Goal: Task Accomplishment & Management: Use online tool/utility

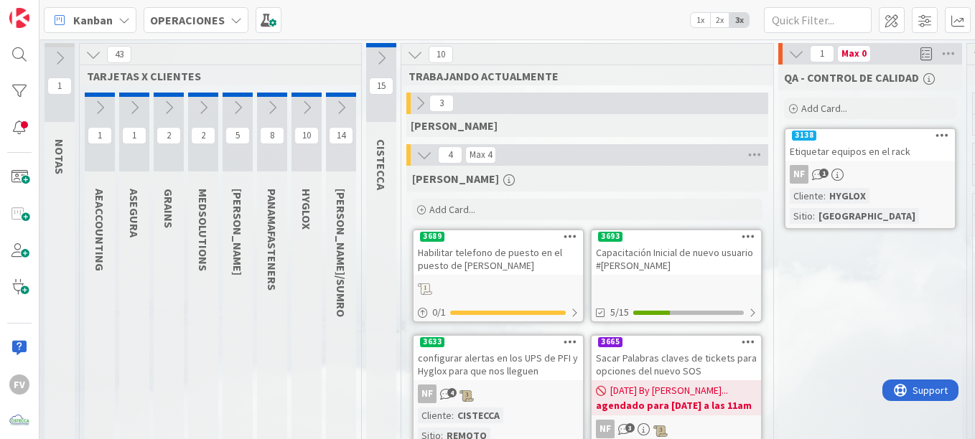
click at [334, 111] on icon at bounding box center [341, 108] width 16 height 16
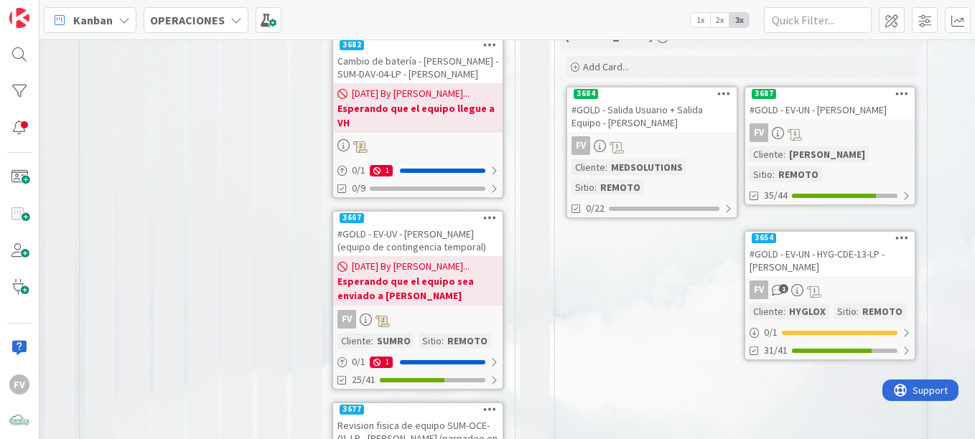
scroll to position [502, 0]
click at [417, 224] on div "#GOLD - EV-UV - [PERSON_NAME] (equipo de contingencia temporal)" at bounding box center [417, 240] width 169 height 32
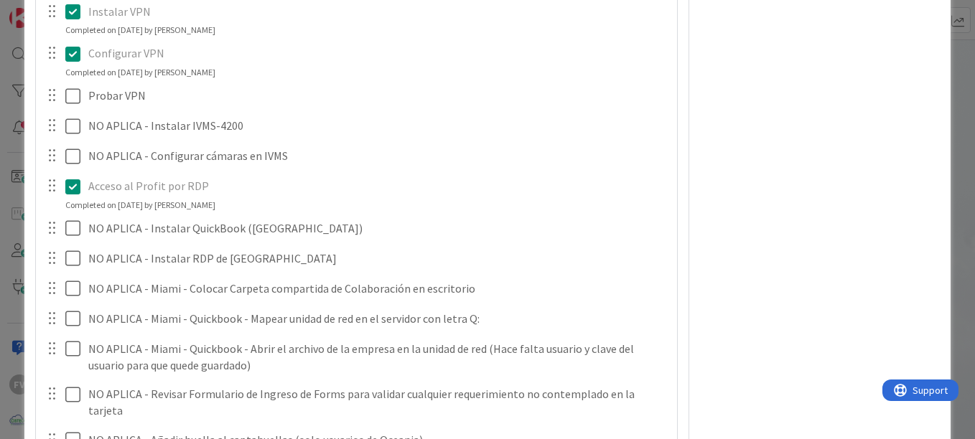
scroll to position [1654, 0]
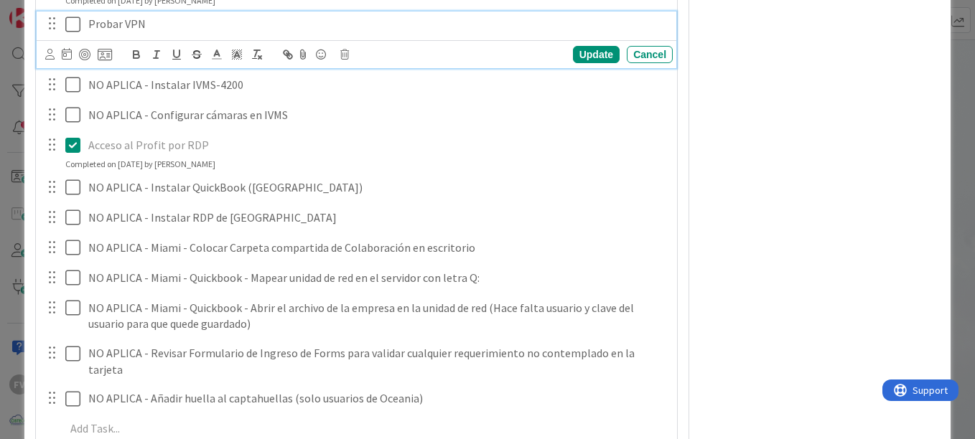
click at [72, 23] on icon at bounding box center [72, 24] width 15 height 17
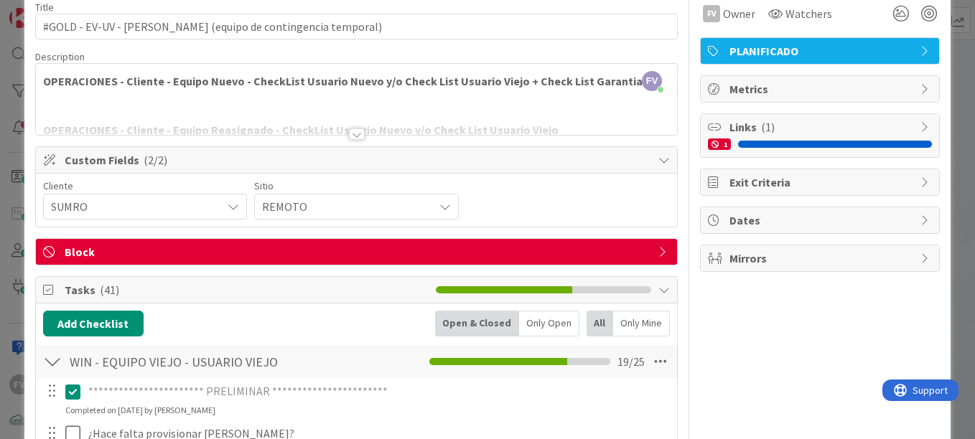
scroll to position [0, 0]
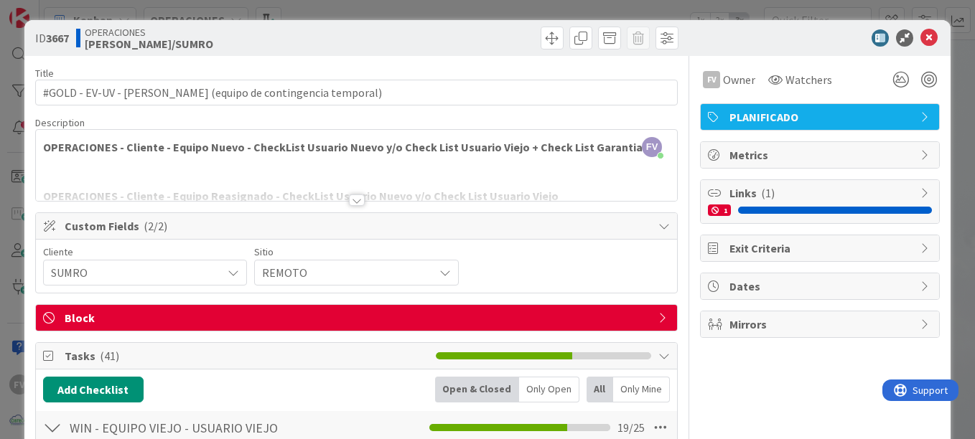
click at [942, 29] on div "**********" at bounding box center [487, 219] width 975 height 439
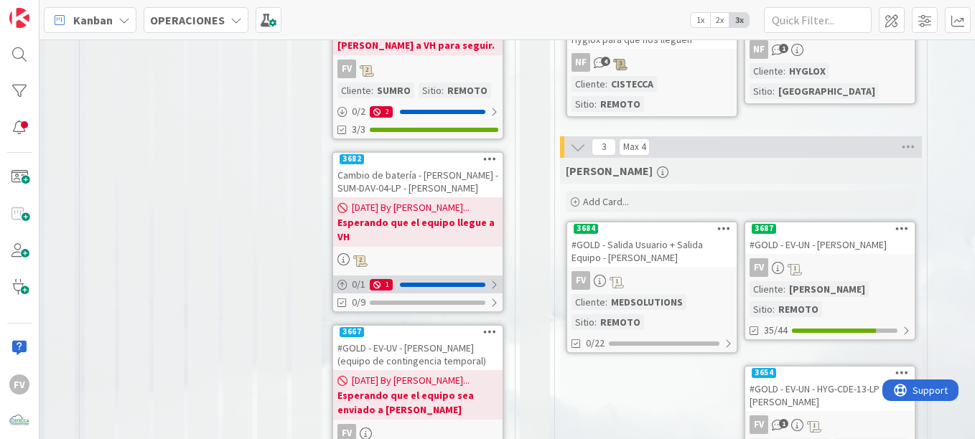
scroll to position [502, 0]
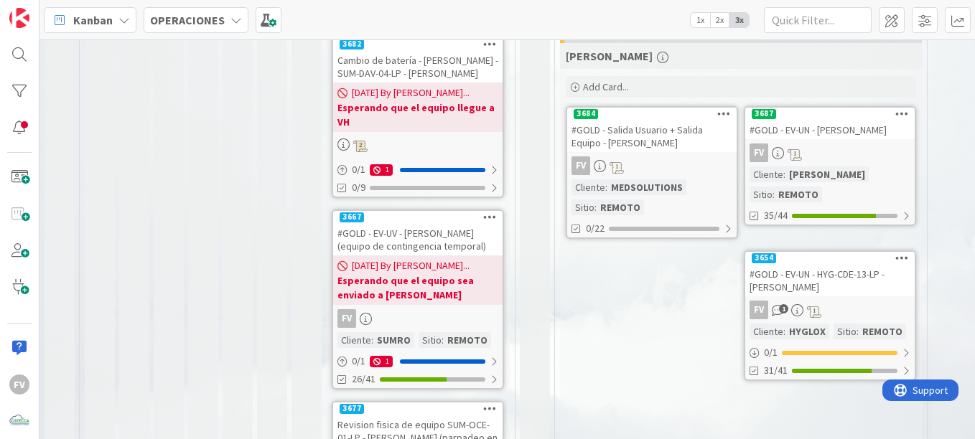
click at [449, 273] on b "Esperando que el equipo sea enviado a [PERSON_NAME]" at bounding box center [417, 287] width 161 height 29
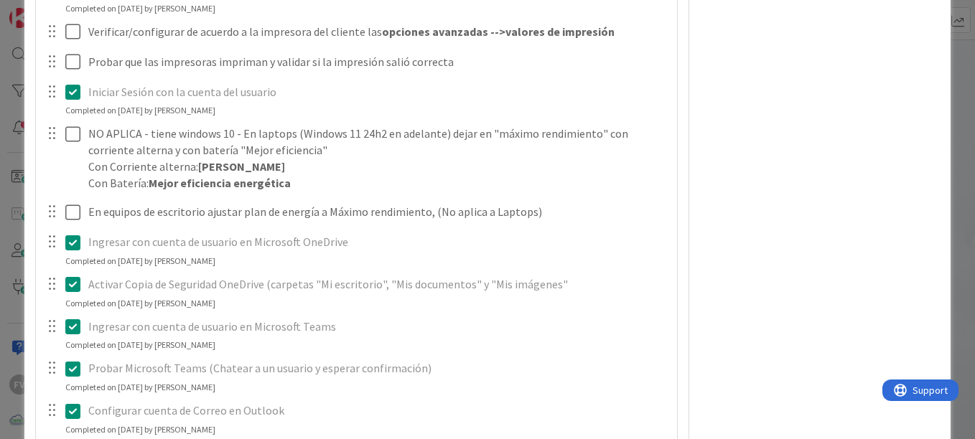
scroll to position [792, 0]
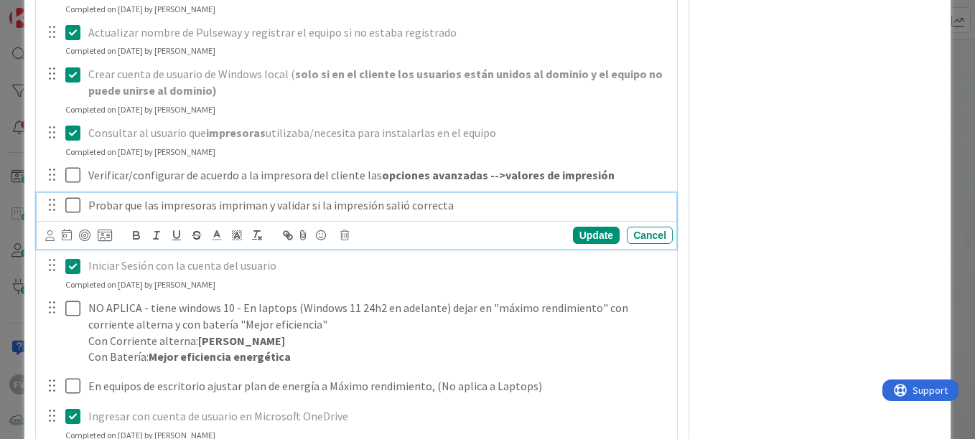
click at [67, 205] on icon at bounding box center [72, 205] width 15 height 17
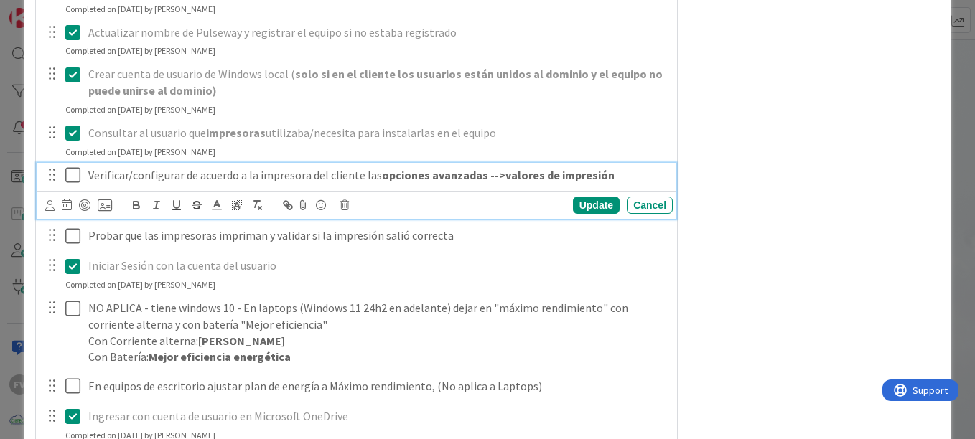
click at [72, 168] on icon at bounding box center [72, 175] width 15 height 17
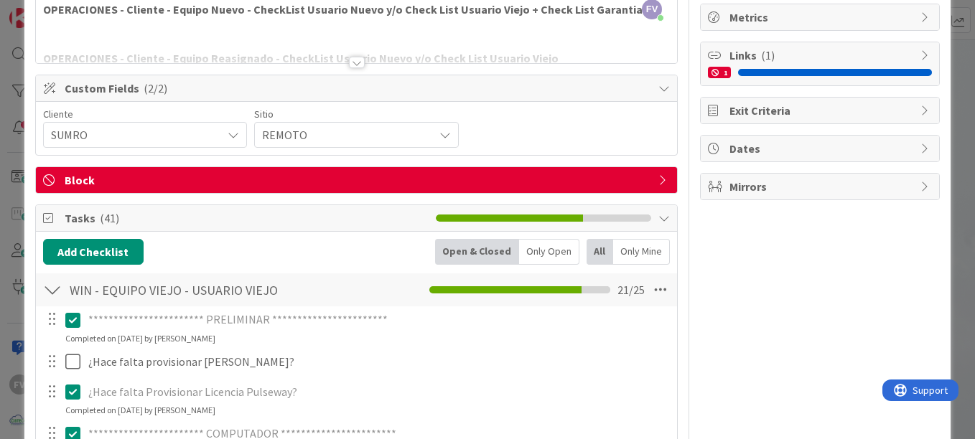
scroll to position [144, 0]
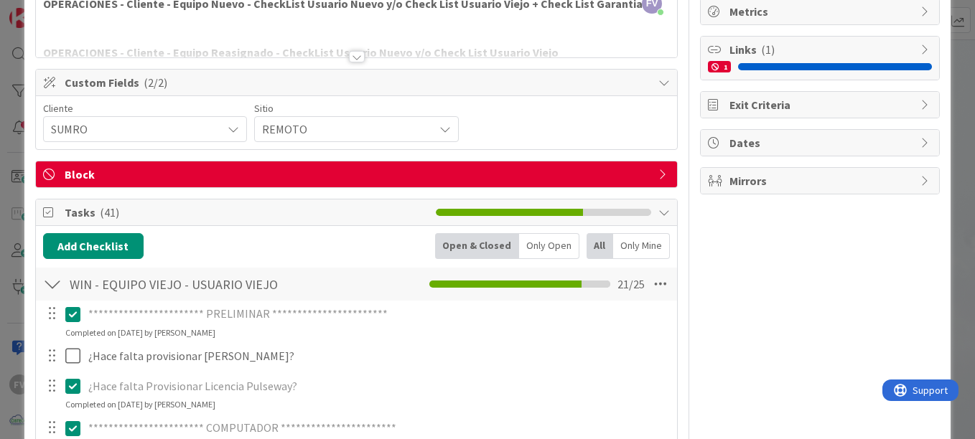
click at [52, 284] on div at bounding box center [52, 284] width 19 height 26
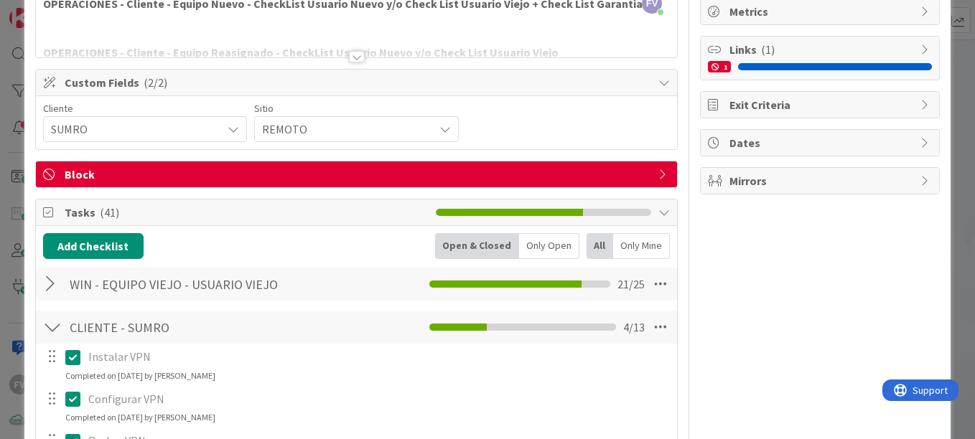
click at [58, 324] on div at bounding box center [52, 327] width 19 height 26
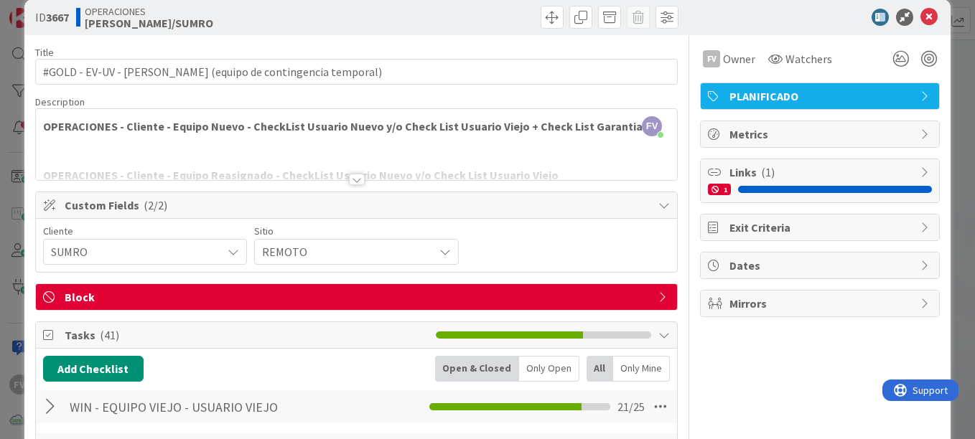
scroll to position [0, 0]
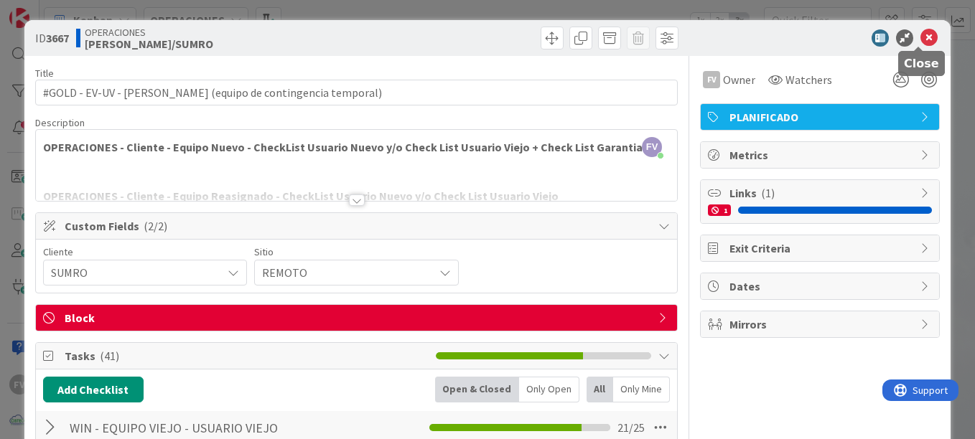
click at [920, 33] on icon at bounding box center [928, 37] width 17 height 17
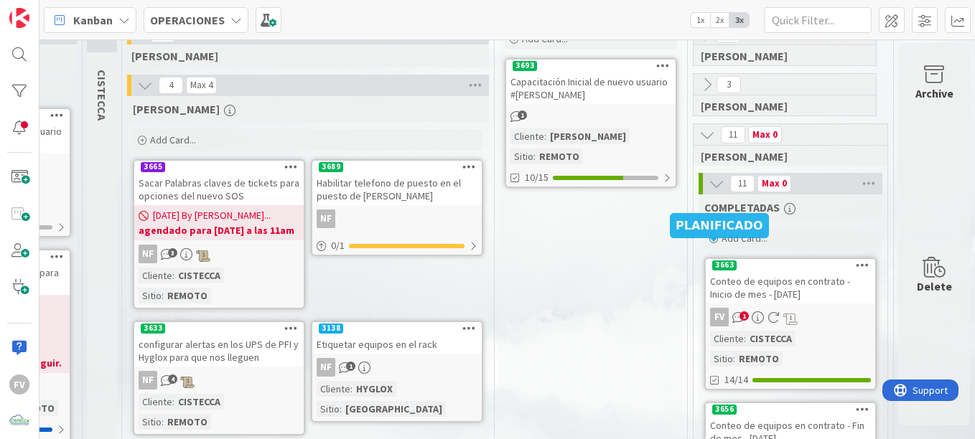
scroll to position [0, 444]
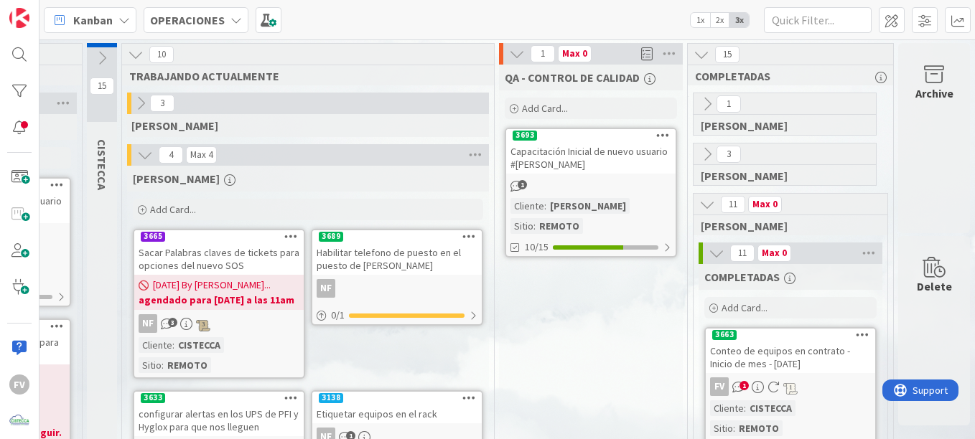
click at [927, 184] on div "Archive" at bounding box center [934, 138] width 72 height 190
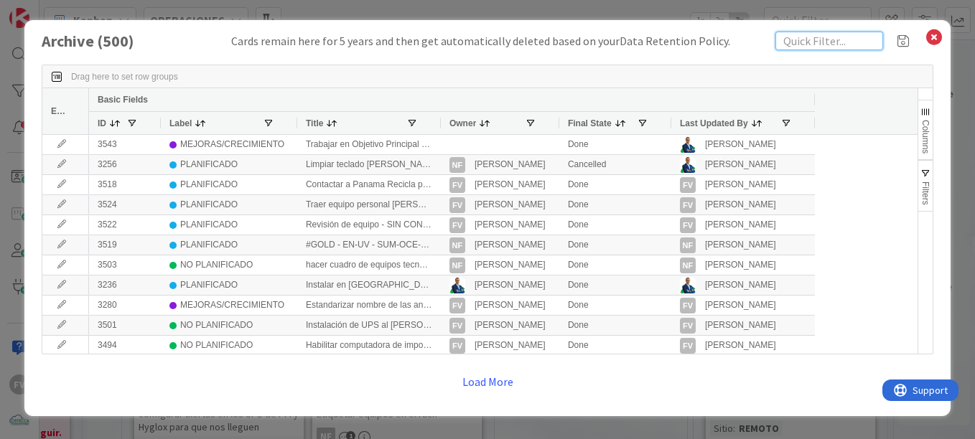
click at [796, 39] on input "text" at bounding box center [829, 41] width 108 height 19
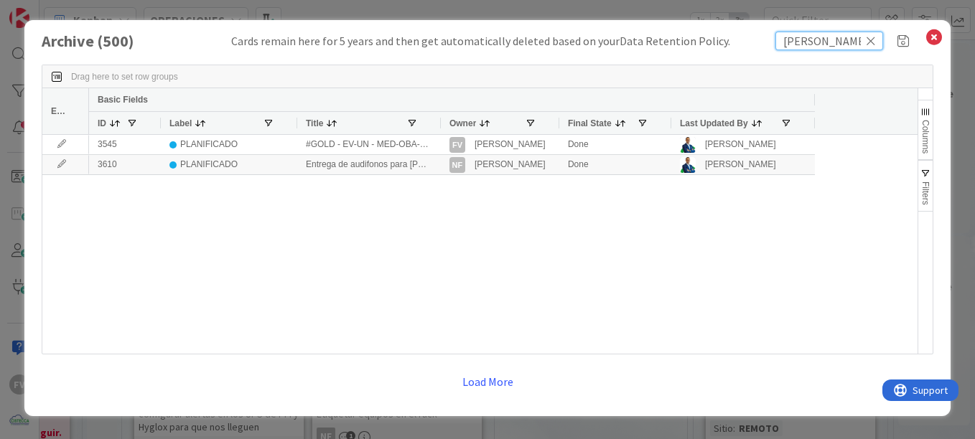
type input "[PERSON_NAME]"
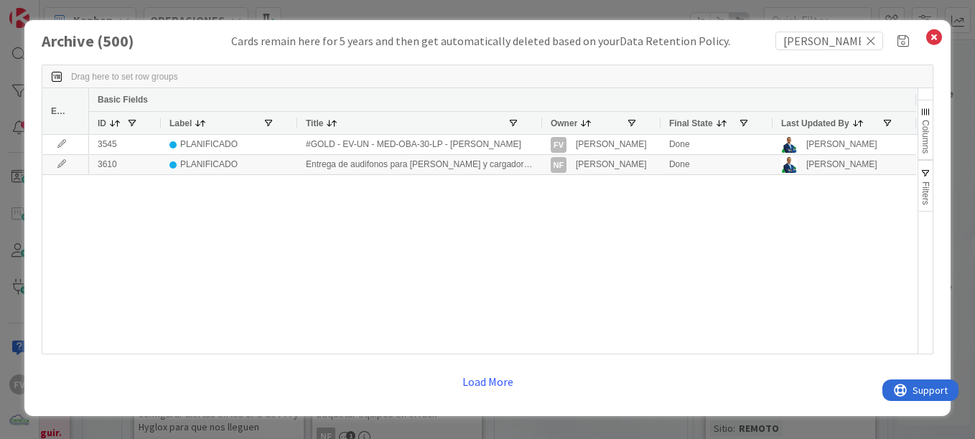
drag, startPoint x: 437, startPoint y: 126, endPoint x: 540, endPoint y: 136, distance: 103.1
click at [540, 136] on div "Edit Basic Fields ID Label Title Owner Final State Last Updated By 3545 PLANIFI…" at bounding box center [479, 221] width 875 height 266
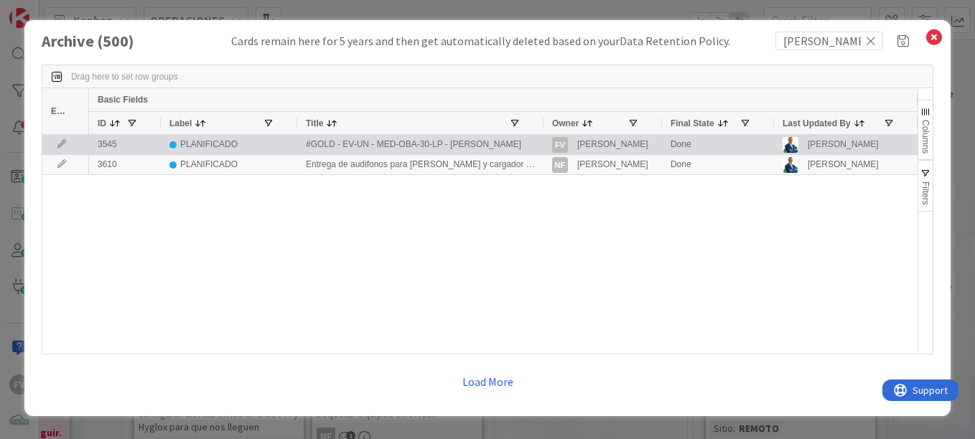
click at [54, 145] on icon at bounding box center [62, 144] width 22 height 9
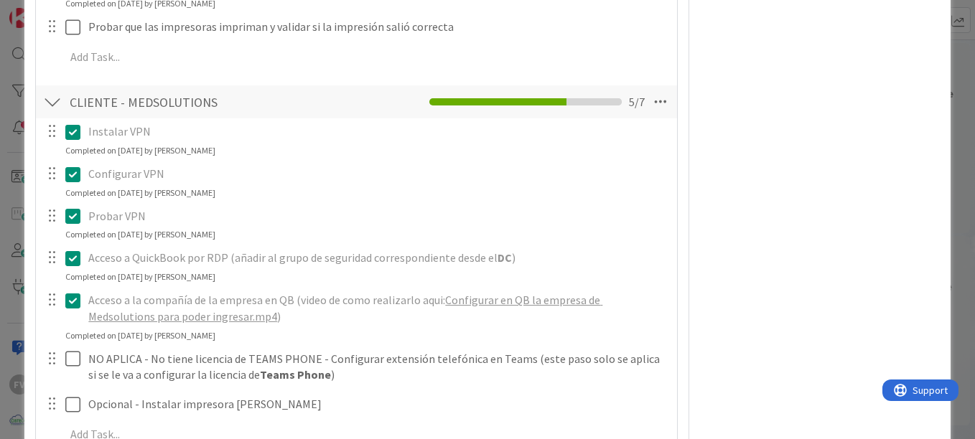
scroll to position [1803, 0]
click at [943, 52] on div "ID 3545 OPERACIONES Archive Title 47 / 128 #GOLD - EV-UN - MED-OBA-30-LP - [PER…" at bounding box center [487, 219] width 975 height 439
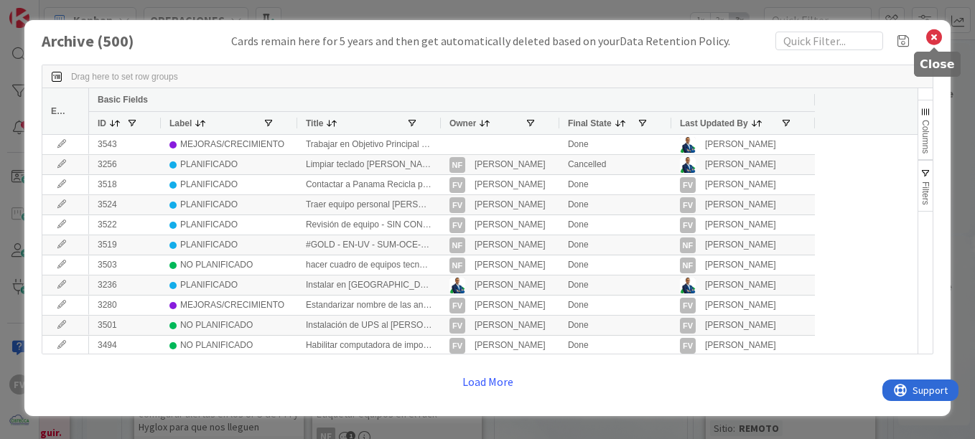
click at [934, 32] on icon at bounding box center [933, 37] width 19 height 20
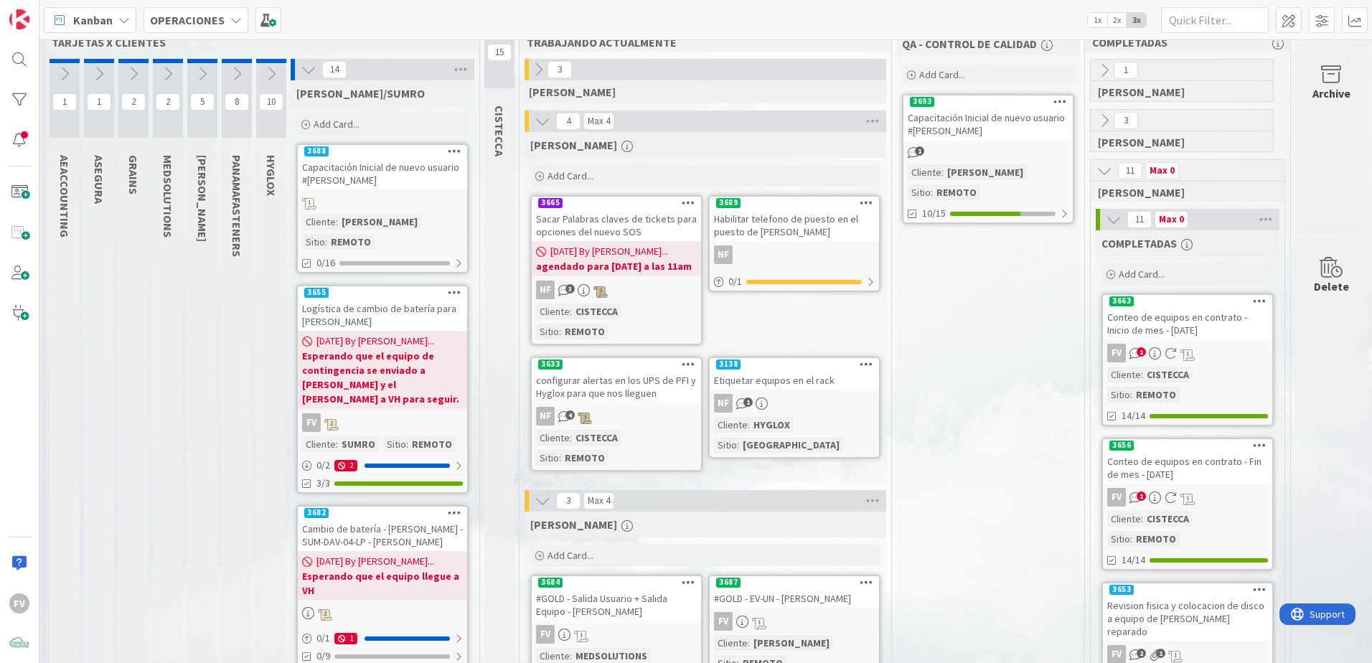
scroll to position [0, 46]
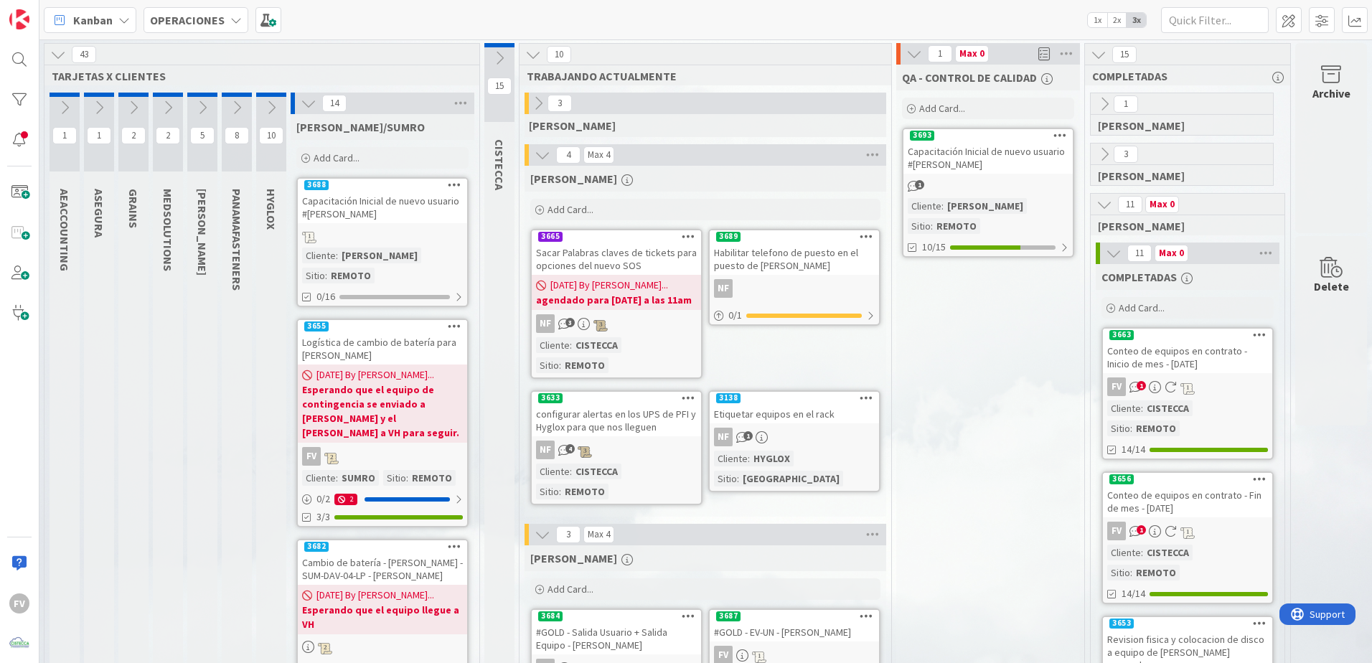
click at [412, 193] on div "Capacitación Inicial de nuevo usuario #[PERSON_NAME]" at bounding box center [382, 208] width 169 height 32
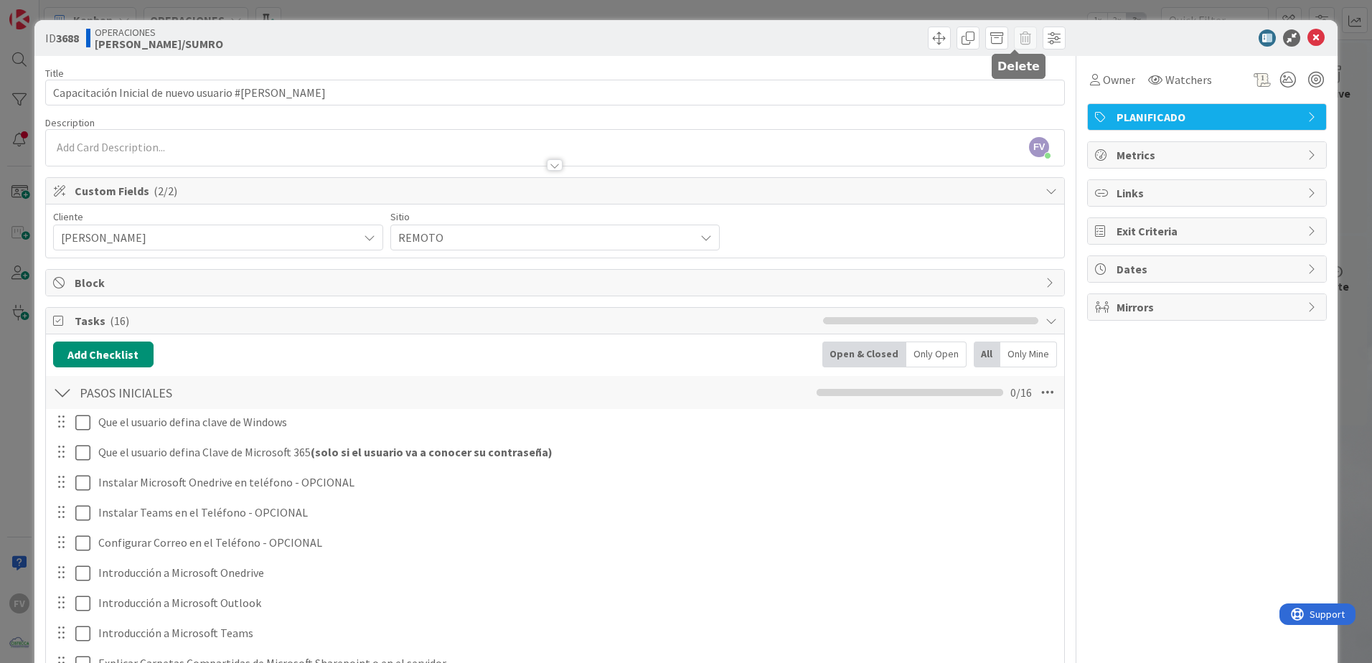
click at [974, 40] on span at bounding box center [1025, 38] width 23 height 23
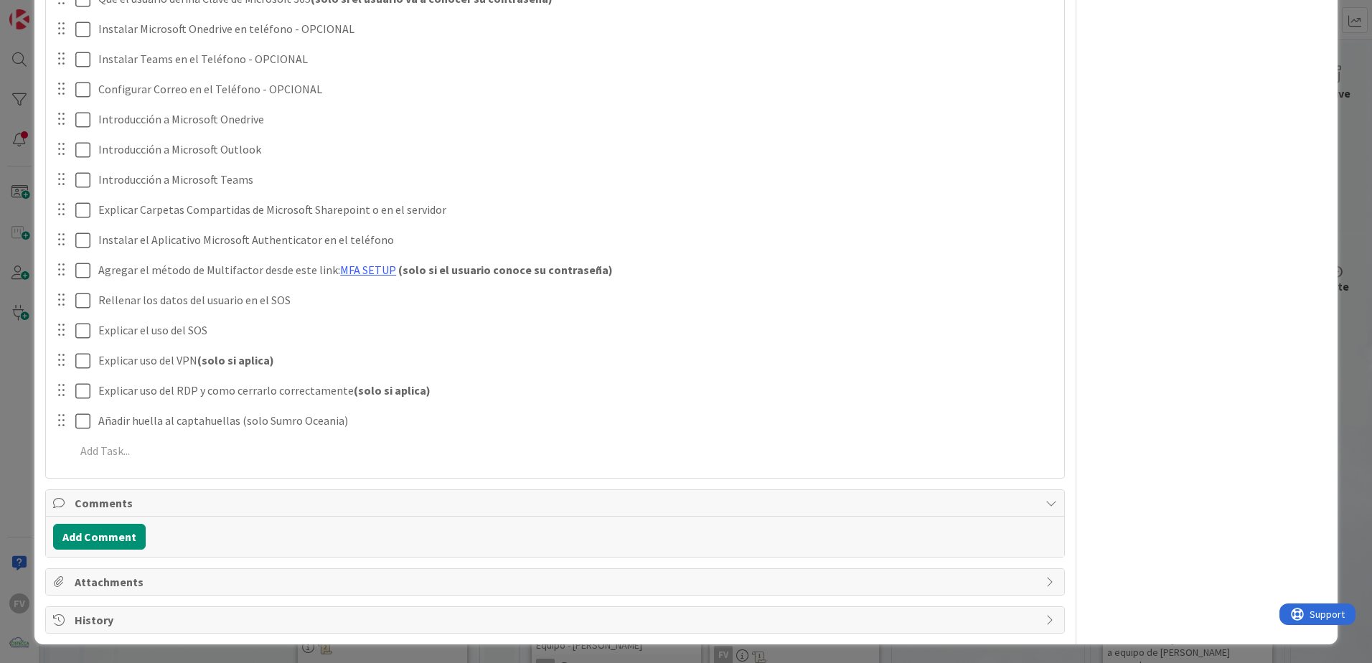
scroll to position [455, 0]
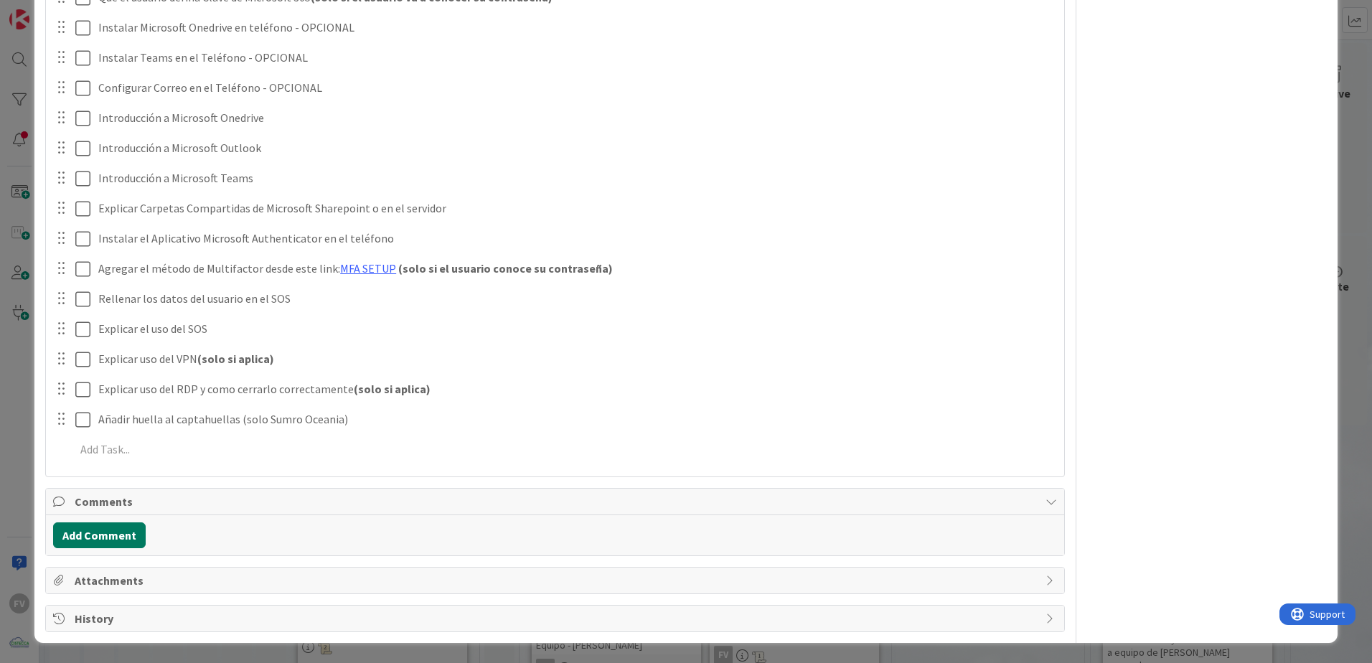
click at [135, 439] on button "Add Comment" at bounding box center [99, 536] width 93 height 26
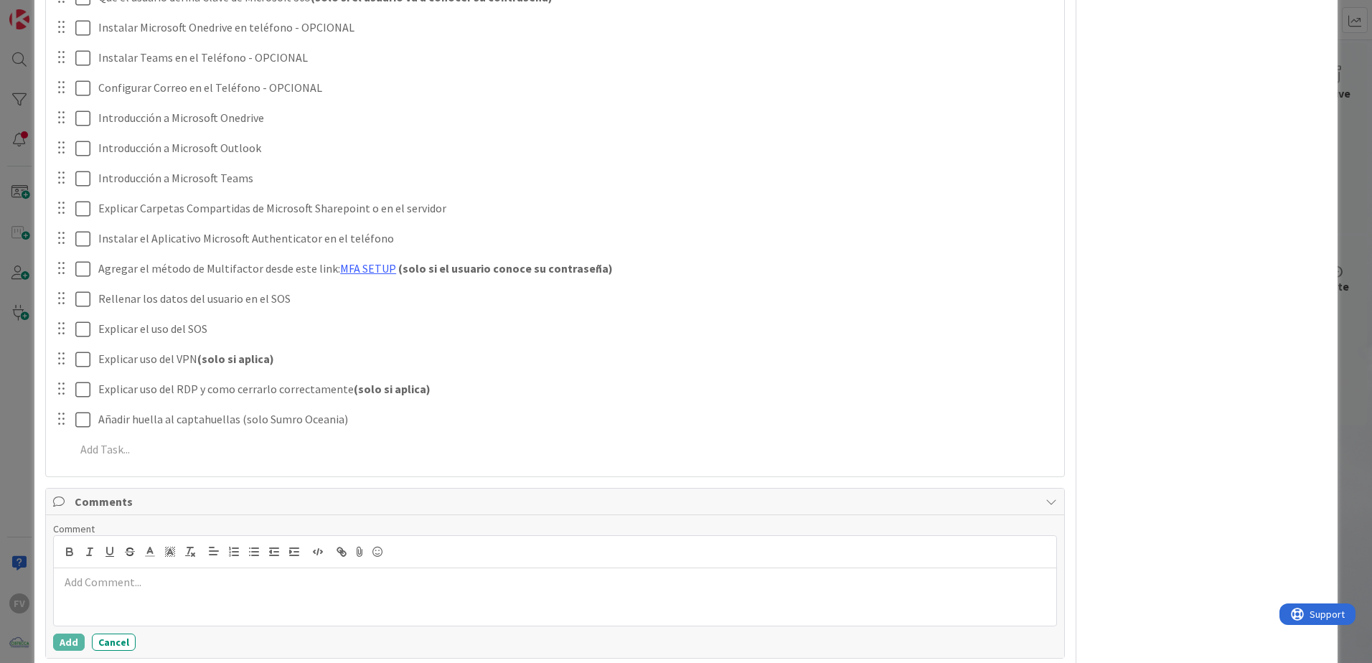
click at [134, 439] on div at bounding box center [555, 596] width 1003 height 57
click at [56, 439] on button "Add" at bounding box center [69, 642] width 32 height 17
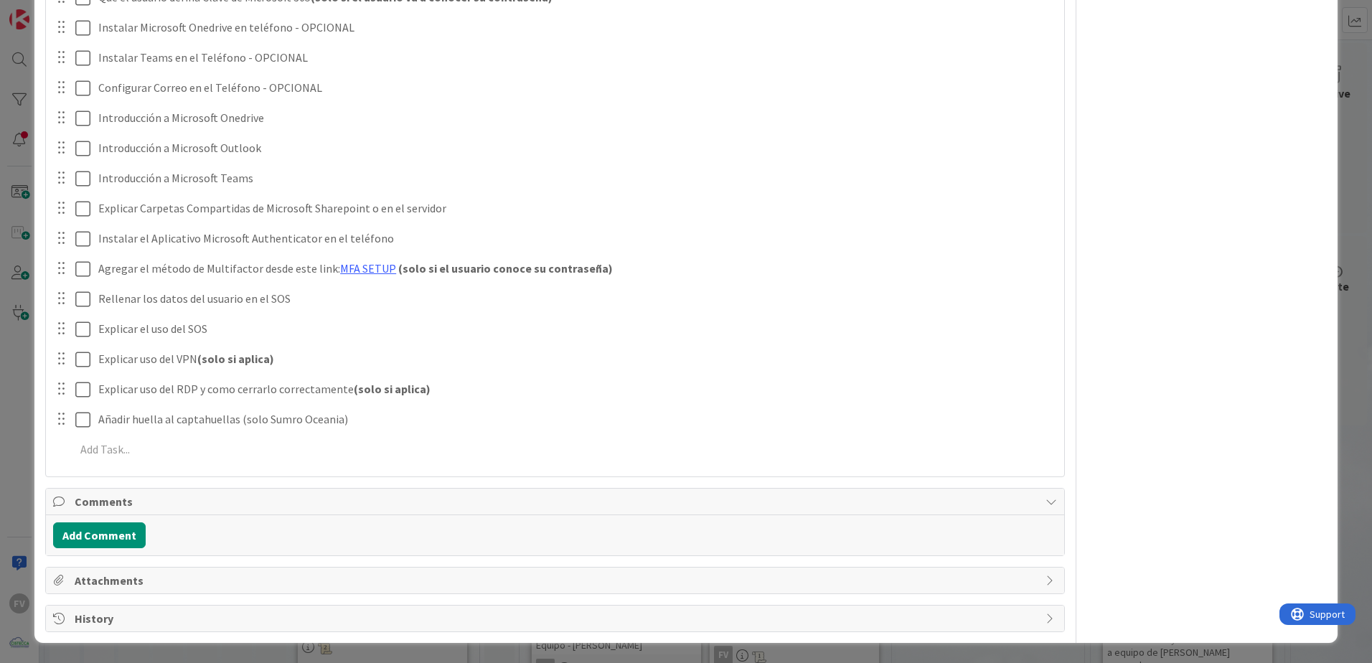
click at [7, 439] on div "ID 3688 OPERACIONES [PERSON_NAME]/SUMRO Title 53 / 128 Capacitación Inicial de …" at bounding box center [686, 331] width 1372 height 663
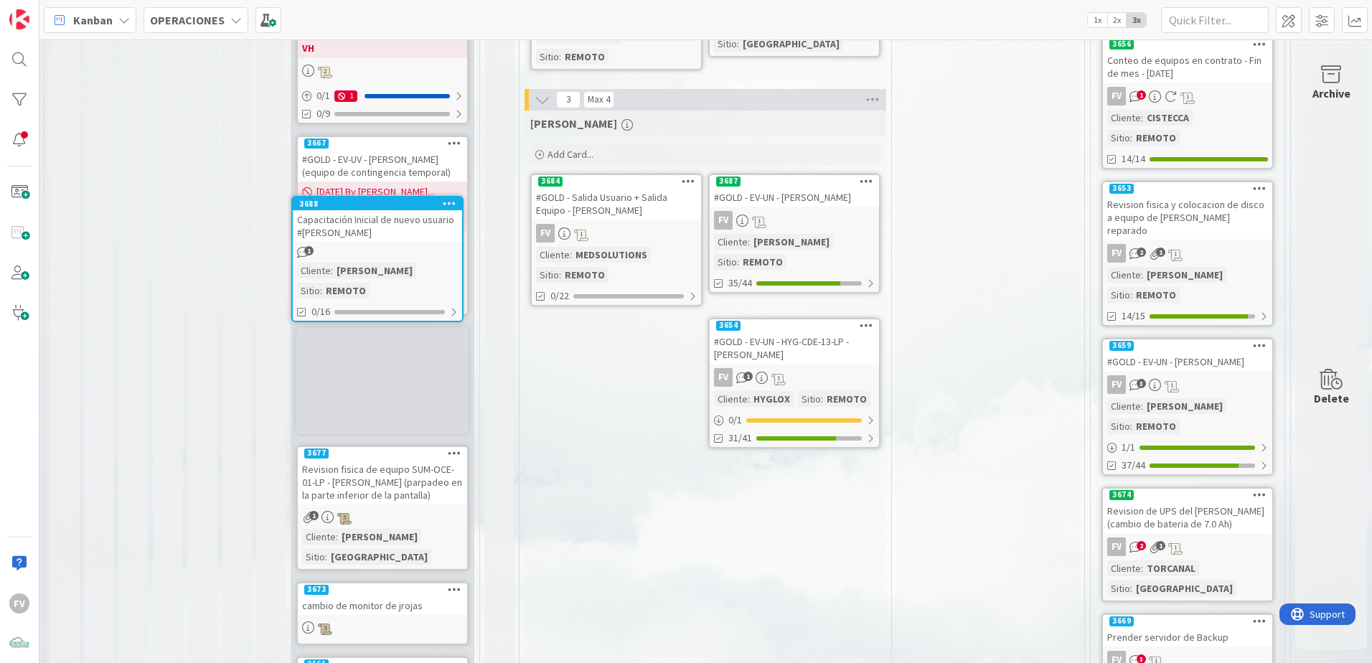
scroll to position [432, 46]
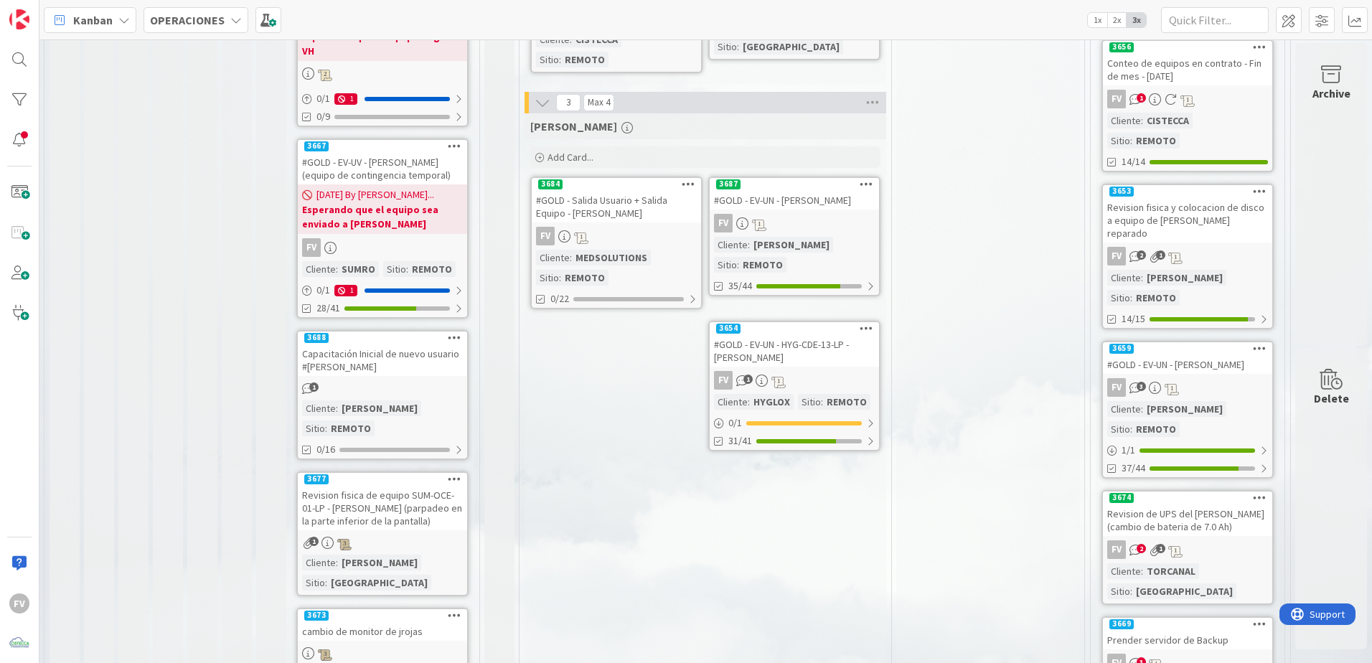
click at [448, 332] on icon at bounding box center [455, 337] width 14 height 10
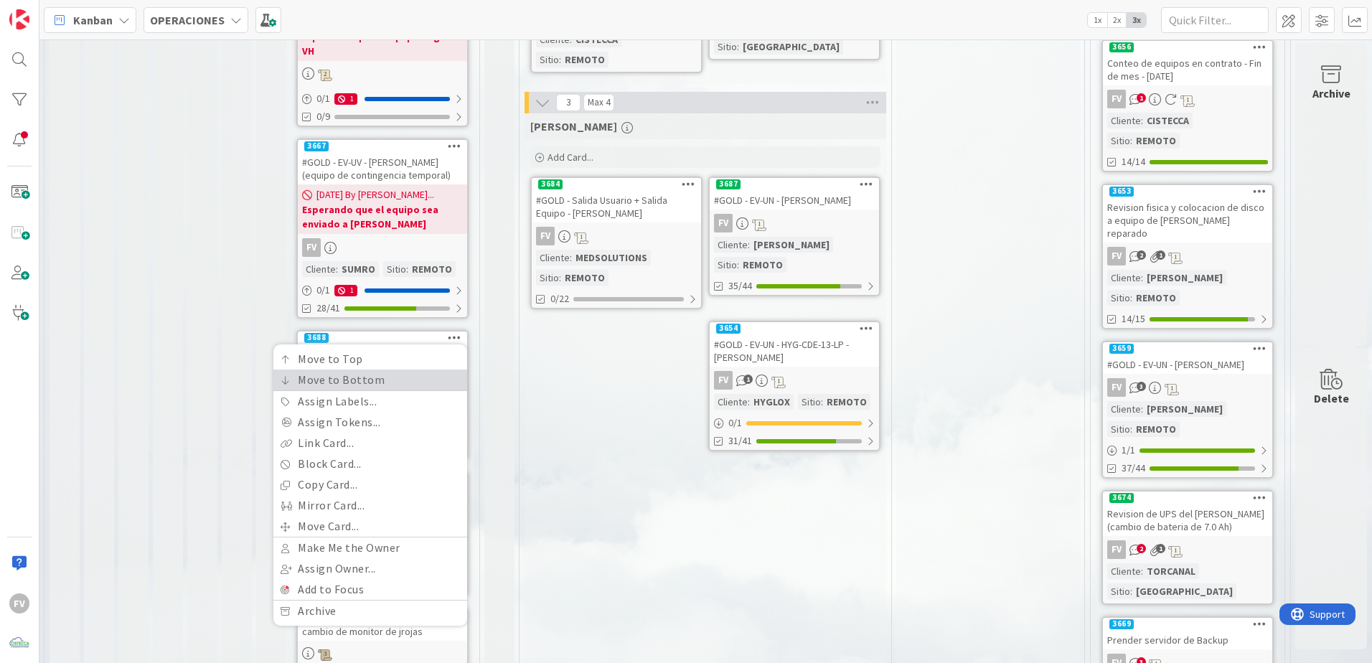
click at [352, 370] on link "Move to Bottom" at bounding box center [370, 380] width 194 height 21
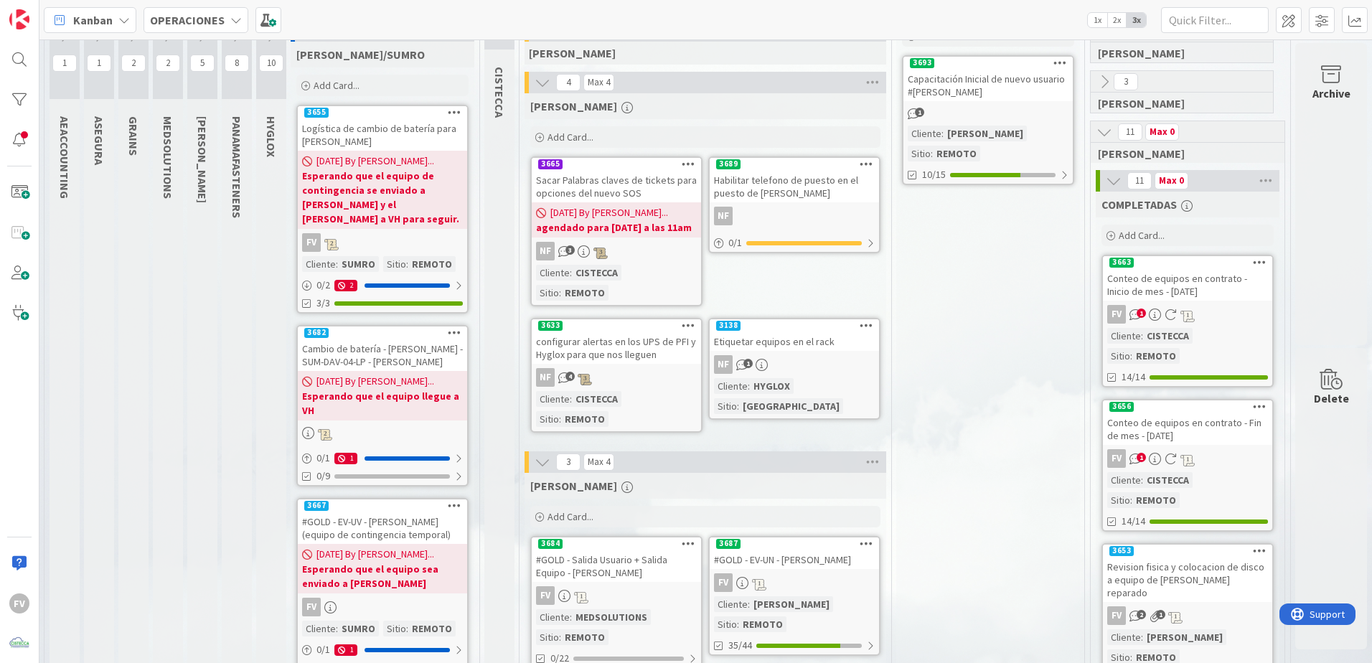
scroll to position [72, 46]
click at [779, 439] on div "#GOLD - EV-UN - [PERSON_NAME]" at bounding box center [794, 560] width 169 height 19
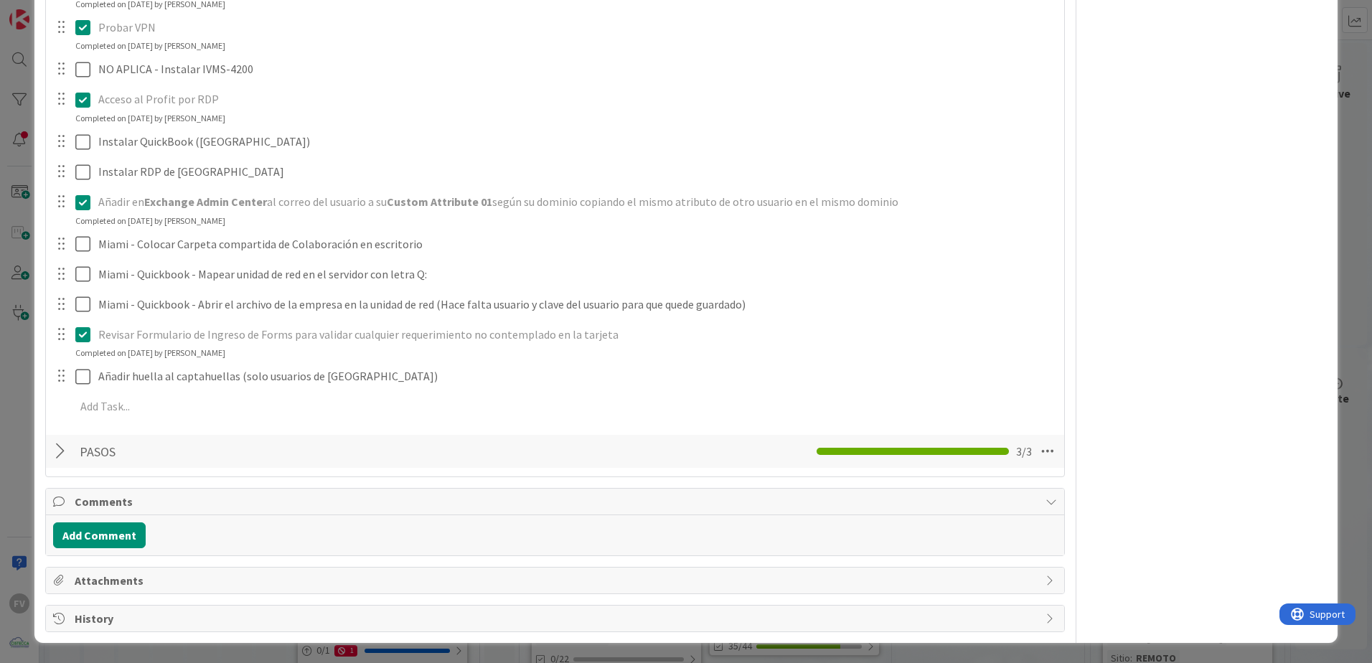
scroll to position [1731, 0]
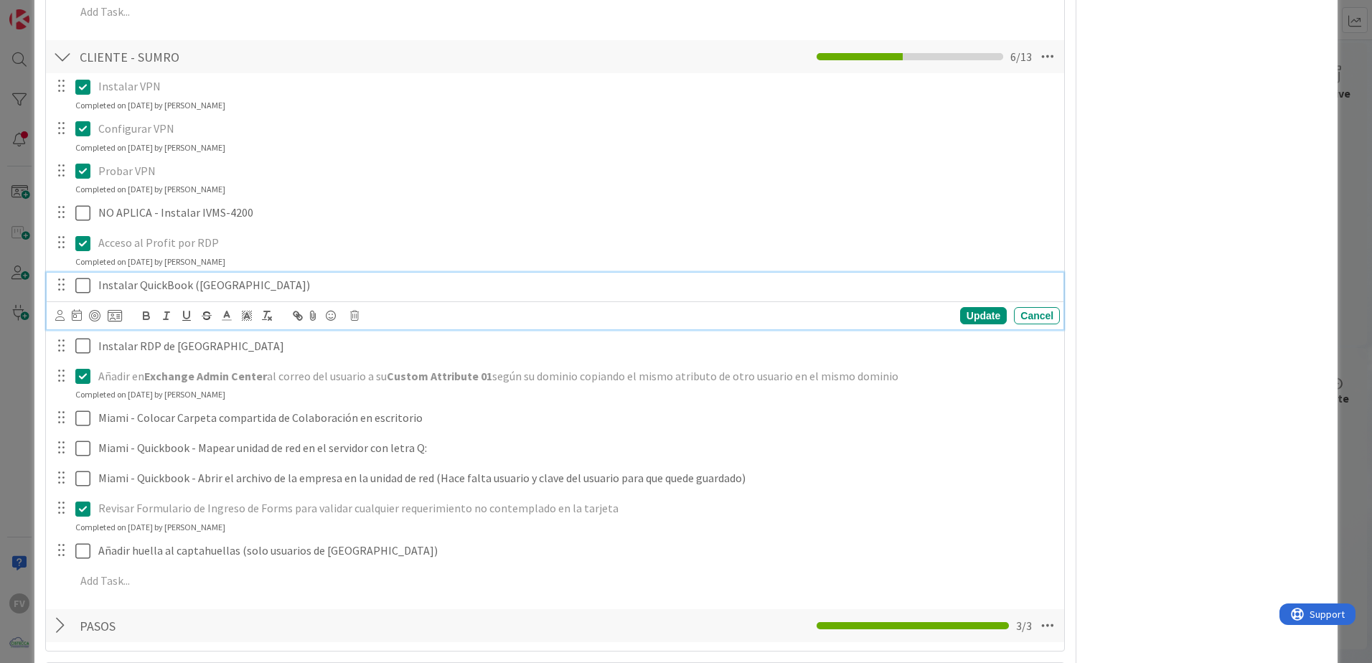
click at [93, 283] on div "Instalar QuickBook ([GEOGRAPHIC_DATA])" at bounding box center [577, 285] width 968 height 25
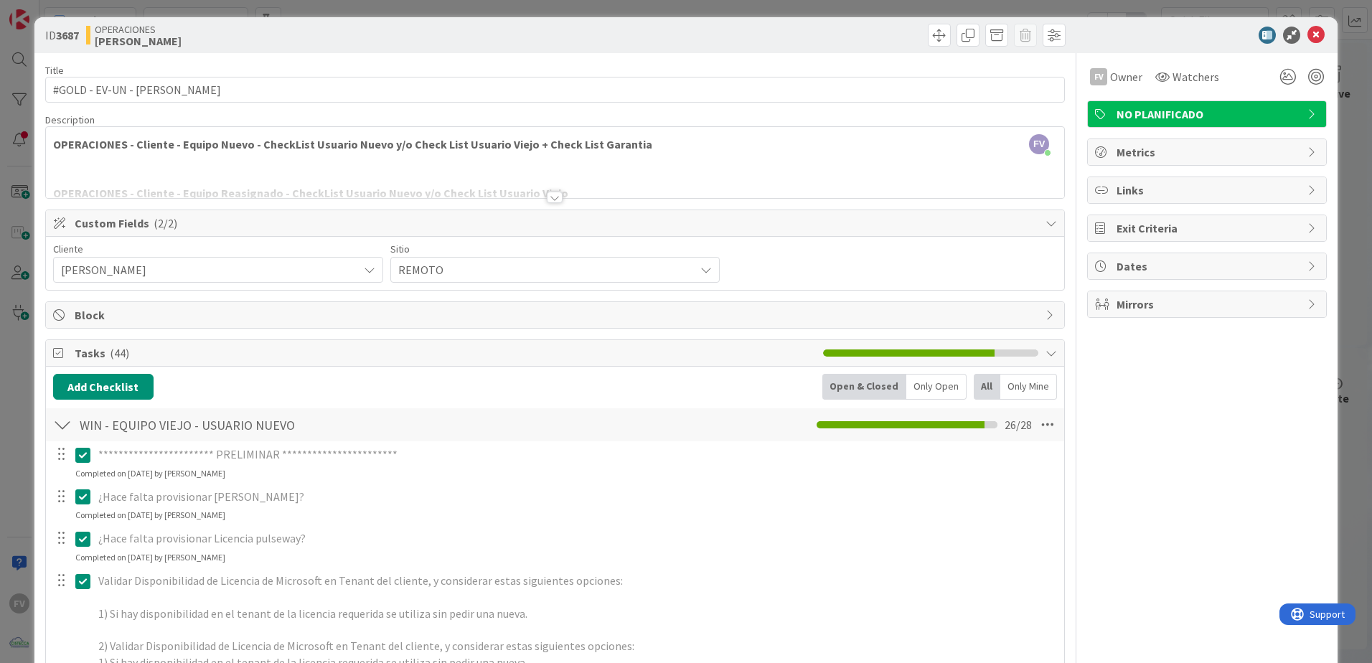
scroll to position [0, 0]
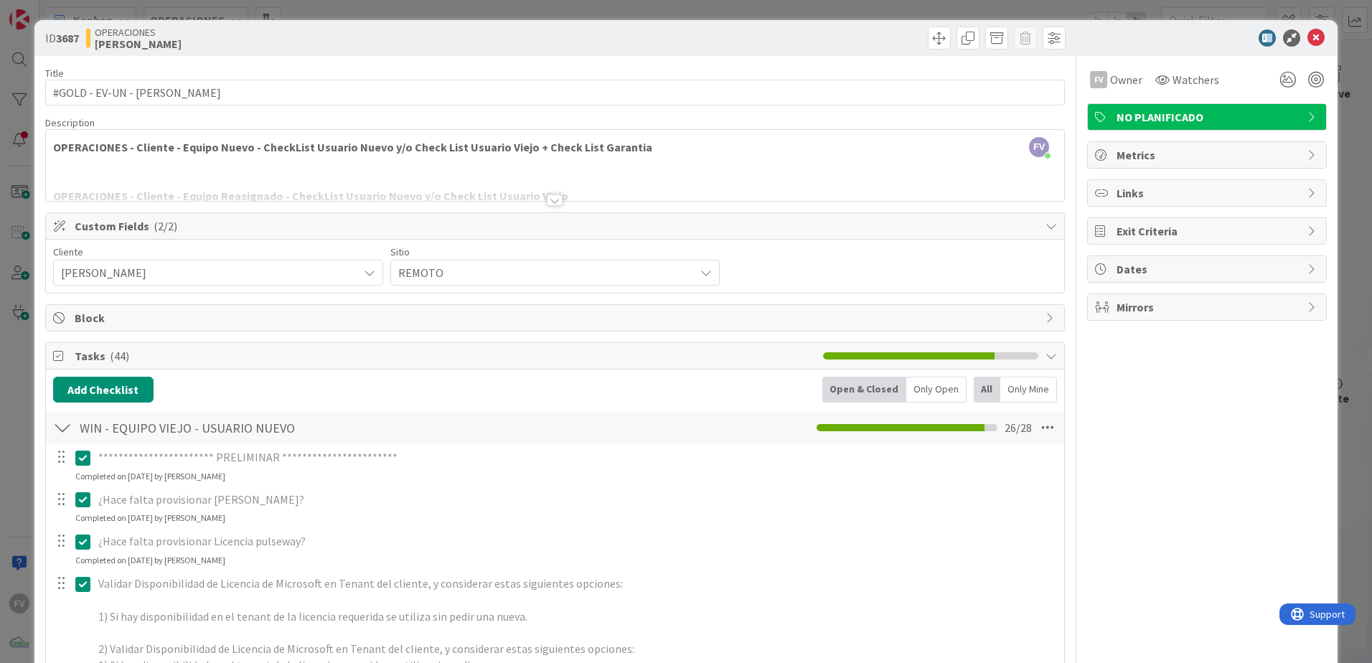
click at [90, 350] on span "Tasks ( 44 )" at bounding box center [445, 355] width 741 height 17
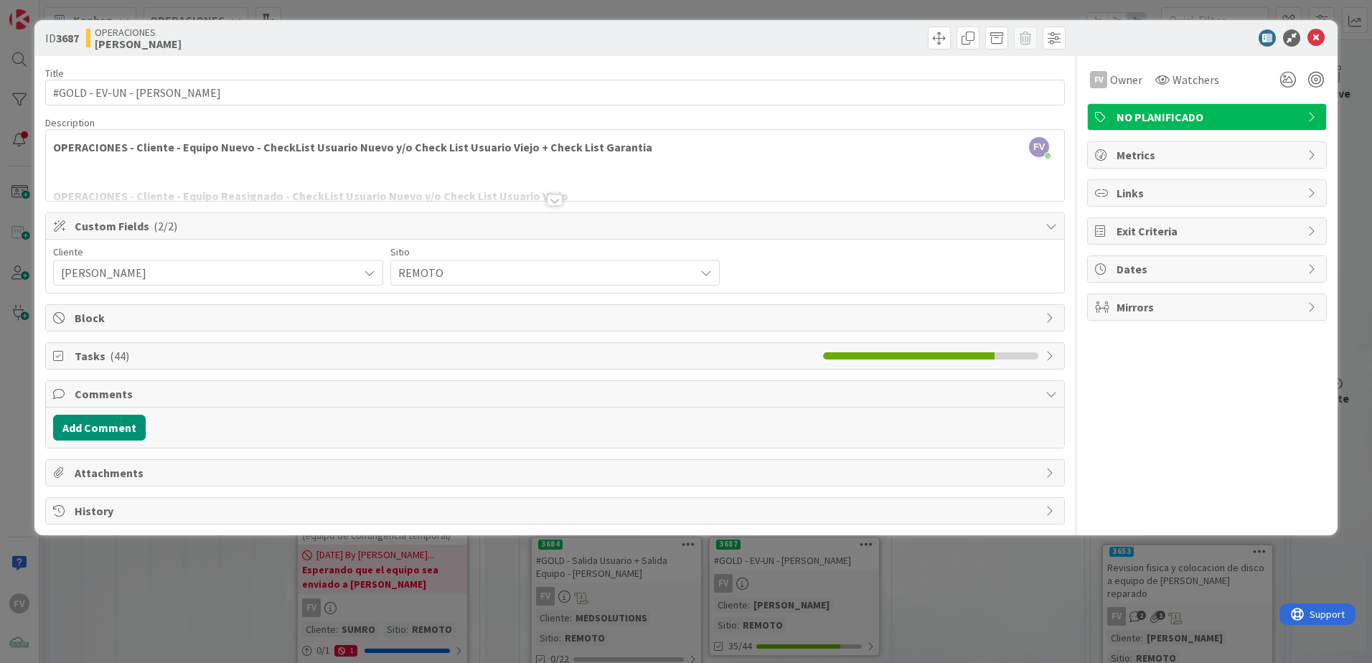
click at [86, 388] on span "Comments" at bounding box center [557, 393] width 964 height 17
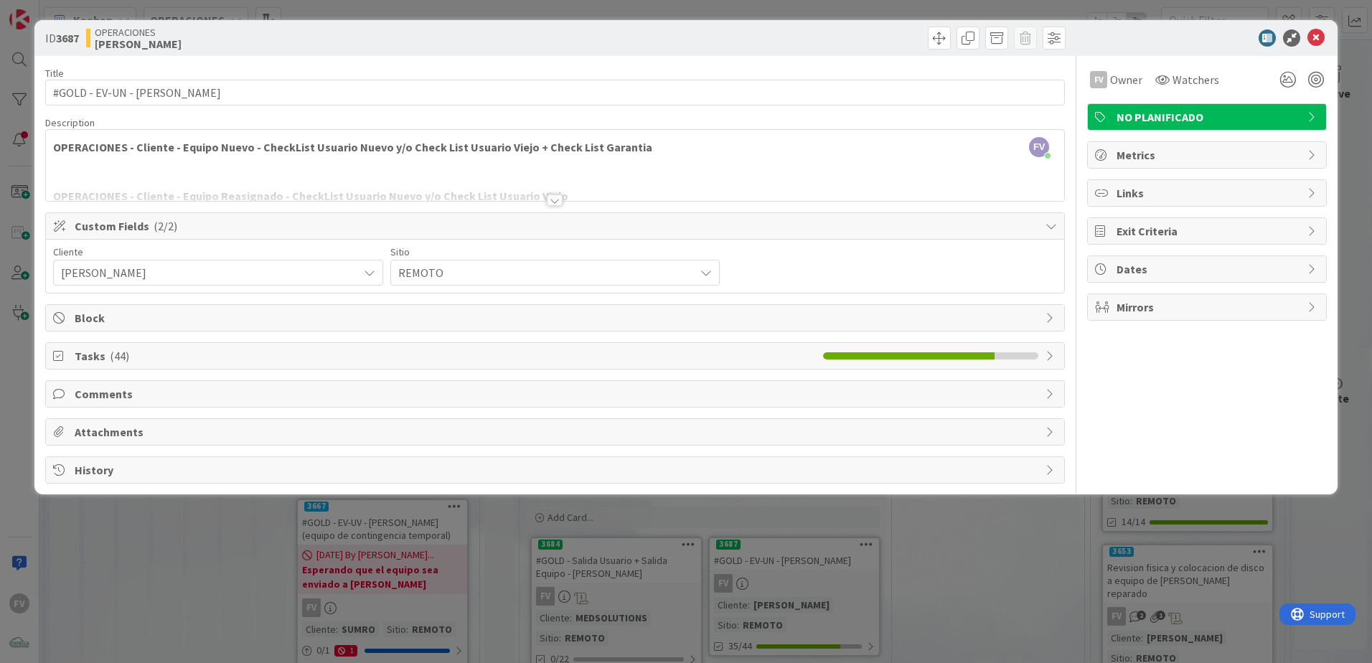
click at [27, 377] on div "ID 3687 OPERACIONES [PERSON_NAME] Title 30 / 128 #GOLD - EV-UN - [PERSON_NAME] …" at bounding box center [686, 331] width 1372 height 663
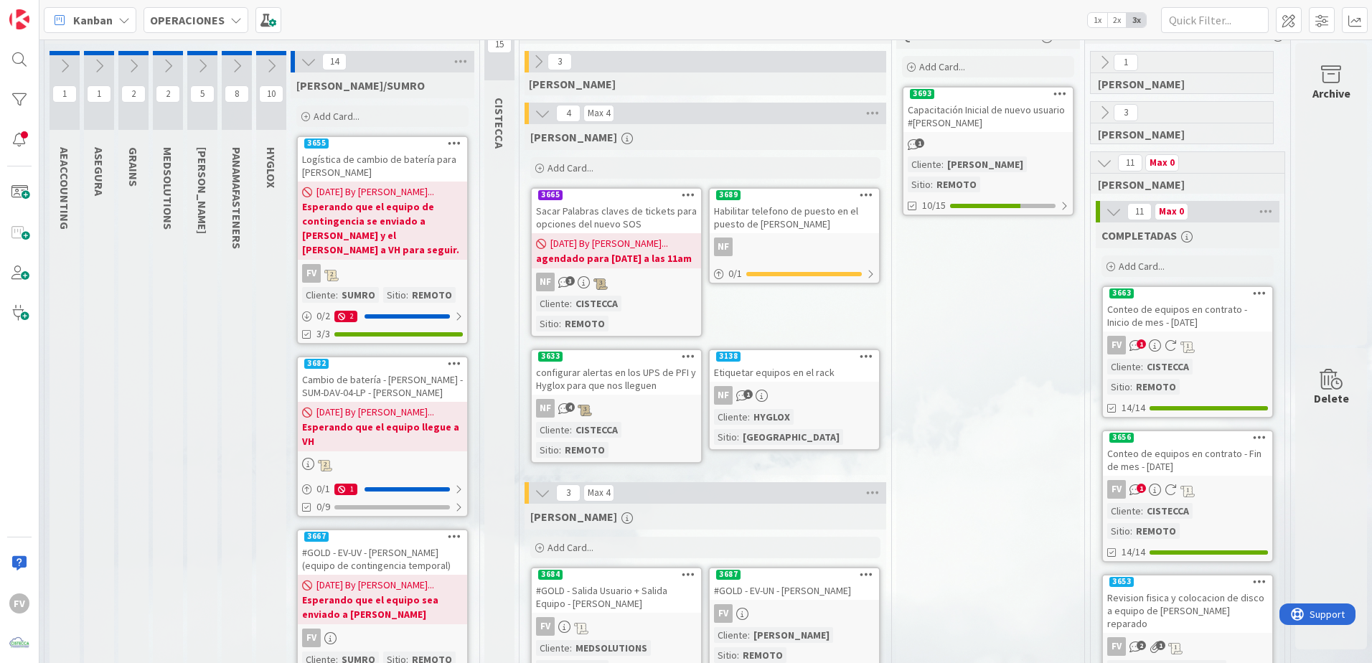
scroll to position [0, 46]
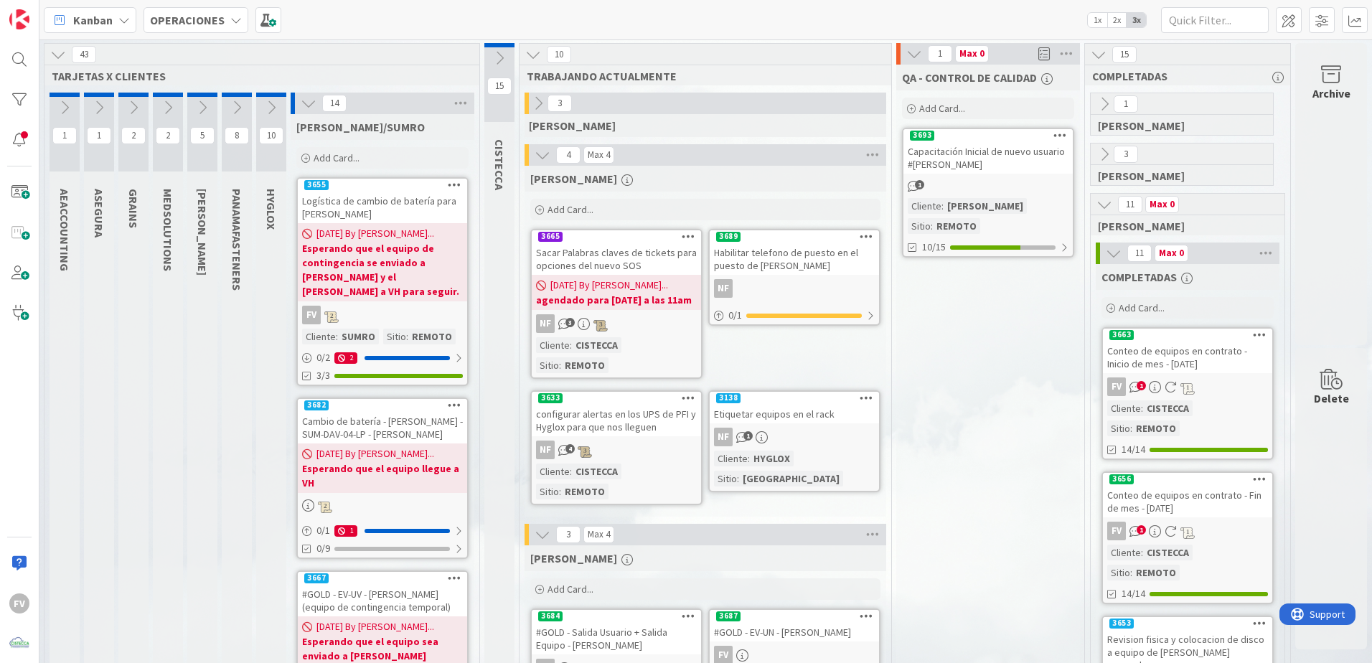
click at [535, 150] on icon at bounding box center [543, 155] width 16 height 16
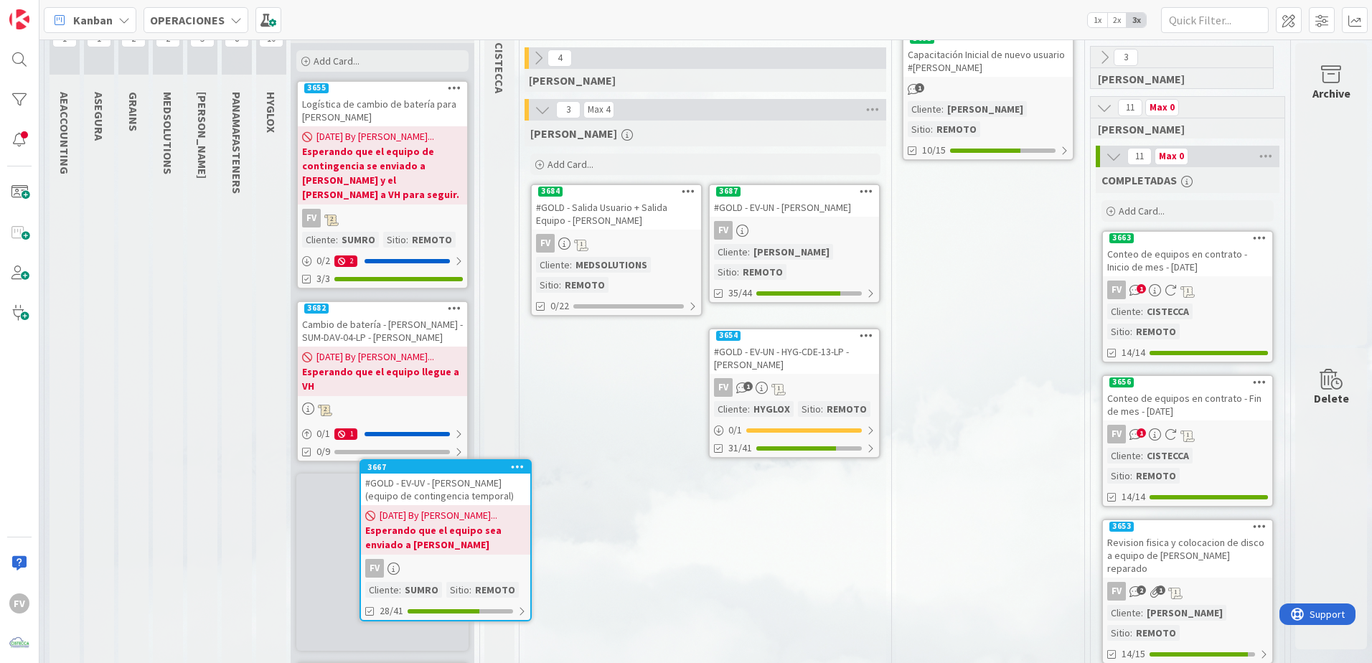
scroll to position [100, 46]
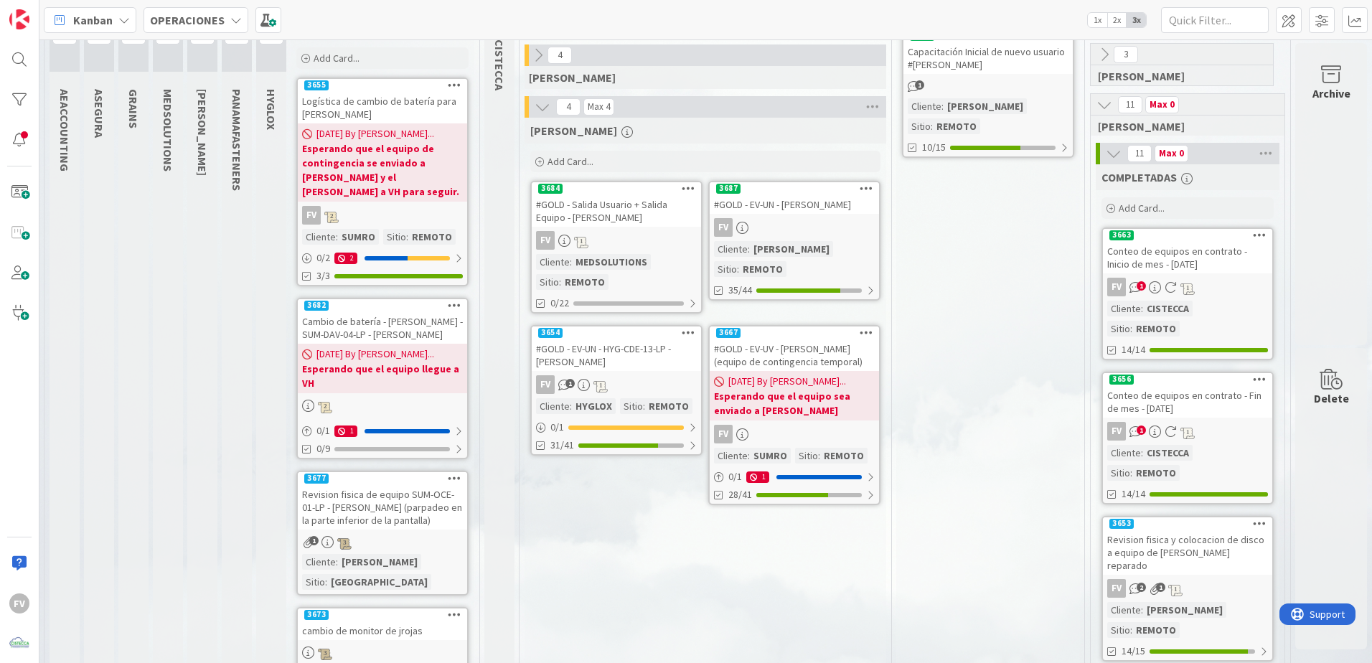
click at [730, 385] on span "[DATE] By [PERSON_NAME]..." at bounding box center [788, 381] width 118 height 15
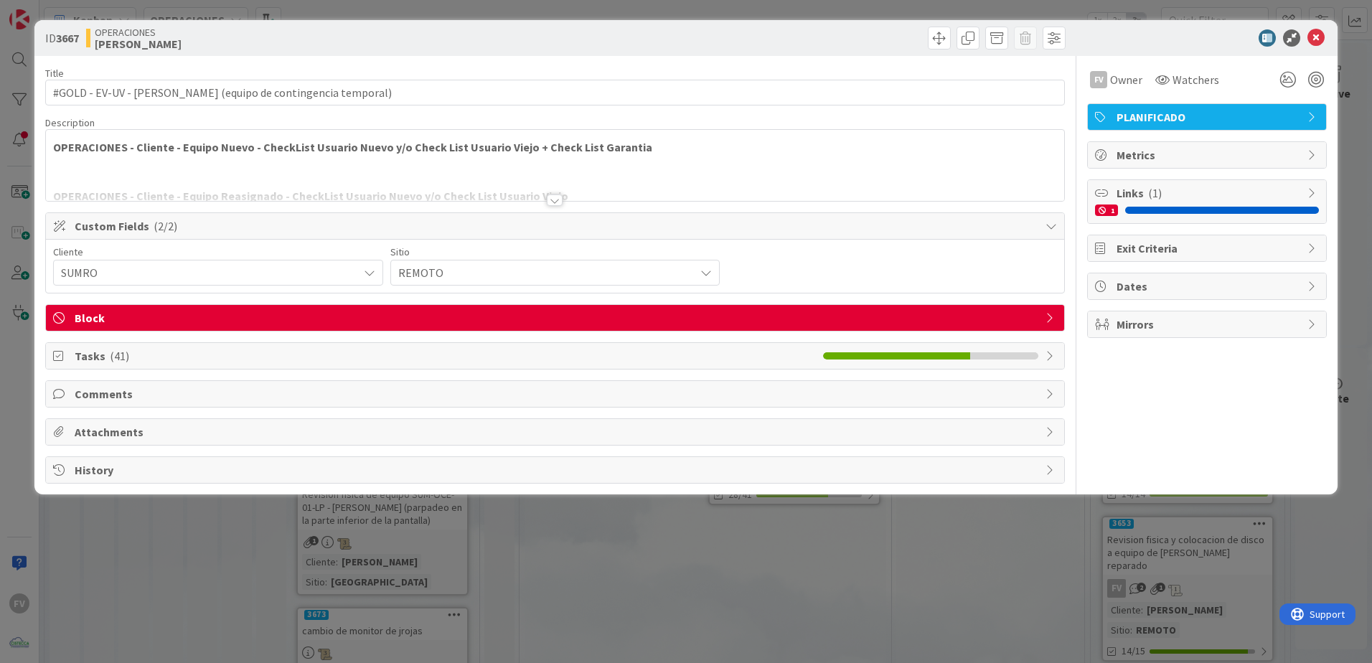
click at [694, 305] on div "Block" at bounding box center [555, 318] width 1019 height 26
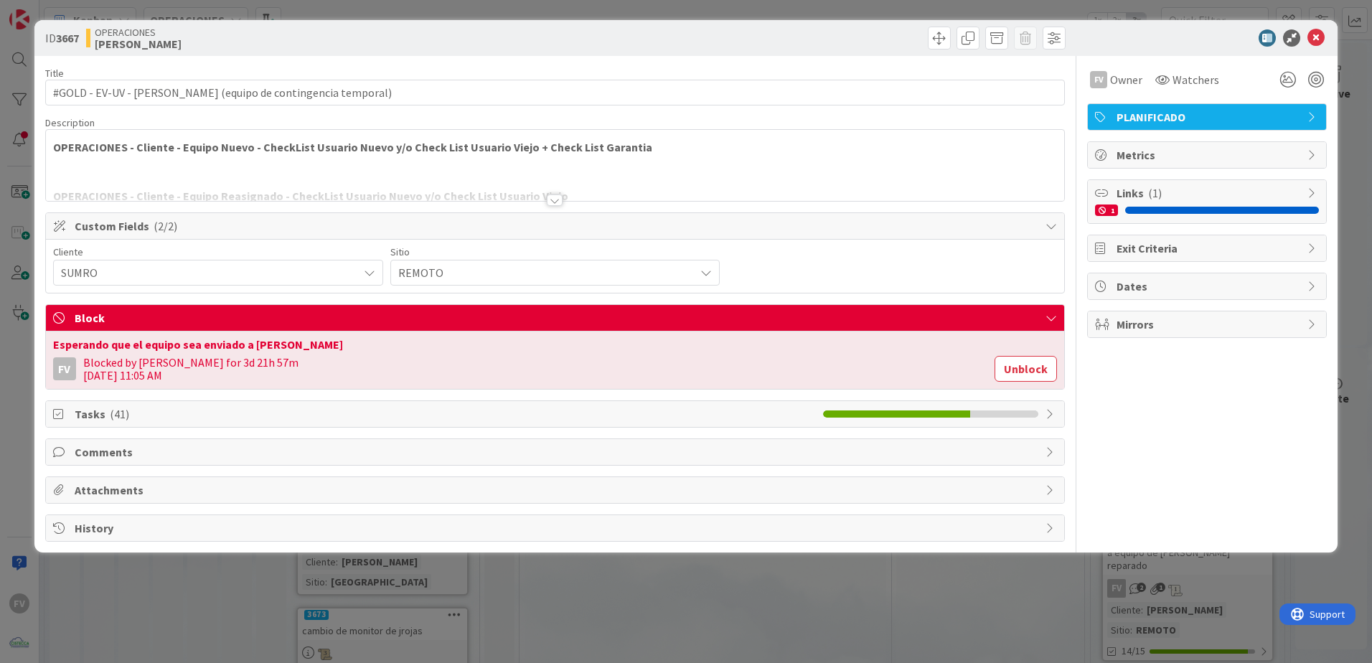
drag, startPoint x: 1034, startPoint y: 371, endPoint x: 1019, endPoint y: 368, distance: 15.3
click at [974, 371] on button "Unblock" at bounding box center [1026, 369] width 62 height 26
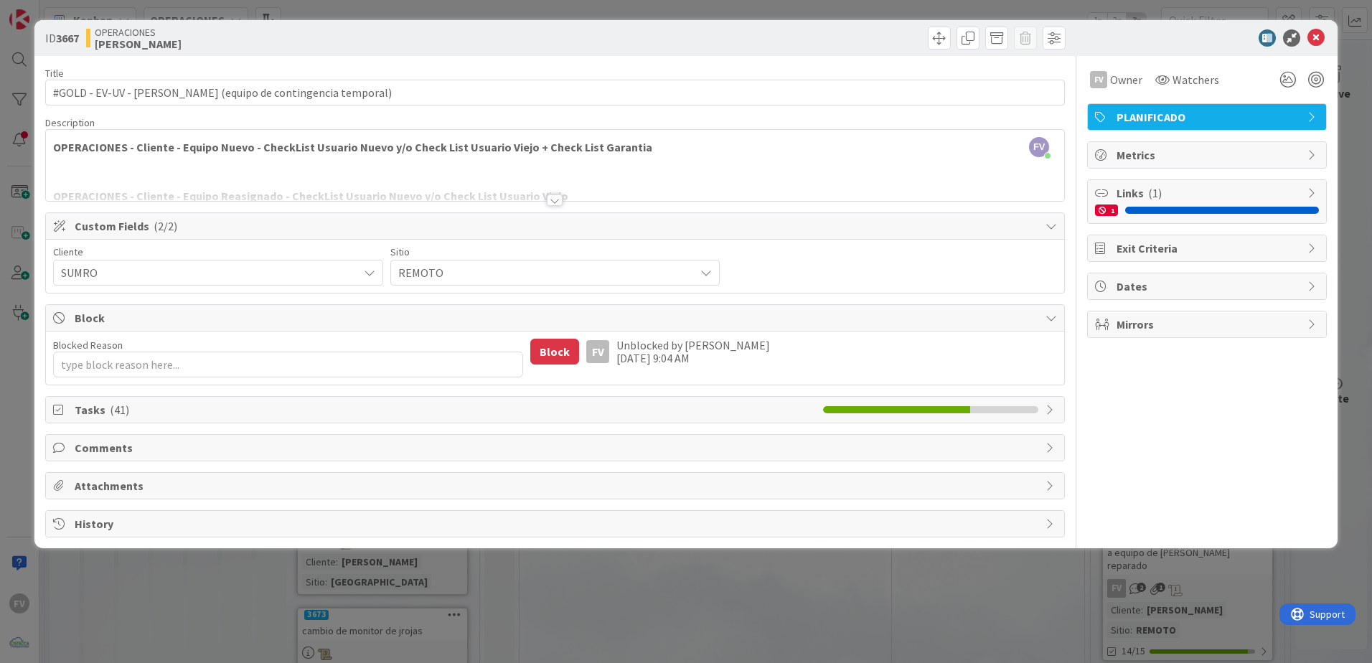
click at [125, 326] on span "Block" at bounding box center [557, 317] width 964 height 17
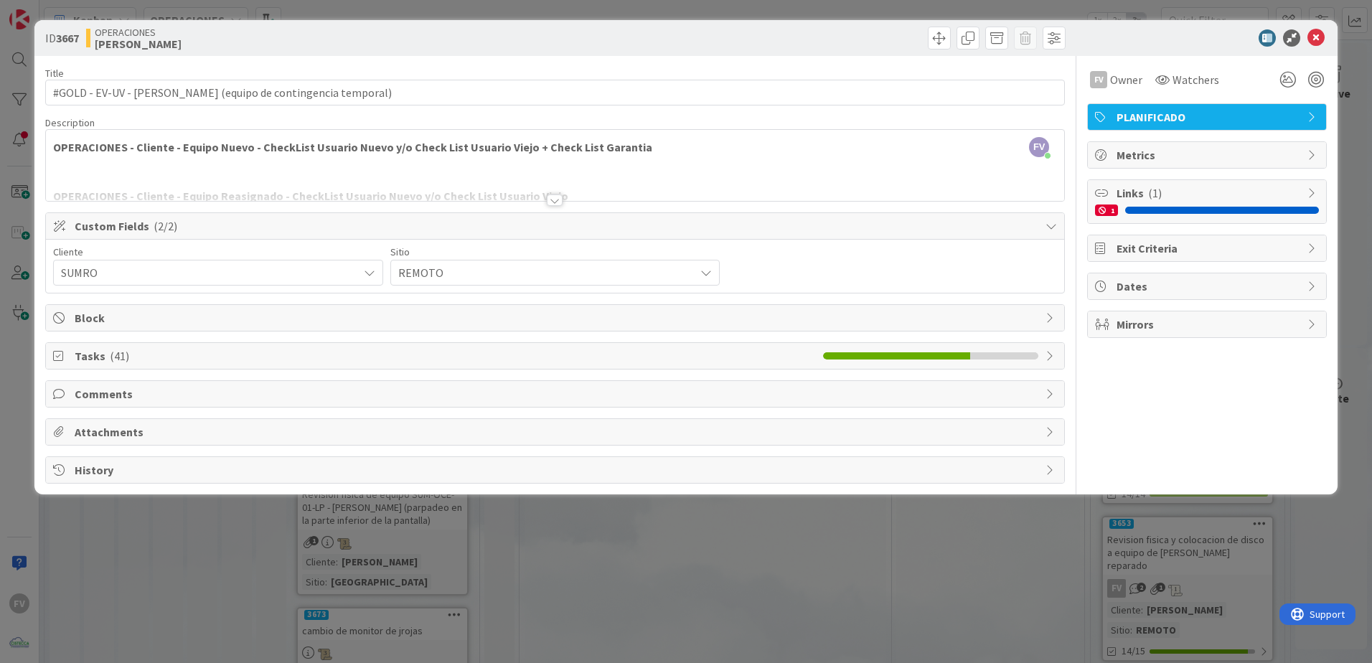
click at [119, 367] on div "Tasks ( 41 )" at bounding box center [555, 356] width 1019 height 26
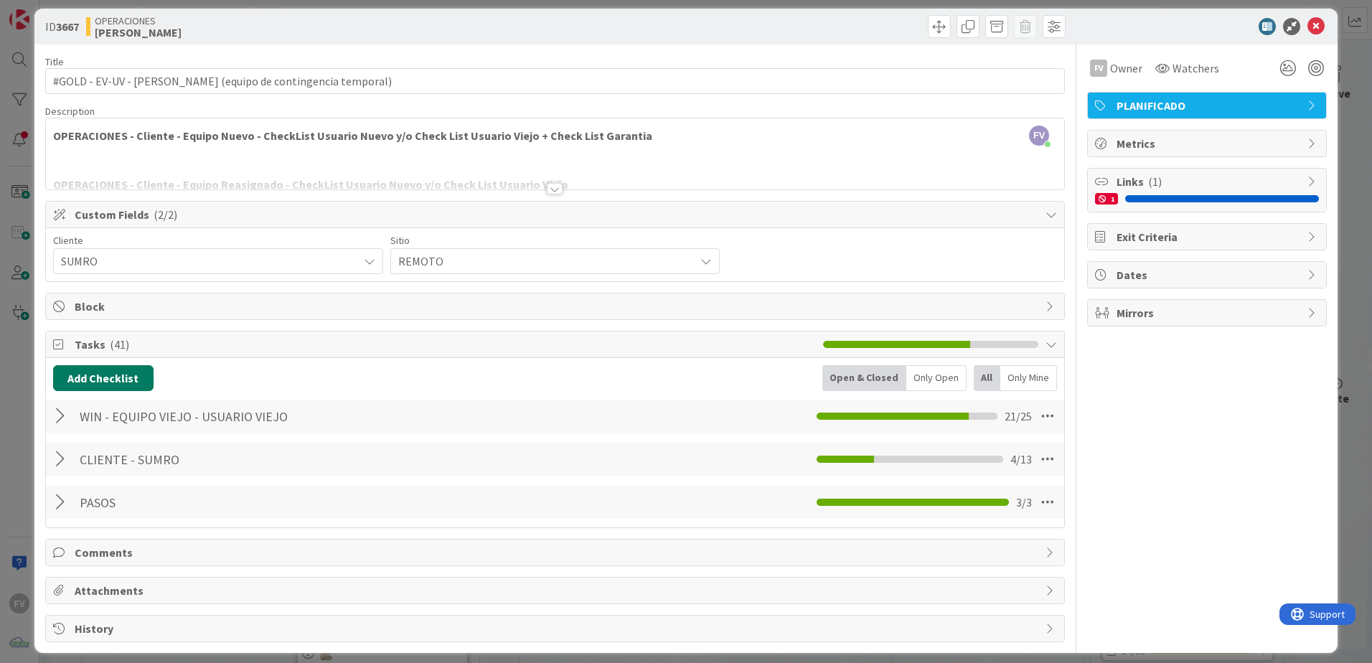
scroll to position [22, 0]
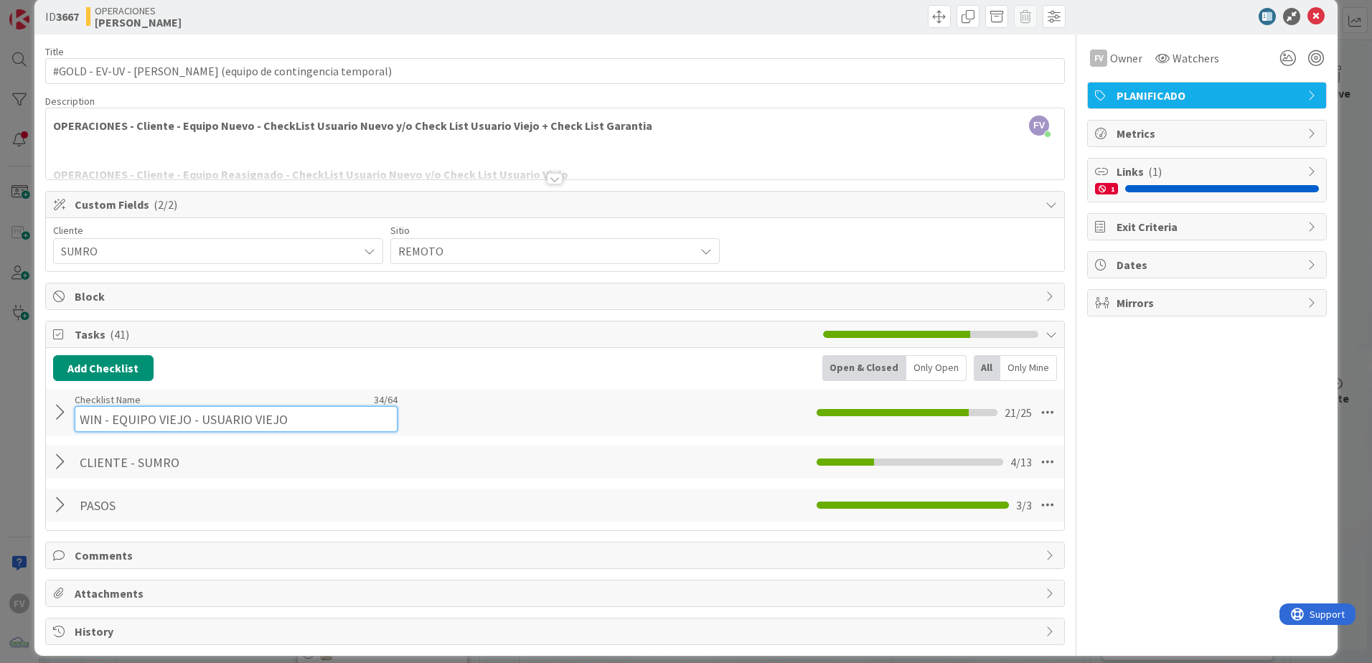
click at [69, 406] on div "WIN - EQUIPO VIEJO - USUARIO VIEJO Checklist Name 34 / 64 WIN - EQUIPO VIEJO - …" at bounding box center [555, 413] width 1019 height 46
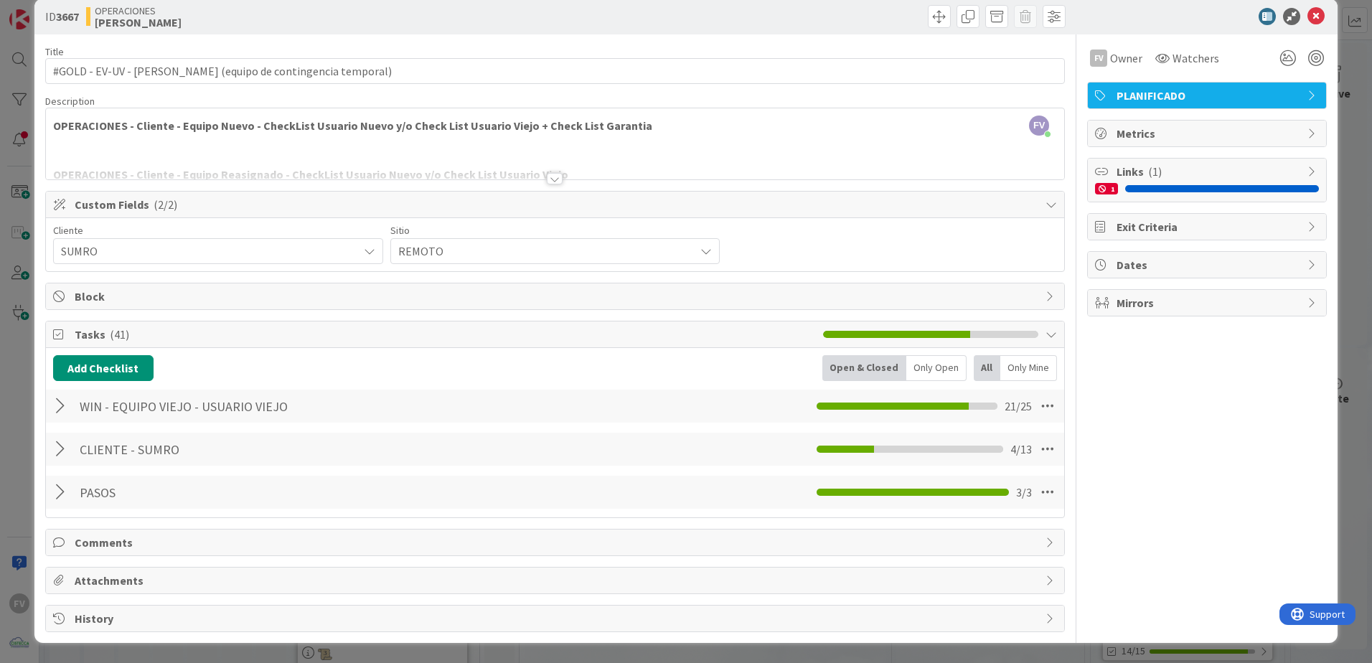
click at [64, 408] on div at bounding box center [62, 406] width 19 height 26
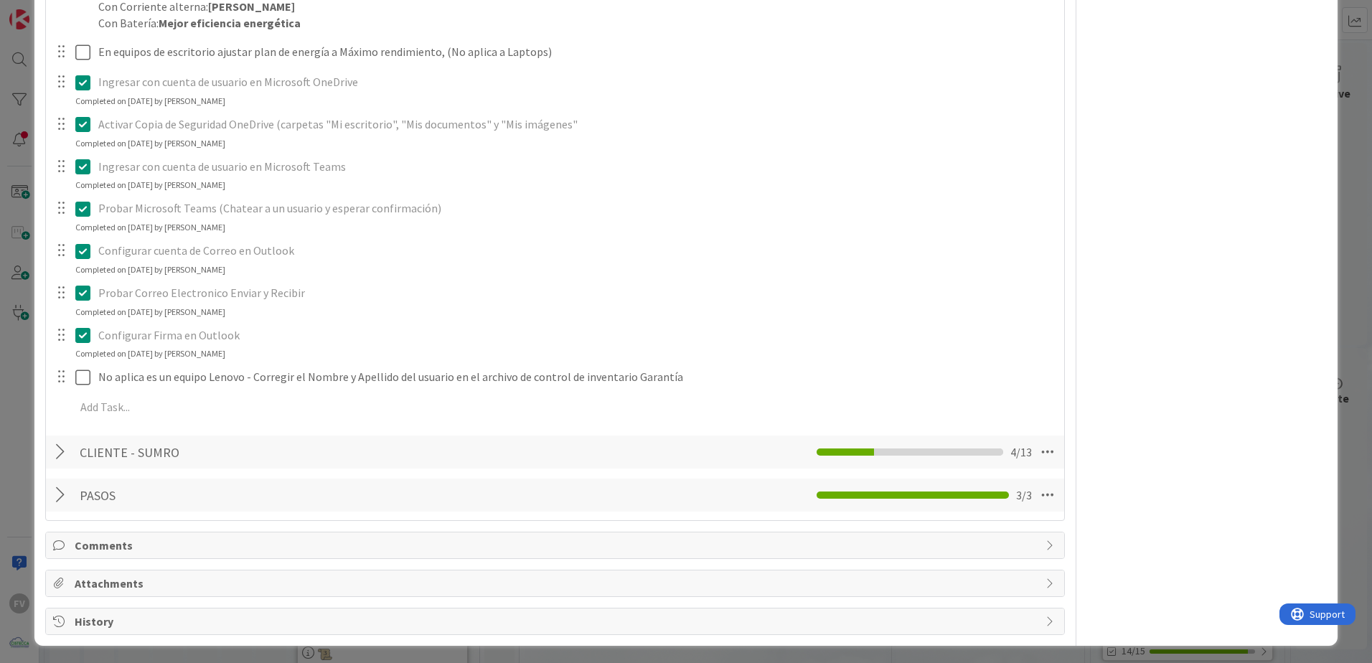
scroll to position [1090, 0]
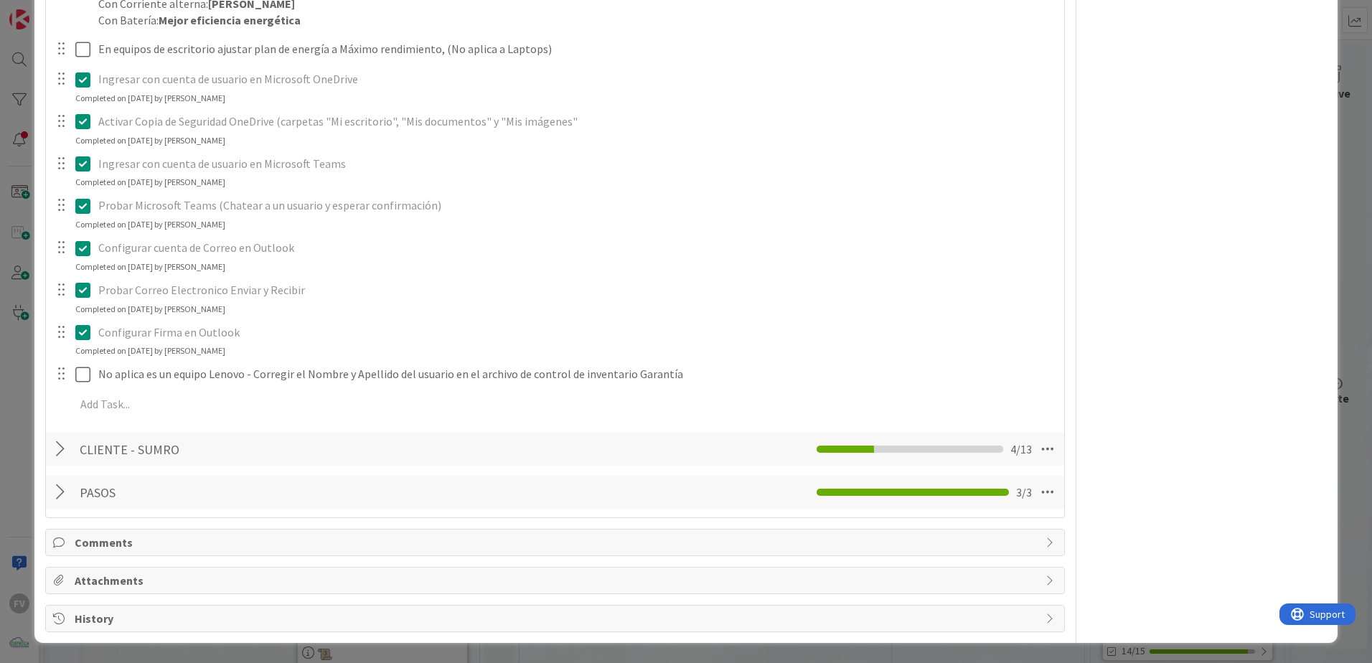
drag, startPoint x: 58, startPoint y: 458, endPoint x: 73, endPoint y: 447, distance: 18.5
click at [58, 439] on div at bounding box center [62, 449] width 19 height 26
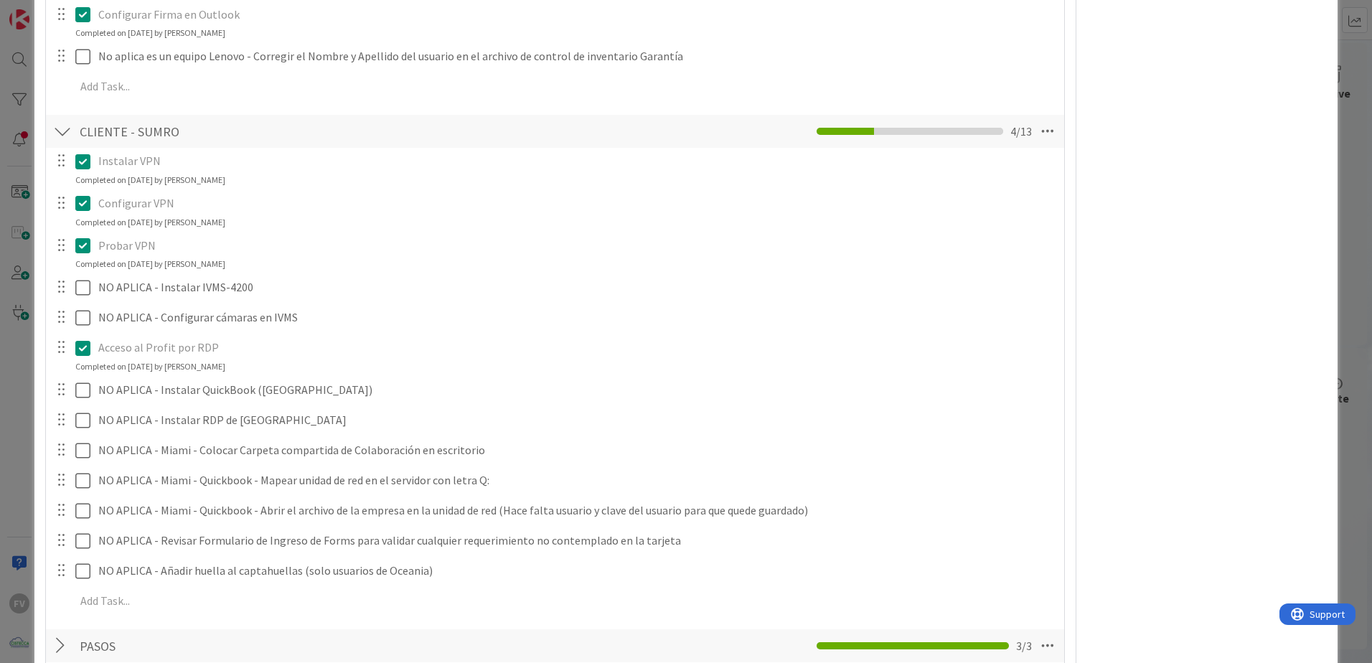
scroll to position [1449, 0]
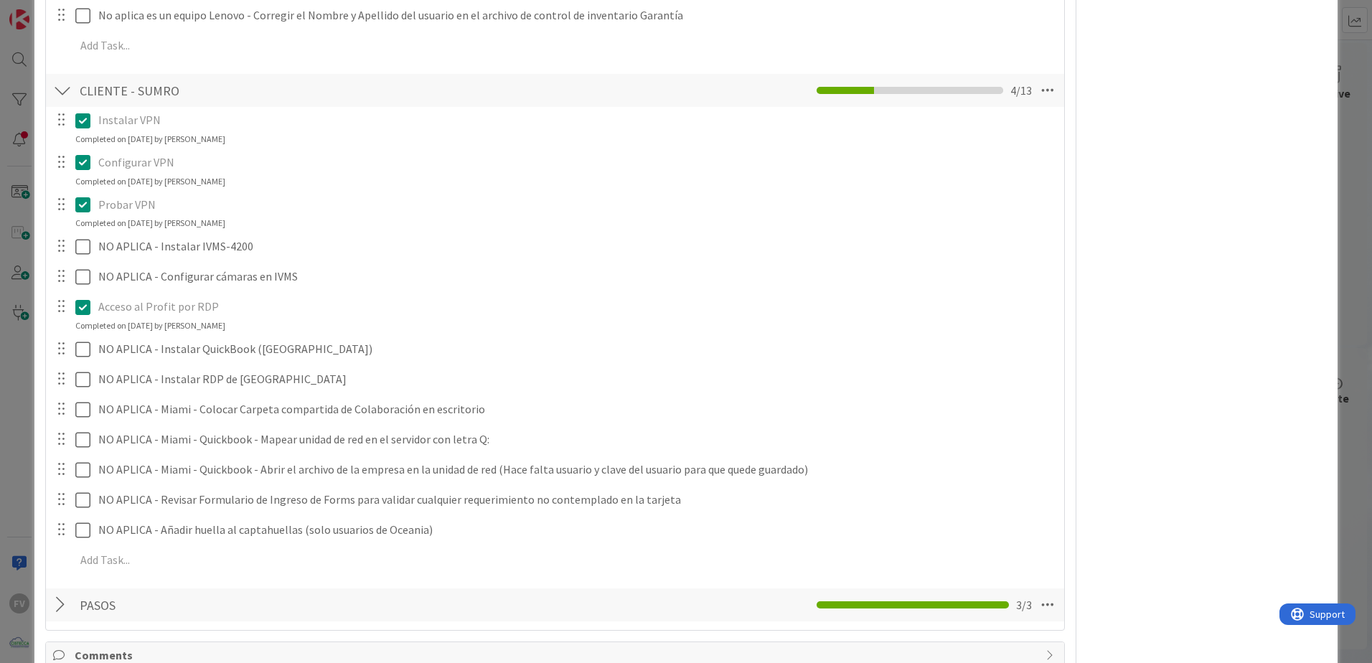
click at [73, 88] on div "CLIENTE - SUMRO Checklist Name 15 / 64 CLIENTE - SUMRO 4 / 13" at bounding box center [555, 90] width 1019 height 33
click at [70, 88] on div at bounding box center [62, 91] width 19 height 26
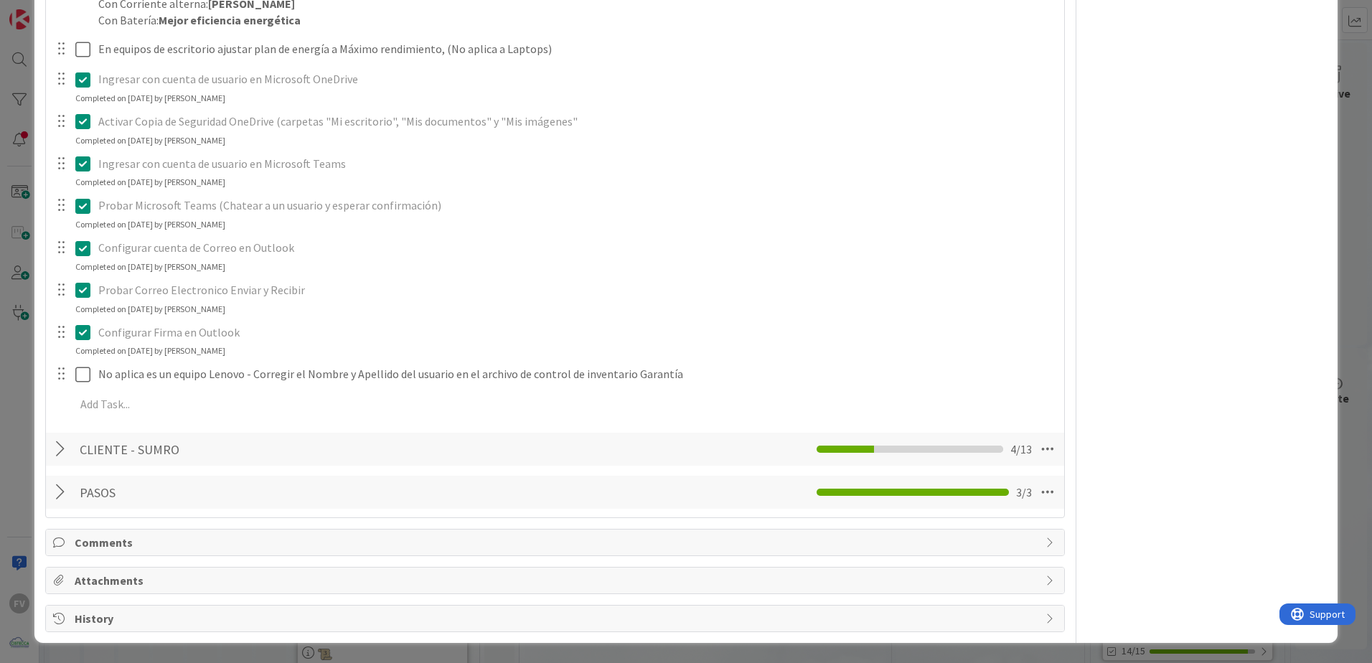
scroll to position [1090, 0]
click at [67, 439] on div at bounding box center [62, 492] width 19 height 26
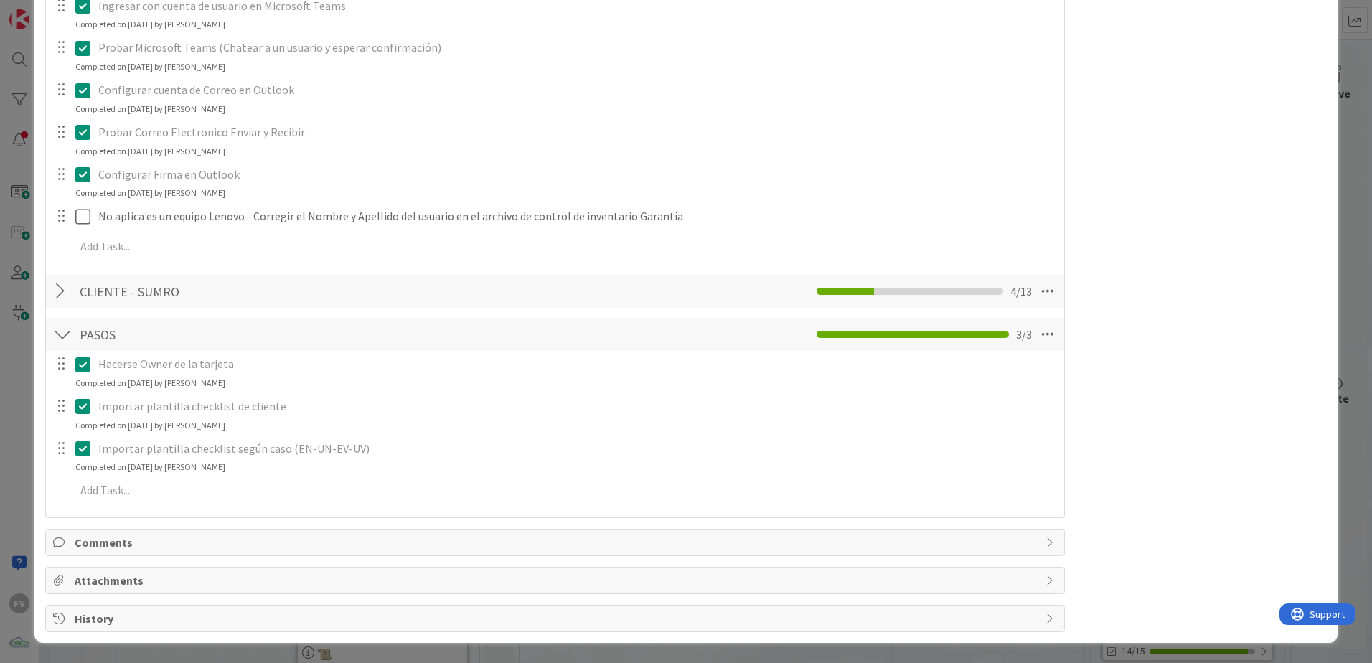
click at [60, 334] on div at bounding box center [62, 335] width 19 height 26
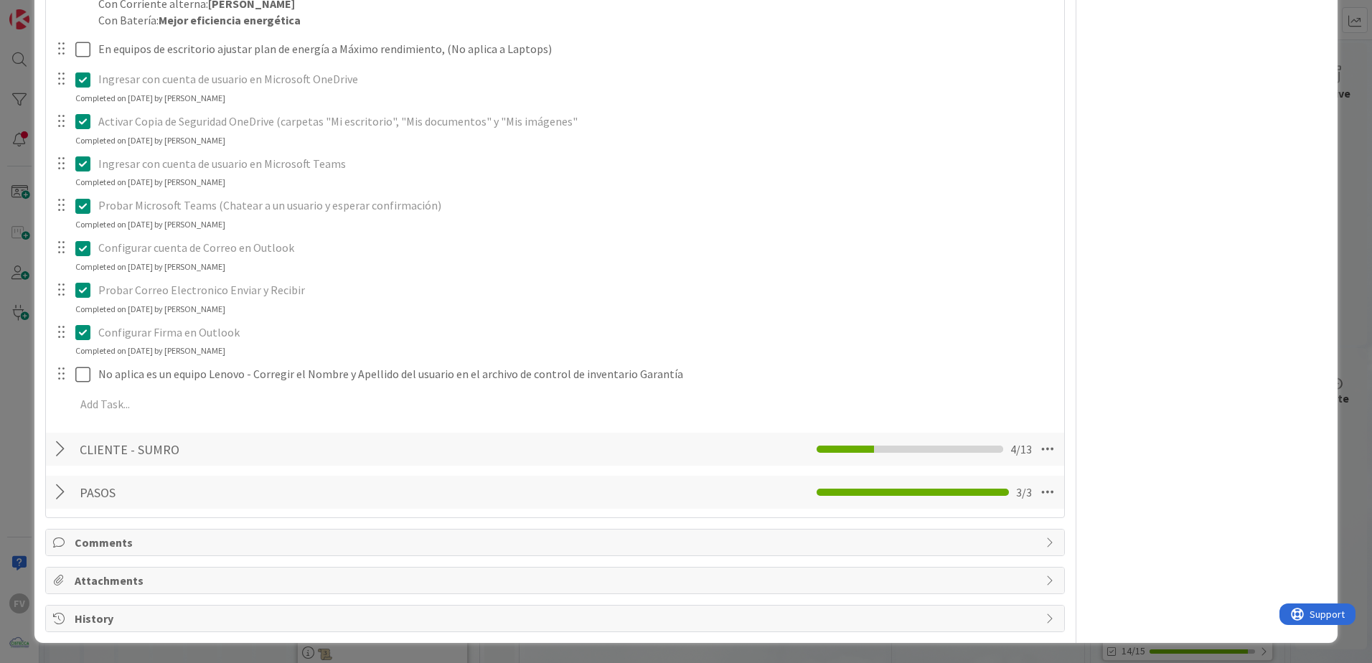
scroll to position [1090, 0]
click at [67, 439] on div at bounding box center [62, 449] width 19 height 26
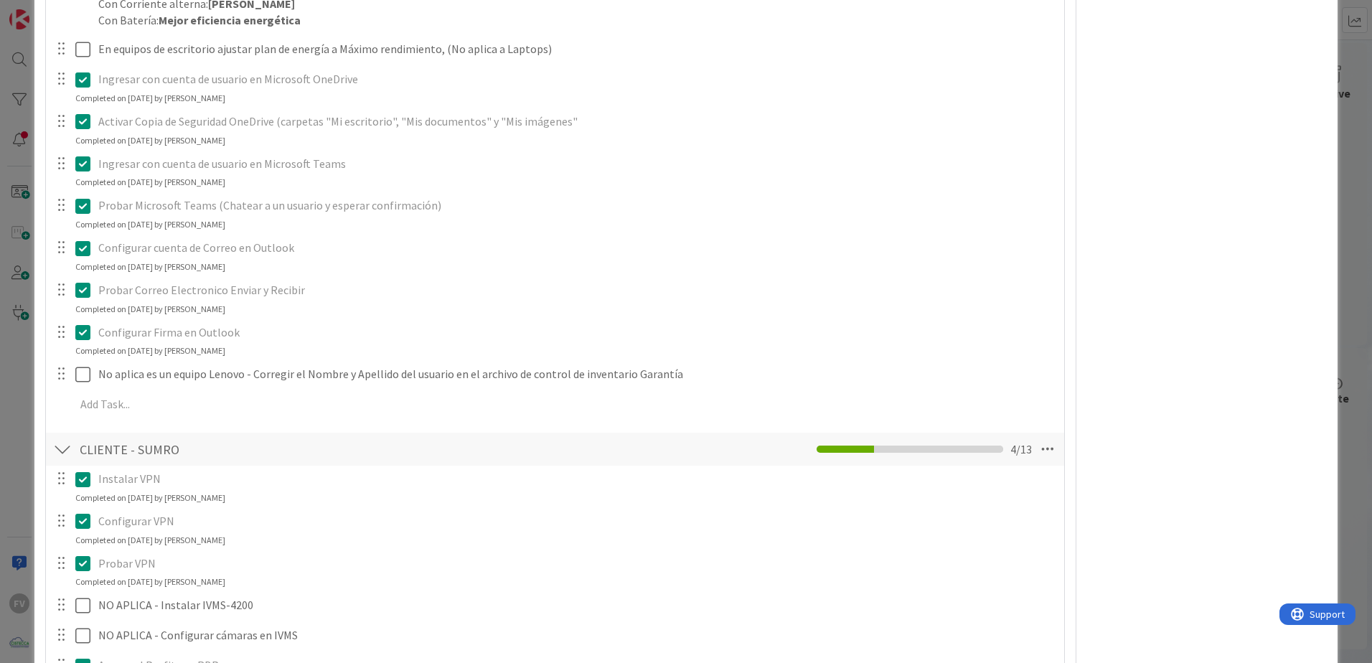
scroll to position [1449, 0]
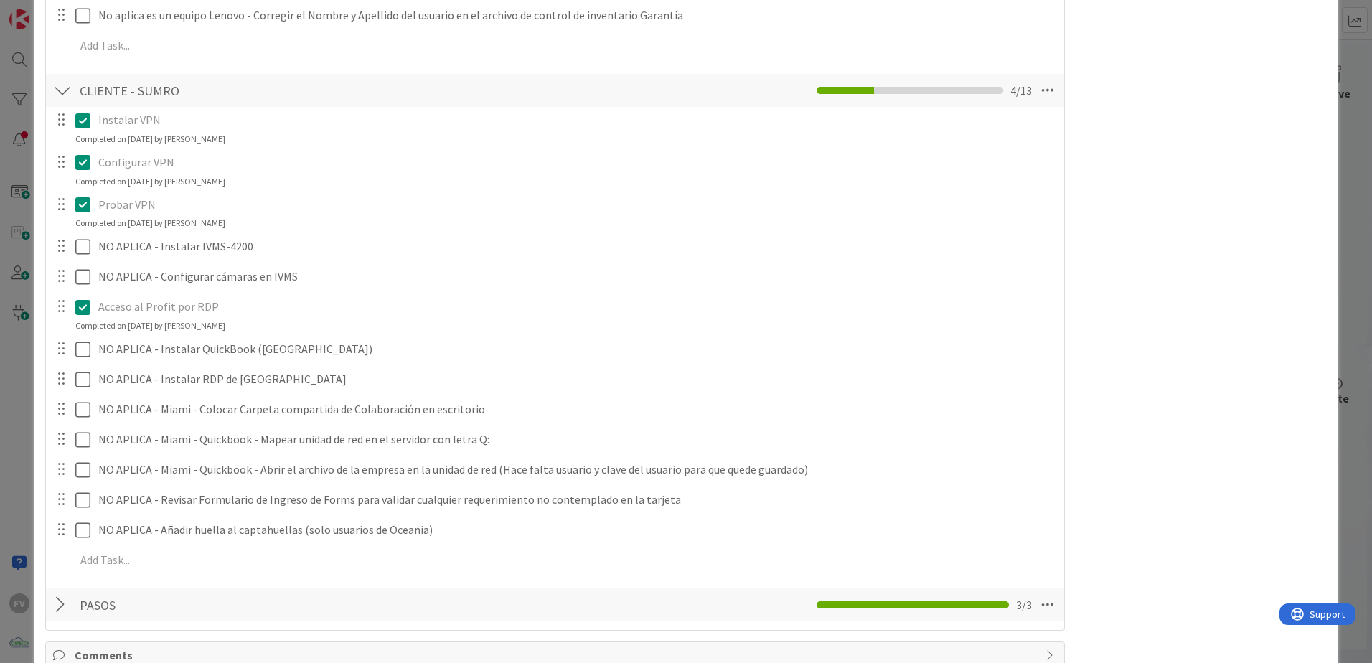
click at [67, 98] on div at bounding box center [62, 91] width 19 height 26
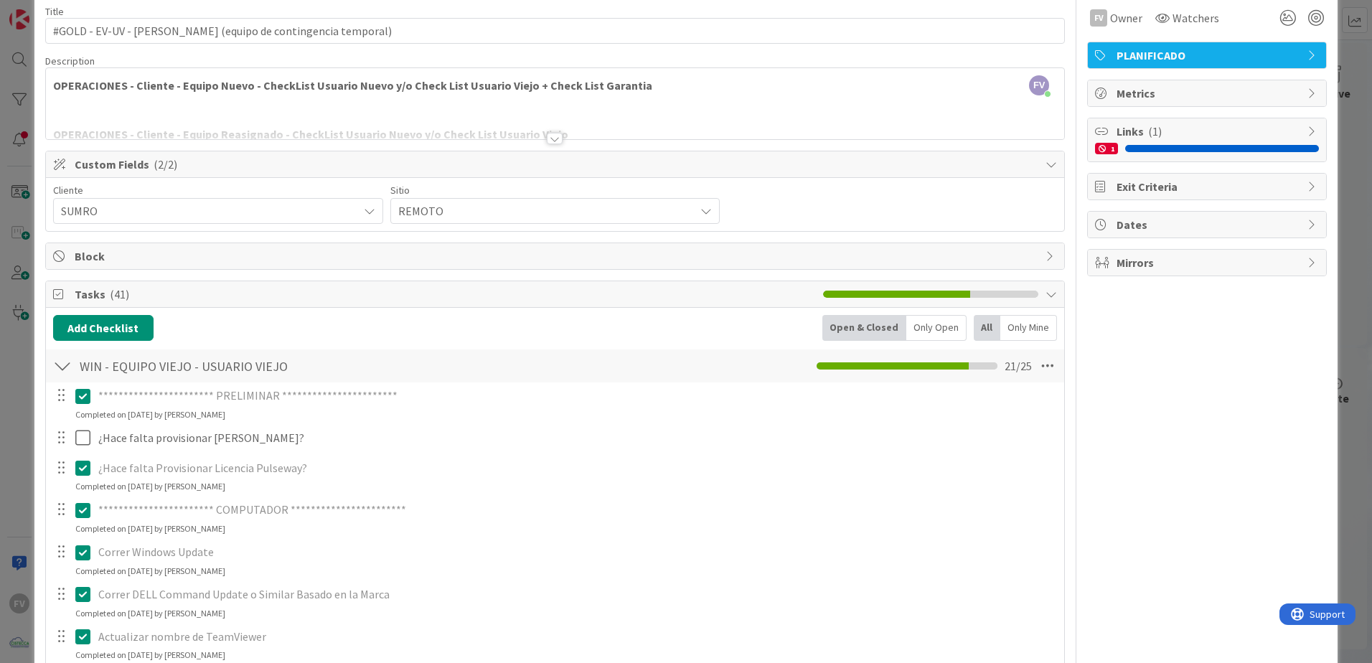
scroll to position [14, 0]
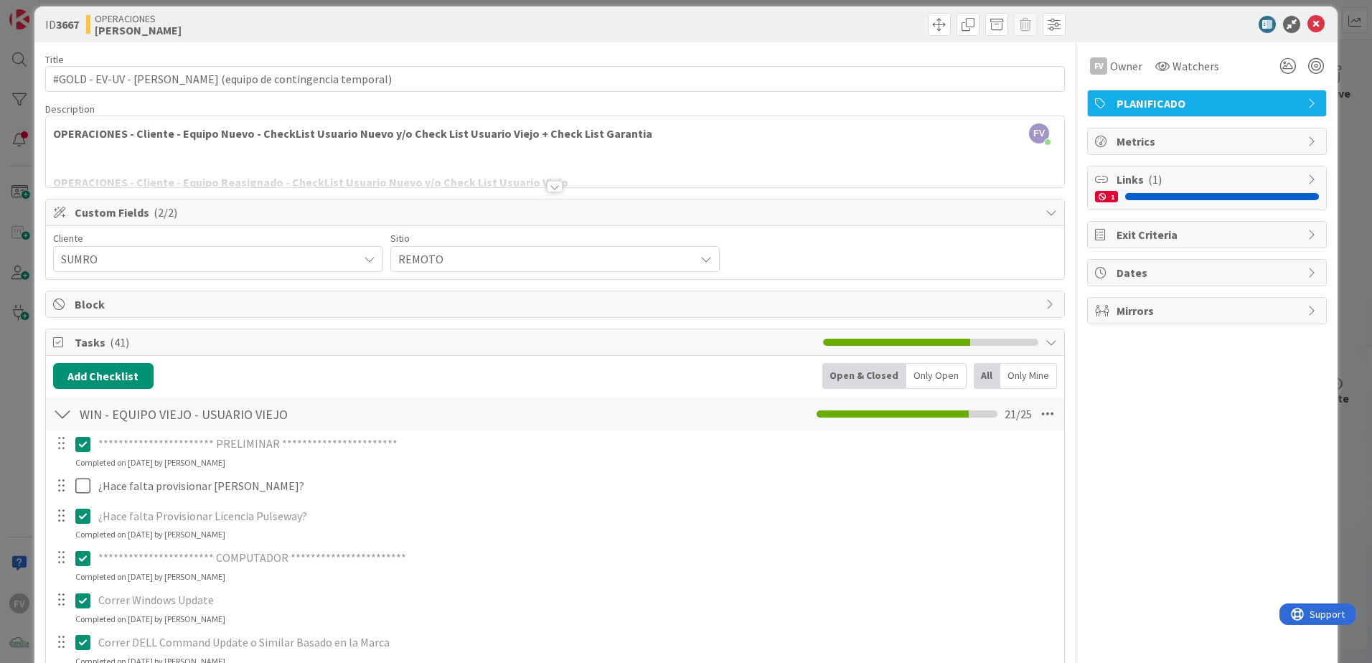
click at [64, 412] on div at bounding box center [62, 414] width 19 height 26
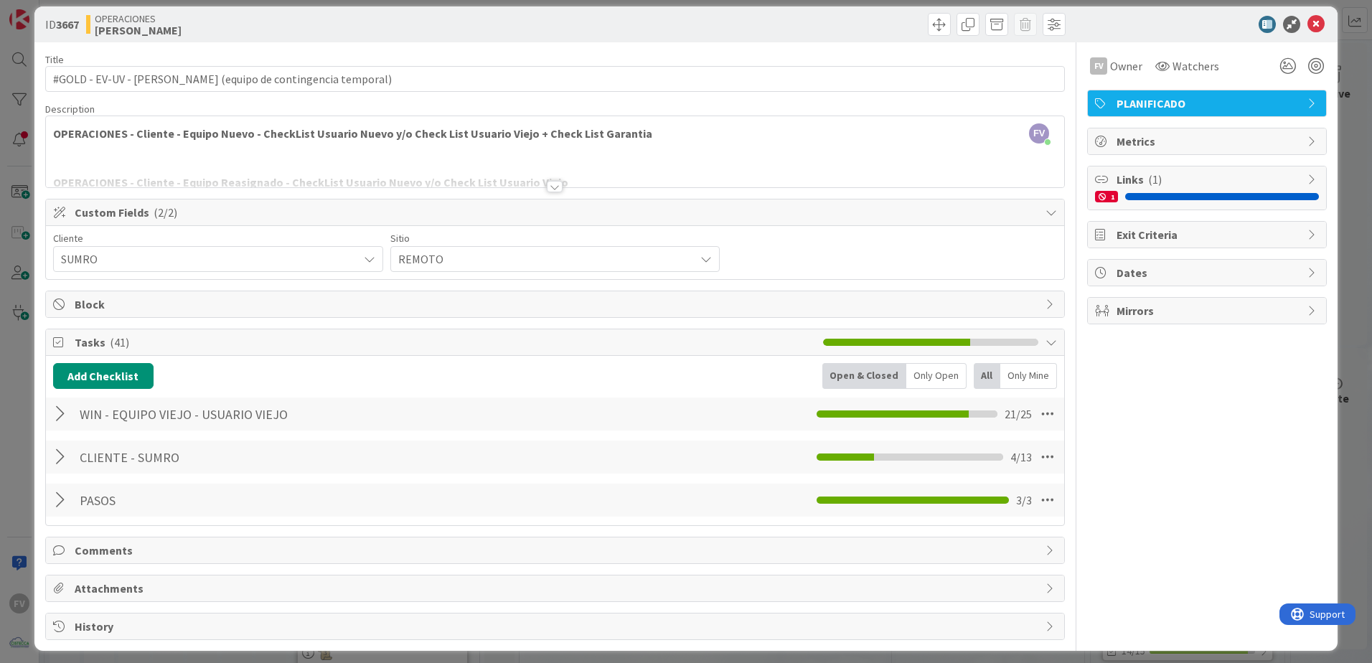
click at [154, 352] on div "Tasks ( 41 )" at bounding box center [555, 342] width 1019 height 27
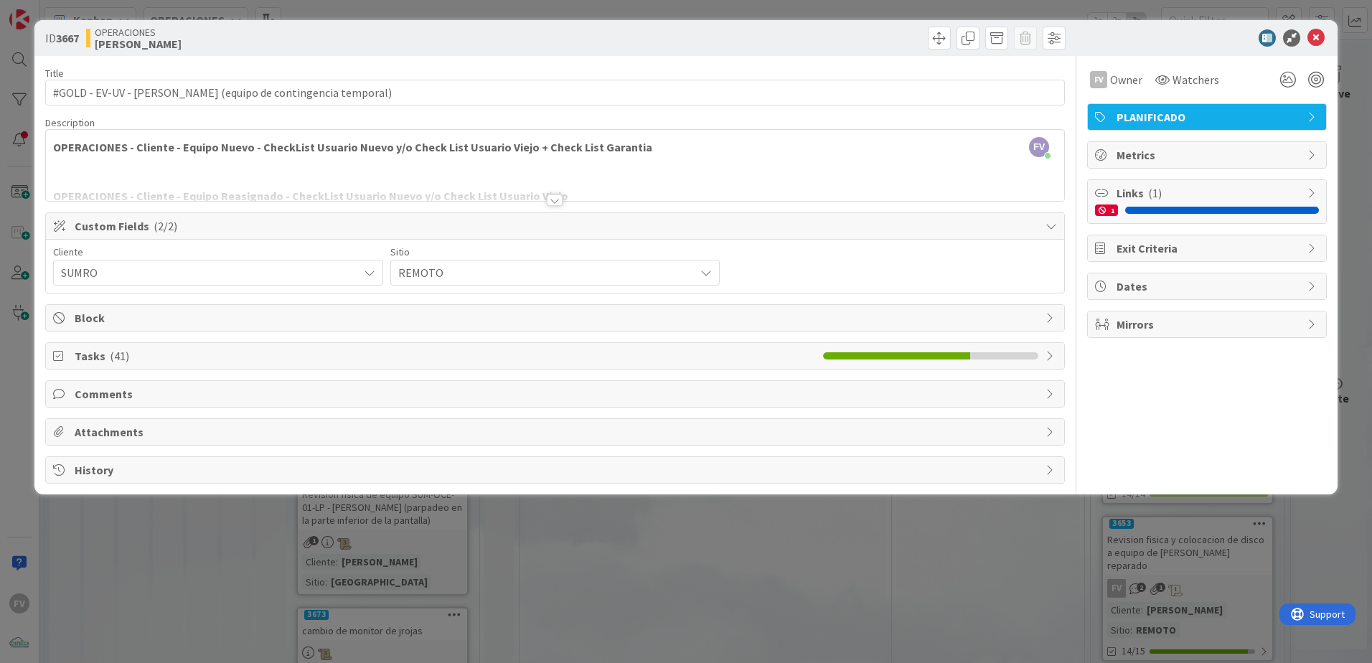
scroll to position [0, 0]
click at [82, 406] on div "Comments" at bounding box center [555, 394] width 1019 height 26
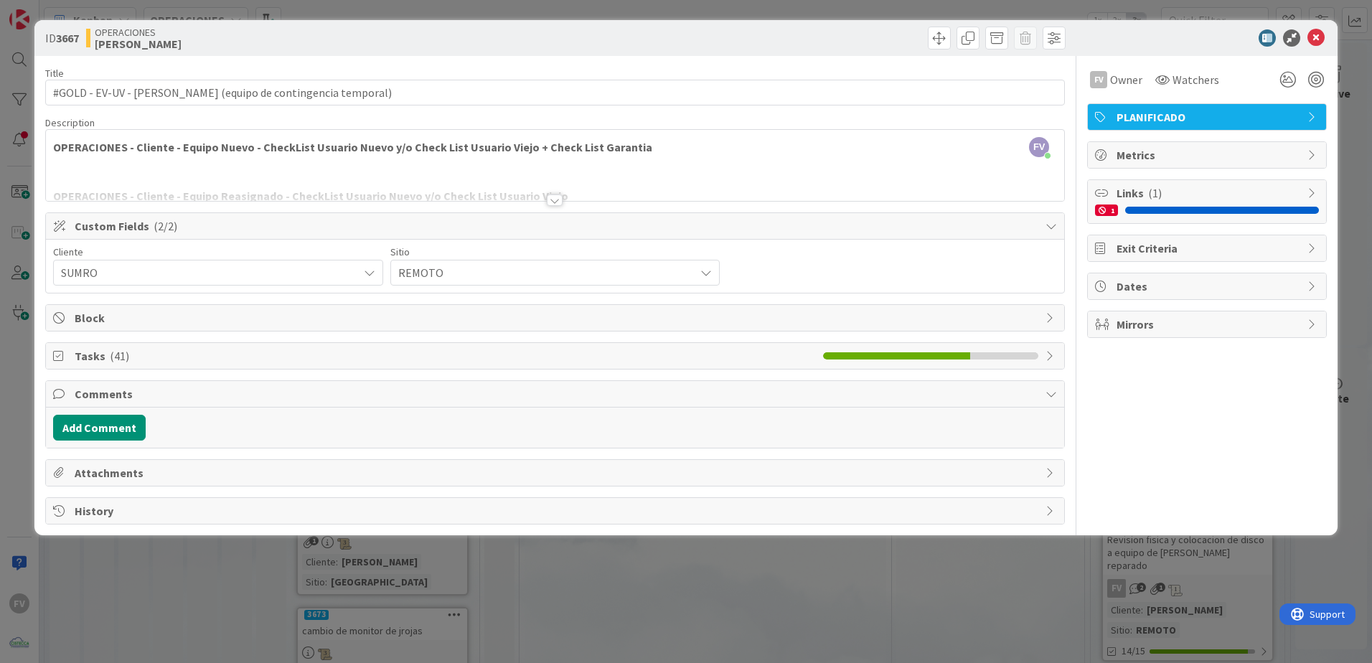
click at [102, 402] on span "Comments" at bounding box center [557, 393] width 964 height 17
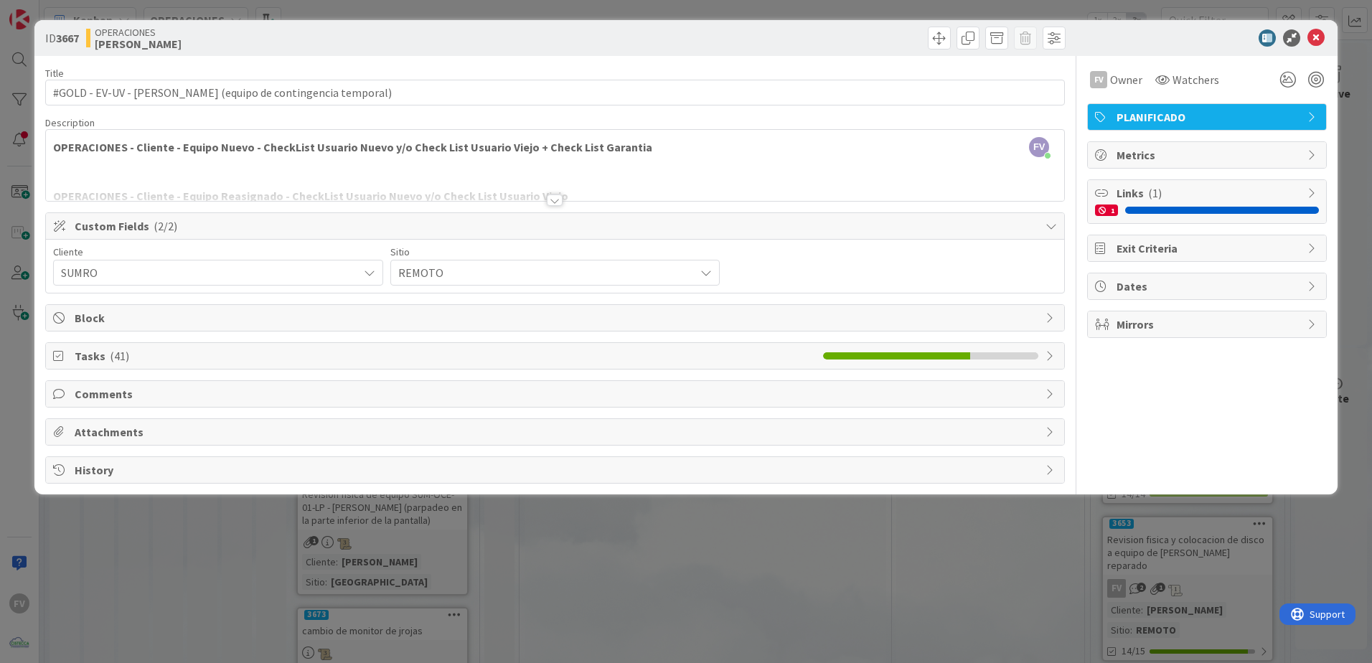
click at [959, 228] on span "Custom Fields ( 2/2 )" at bounding box center [557, 225] width 964 height 17
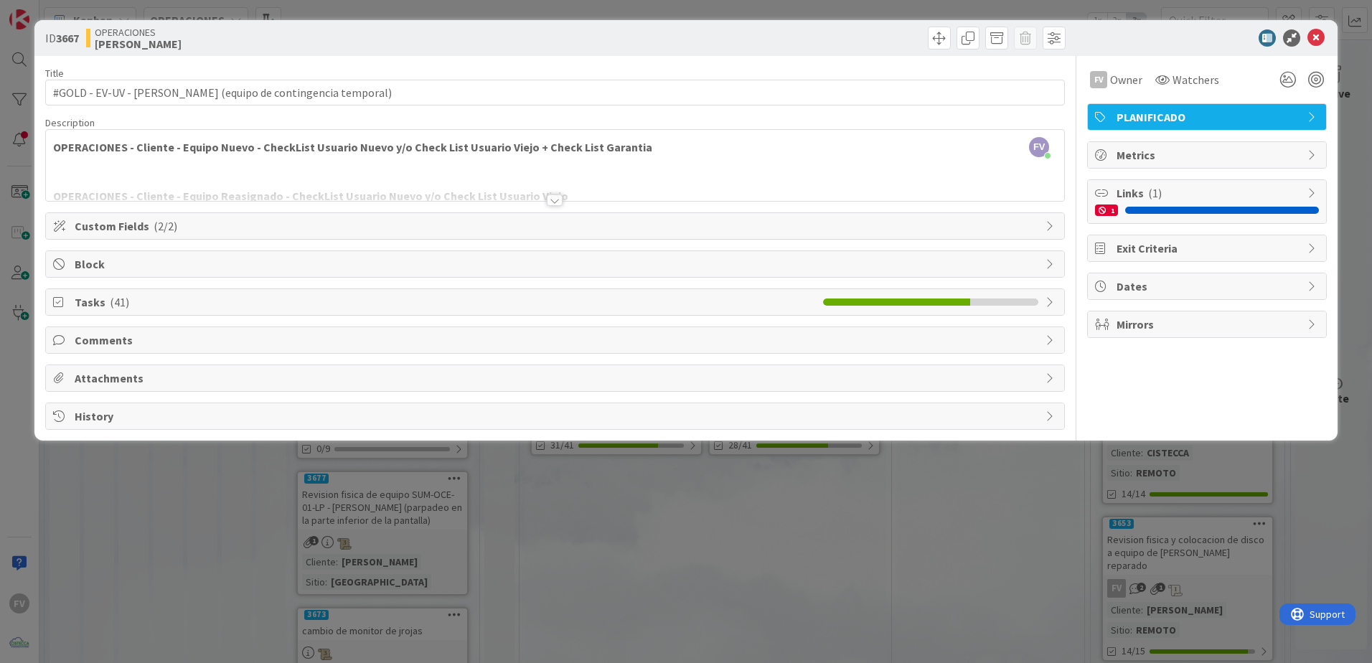
click at [974, 198] on span "Links ( 1 )" at bounding box center [1209, 192] width 184 height 17
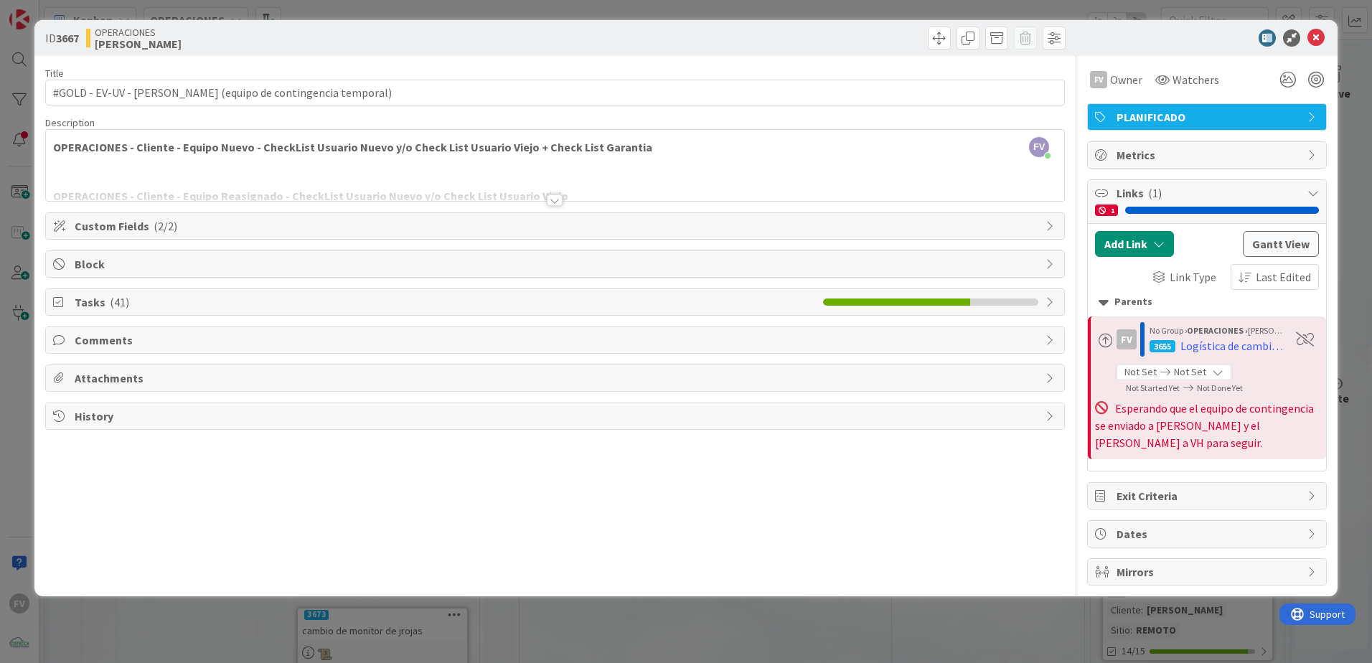
click at [974, 198] on span "Links ( 1 )" at bounding box center [1209, 192] width 184 height 17
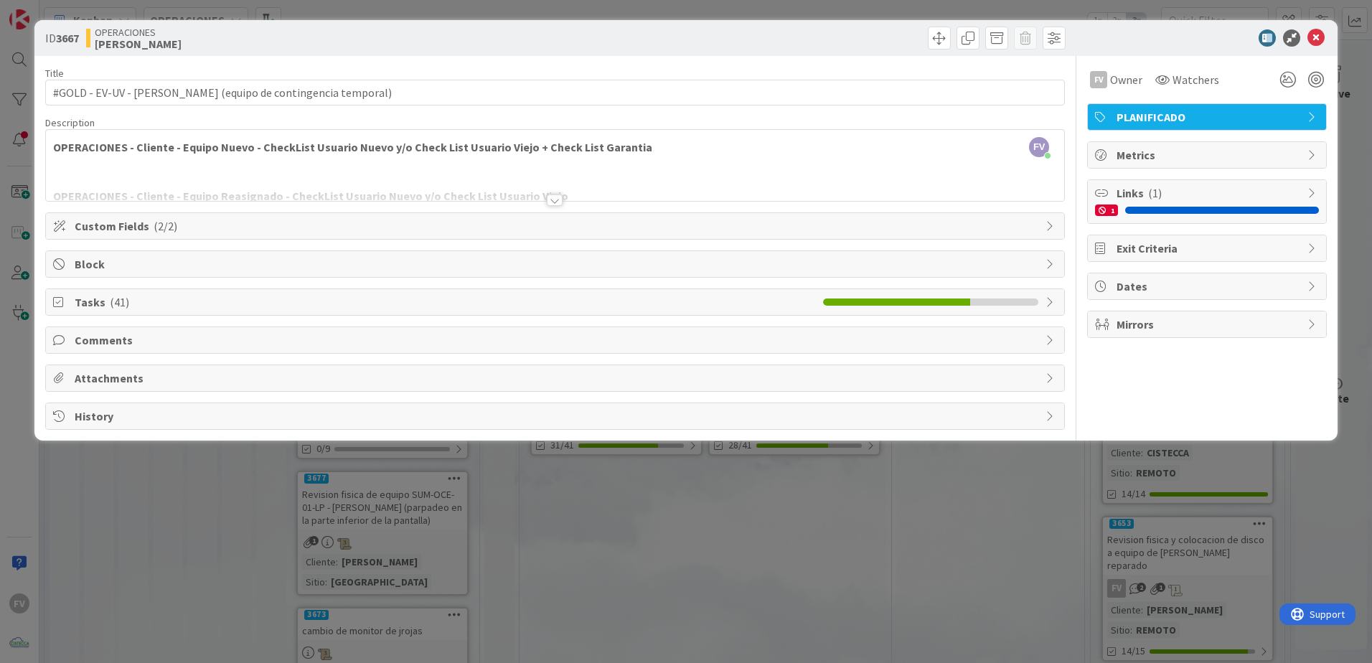
drag, startPoint x: 861, startPoint y: 596, endPoint x: 851, endPoint y: 601, distance: 11.6
click at [853, 439] on div "ID 3667 OPERACIONES [PERSON_NAME] Title 61 / 128 #GOLD - EV-UV - [PERSON_NAME] …" at bounding box center [686, 331] width 1372 height 663
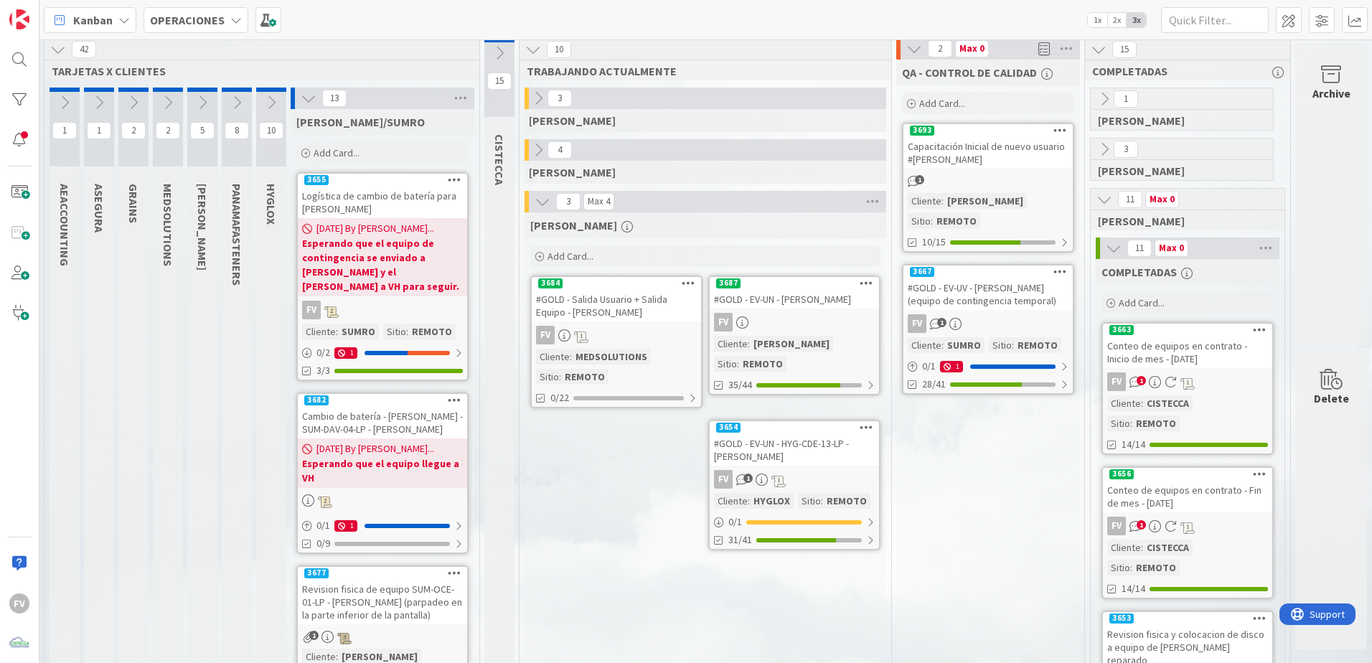
scroll to position [0, 46]
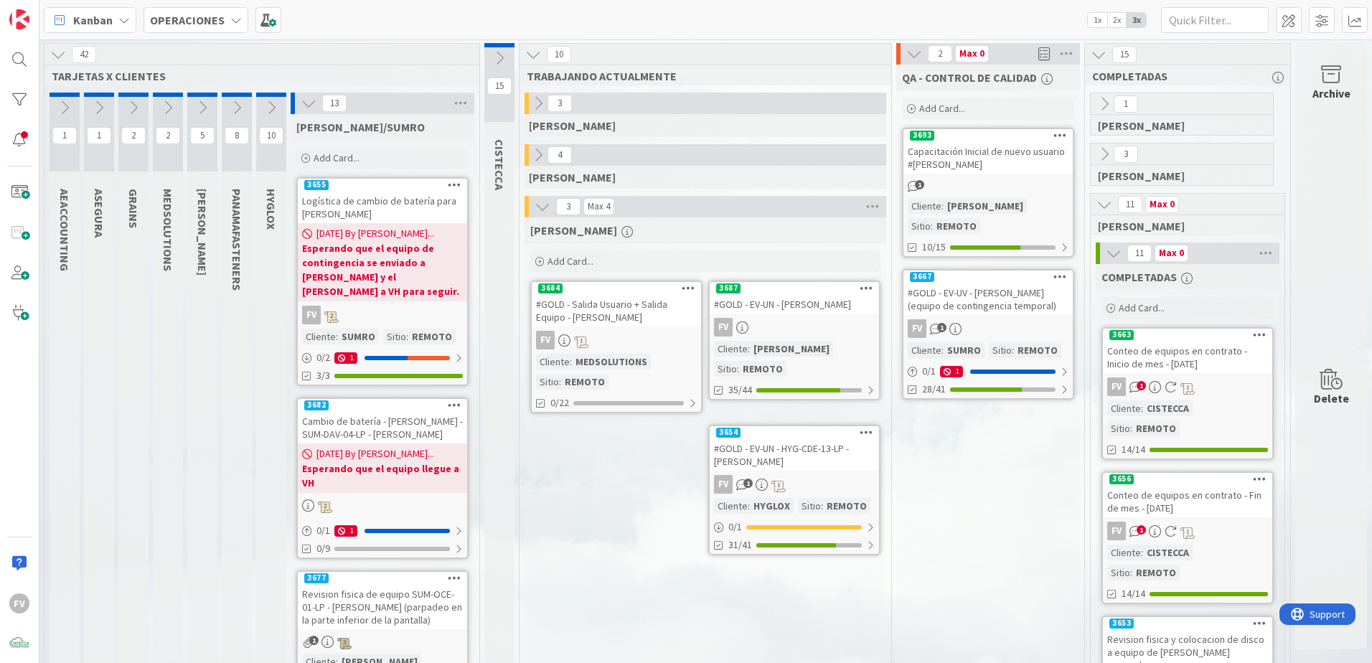
click at [974, 190] on div "1" at bounding box center [988, 186] width 169 height 16
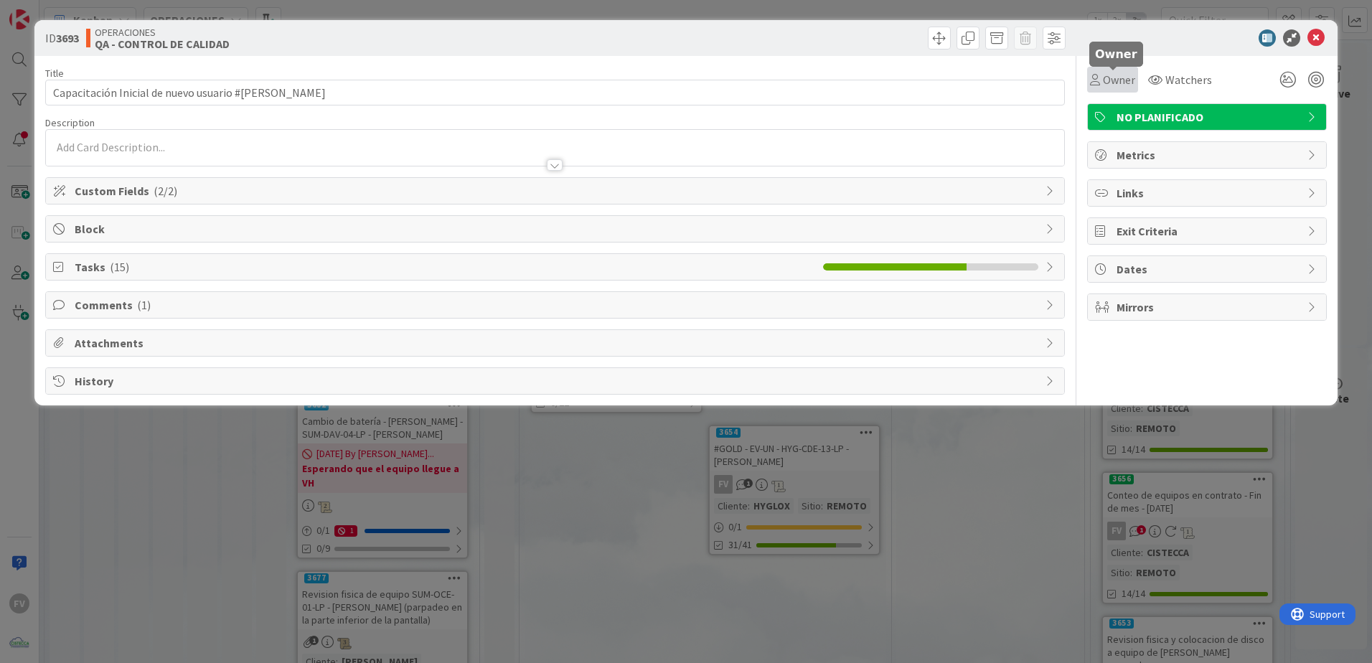
click at [974, 84] on span "Owner" at bounding box center [1119, 79] width 32 height 17
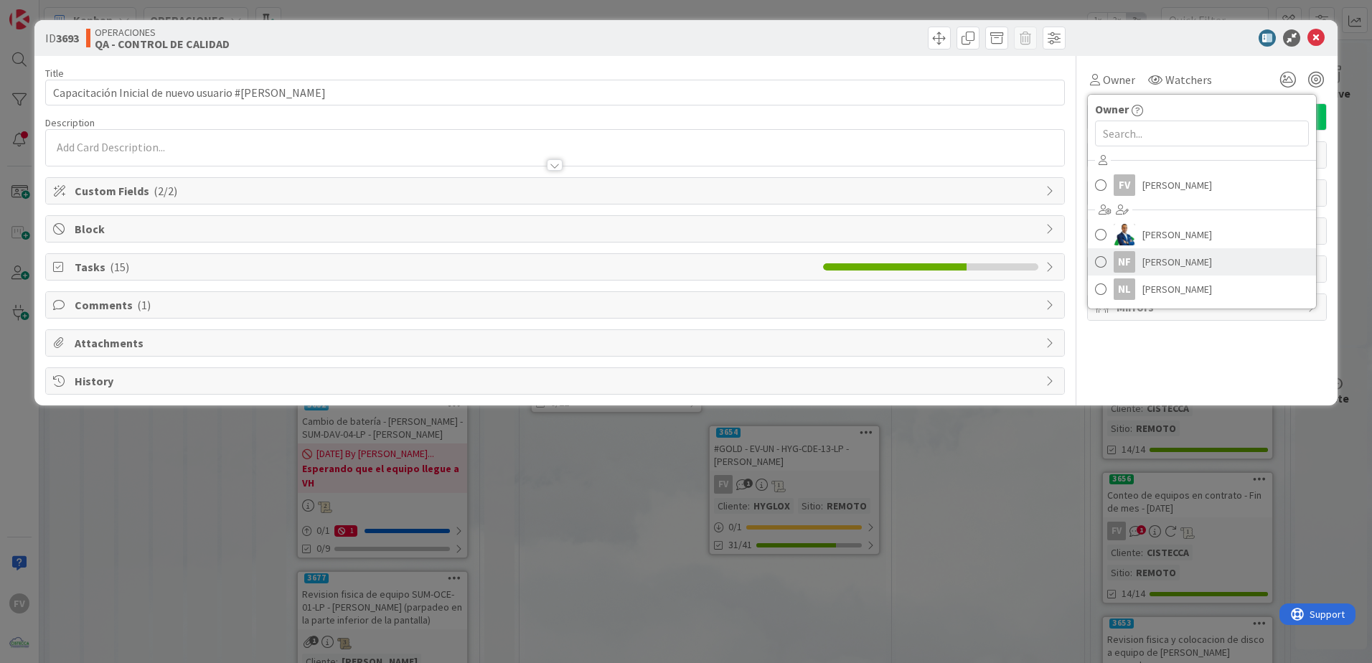
click at [974, 262] on div "NF" at bounding box center [1125, 262] width 22 height 22
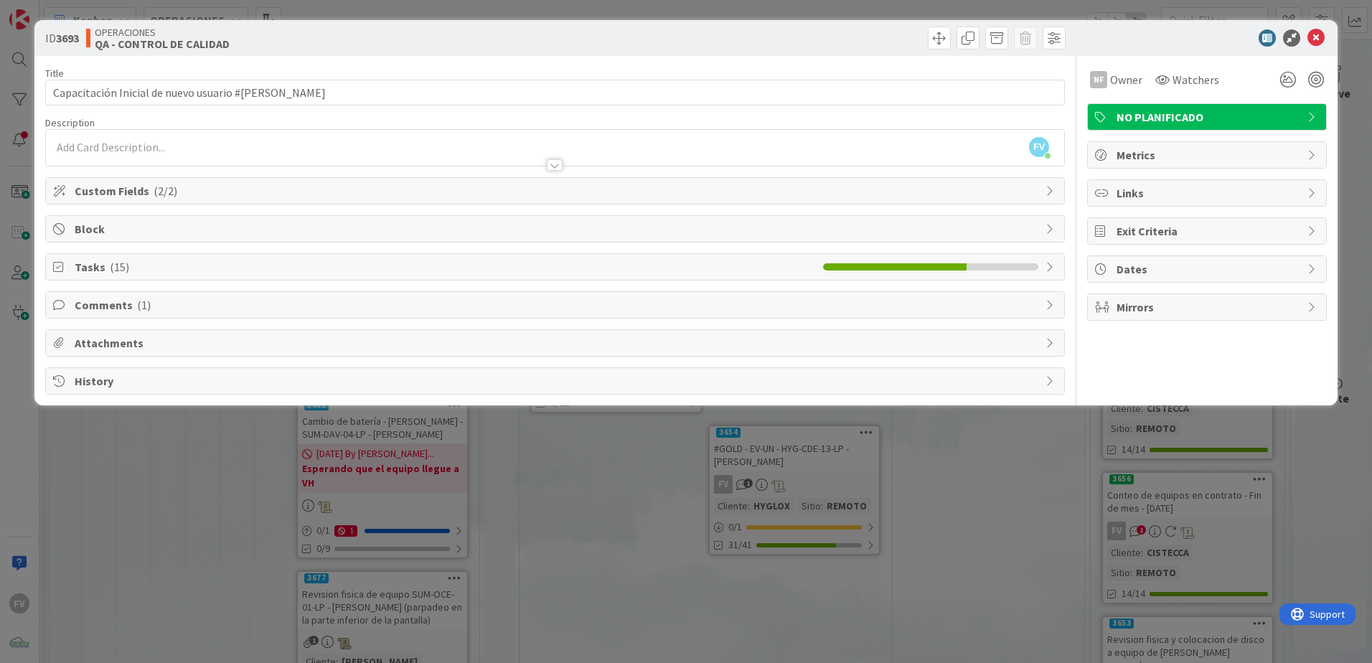
click at [147, 269] on span "Tasks ( 15 )" at bounding box center [445, 266] width 741 height 17
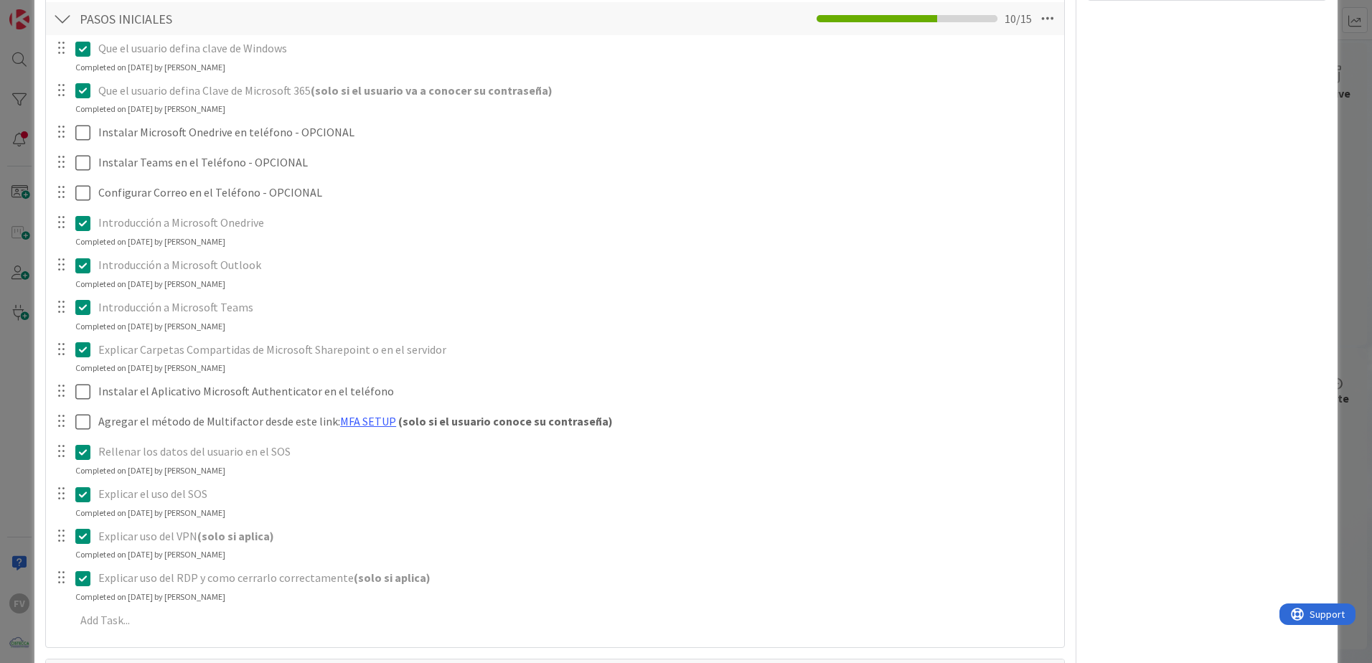
scroll to position [306, 0]
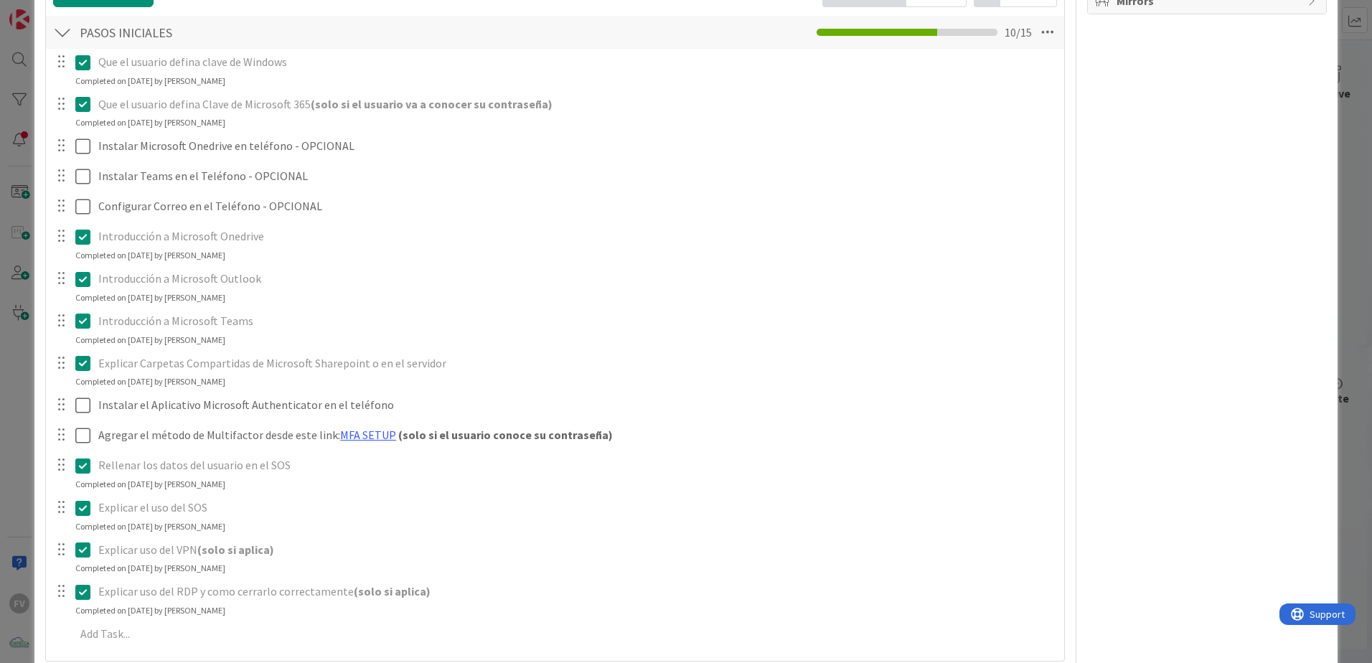
click at [19, 223] on div "ID 3693 OPERACIONES QA - CONTROL DE CALIDAD Title 53 / 128 Capacitación Inicial…" at bounding box center [686, 331] width 1372 height 663
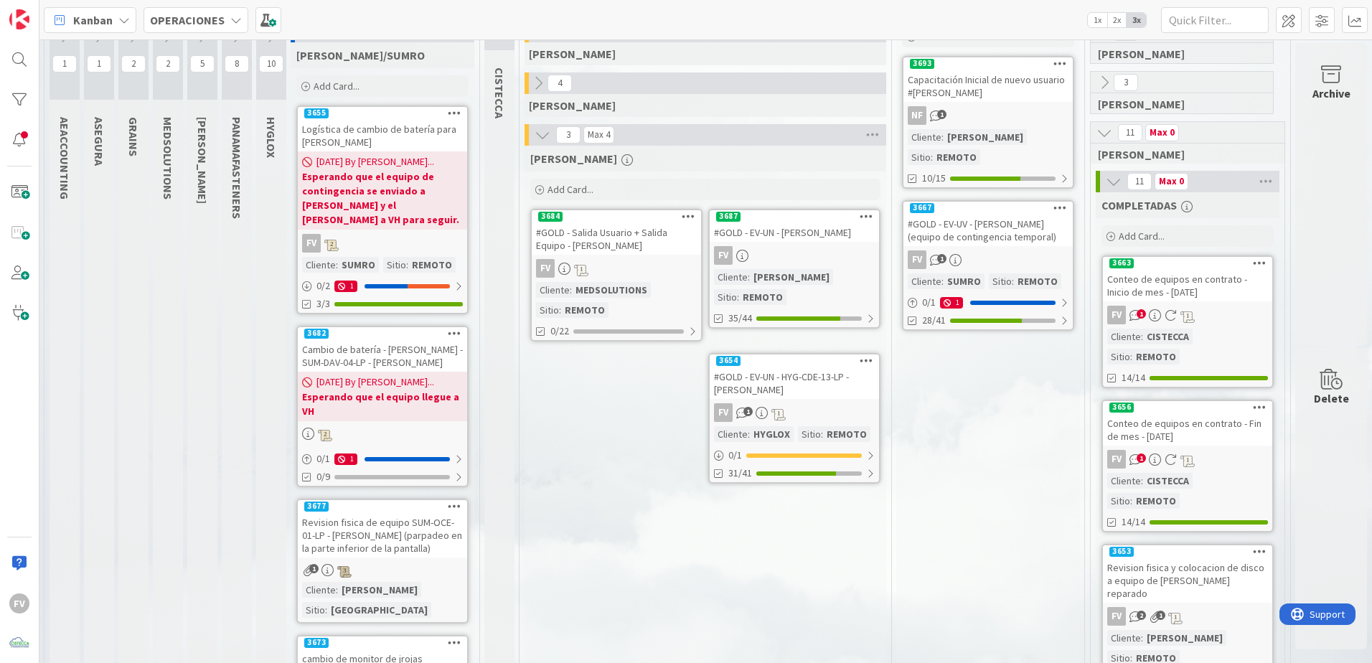
click at [789, 408] on div "FV 1" at bounding box center [794, 412] width 169 height 19
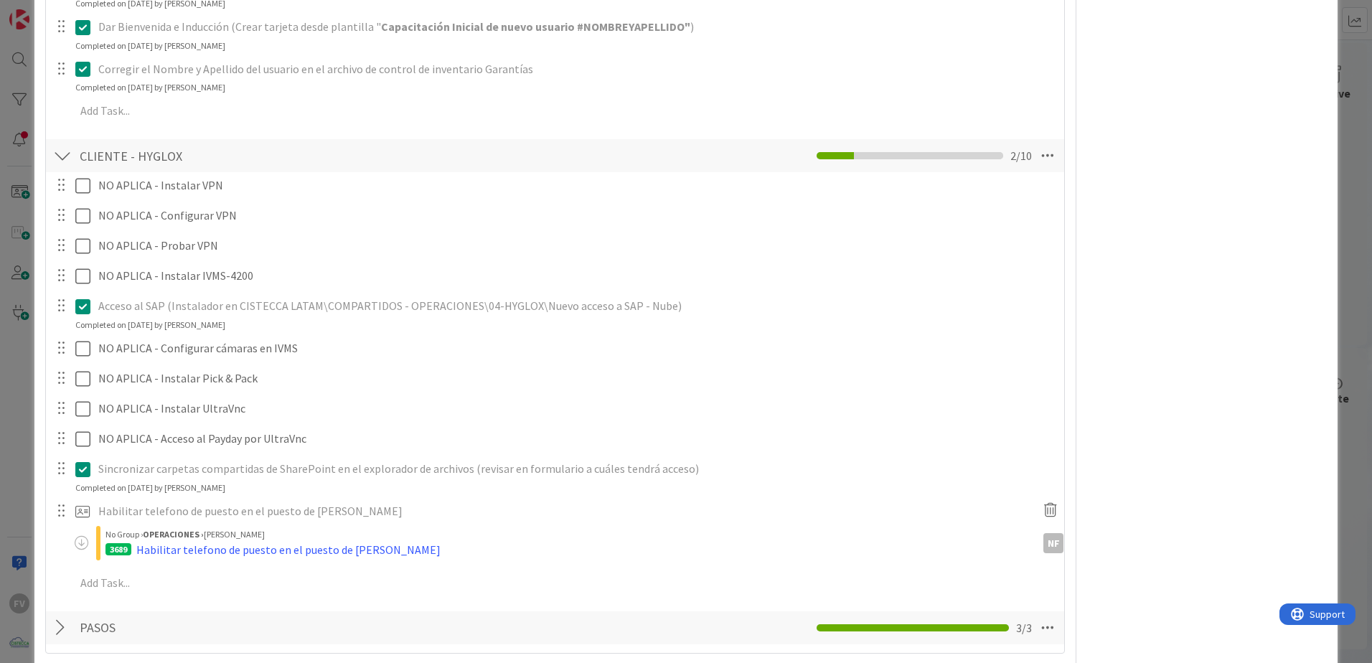
scroll to position [1715, 0]
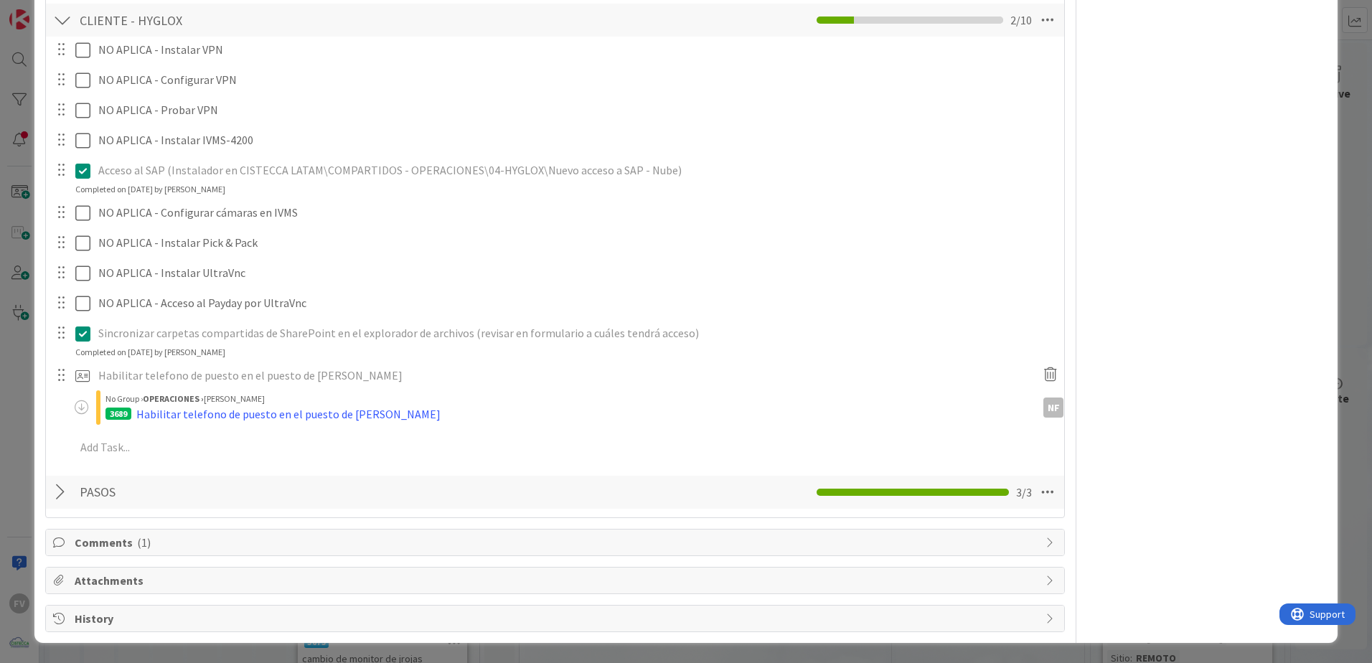
click at [4, 329] on div "**********" at bounding box center [686, 331] width 1372 height 663
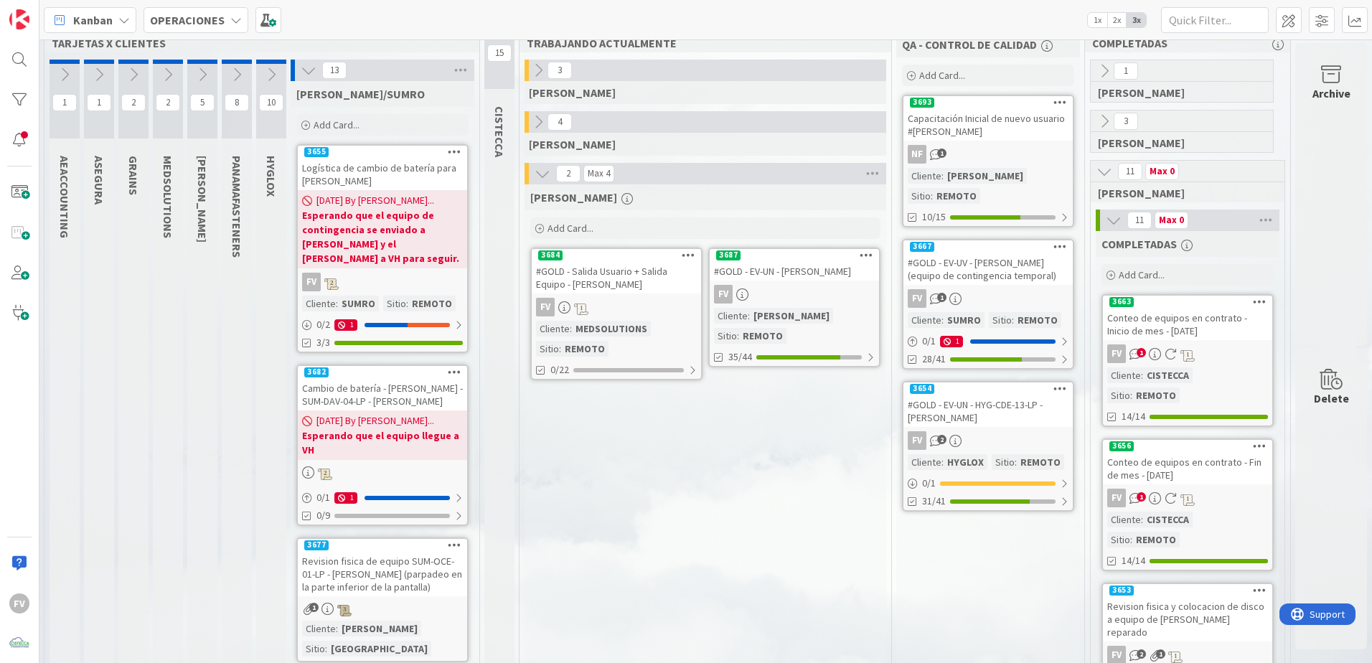
scroll to position [0, 46]
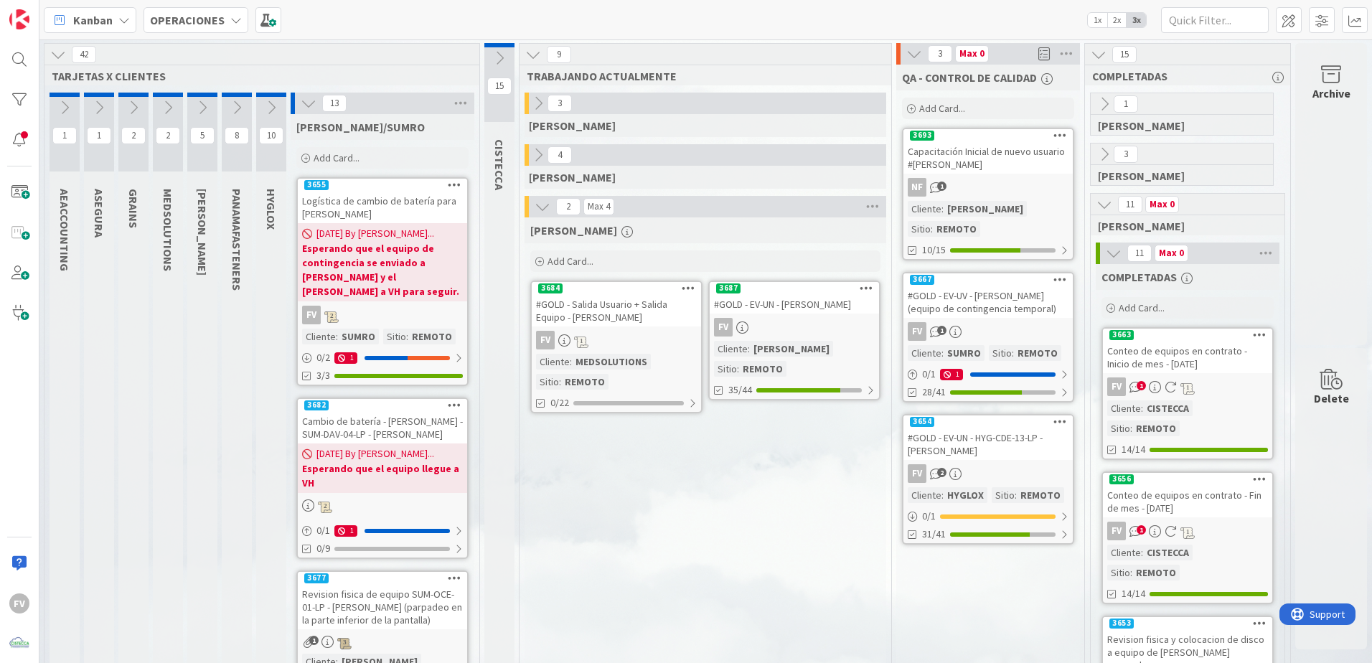
click at [301, 98] on icon at bounding box center [309, 103] width 16 height 16
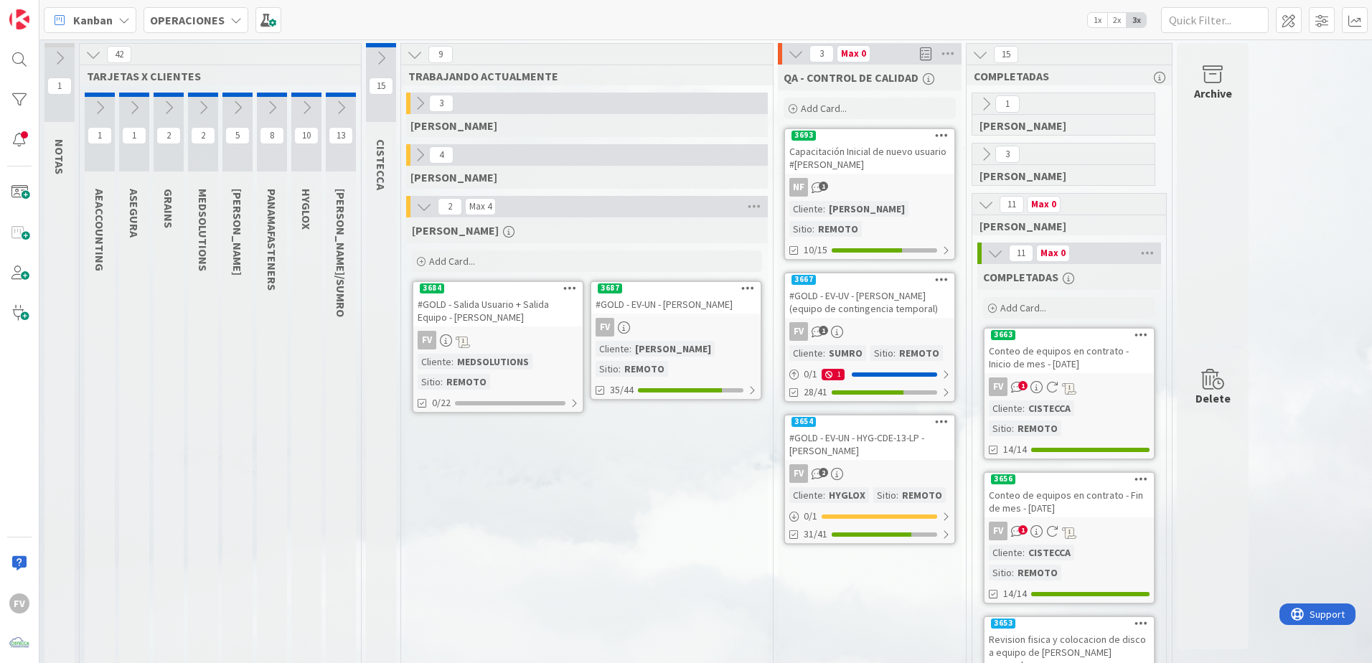
scroll to position [0, 0]
click at [652, 340] on link "3687 #GOLD - EV-UN - [PERSON_NAME] FV Cliente : [PERSON_NAME] Sitio : REMOTO 35…" at bounding box center [676, 341] width 172 height 120
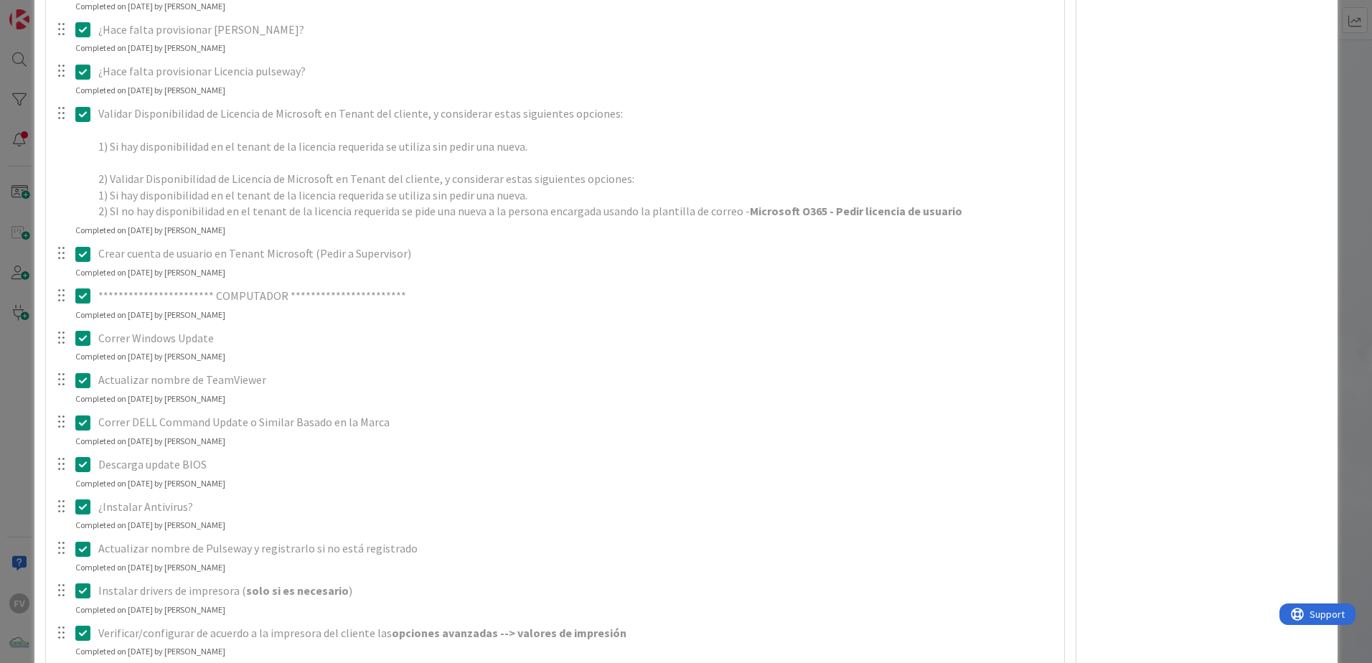
scroll to position [57, 0]
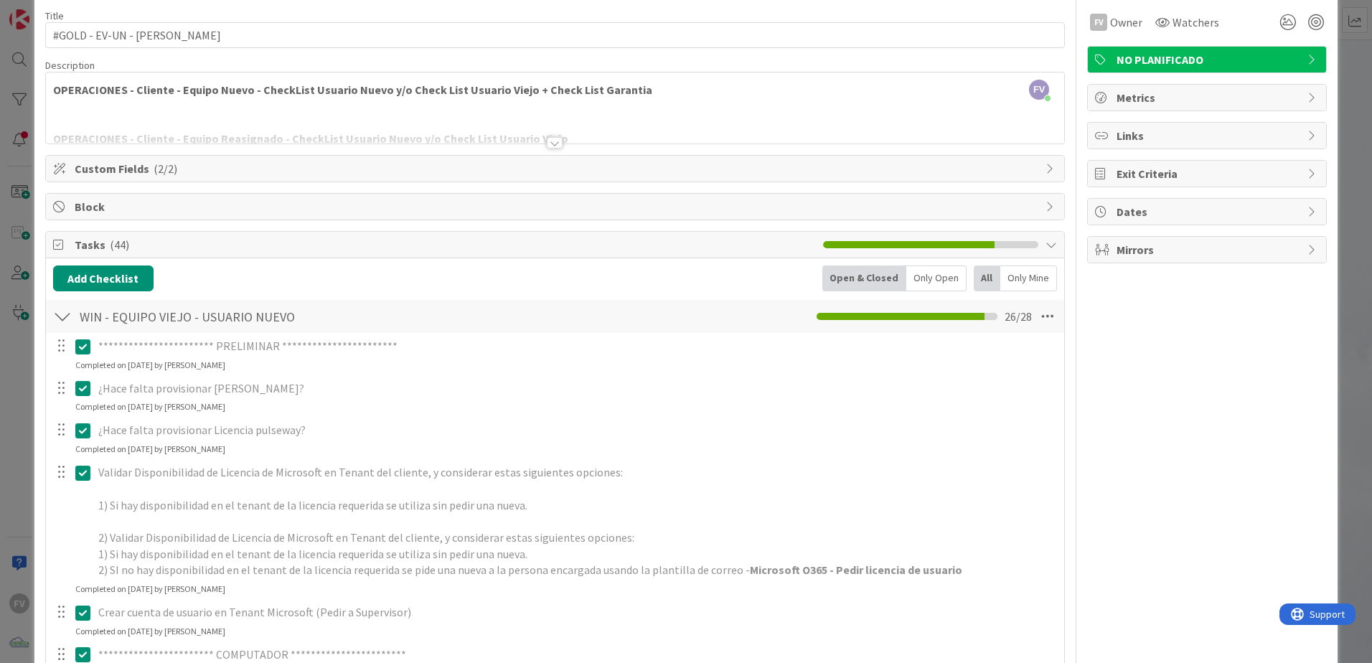
click at [62, 312] on div at bounding box center [62, 317] width 19 height 26
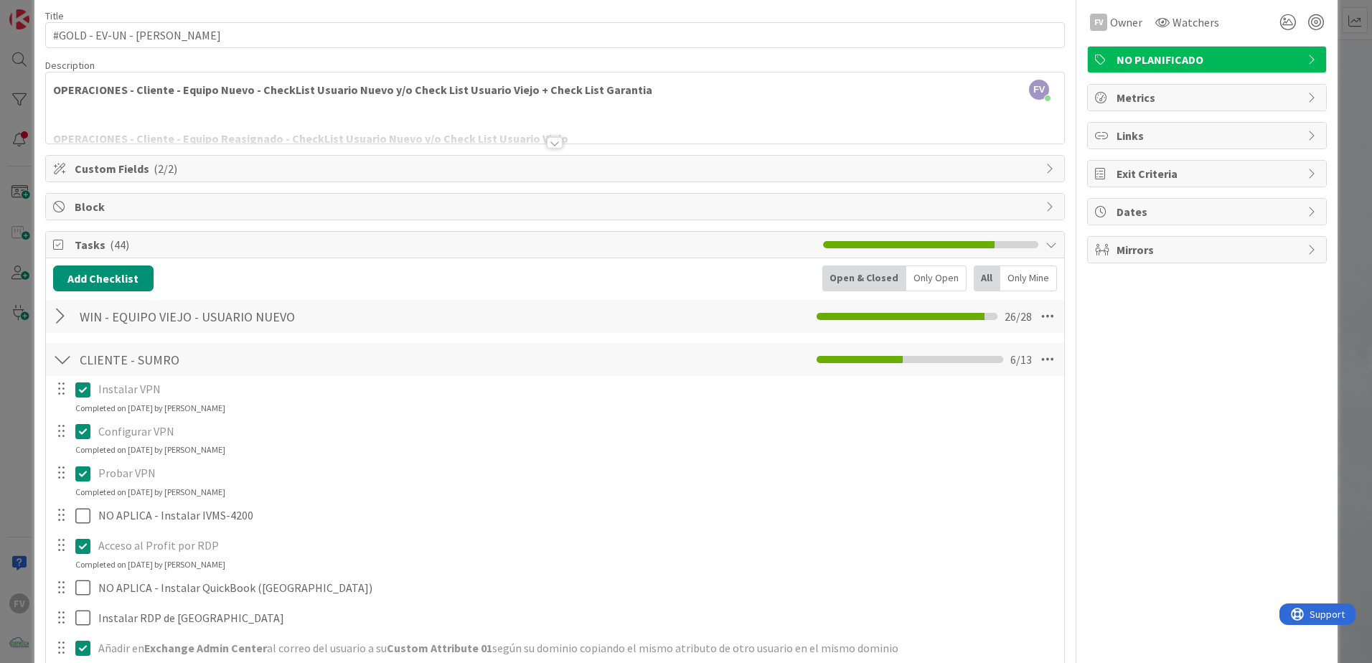
click at [22, 296] on div "ID 3687 OPERACIONES [PERSON_NAME] Title 30 / 128 #GOLD - EV-UN - [PERSON_NAME] …" at bounding box center [686, 331] width 1372 height 663
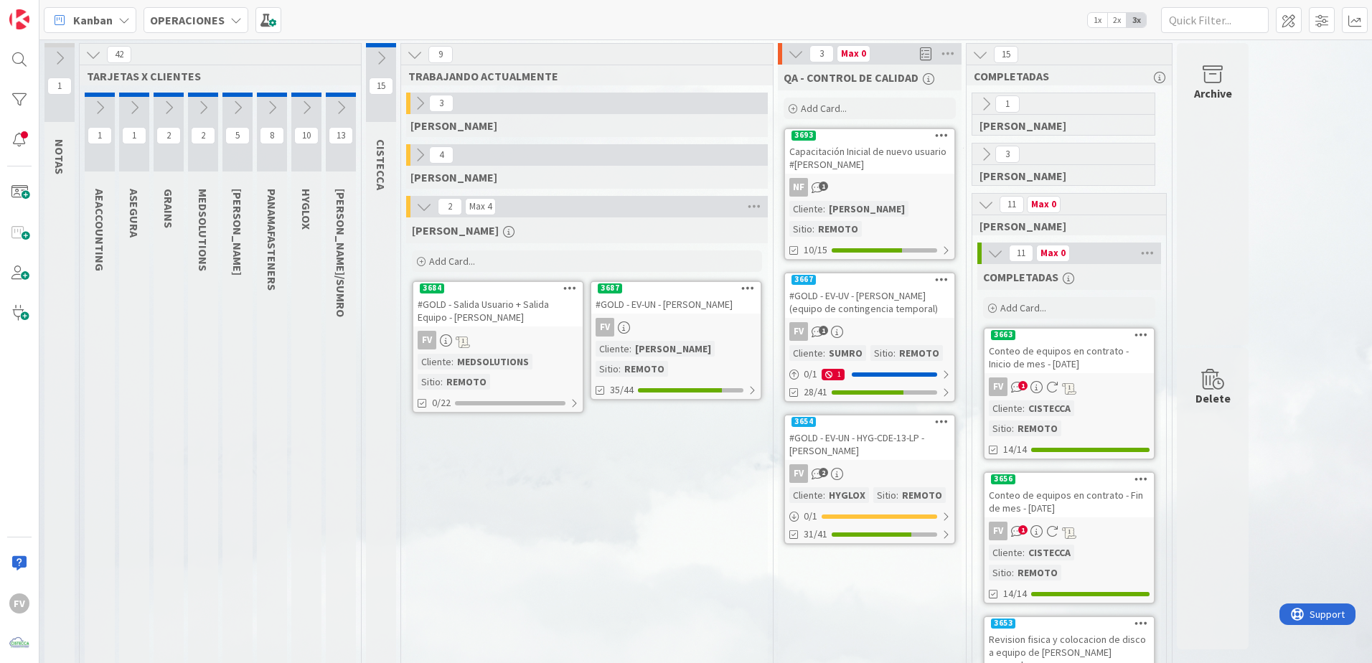
click at [232, 109] on icon at bounding box center [238, 108] width 16 height 16
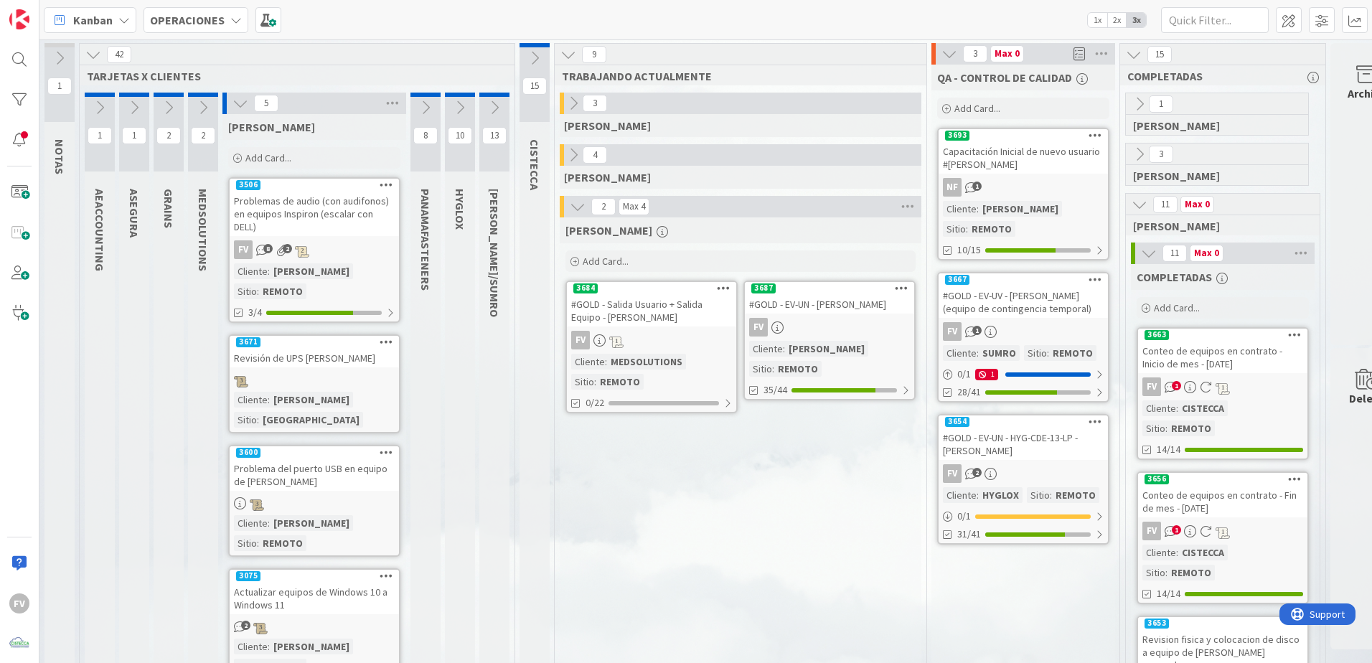
click at [233, 105] on icon at bounding box center [241, 103] width 16 height 16
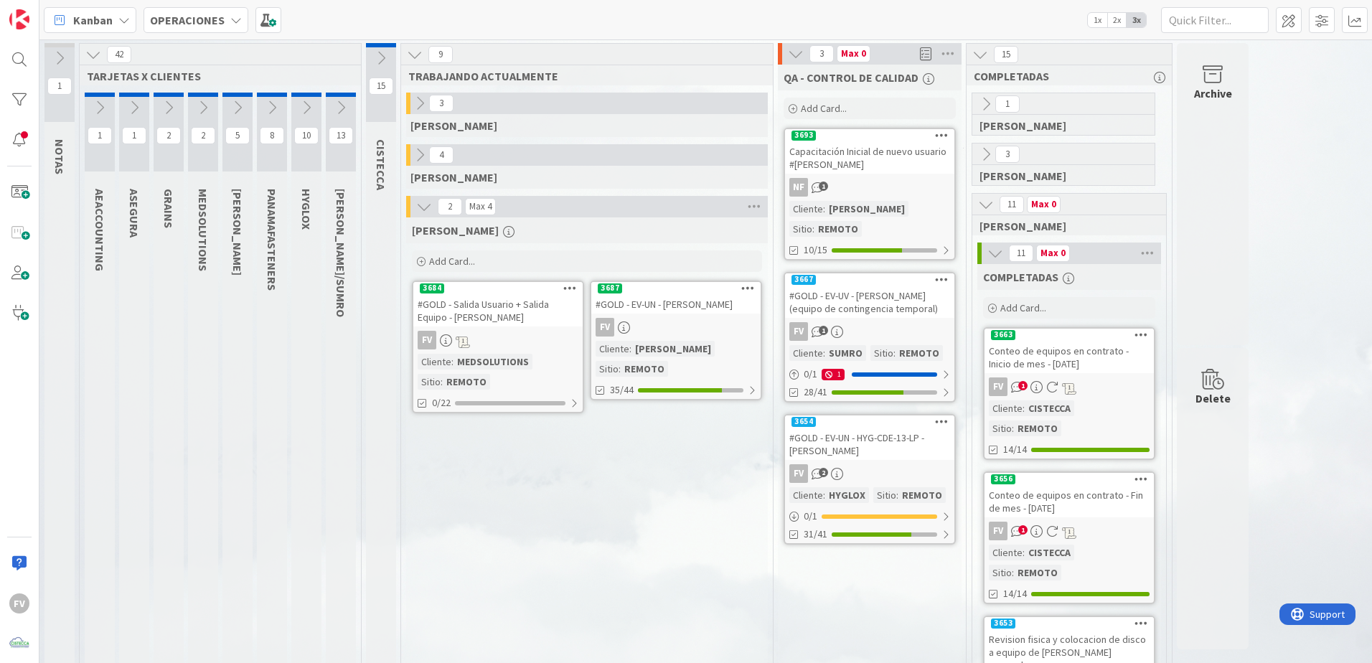
click at [428, 162] on icon at bounding box center [420, 155] width 16 height 16
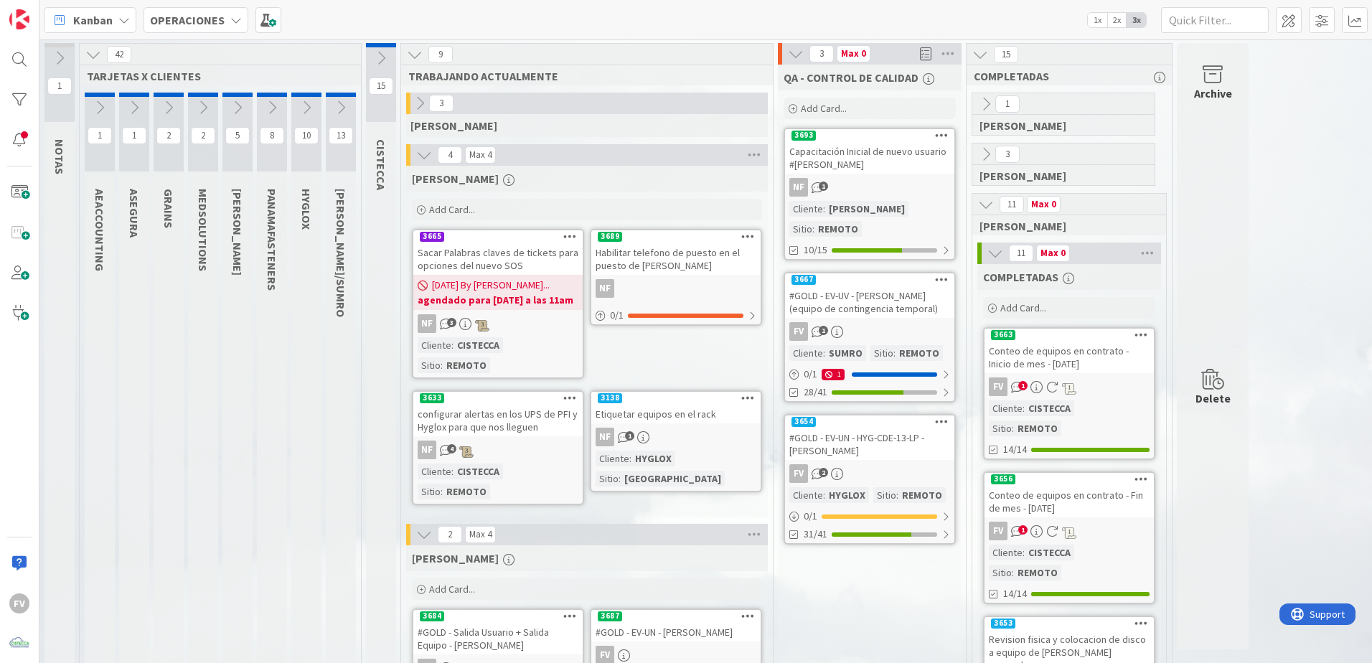
click at [426, 160] on icon at bounding box center [424, 155] width 16 height 16
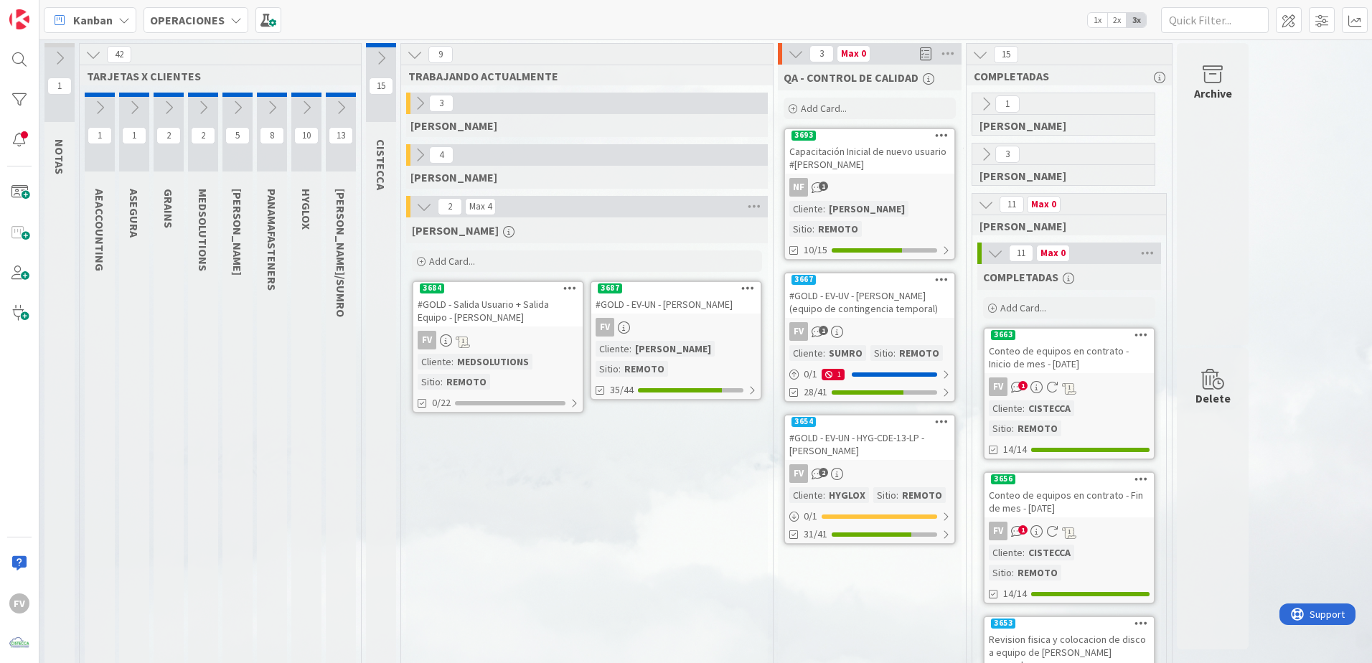
click at [331, 98] on button at bounding box center [341, 108] width 30 height 22
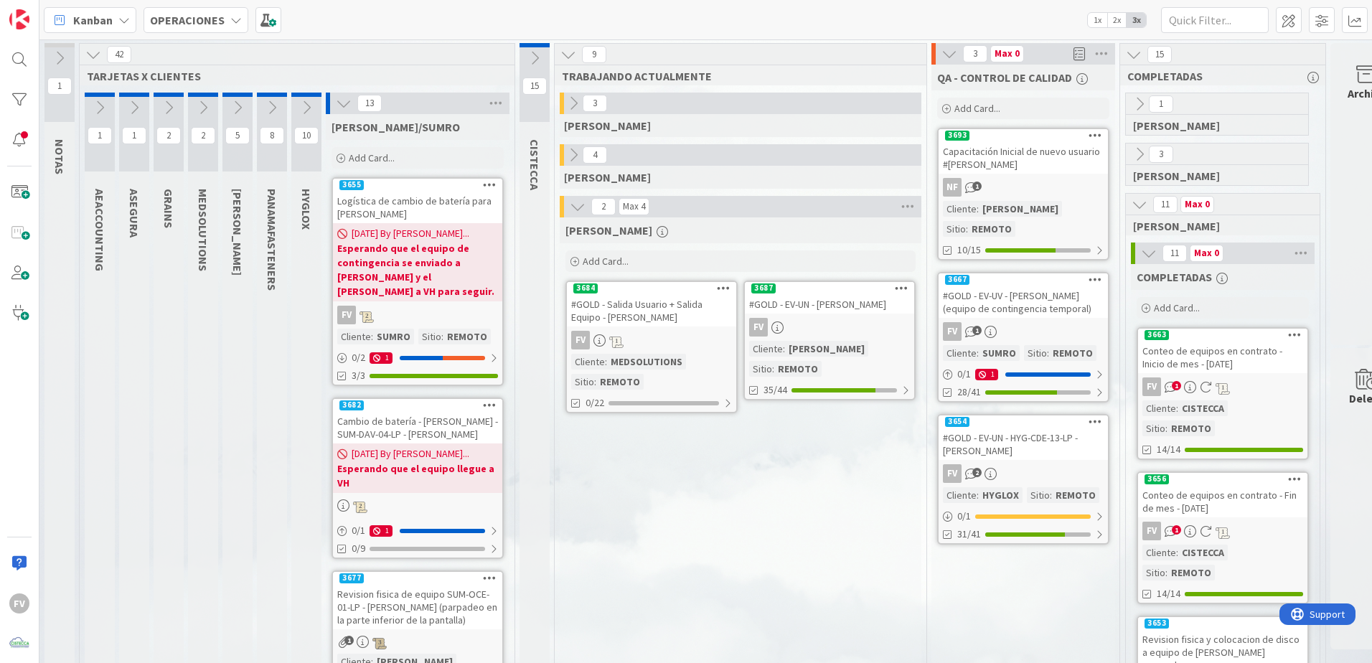
click at [339, 102] on icon at bounding box center [344, 103] width 16 height 16
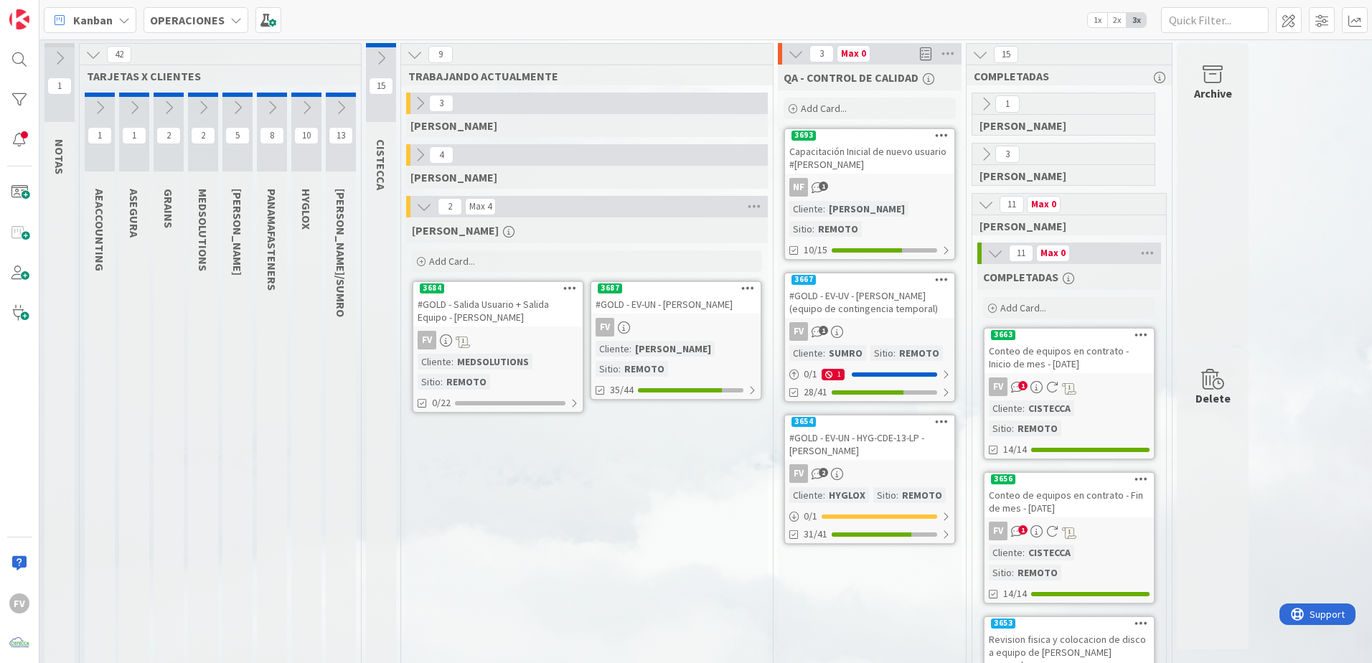
click at [304, 108] on icon at bounding box center [307, 108] width 16 height 16
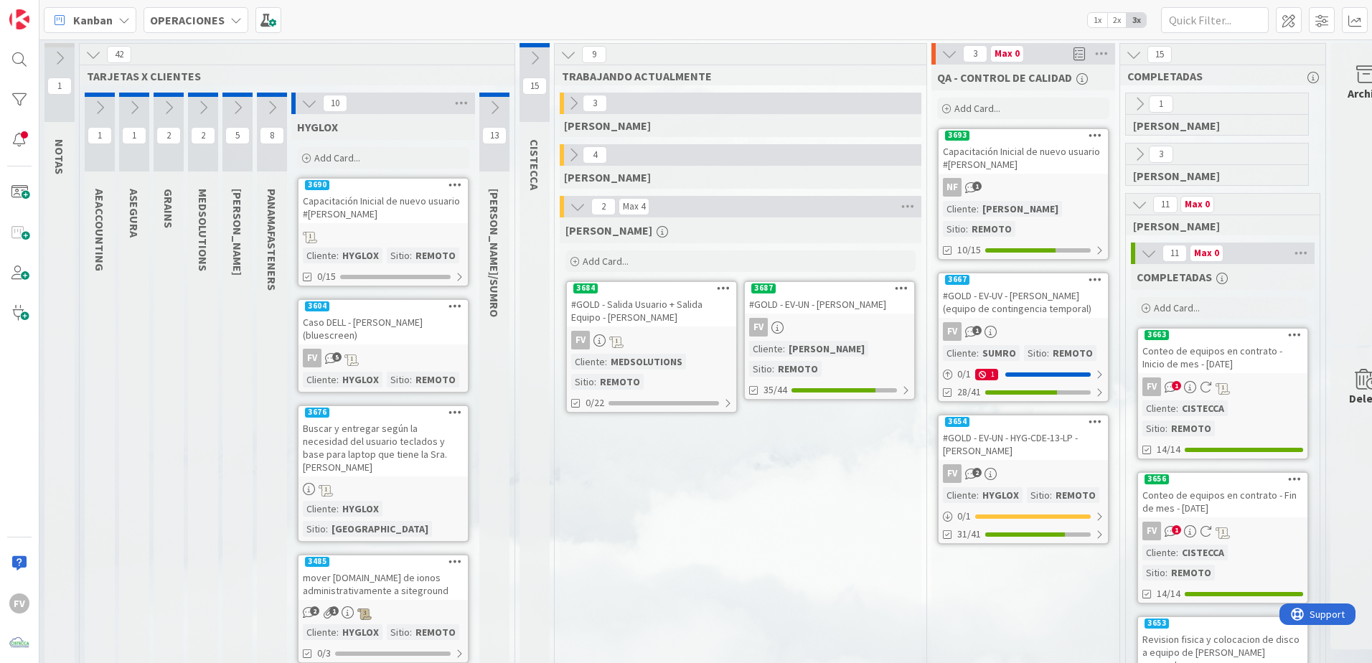
click at [396, 230] on div at bounding box center [383, 236] width 169 height 16
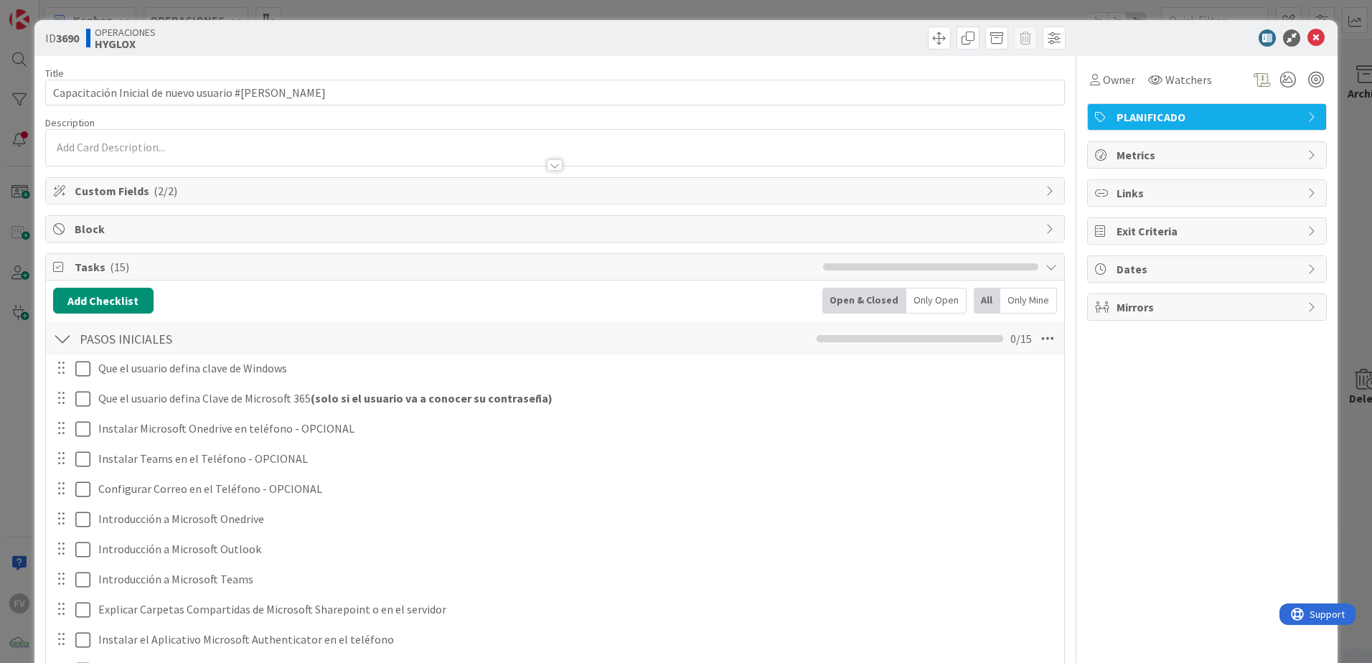
click at [139, 261] on span "Tasks ( 15 )" at bounding box center [445, 266] width 741 height 17
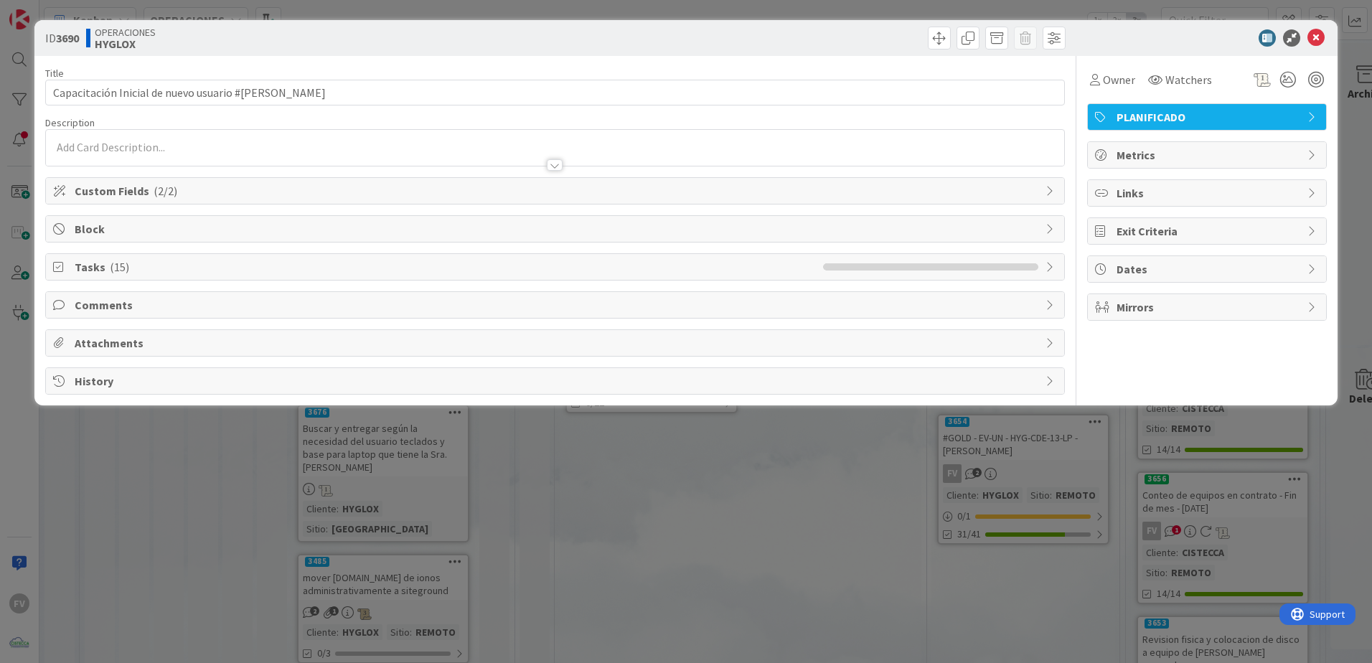
click at [121, 219] on div "Block" at bounding box center [555, 229] width 1019 height 26
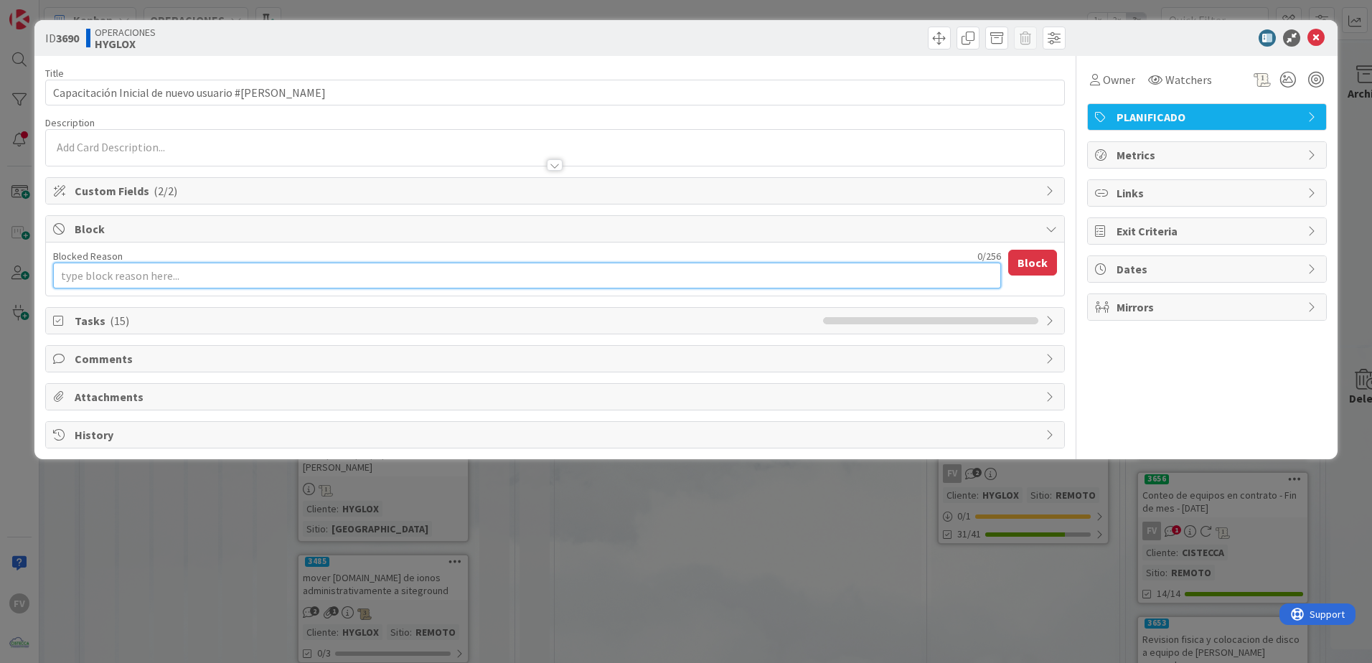
click at [154, 279] on textarea "Blocked Reason" at bounding box center [527, 276] width 948 height 26
type textarea "x"
type textarea "A"
type textarea "x"
type textarea "Ag"
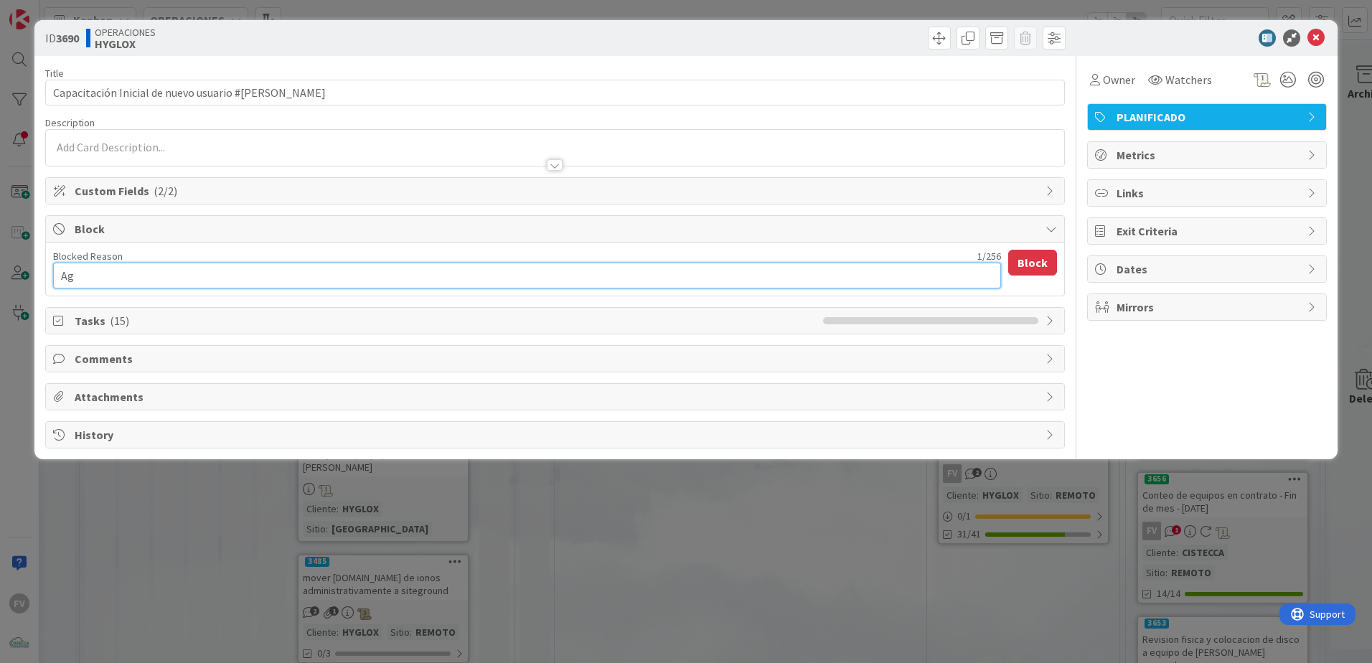
type textarea "x"
type textarea "Age"
type textarea "x"
type textarea "Agen"
type textarea "x"
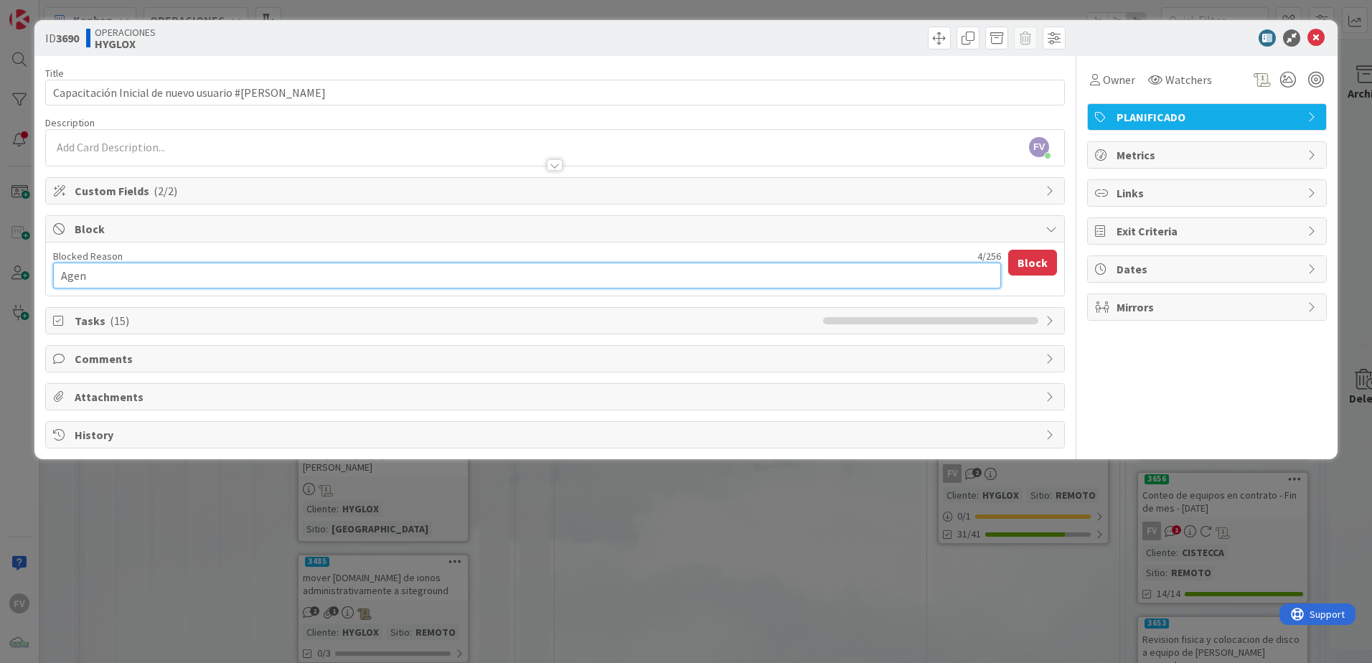
type textarea "Agend"
type textarea "x"
type textarea "Agenda"
type textarea "x"
type textarea "Agendad"
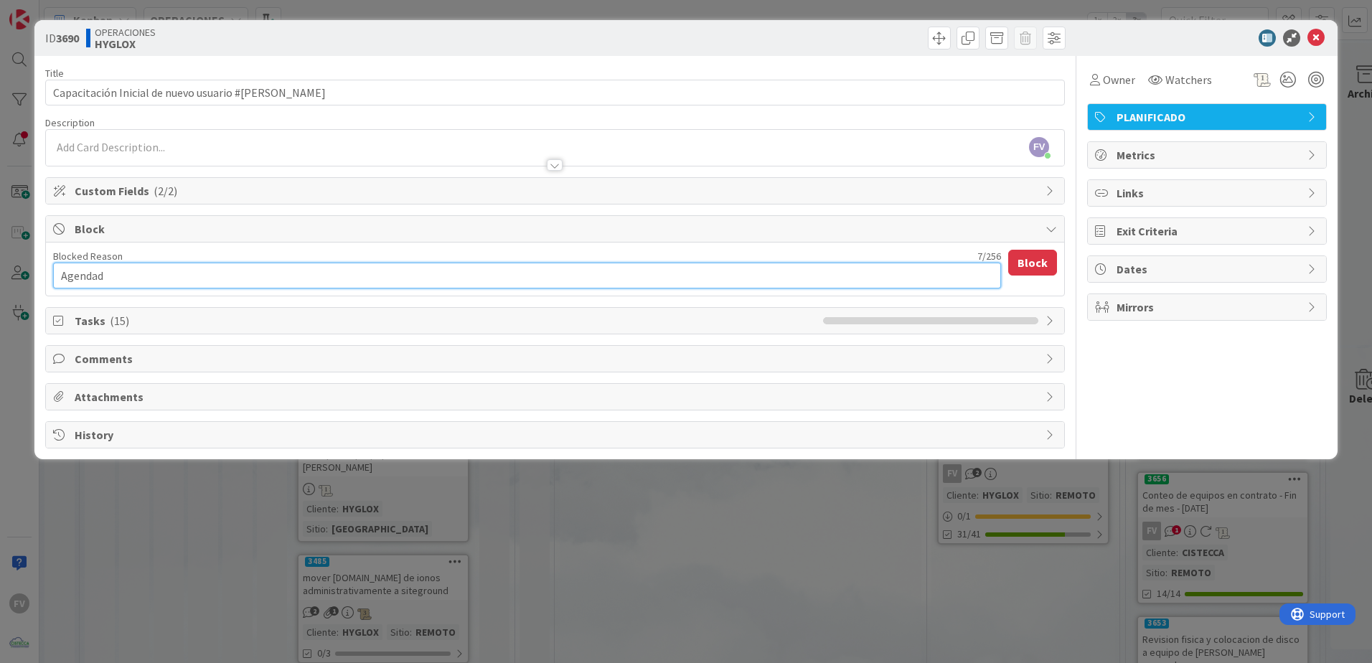
type textarea "x"
type textarea "Agendado"
type textarea "x"
type textarea "Agendadoi"
type textarea "x"
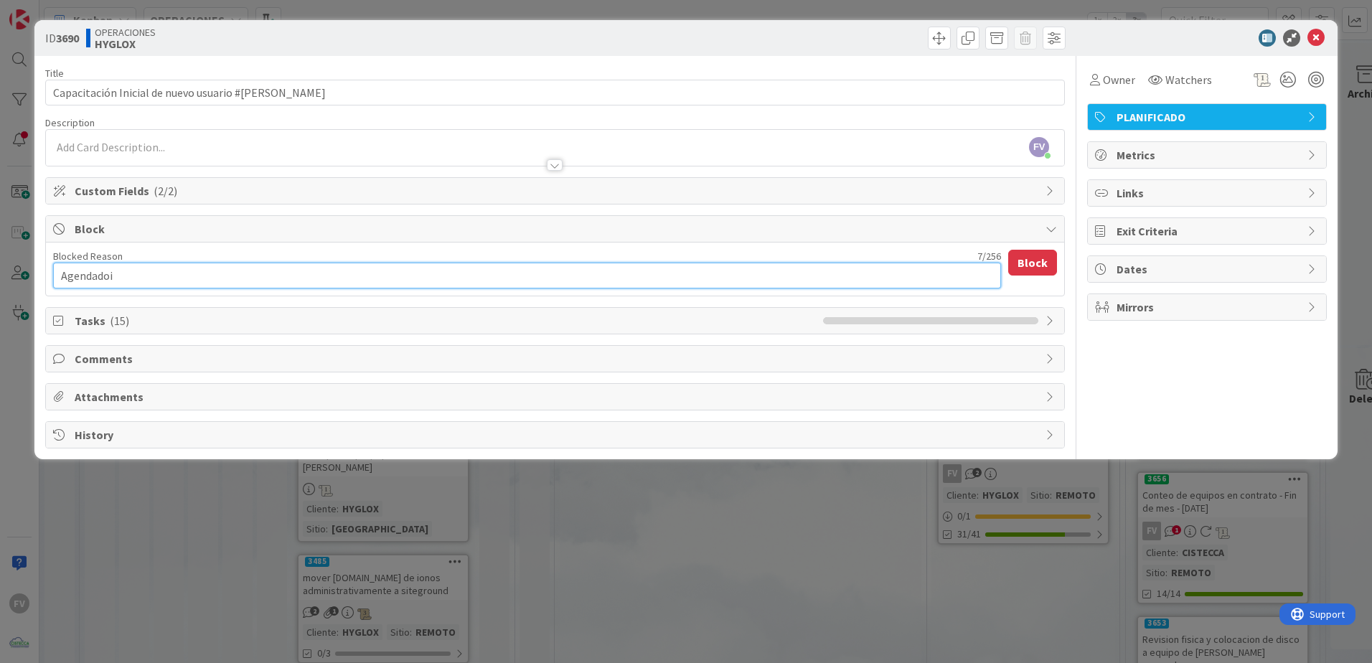
type textarea "Agendadoi"
type textarea "x"
type textarea "Agendadoi"
type textarea "x"
type textarea "Agendado"
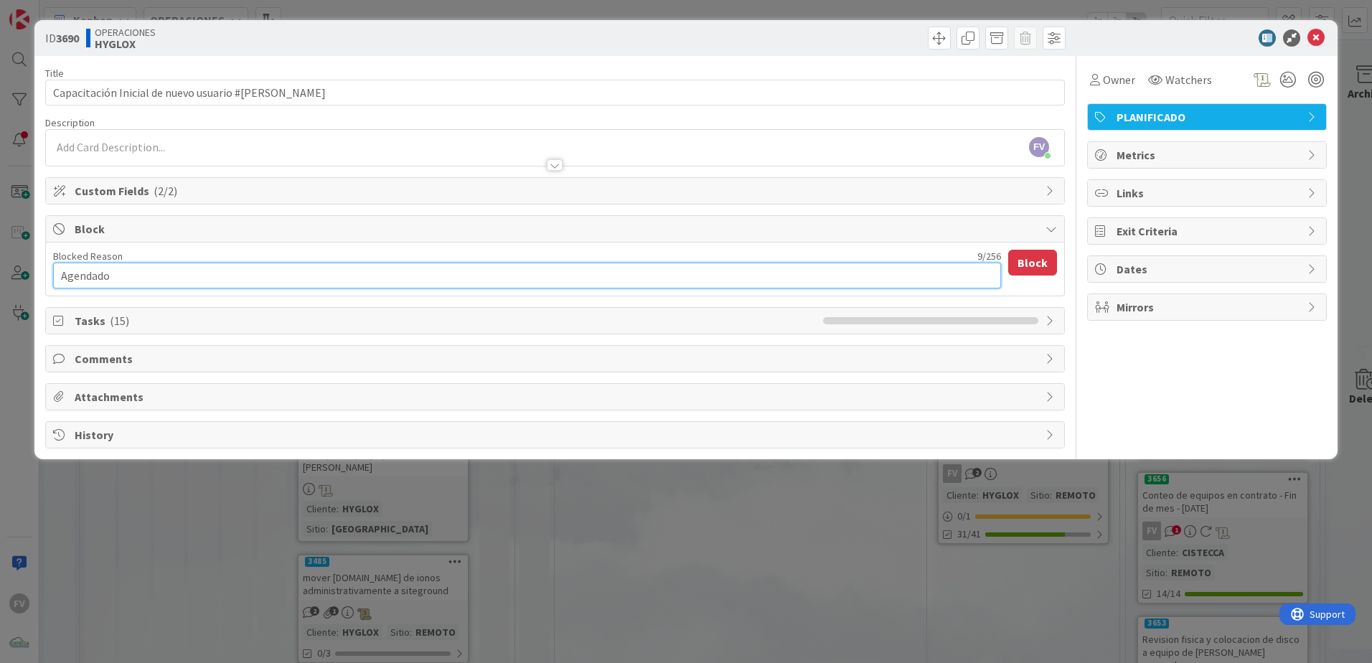
type textarea "x"
type textarea "Agendado"
type textarea "x"
type textarea "Agendado p"
type textarea "x"
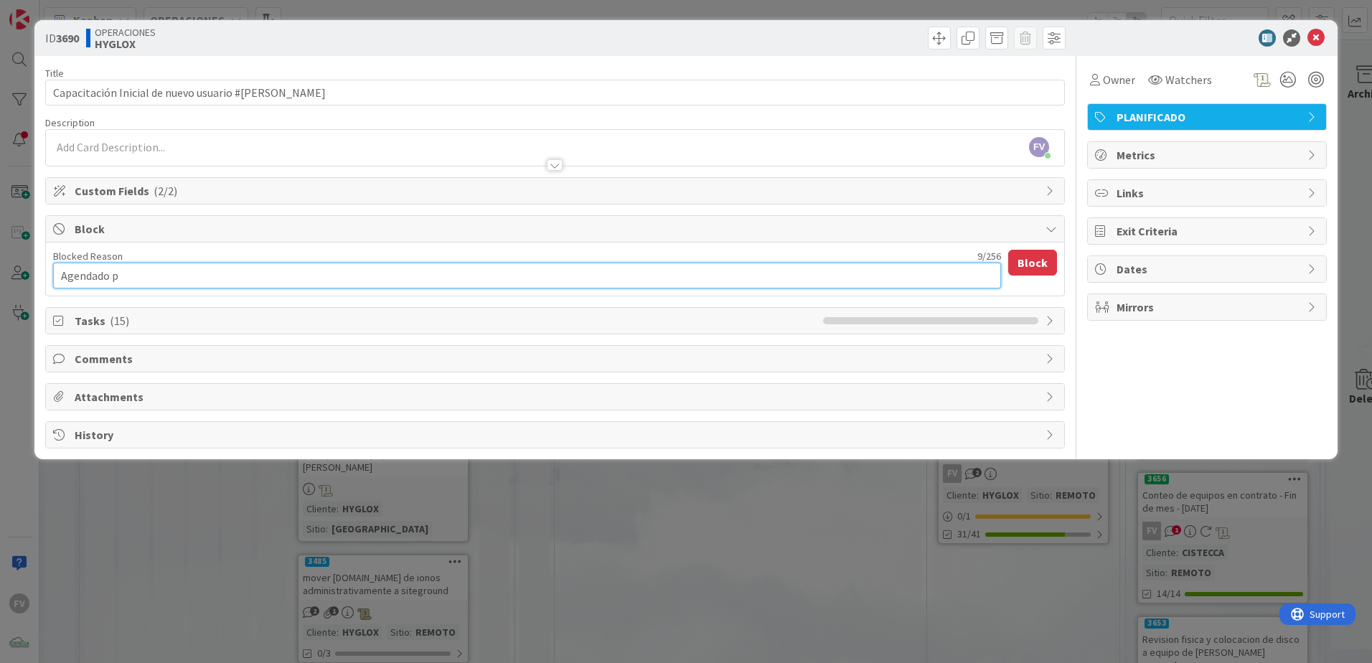
type textarea "Agendado pa"
type textarea "x"
type textarea "Agendado par"
type textarea "x"
type textarea "Agendado para"
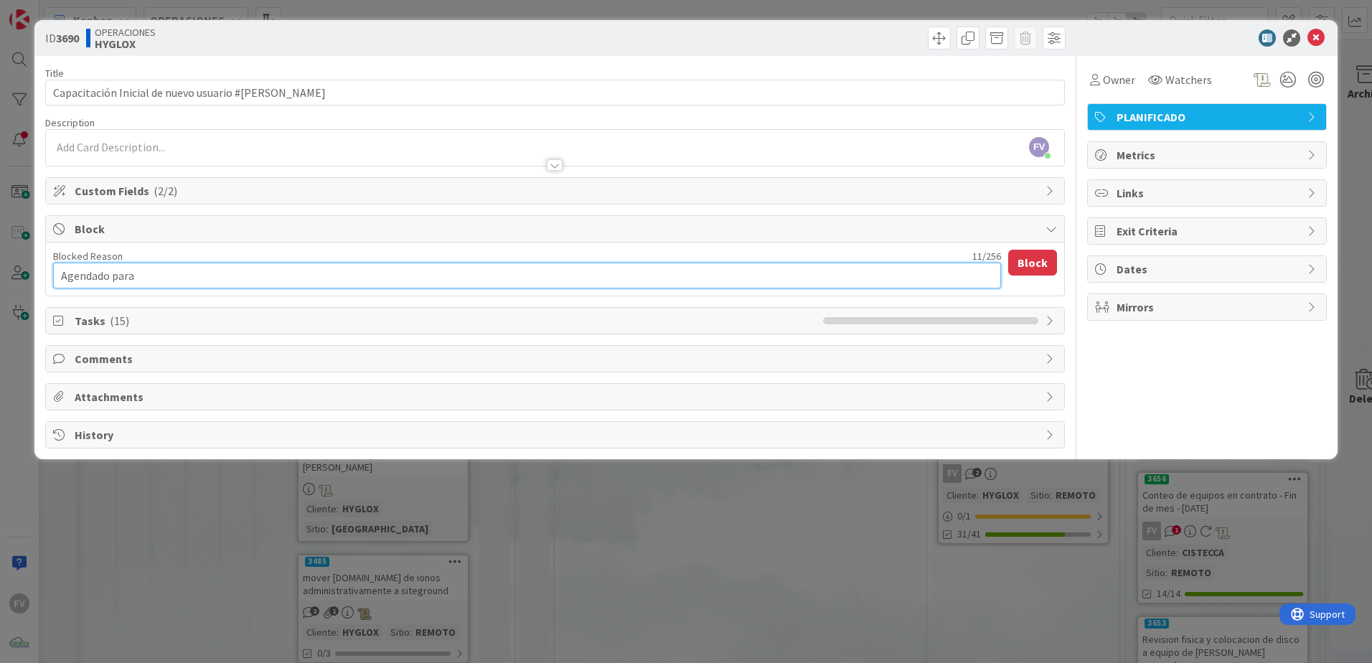
type textarea "x"
type textarea "Agendado para"
type textarea "x"
type textarea "Agendado para h"
type textarea "x"
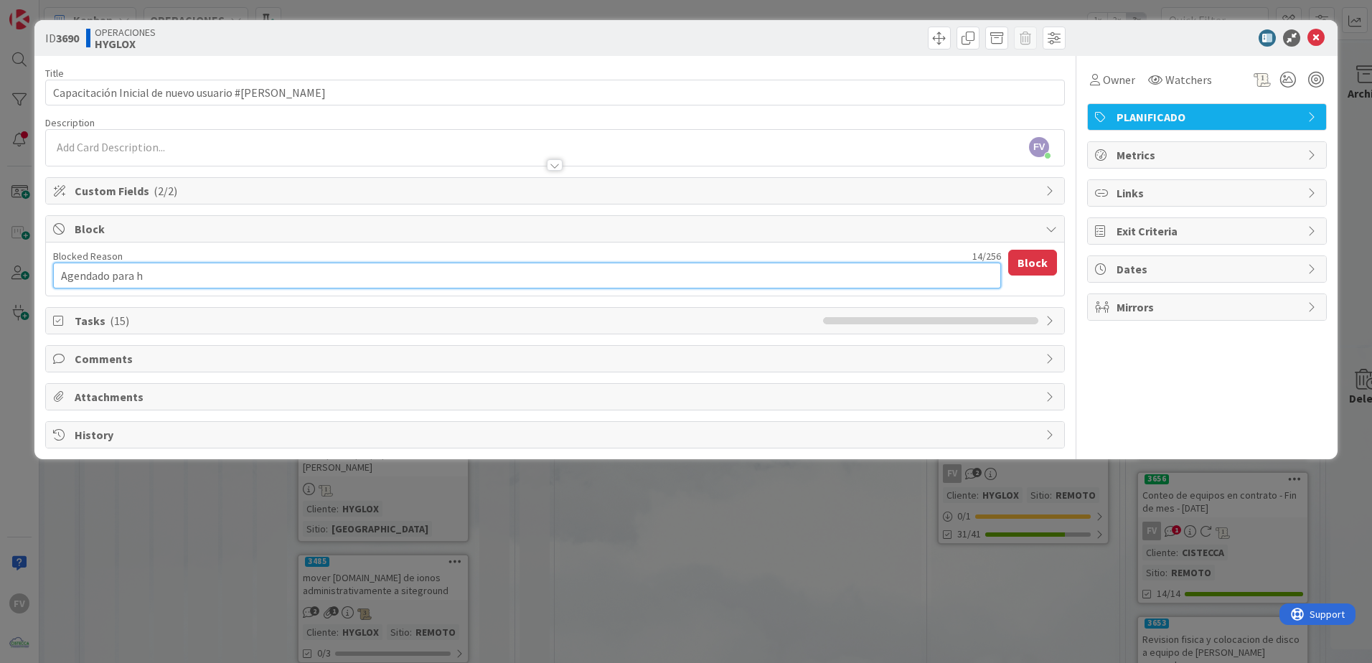
type textarea "Agendado para ho"
type textarea "x"
type textarea "Agendado para [DATE]"
type textarea "x"
type textarea "Agendado para [DATE]"
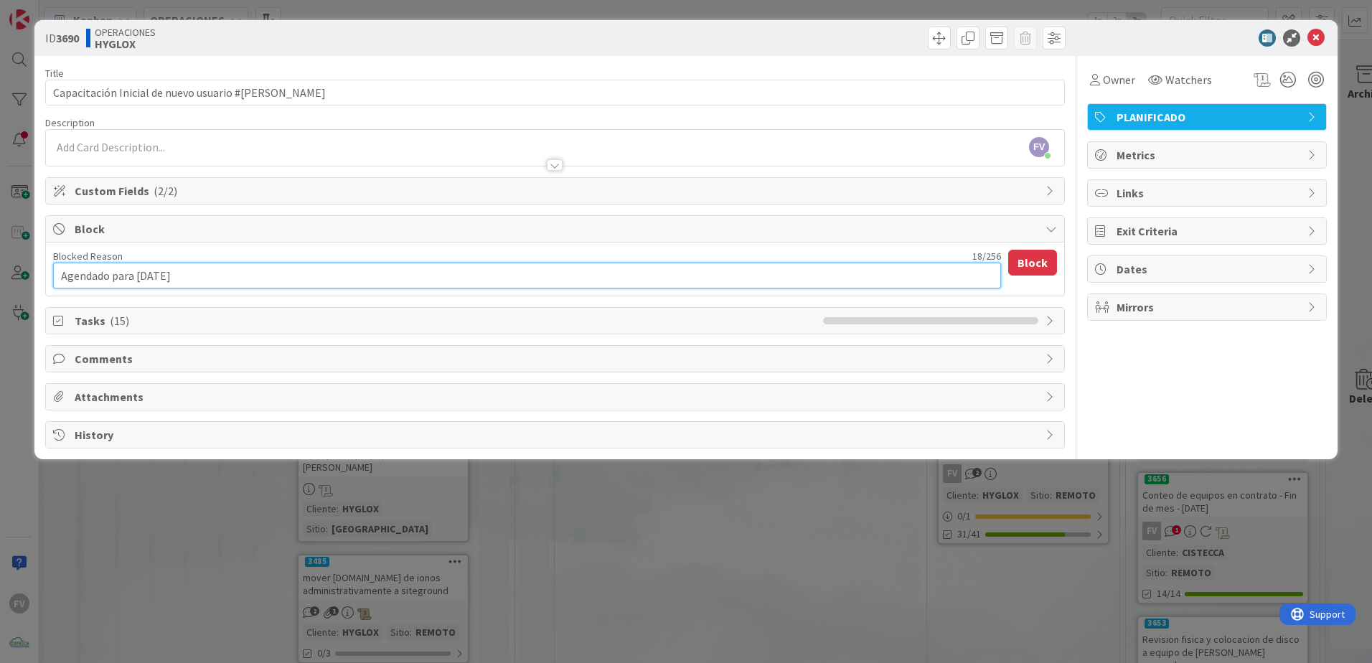
type textarea "x"
type textarea "Agendado para [DATE] a"
type textarea "x"
type textarea "Agendado para [DATE] a"
type textarea "x"
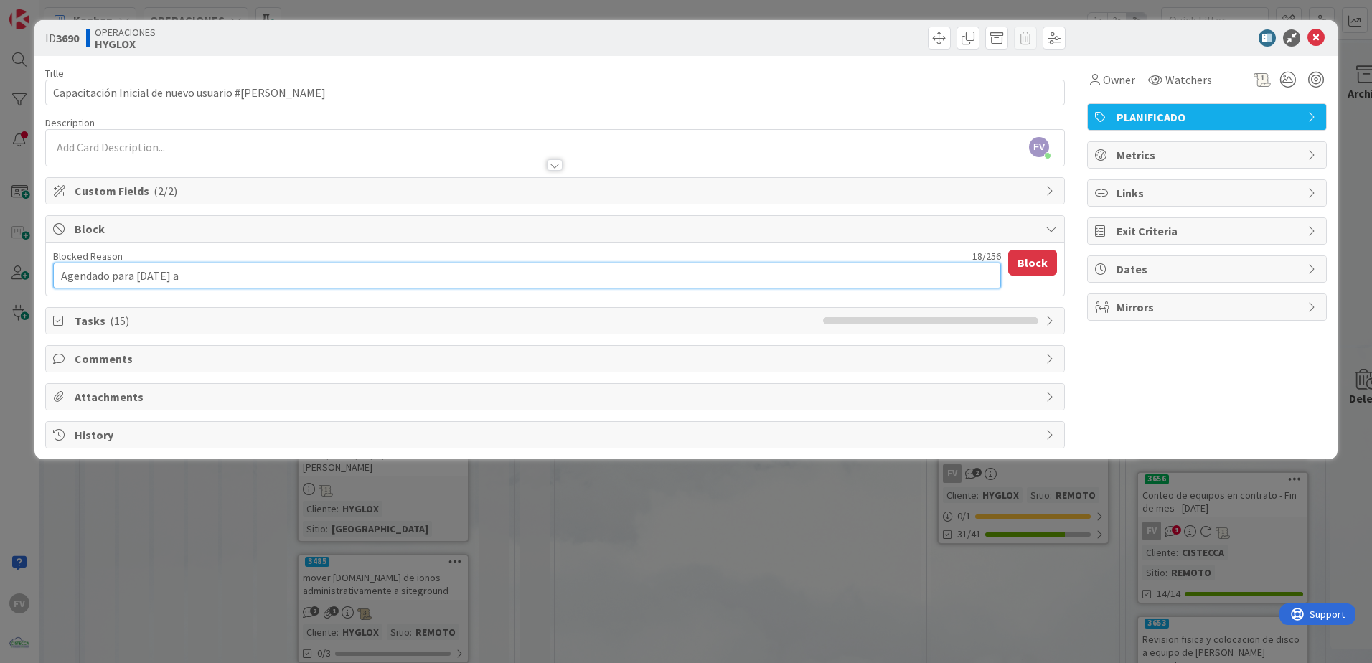
type textarea "Agendado para [DATE] a l"
type textarea "x"
type textarea "Agendado para [DATE] a la"
type textarea "x"
type textarea "Agendado para [DATE] a las"
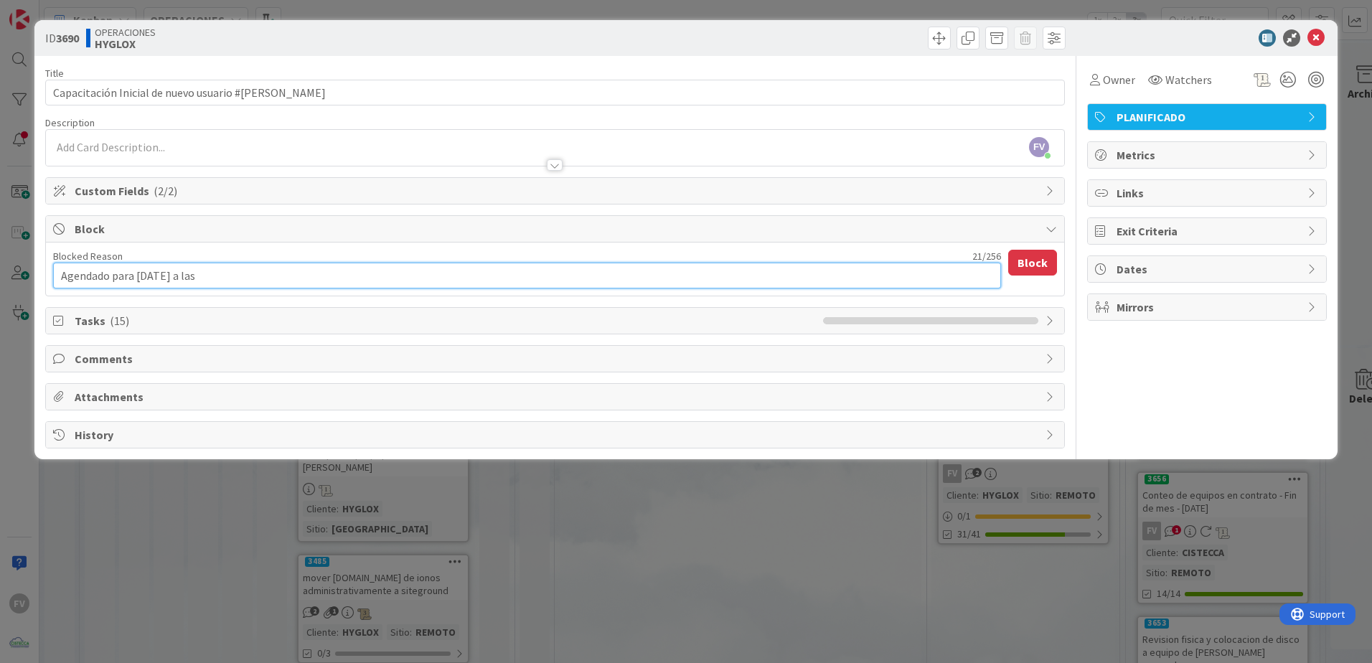
type textarea "x"
type textarea "Agendado para [DATE] a las"
type textarea "x"
type textarea "Agendado para [DATE] a las 1"
type textarea "x"
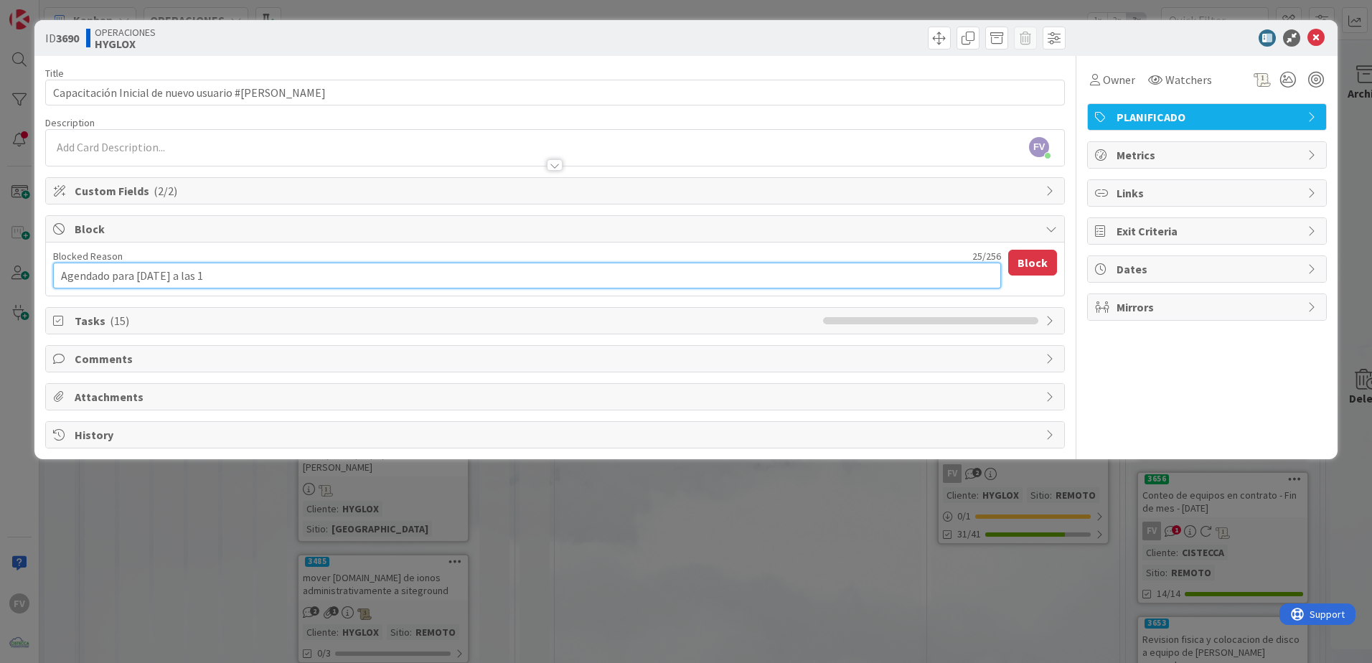
type textarea "Agendado para [DATE] a las"
type textarea "x"
type textarea "Agendado para [DATE] a las"
type textarea "x"
type textarea "Agendado para [DATE] a la"
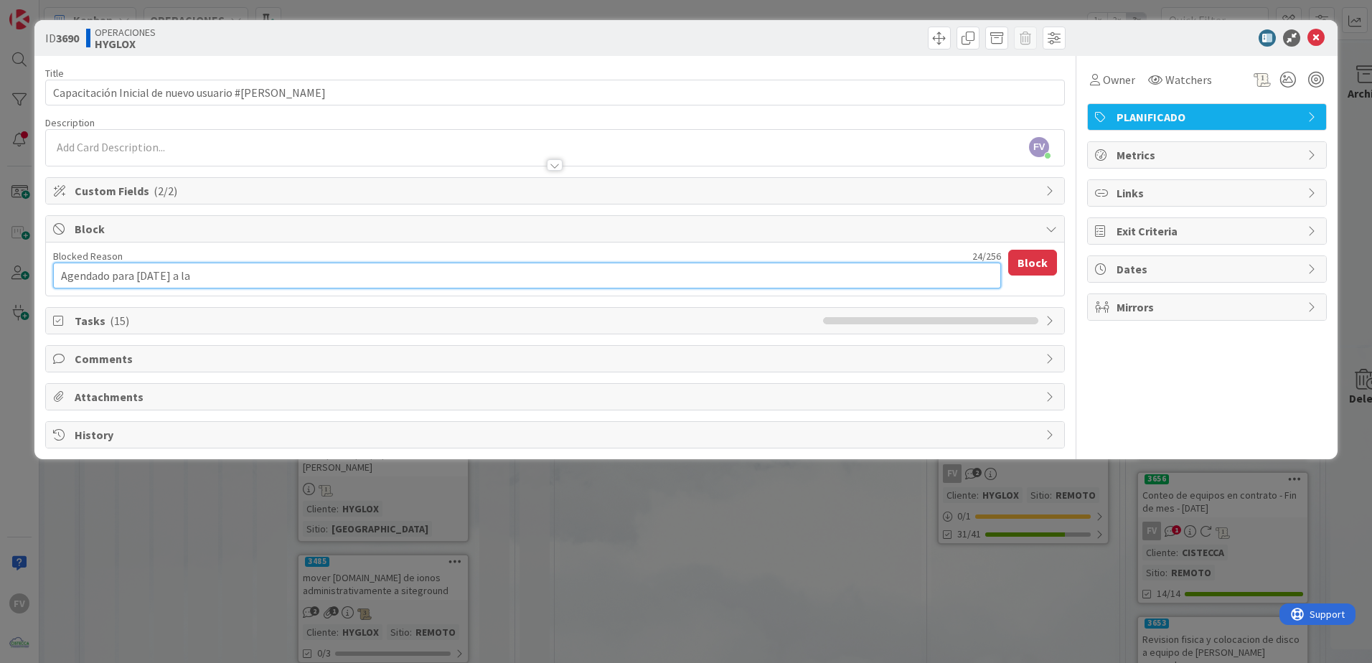
type textarea "x"
type textarea "Agendado para [DATE] a l"
type textarea "x"
type textarea "Agendado para [DATE] a"
type textarea "x"
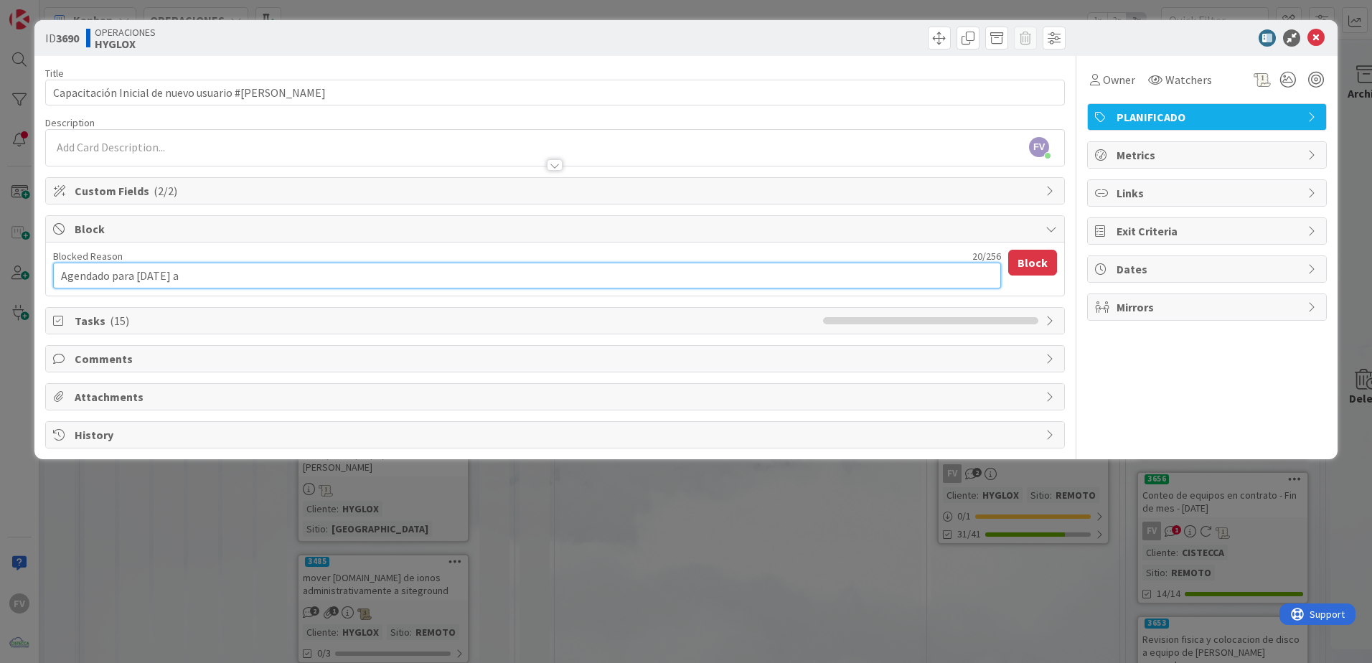
type textarea "Agendado para [DATE] a"
type textarea "x"
type textarea "Agendado para [DATE]"
type textarea "x"
type textarea "Agendado para [DATE]"
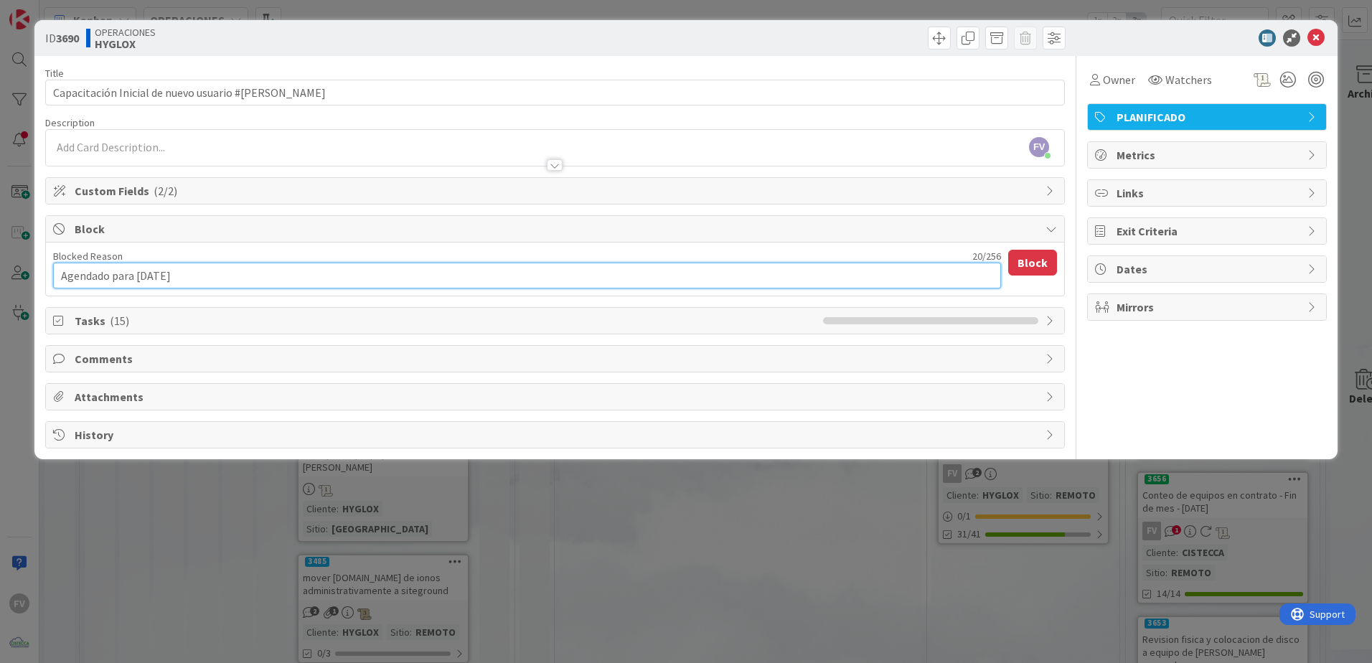
type textarea "x"
type textarea "Agendado para ho"
type textarea "x"
type textarea "Agendado para h"
type textarea "x"
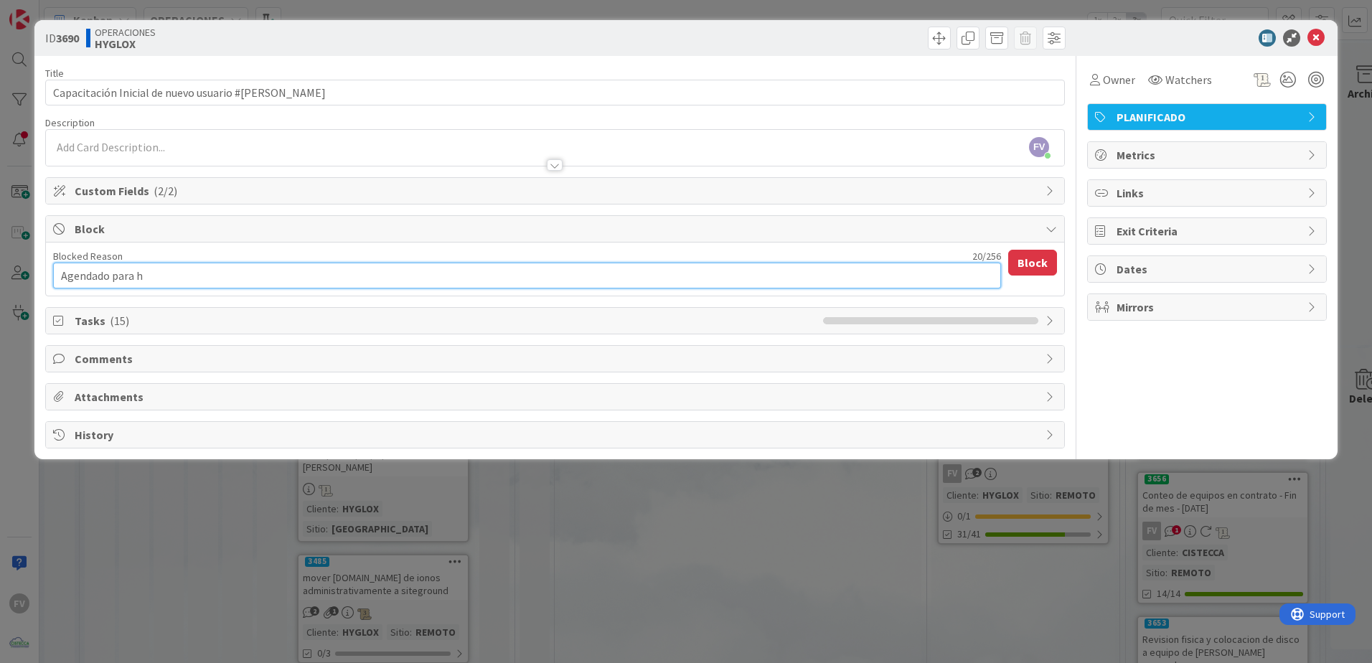
type textarea "Agendado para"
type textarea "x"
type textarea "Agendado para"
type textarea "x"
type textarea "Agendado par"
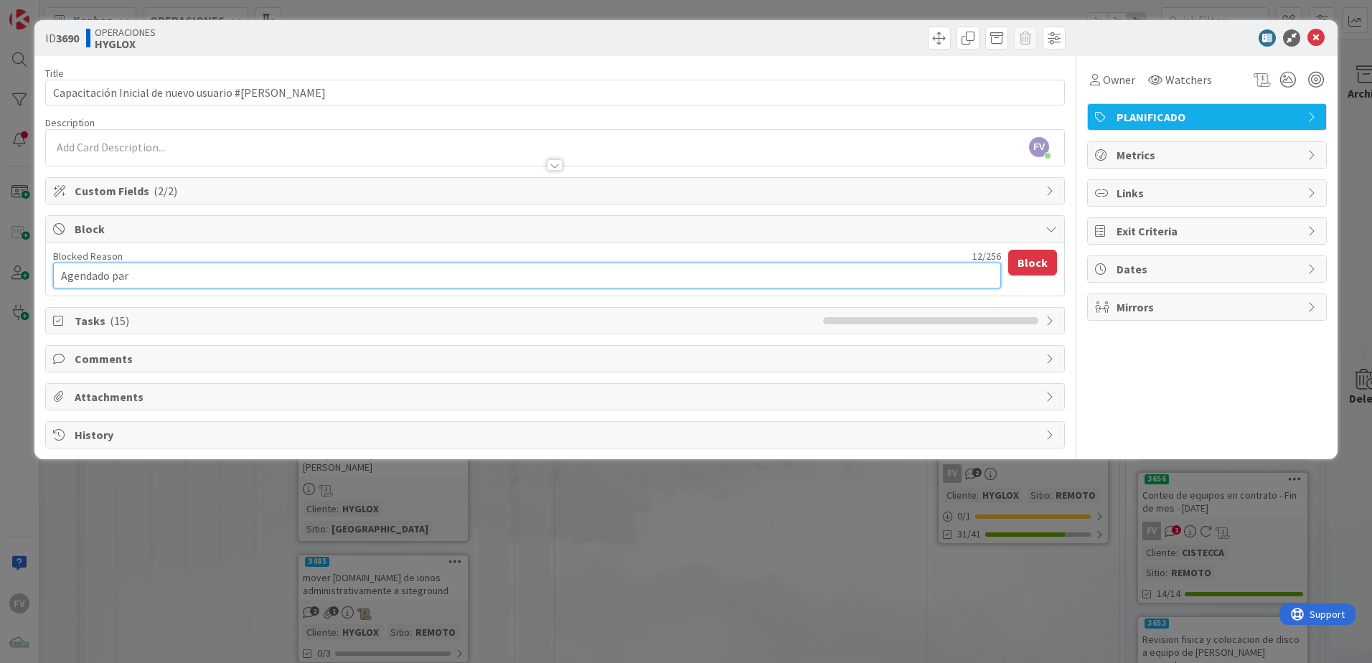
type textarea "x"
type textarea "Agendado pa"
type textarea "x"
type textarea "Agendado p"
type textarea "x"
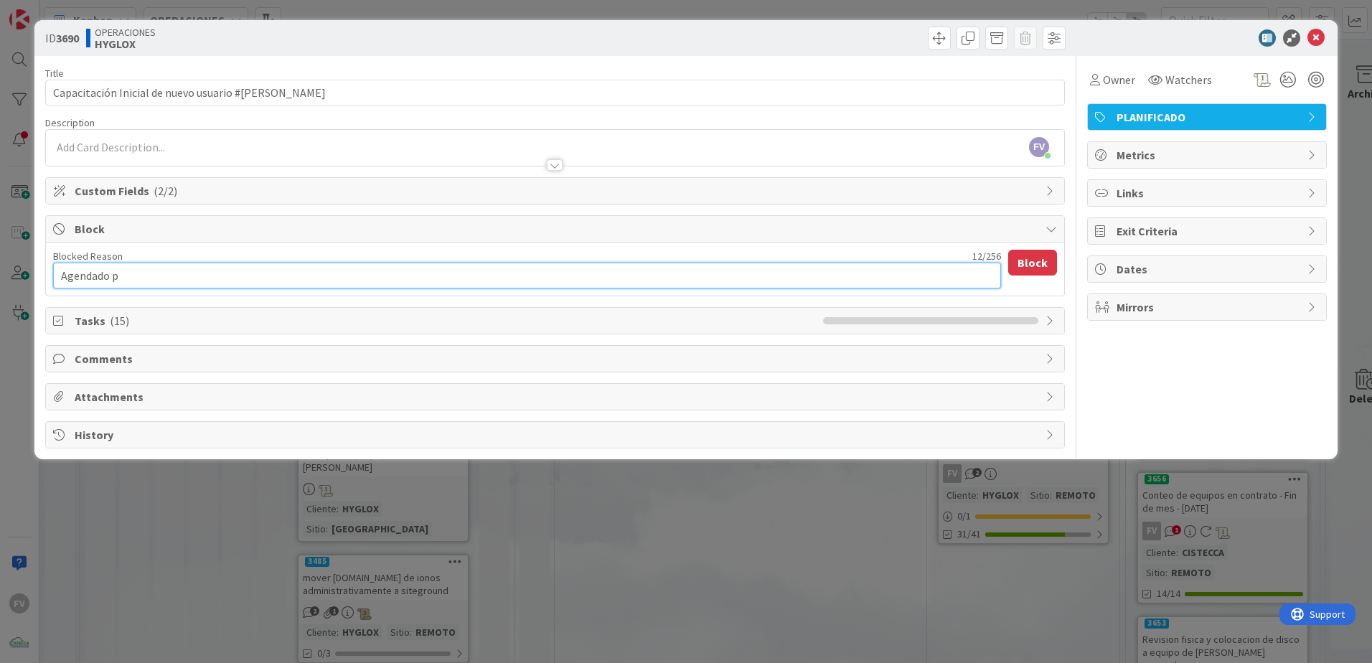
type textarea "Agendado"
type textarea "x"
type textarea "Agendado"
type textarea "x"
type textarea "Agendad"
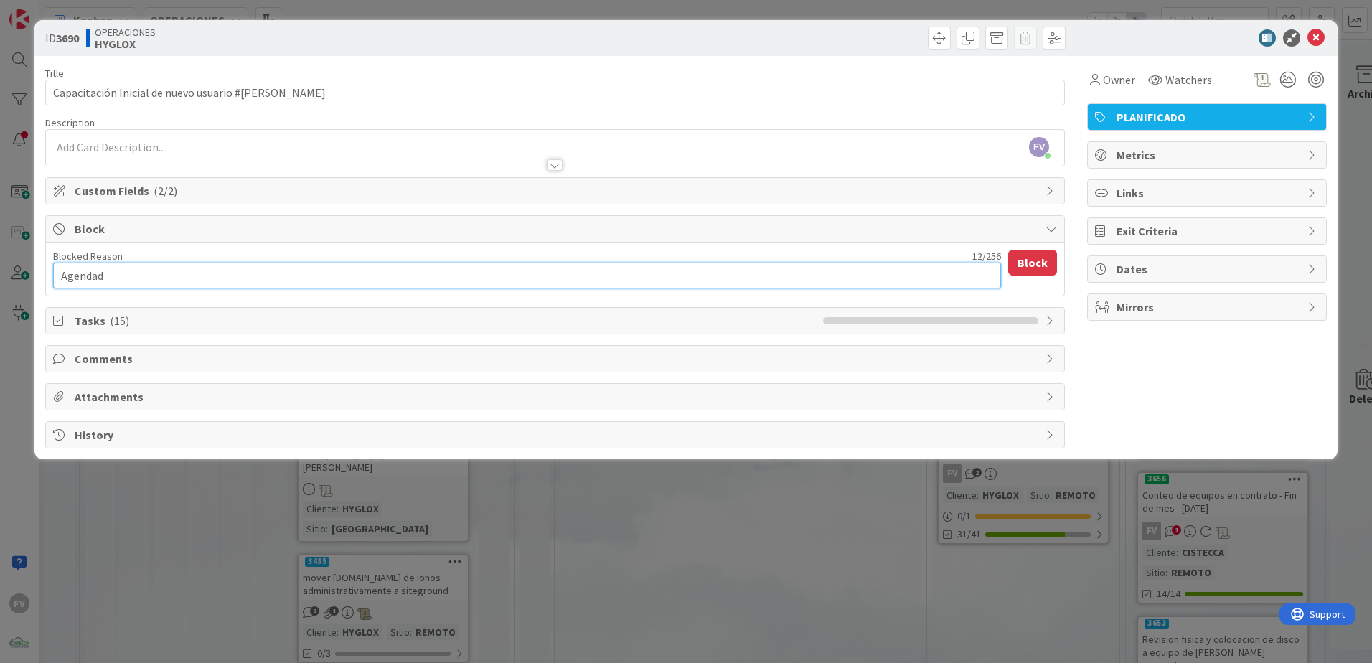
type textarea "x"
type textarea "Agenda"
type textarea "x"
type textarea "Agend"
type textarea "x"
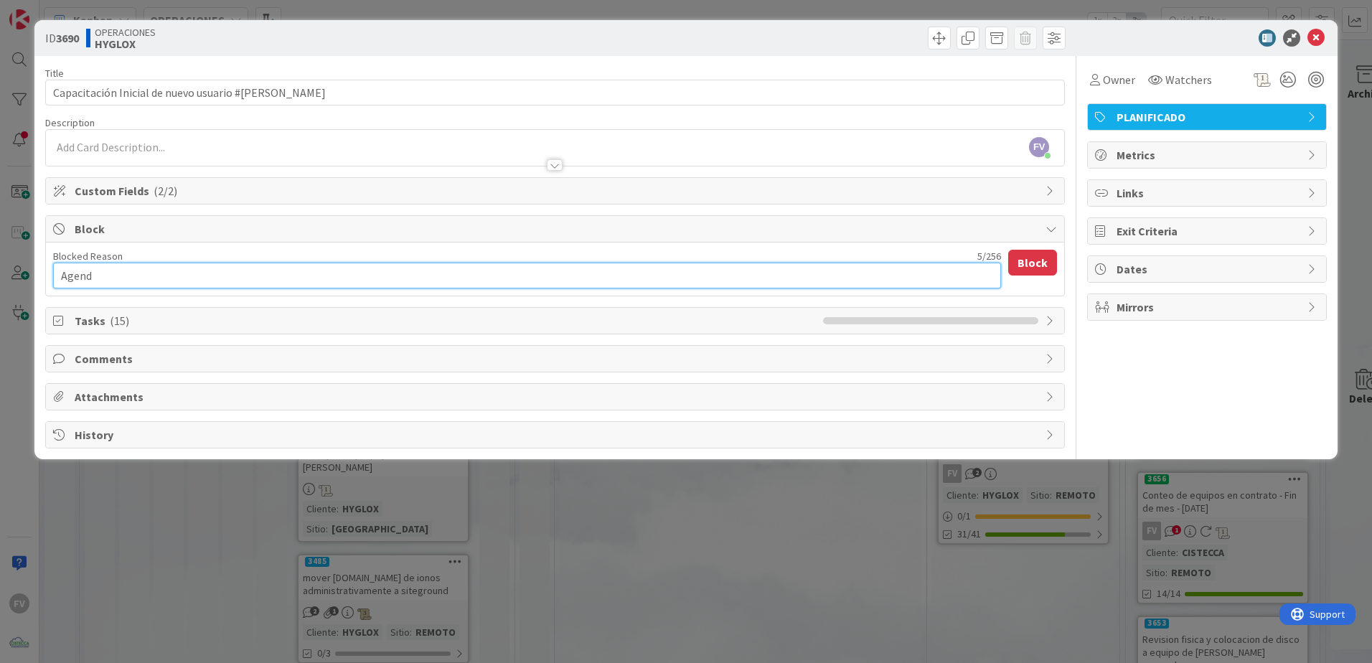
type textarea "Agen"
type textarea "x"
type textarea "Age"
type textarea "x"
type textarea "Ag"
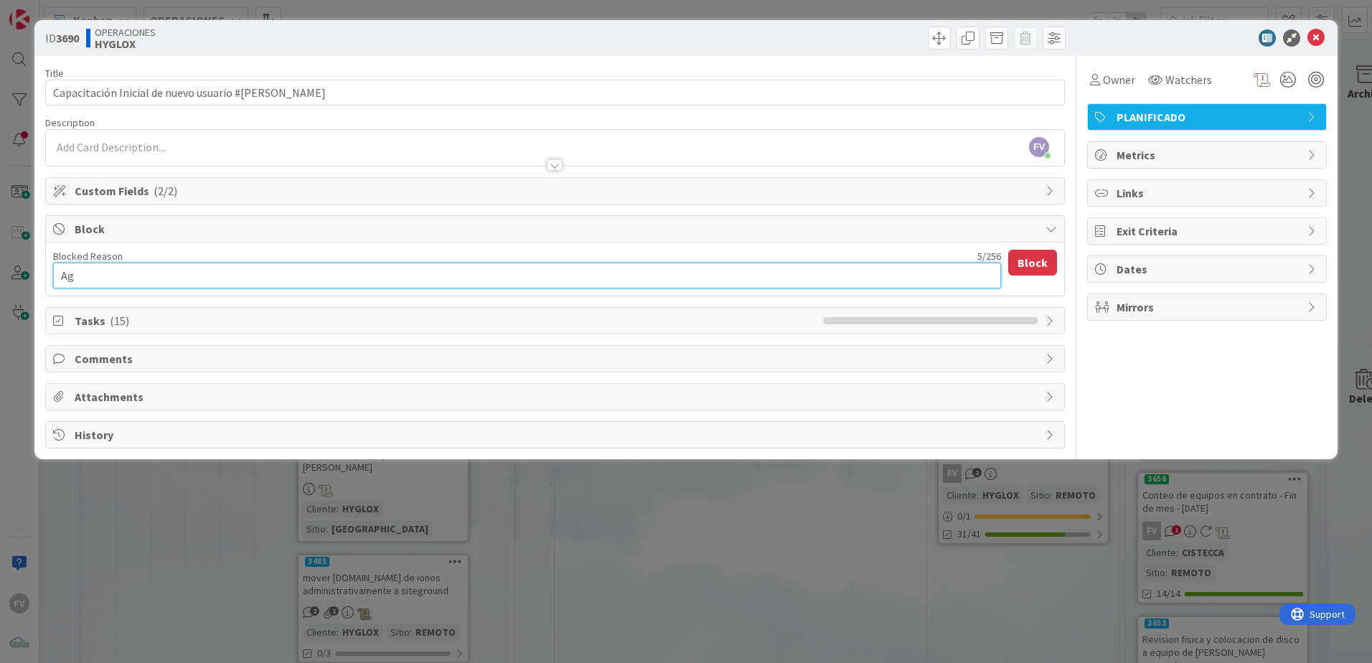
type textarea "x"
type textarea "A"
type textarea "x"
type textarea "E"
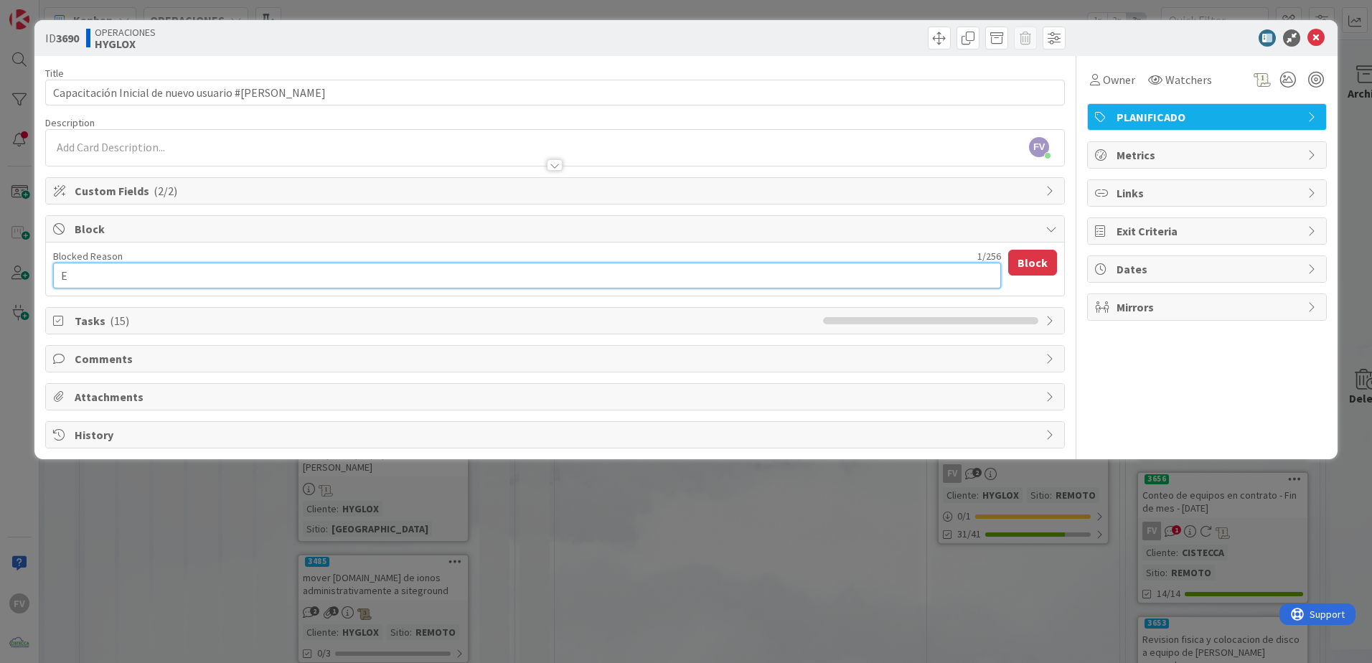
type textarea "x"
type textarea "Es"
type textarea "x"
type textarea "Espe"
type textarea "x"
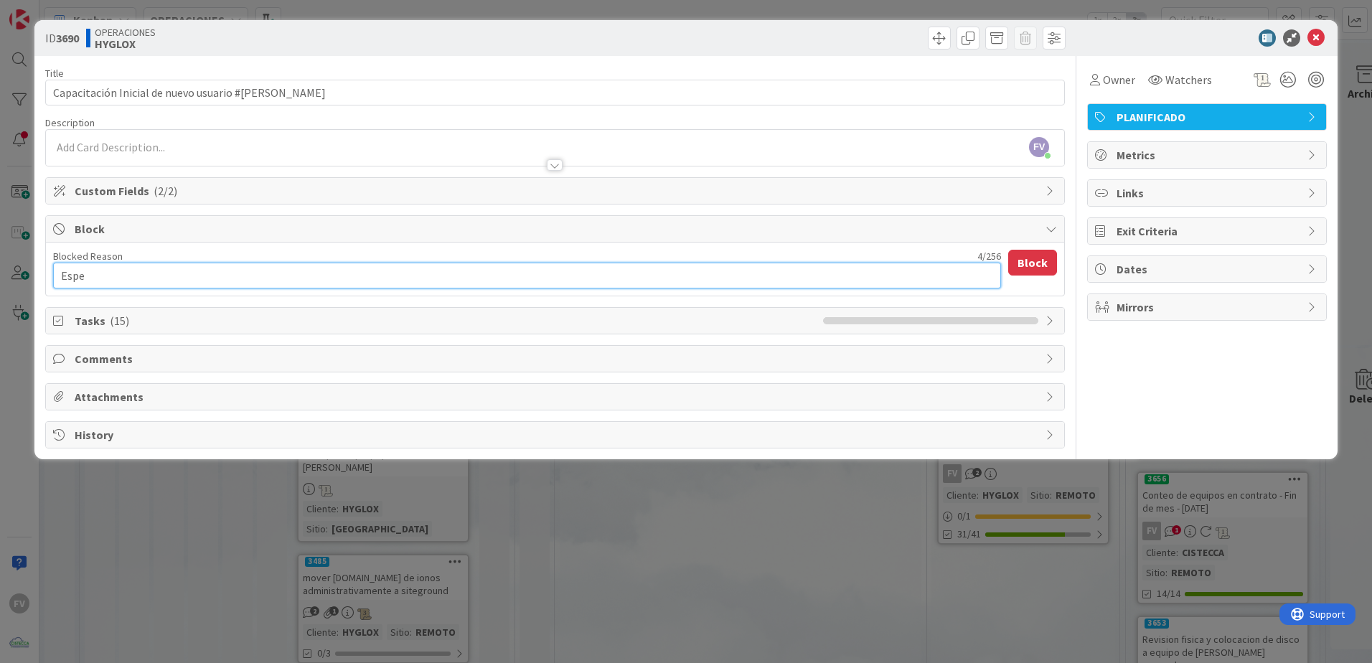
type textarea "Esper"
type textarea "x"
type textarea "Espera"
type textarea "x"
type textarea "Esperan"
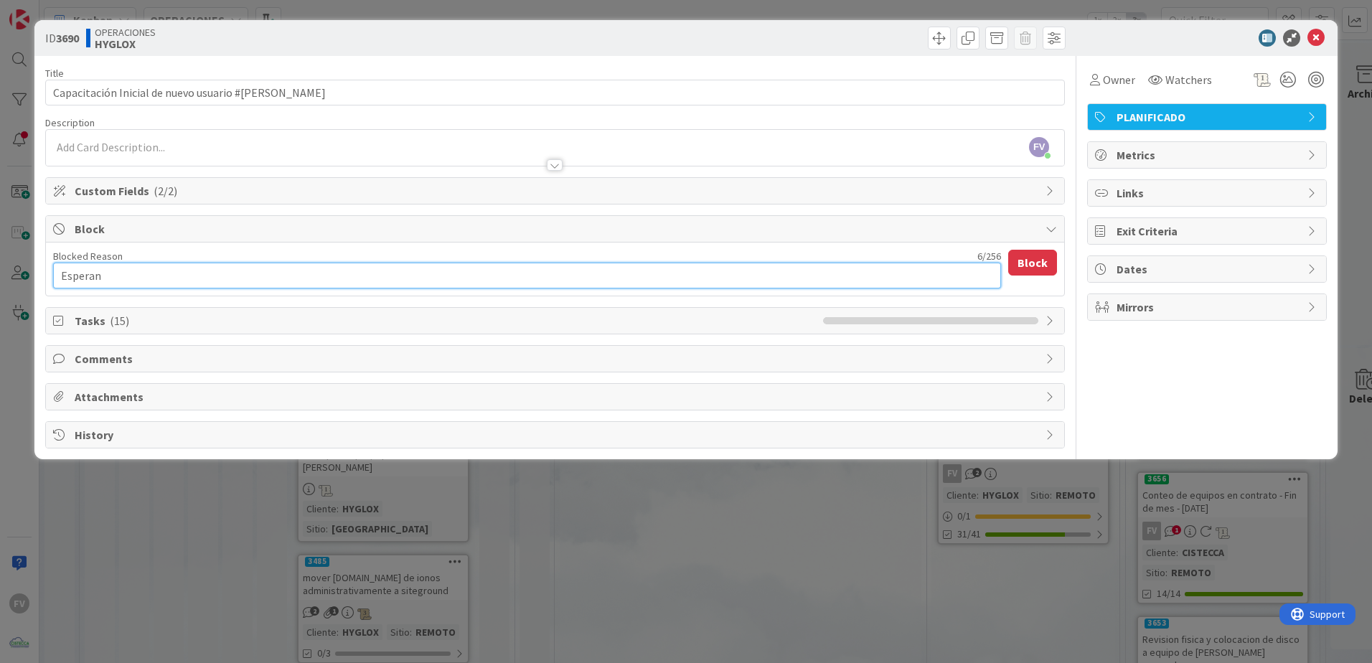
type textarea "x"
type textarea "Esperand"
type textarea "x"
type textarea "Esperando"
type textarea "x"
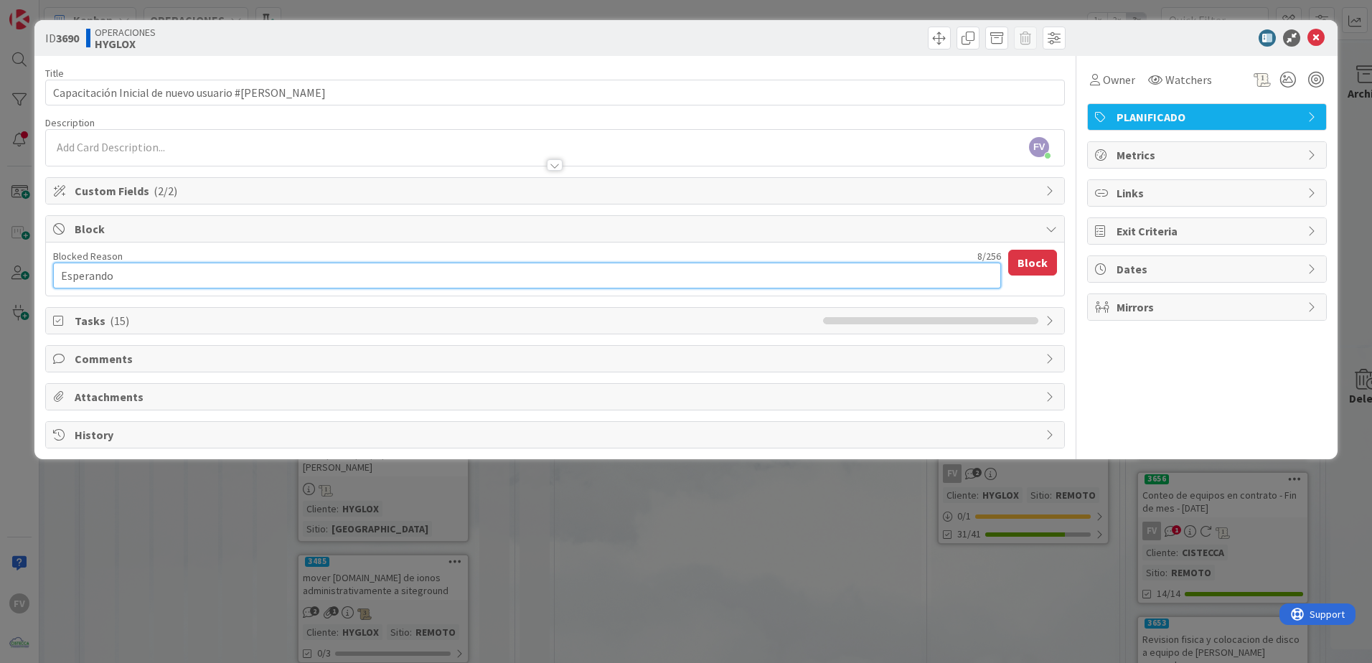
type textarea "Esperando"
type textarea "x"
type textarea "Esperando q"
type textarea "x"
type textarea "Esperando qu"
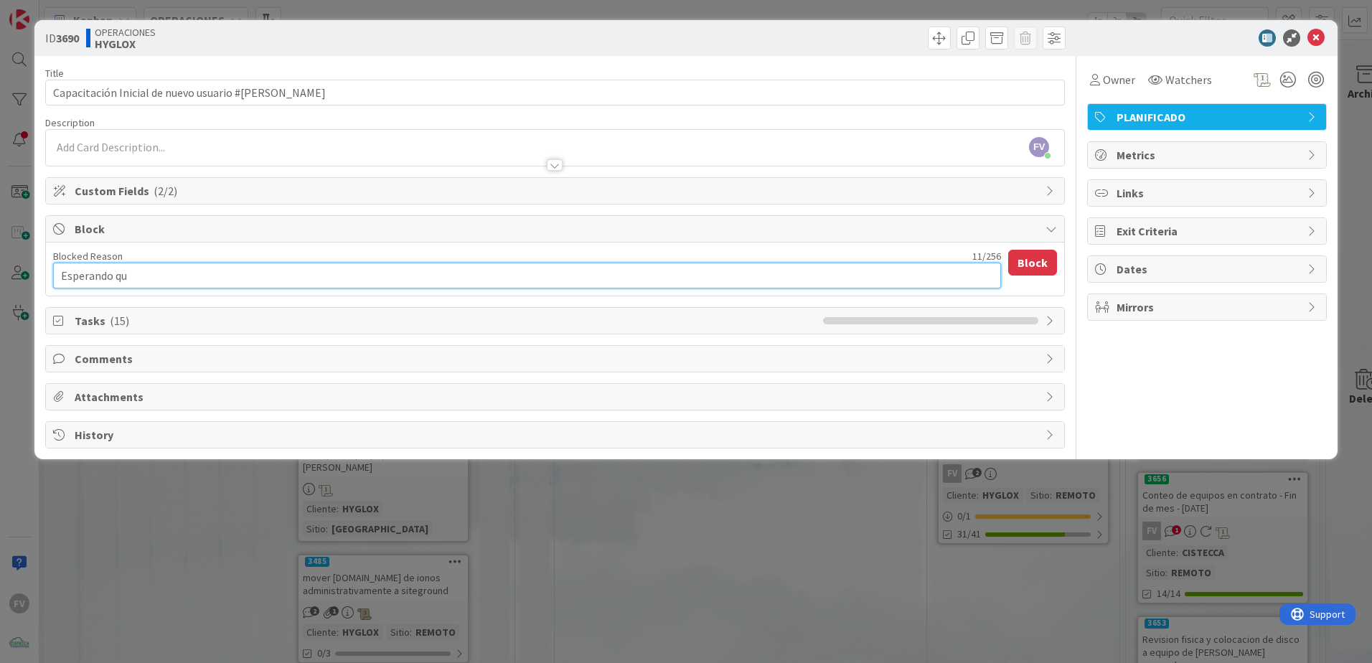
type textarea "x"
type textarea "Esperando que"
type textarea "x"
type textarea "Esperando que"
type textarea "x"
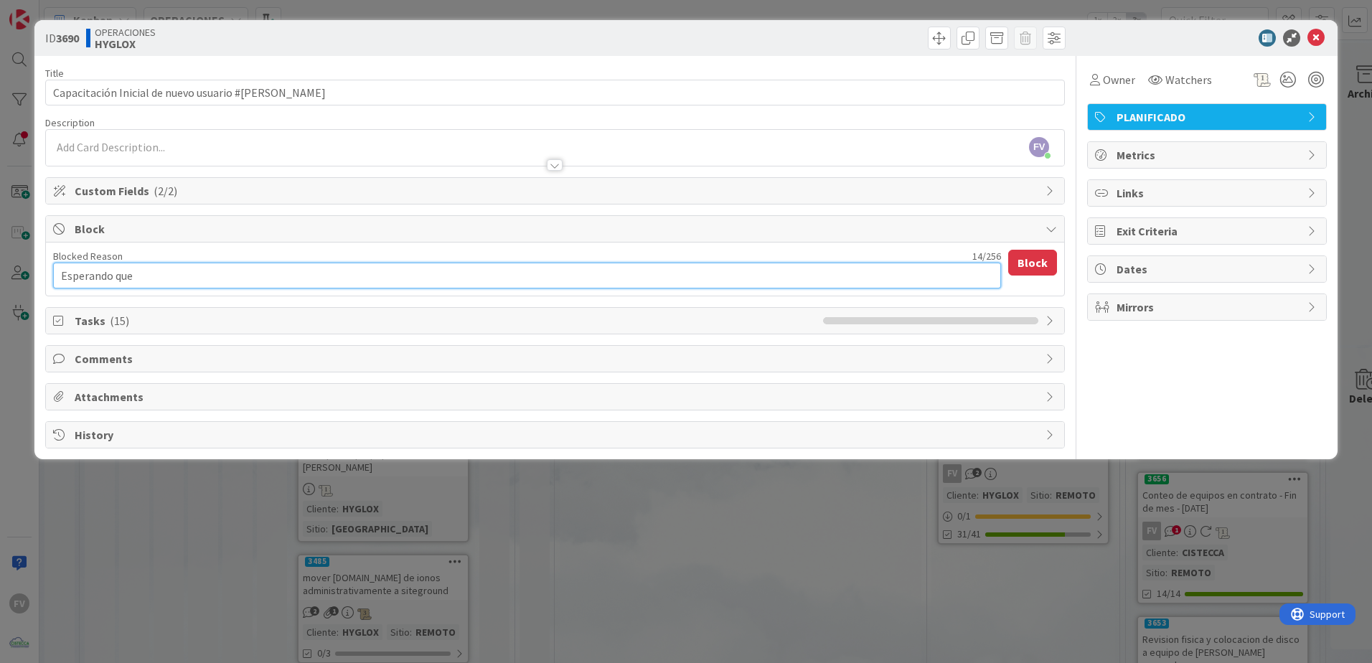
type textarea "Esperando que l"
type textarea "x"
type textarea "Esperando que ll"
type textarea "x"
type textarea "Esperando que lle"
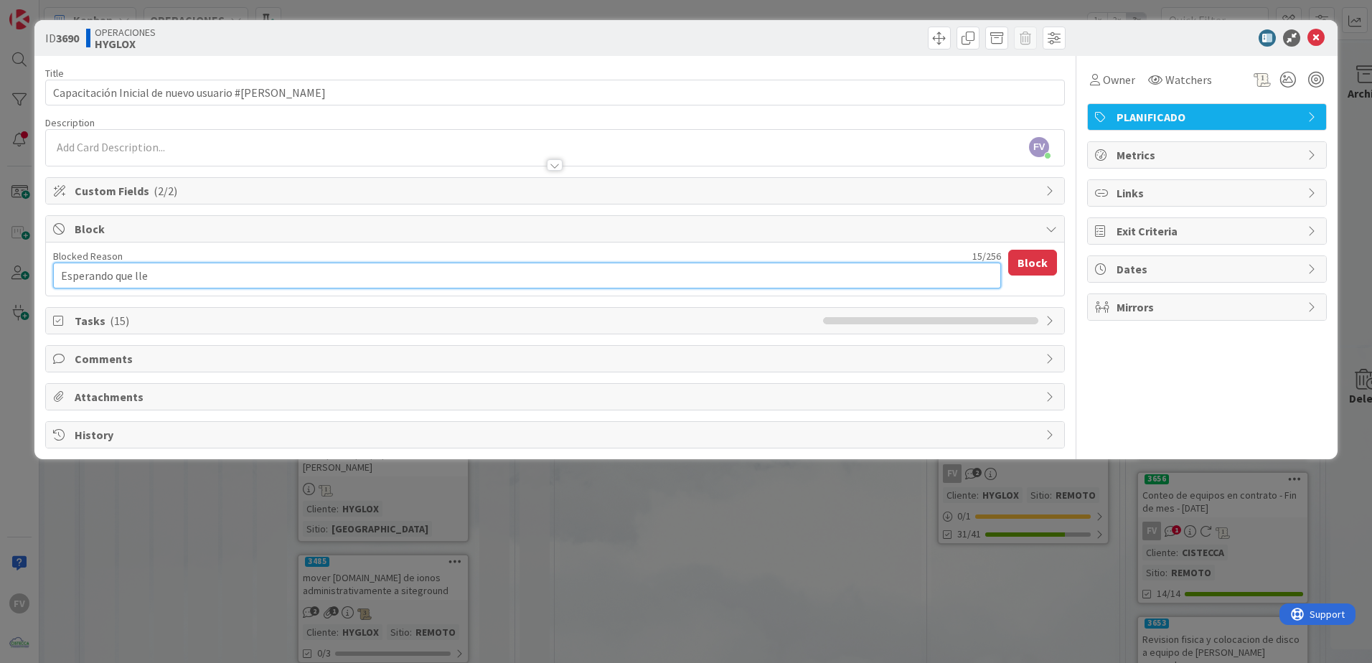
type textarea "x"
type textarea "Esperando que lleg"
type textarea "x"
type textarea "Esperando que llegu"
type textarea "x"
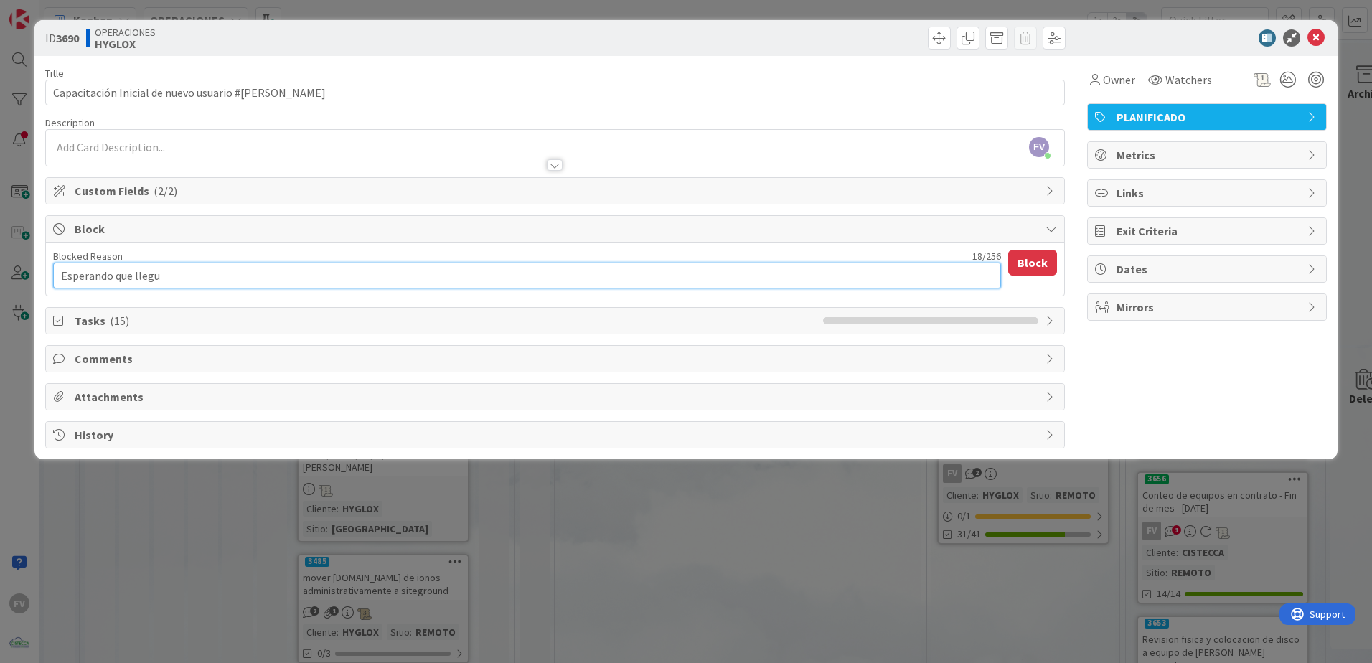
type textarea "Esperando que llegue"
type textarea "x"
type textarea "Esperando que llegue"
type textarea "x"
type textarea "Esperando que llegue e"
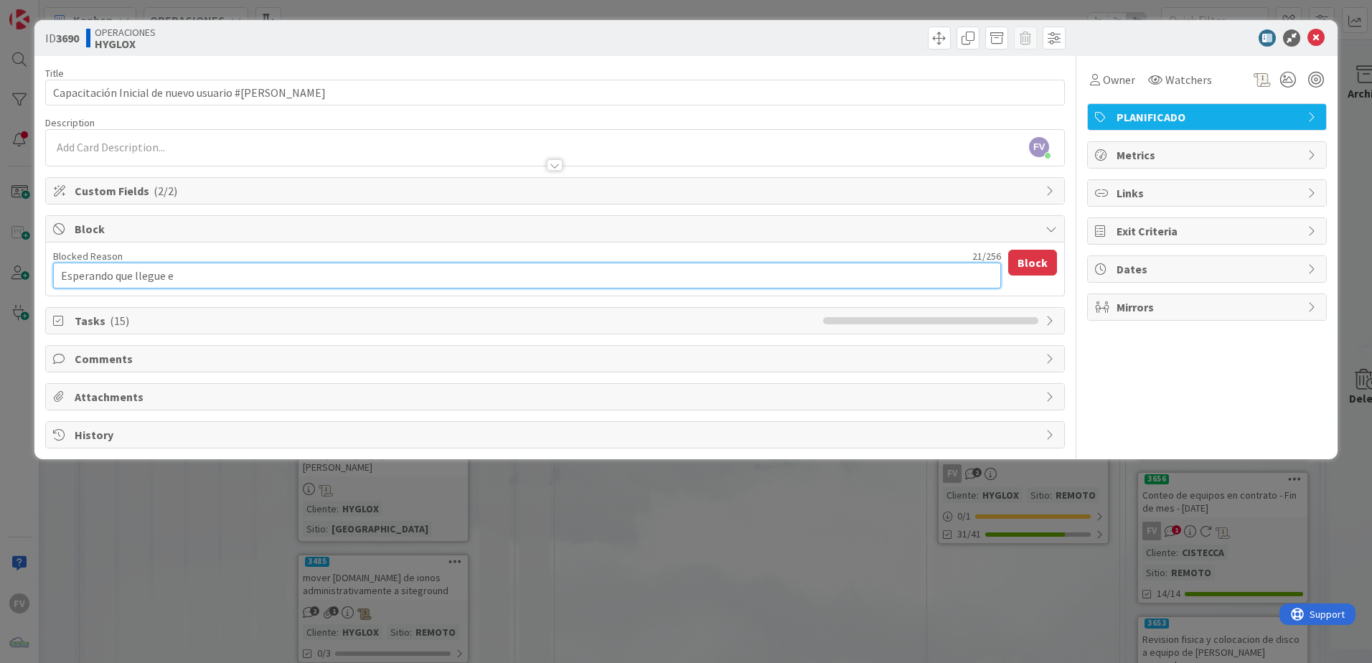
type textarea "x"
type textarea "Esperando que llegue el"
type textarea "x"
type textarea "Esperando que llegue el"
type textarea "x"
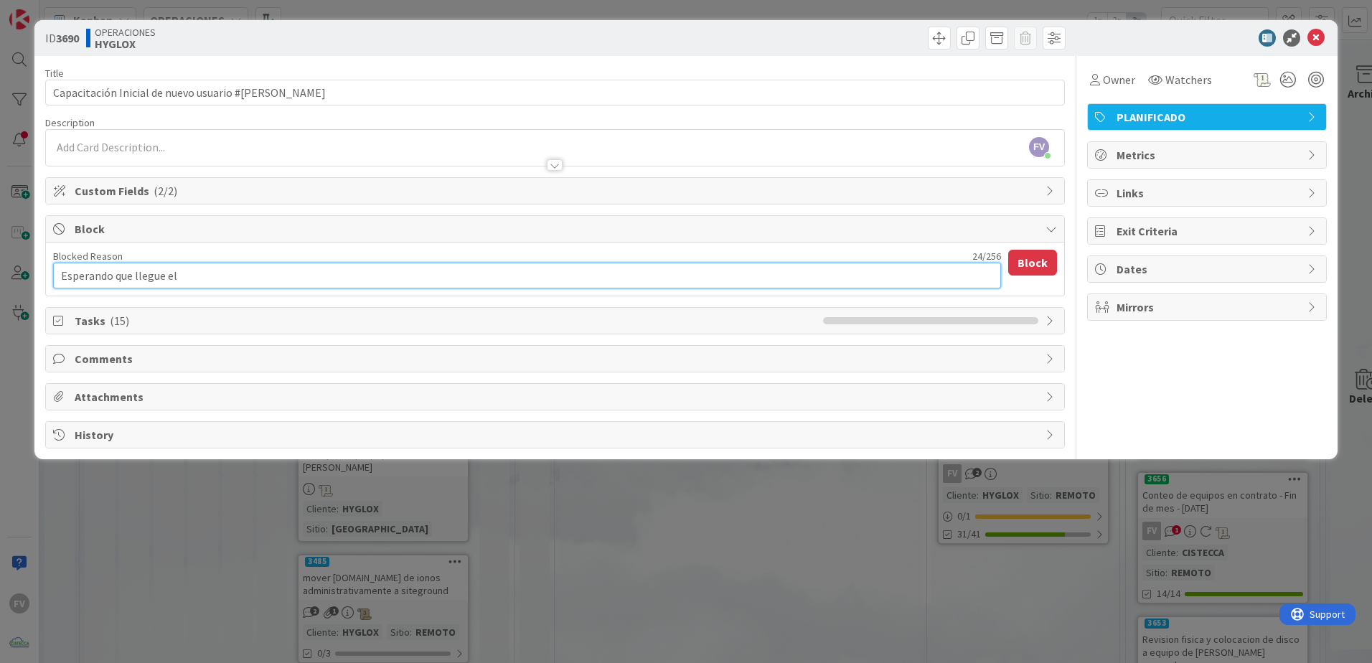
type textarea "Esperando que llegue el u"
type textarea "x"
type textarea "Esperando que llegue el us"
type textarea "x"
type textarea "Esperando que llegue el usua"
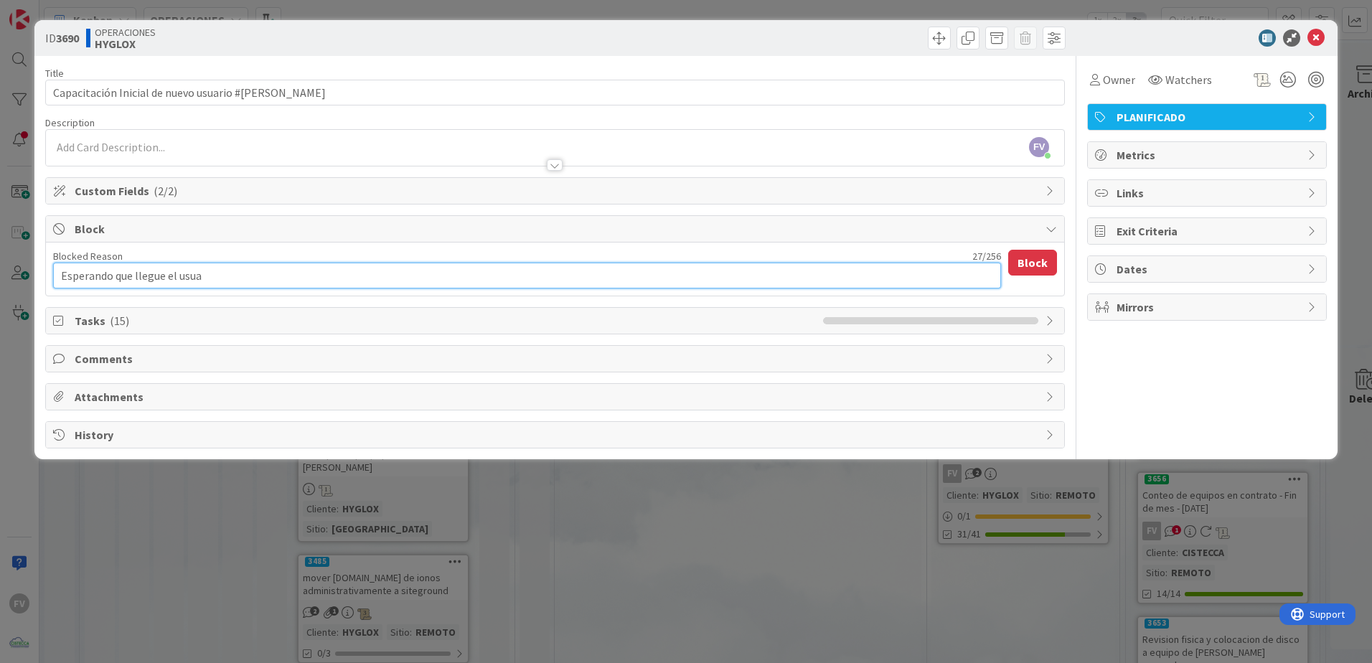
type textarea "x"
type textarea "Esperando que llegue el usuar"
type textarea "x"
type textarea "Esperando que llegue el [PERSON_NAME]"
type textarea "x"
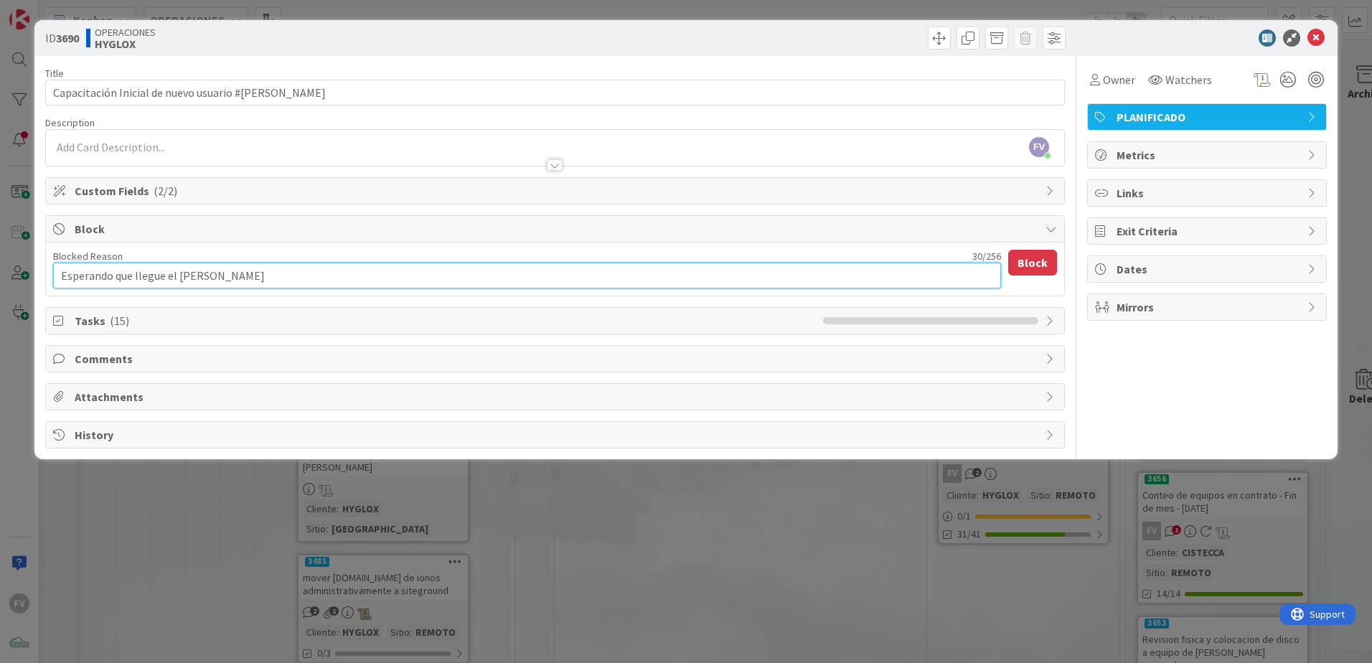
type textarea "Esperando que llegue el usuariio"
type textarea "x"
type textarea "Esperando que llegue el [PERSON_NAME]"
type textarea "x"
type textarea "Esperando que llegue el usuari"
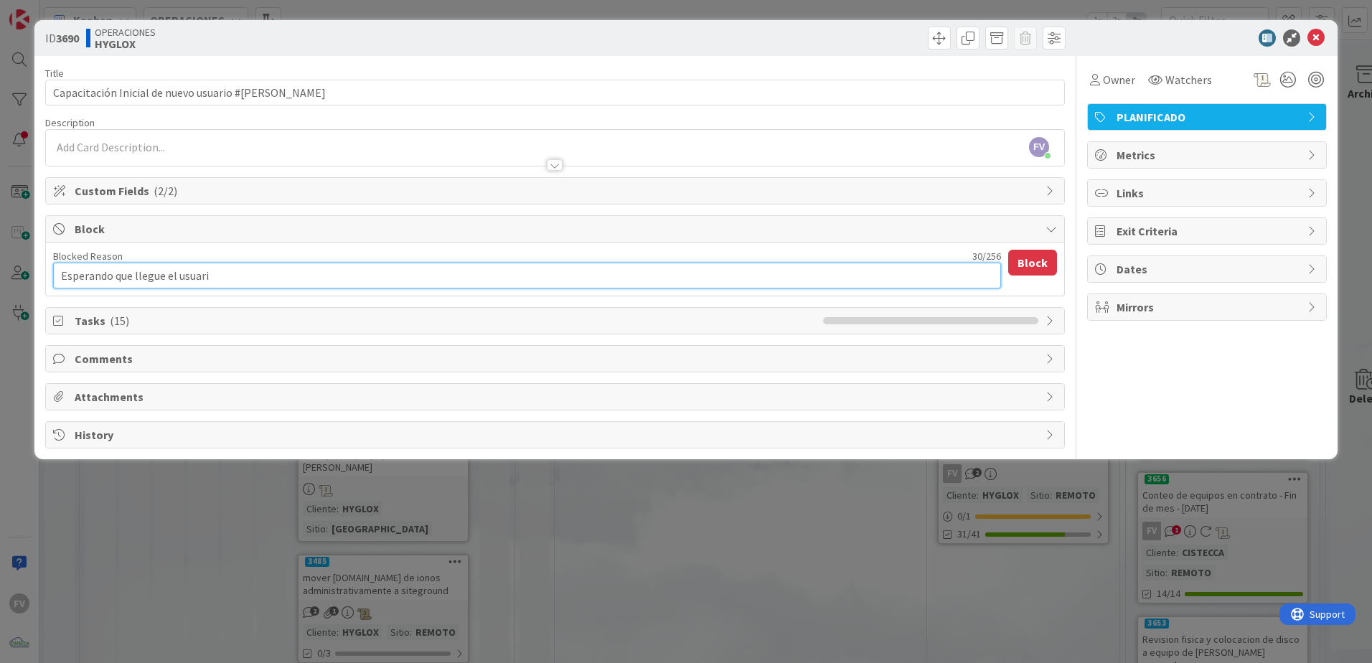
type textarea "x"
type textarea "Esperando que llegue el usuario"
click at [974, 258] on button "Block" at bounding box center [1032, 263] width 49 height 26
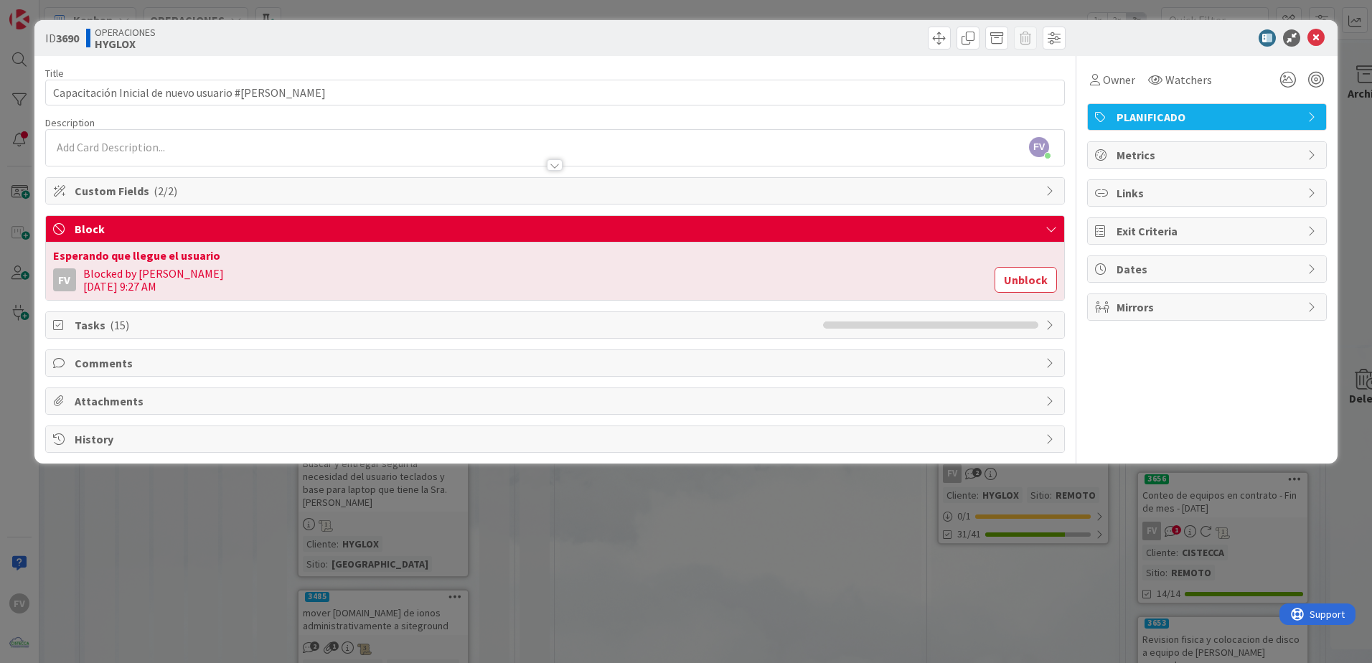
click at [711, 439] on div "ID 3690 OPERACIONES HYGLOX Title 51 / 128 Capacitación Inicial de nuevo usuario…" at bounding box center [686, 331] width 1372 height 663
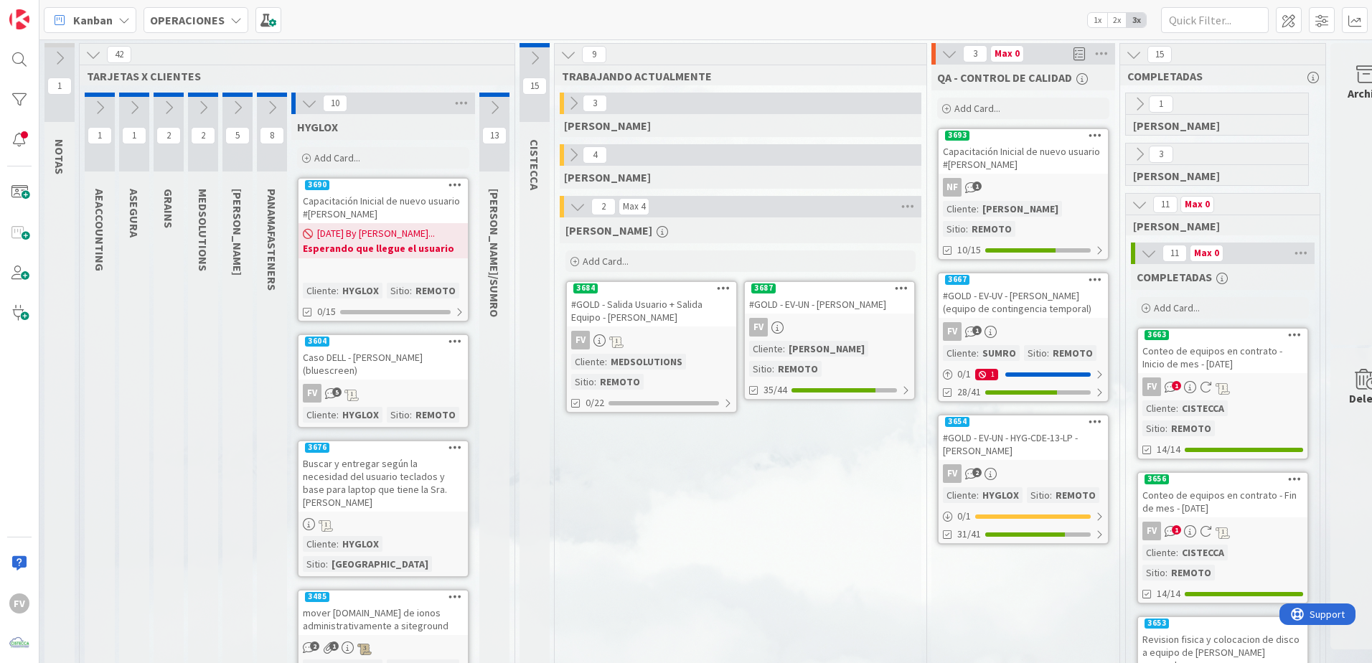
click at [306, 107] on icon at bounding box center [309, 103] width 16 height 16
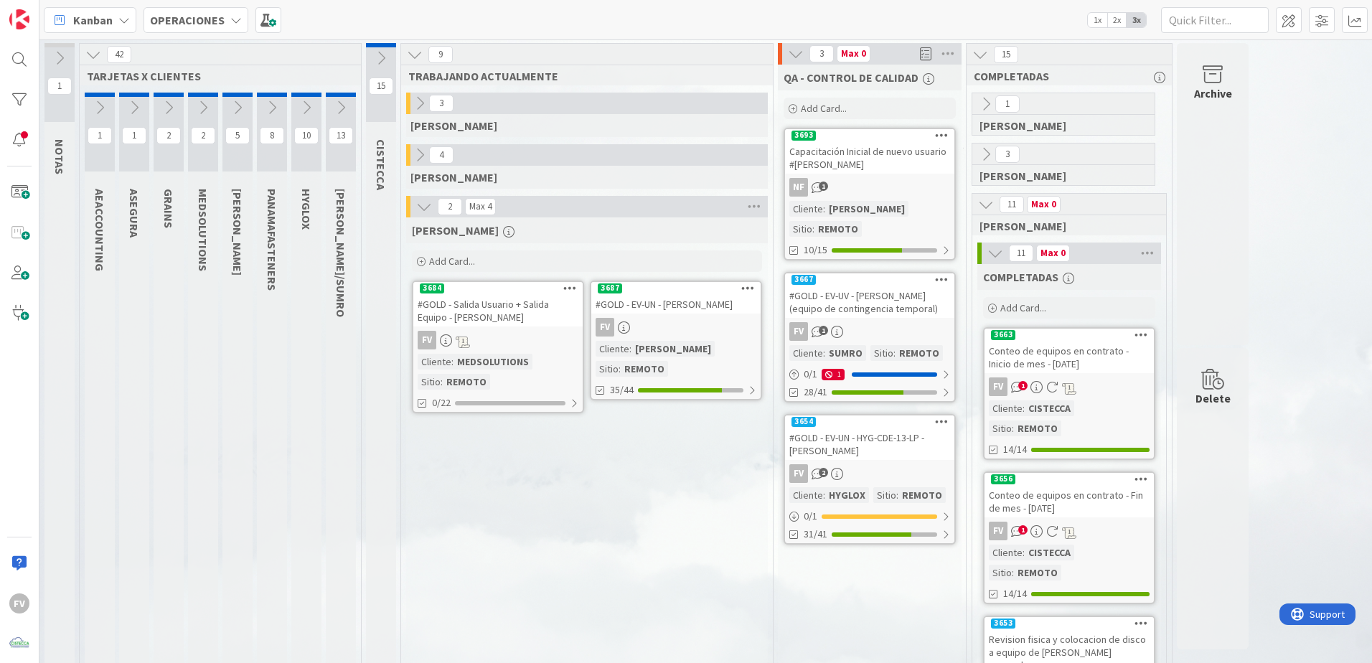
click at [340, 102] on icon at bounding box center [341, 108] width 16 height 16
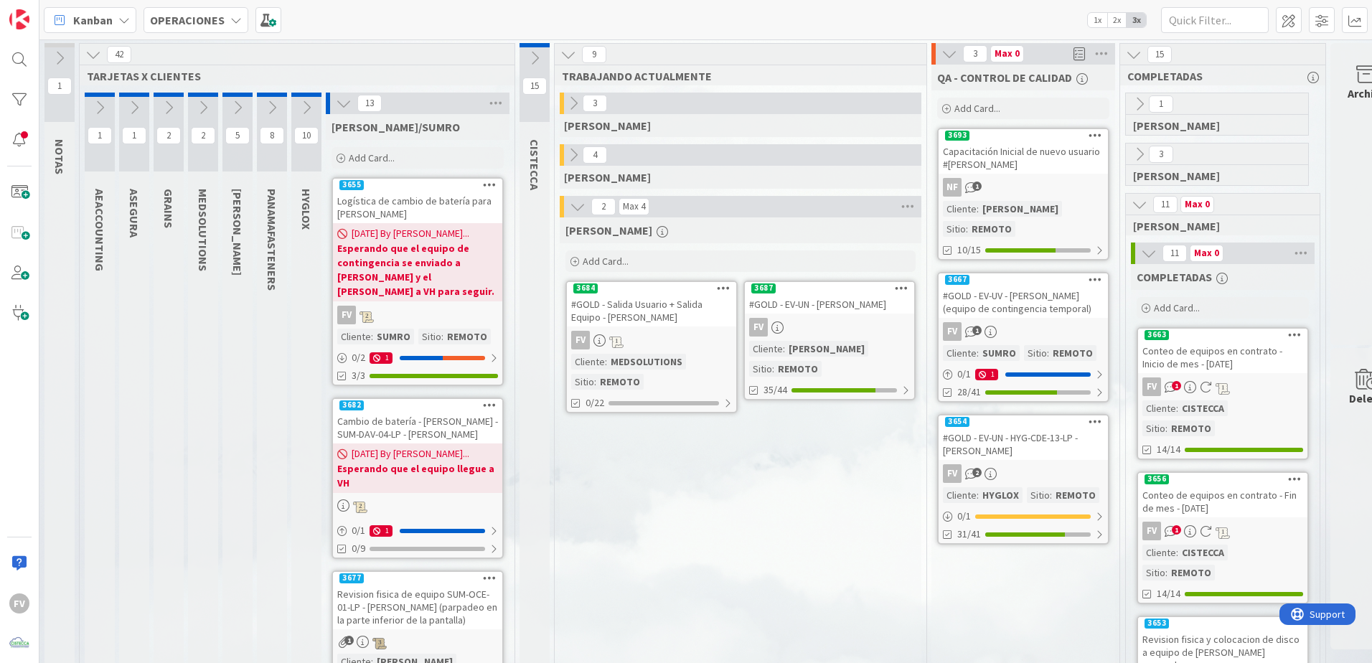
click at [341, 106] on icon at bounding box center [344, 103] width 16 height 16
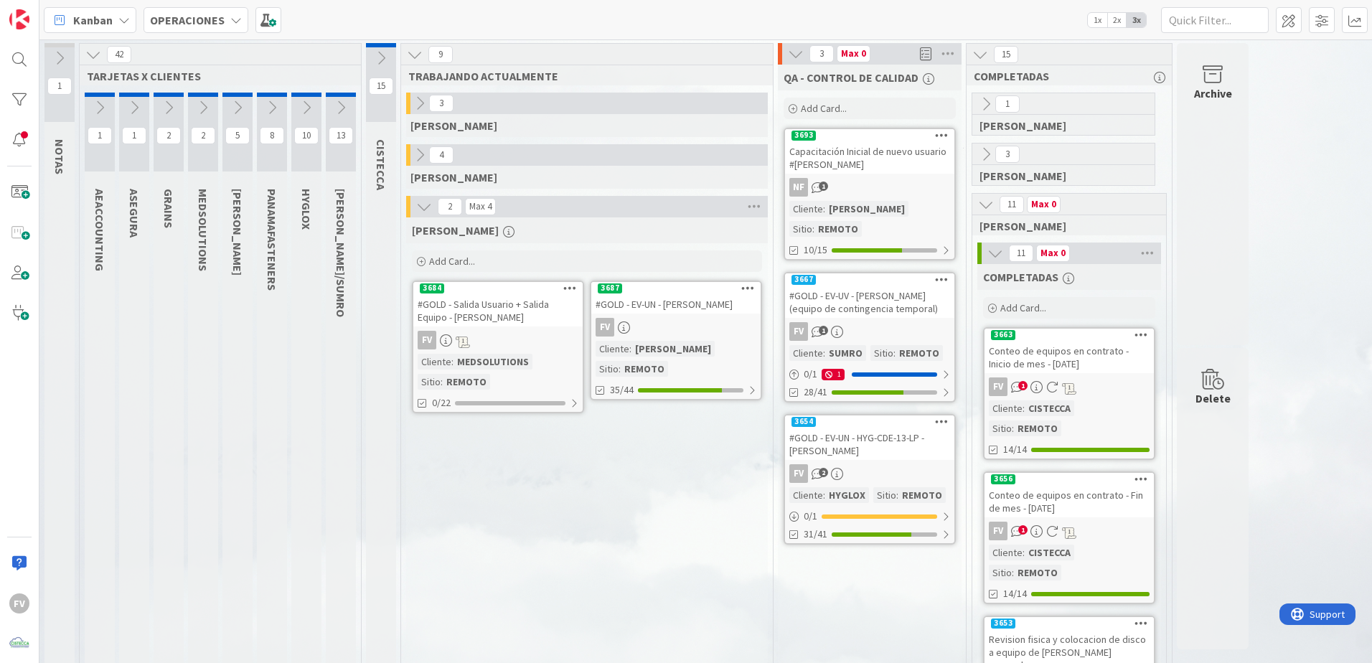
click at [426, 159] on icon at bounding box center [420, 155] width 16 height 16
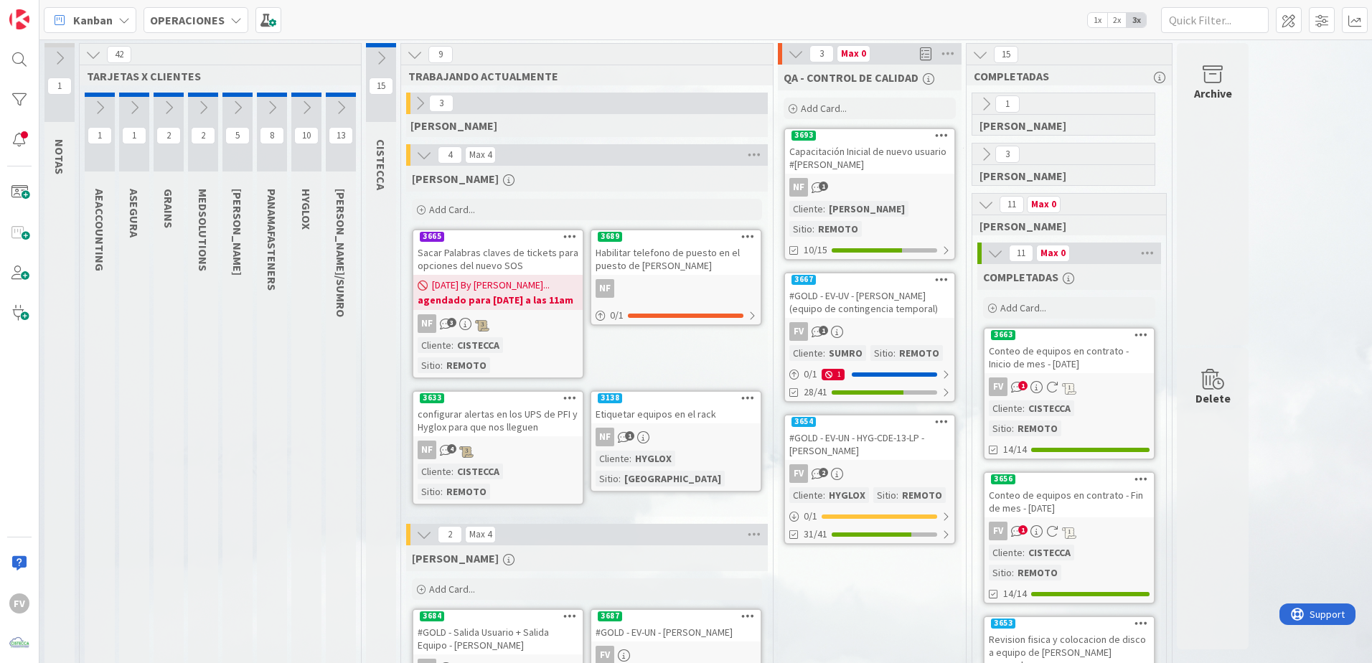
click at [426, 159] on icon at bounding box center [424, 155] width 16 height 16
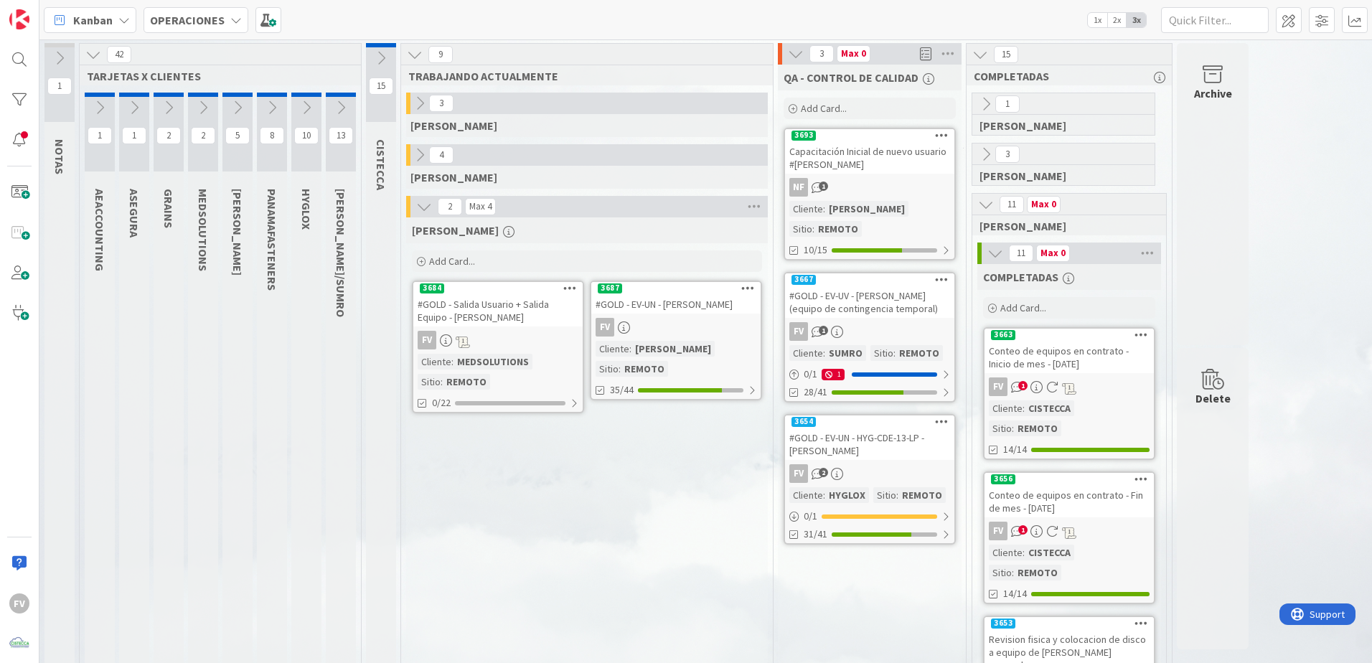
click at [974, 253] on icon at bounding box center [996, 253] width 16 height 16
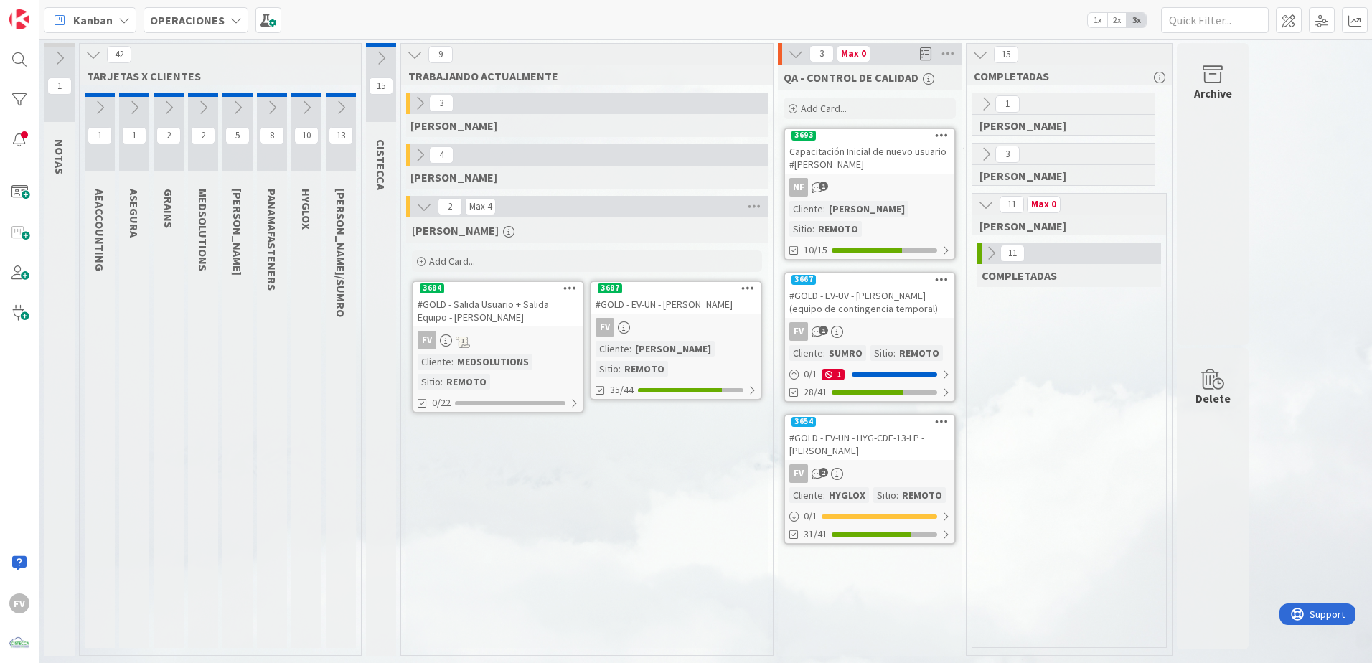
drag, startPoint x: 985, startPoint y: 199, endPoint x: 983, endPoint y: 189, distance: 9.4
click at [974, 199] on icon at bounding box center [986, 205] width 16 height 16
click at [688, 303] on div "#GOLD - EV-UN - [PERSON_NAME]" at bounding box center [675, 304] width 169 height 19
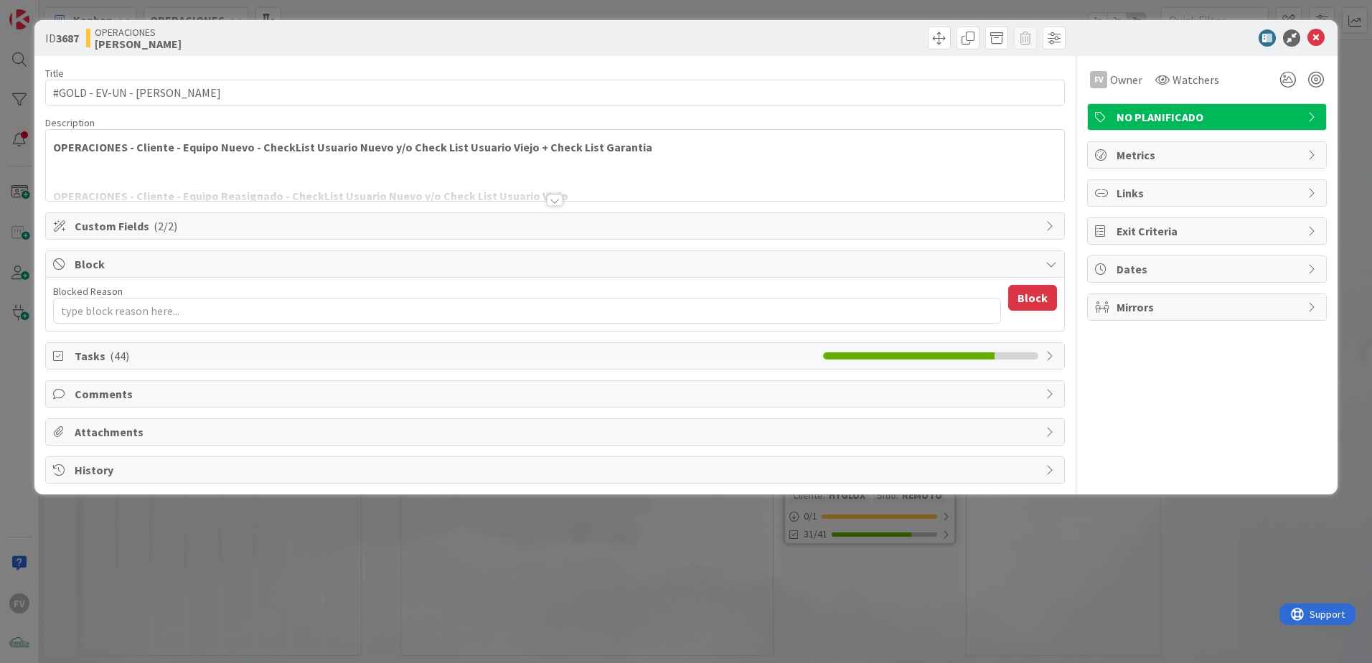
click at [139, 355] on span "Tasks ( 44 )" at bounding box center [445, 355] width 741 height 17
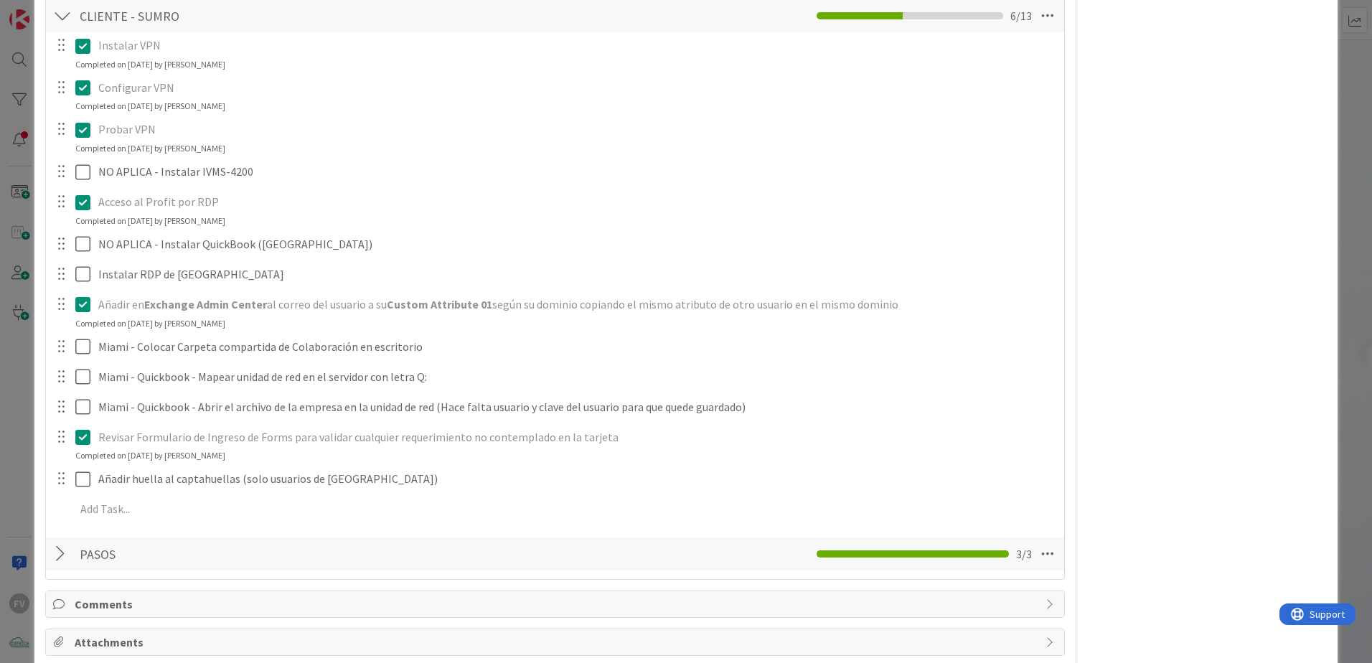
scroll to position [517, 0]
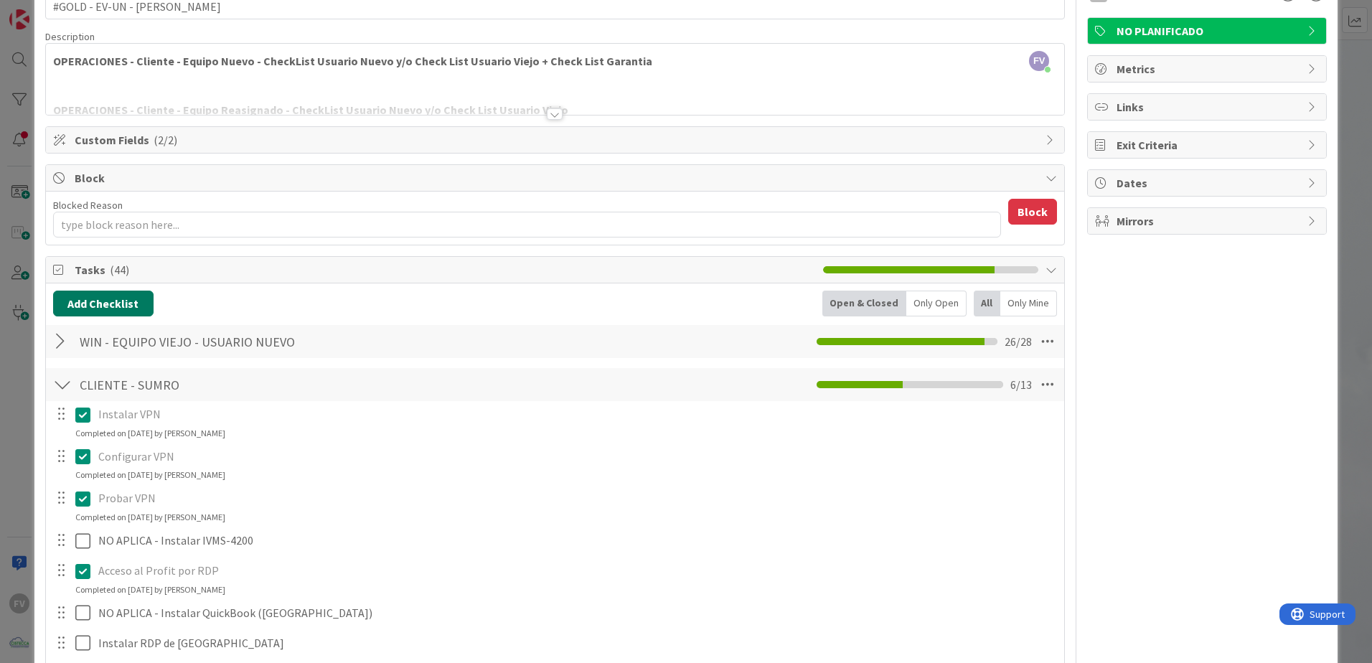
click at [61, 378] on div at bounding box center [62, 385] width 19 height 26
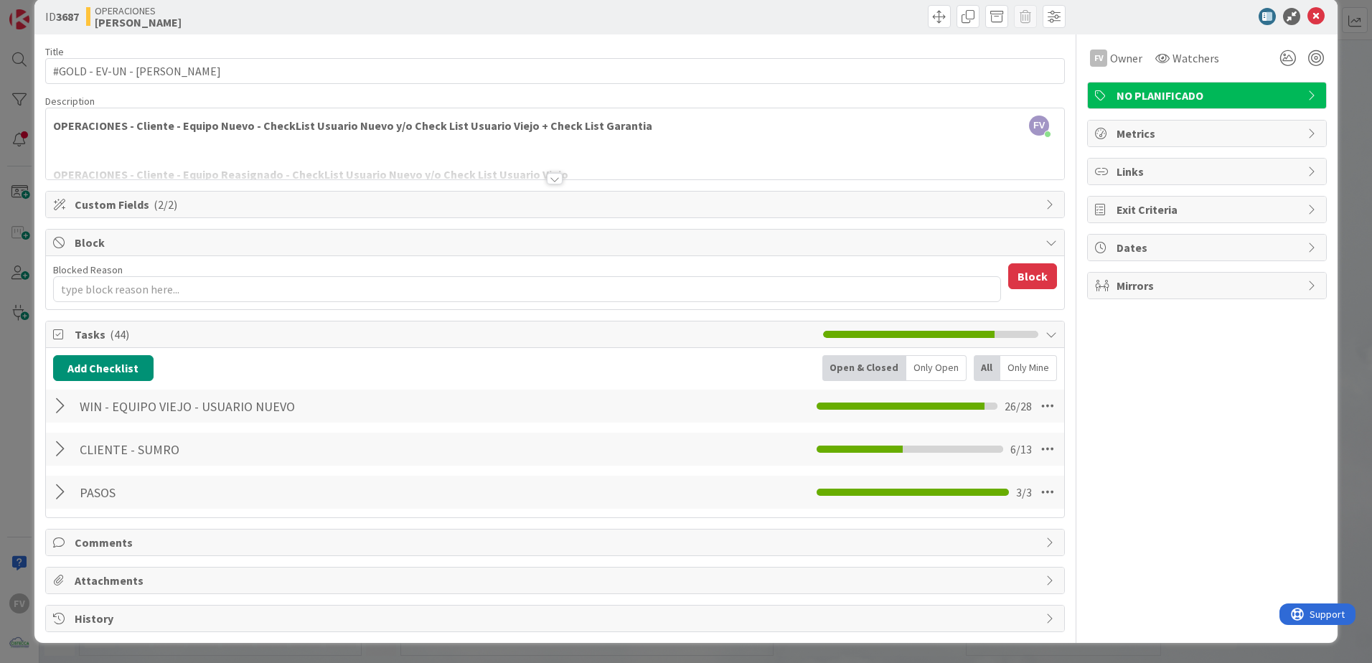
click at [19, 350] on div "ID 3687 OPERACIONES [PERSON_NAME] Title 30 / 128 #GOLD - EV-UN - [PERSON_NAME] …" at bounding box center [686, 331] width 1372 height 663
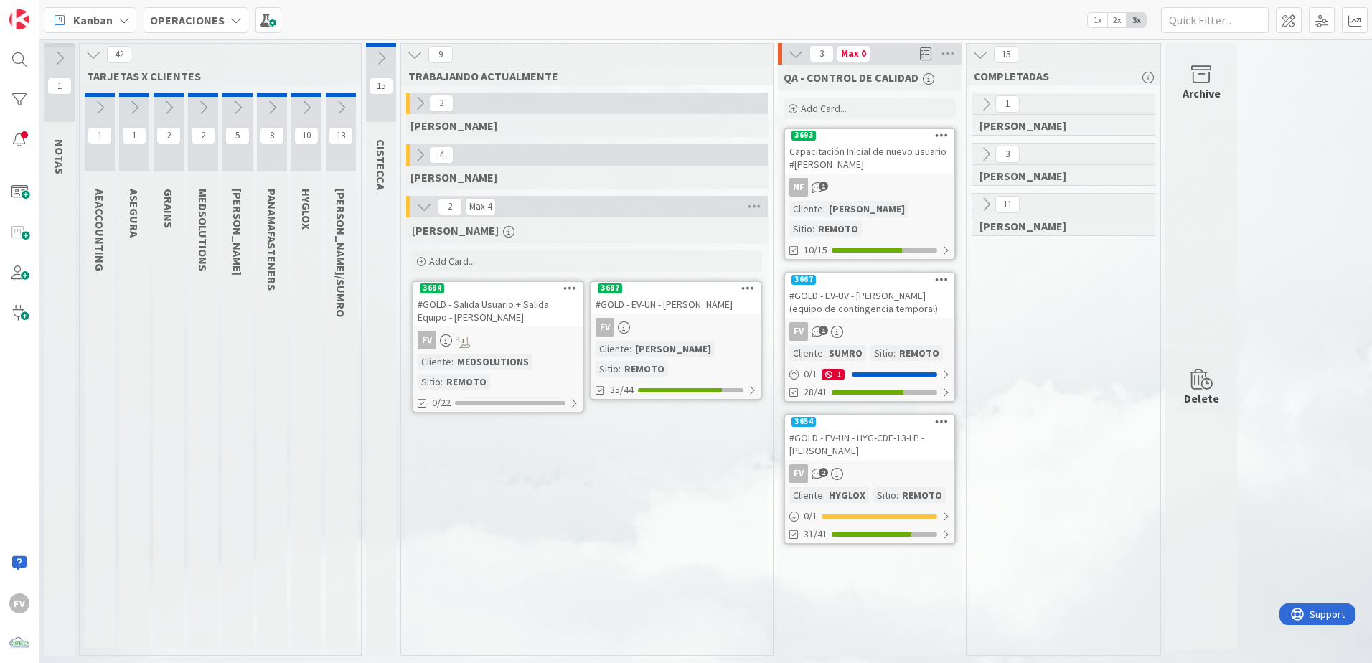
click at [208, 98] on button at bounding box center [203, 108] width 30 height 22
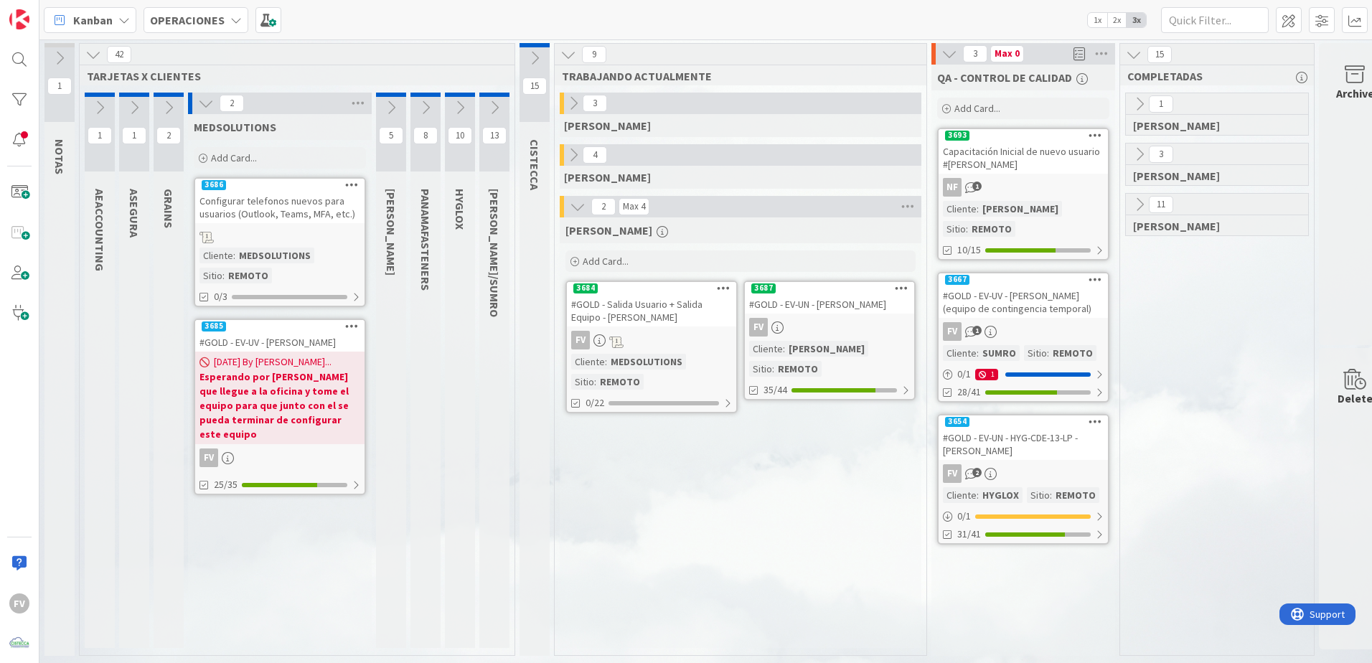
click at [278, 366] on span "[DATE] By [PERSON_NAME]..." at bounding box center [273, 362] width 118 height 15
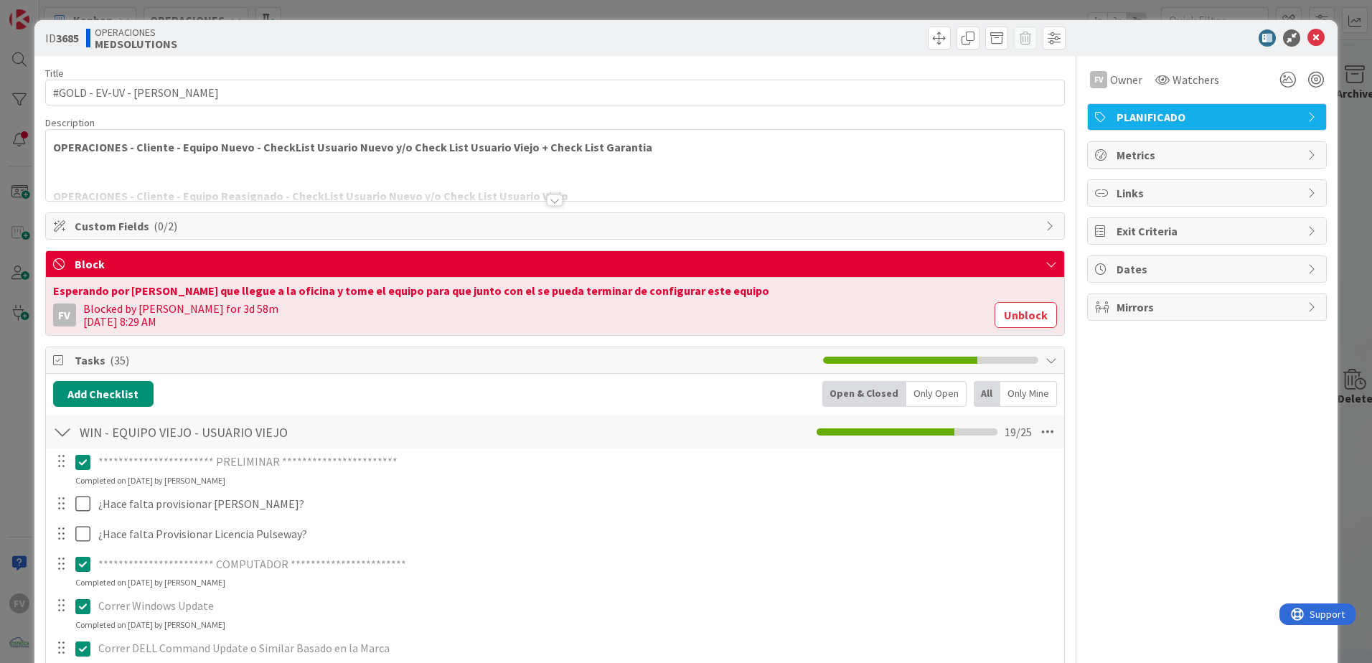
drag, startPoint x: 1013, startPoint y: 309, endPoint x: 970, endPoint y: 321, distance: 43.9
click at [974, 310] on button "Unblock" at bounding box center [1026, 315] width 62 height 26
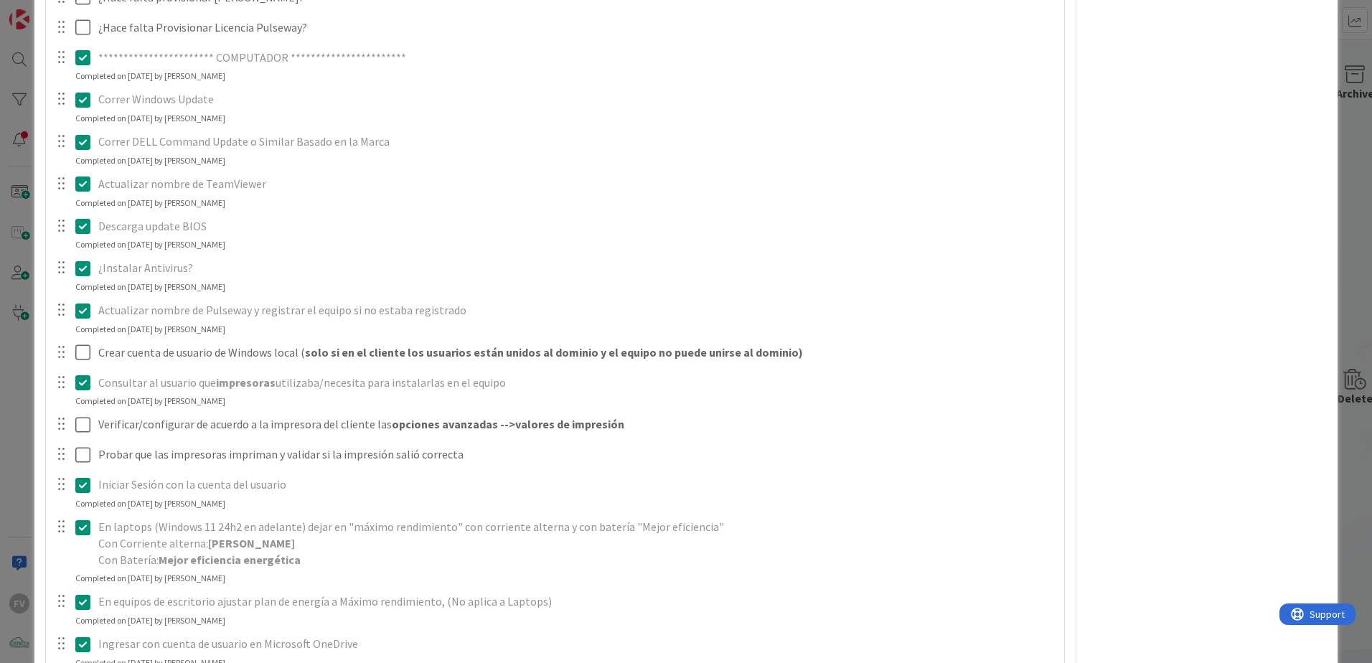
scroll to position [287, 0]
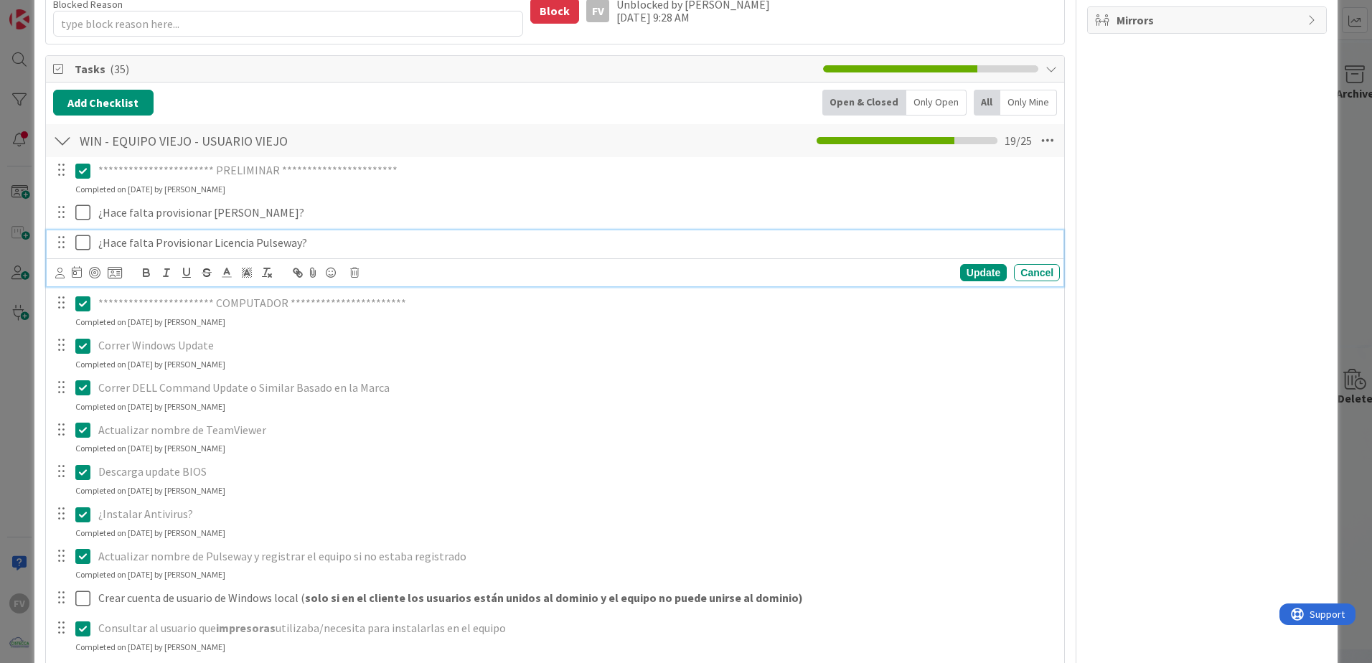
click at [85, 250] on icon at bounding box center [82, 242] width 15 height 17
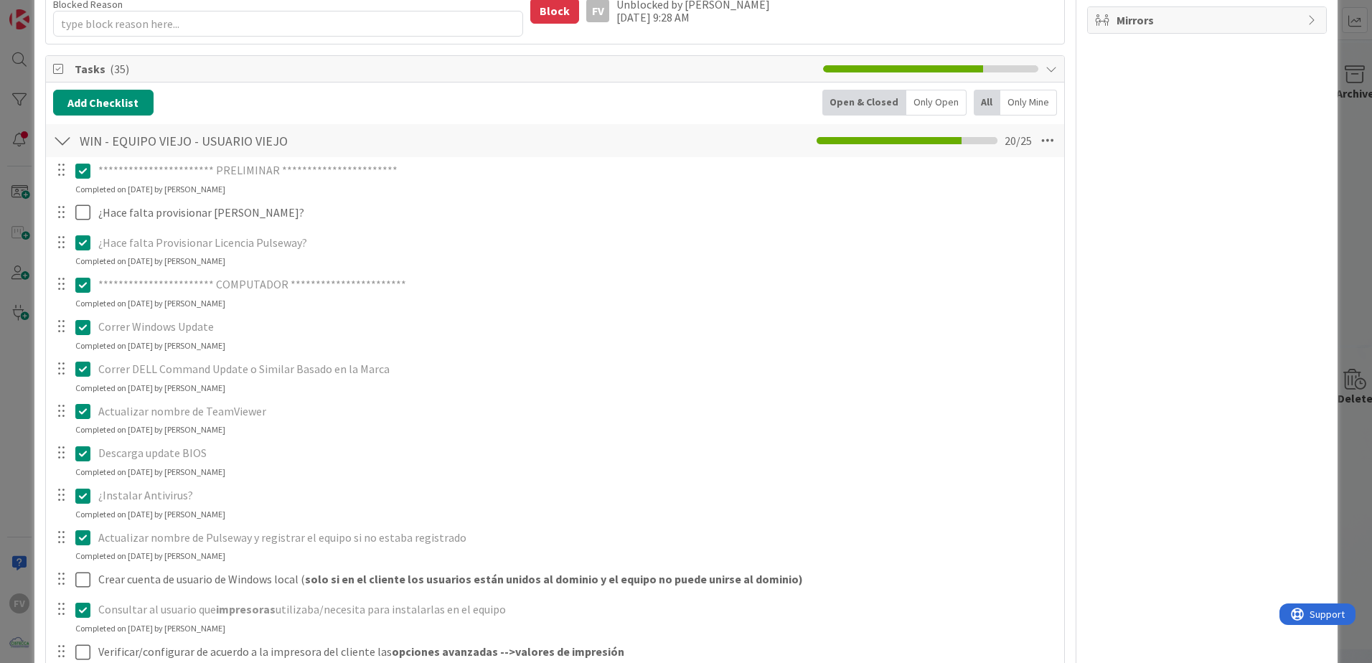
scroll to position [0, 0]
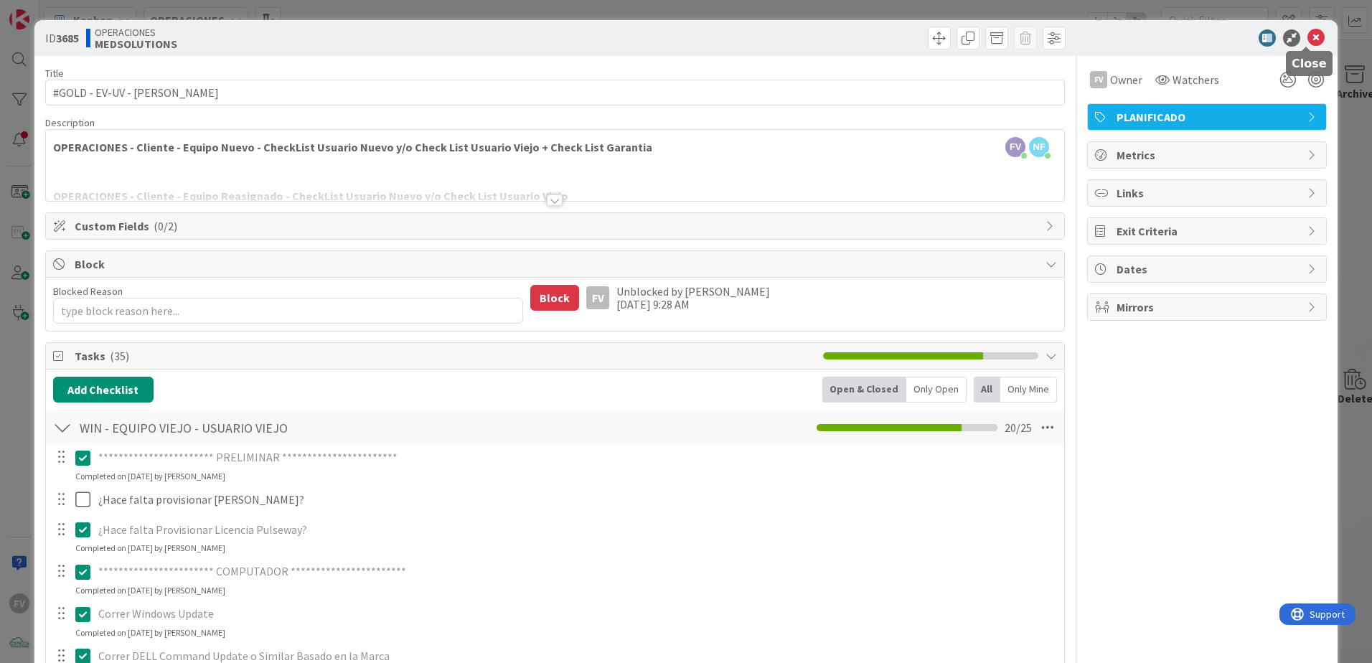
click at [974, 35] on icon at bounding box center [1316, 37] width 17 height 17
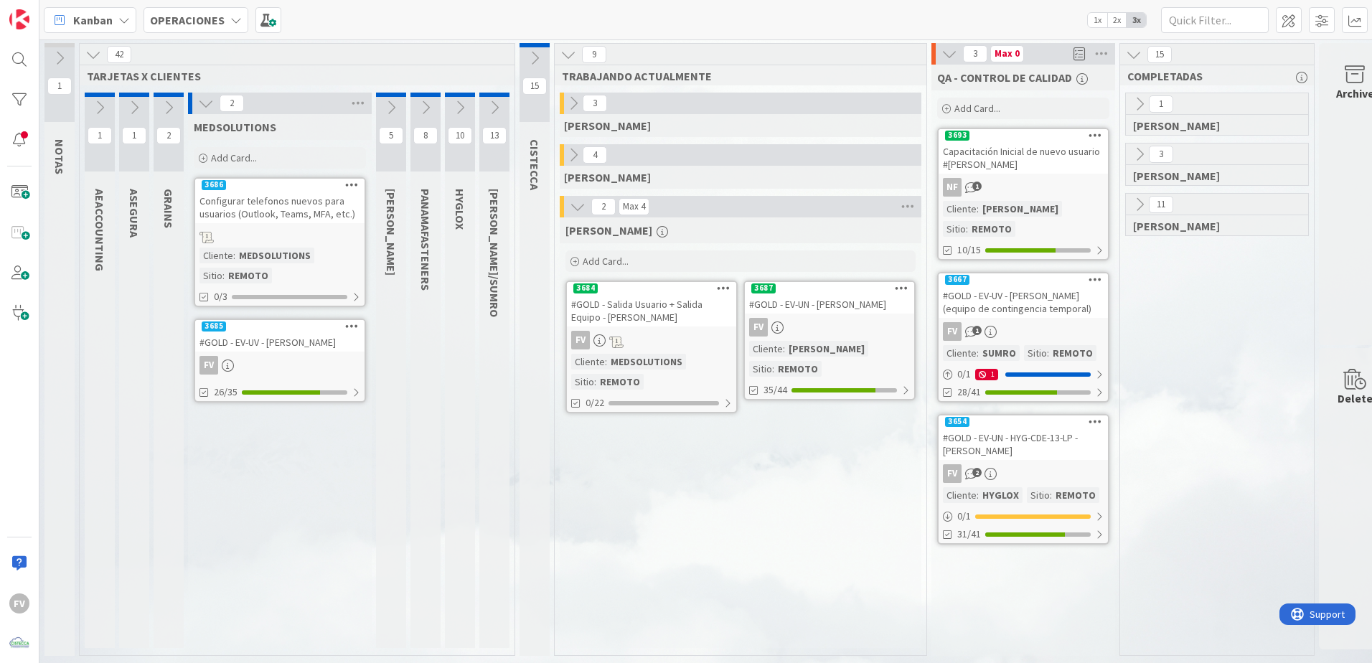
click at [285, 155] on div "Add Card..." at bounding box center [280, 158] width 172 height 22
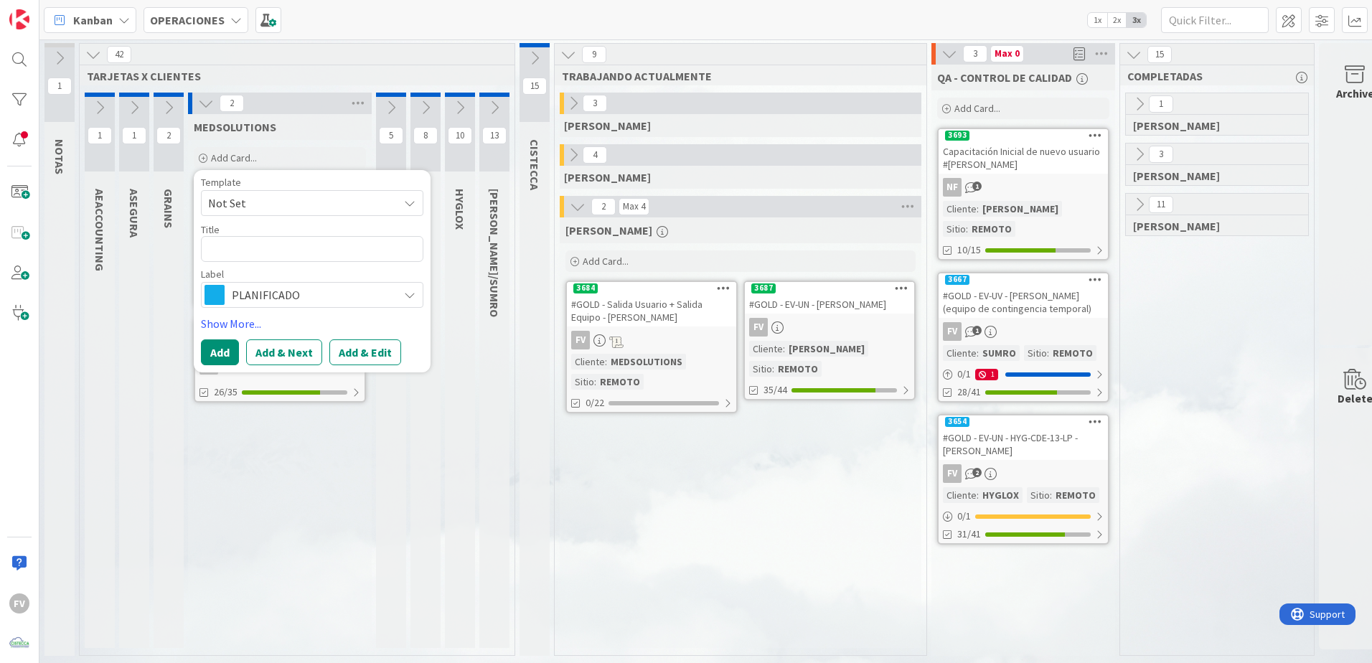
click at [272, 253] on textarea at bounding box center [312, 249] width 223 height 26
click at [283, 210] on span "Not Set" at bounding box center [297, 203] width 179 height 19
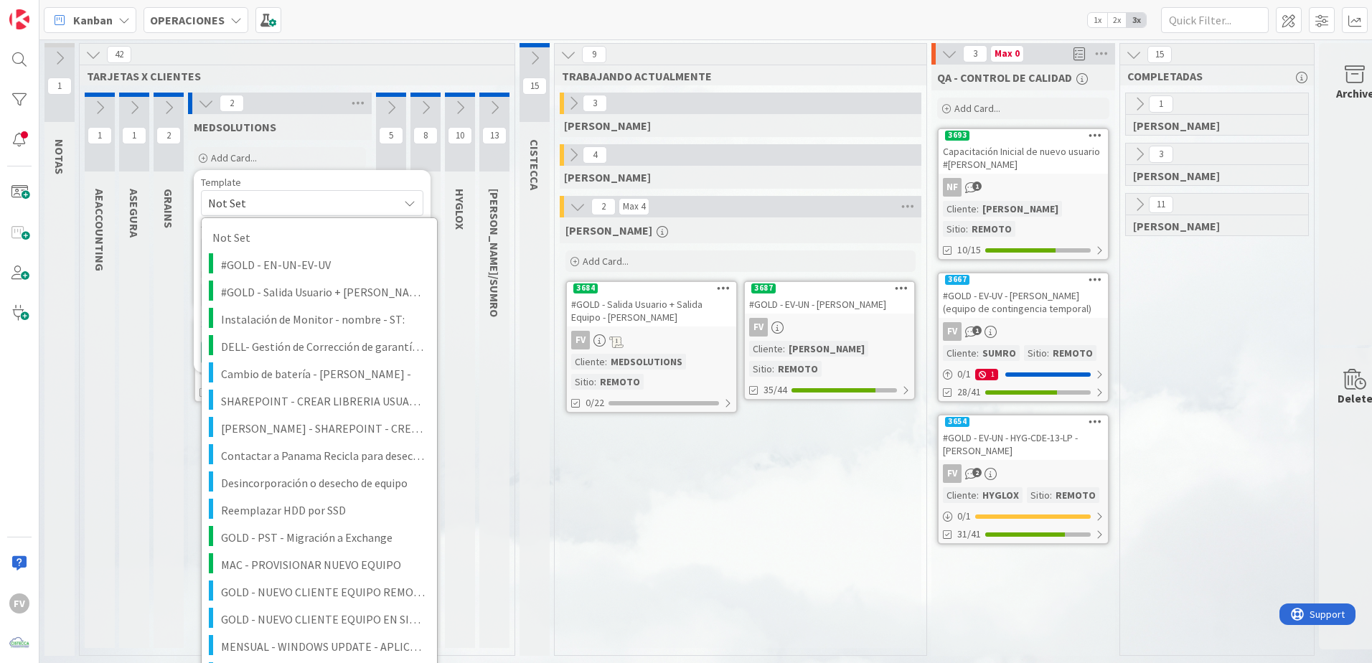
click at [283, 212] on span "Not Set" at bounding box center [312, 203] width 223 height 26
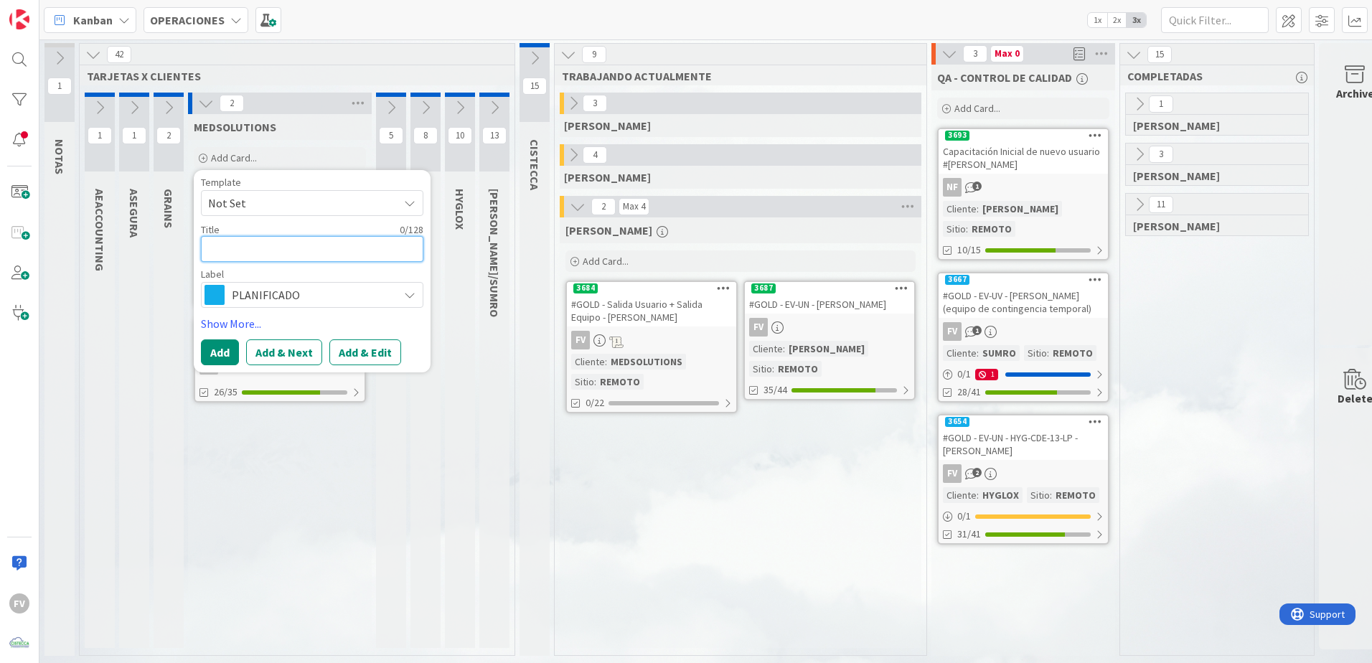
click at [252, 252] on textarea at bounding box center [312, 249] width 223 height 26
type textarea "x"
type textarea "V"
type textarea "x"
type textarea "Ve"
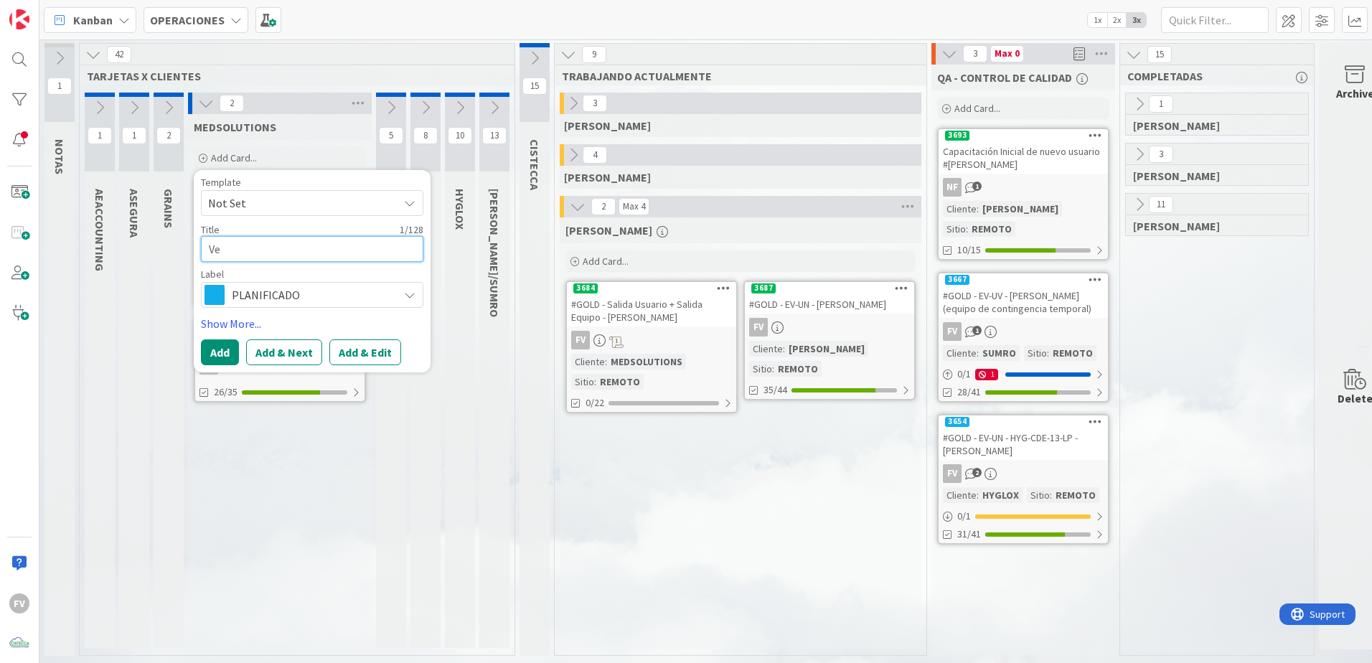
type textarea "x"
type textarea "Ver"
type textarea "x"
type textarea "Veri"
type textarea "x"
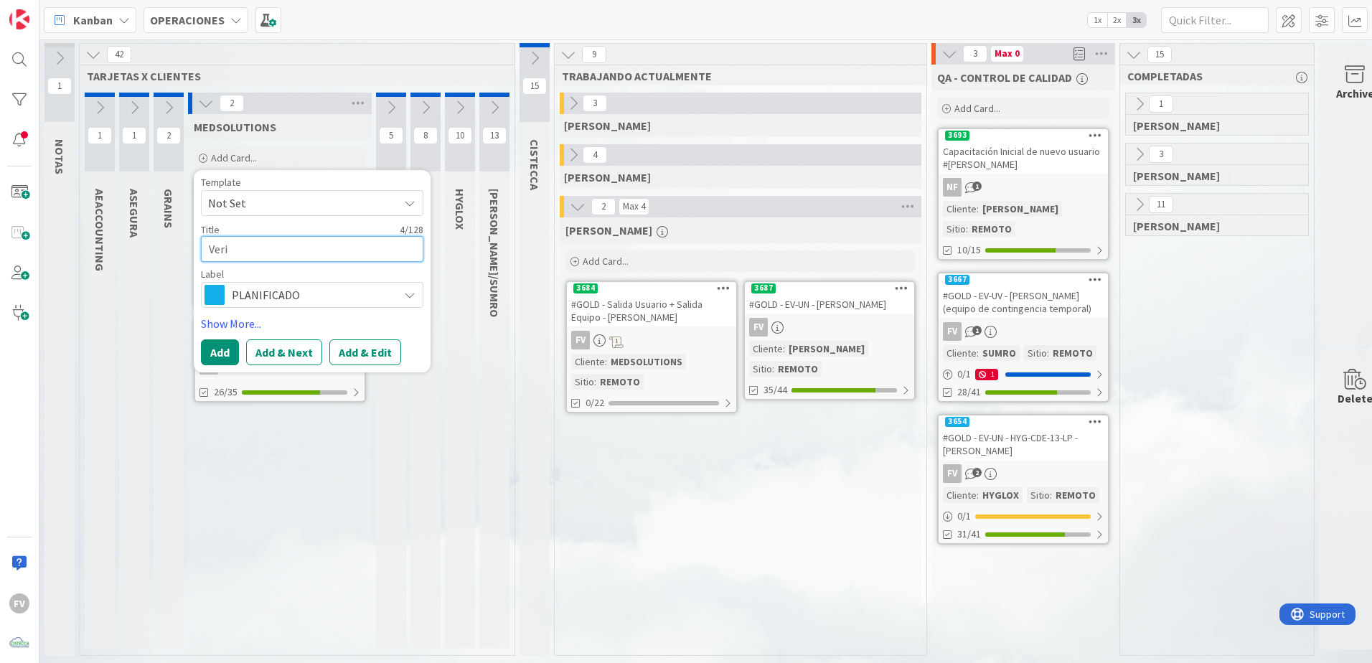
type textarea "Verif"
type textarea "x"
type textarea "Verifi"
type textarea "x"
type textarea "Verific"
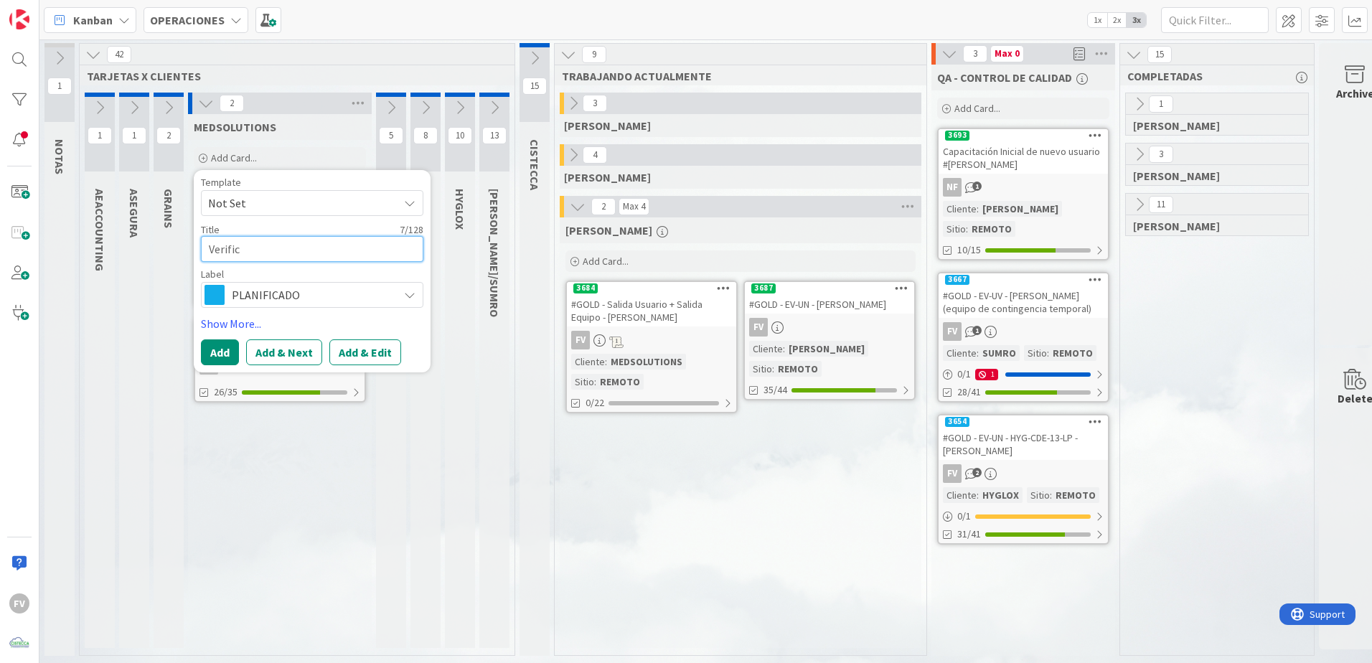
type textarea "x"
type textarea "Verificar"
type textarea "x"
type textarea "Verifica"
type textarea "x"
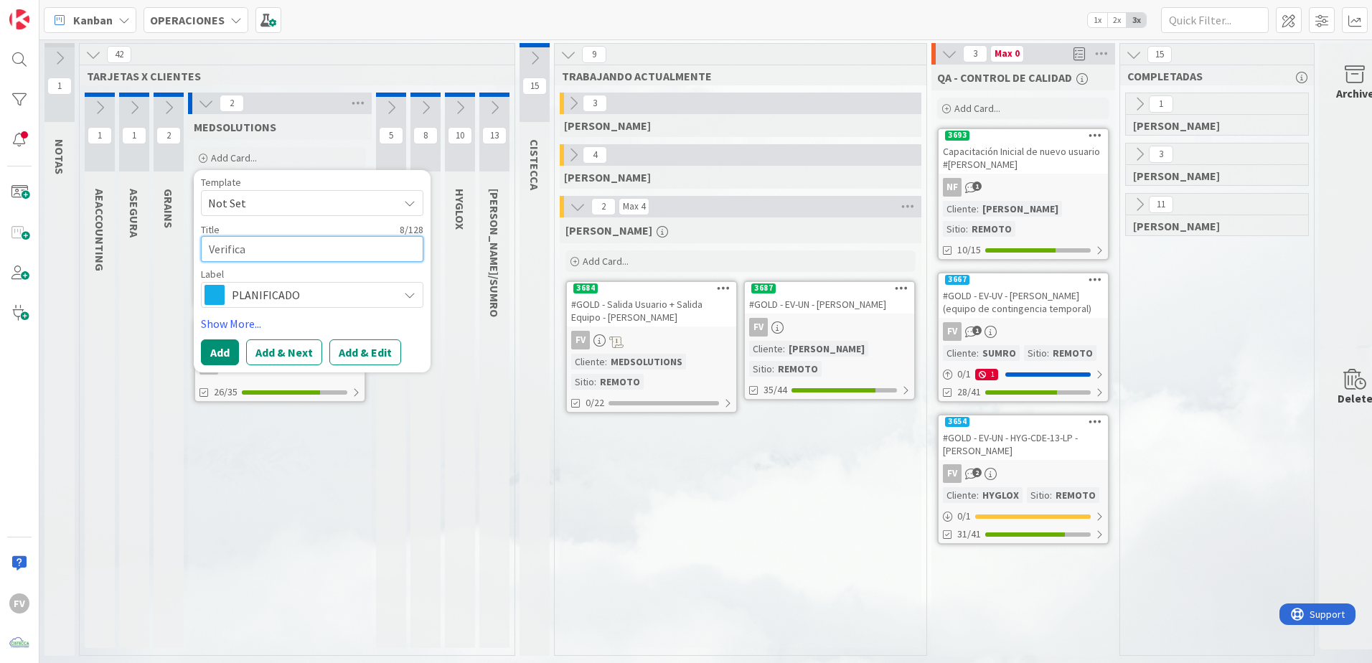
type textarea "Verific"
type textarea "x"
type textarea "Verifi"
type textarea "x"
type textarea "Verif"
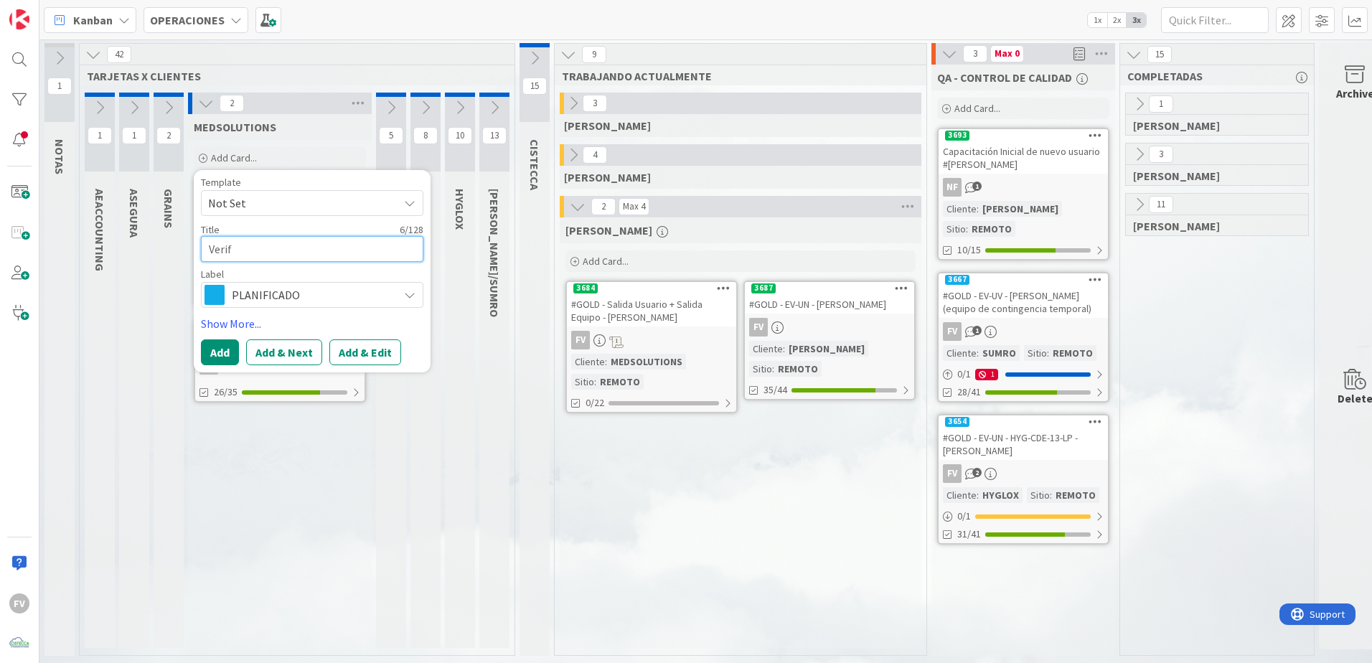
type textarea "x"
click at [337, 254] on textarea "Revisión fisica de equipo" at bounding box center [312, 249] width 223 height 26
paste textarea "MED-OBA-30-LP - [PERSON_NAME]"
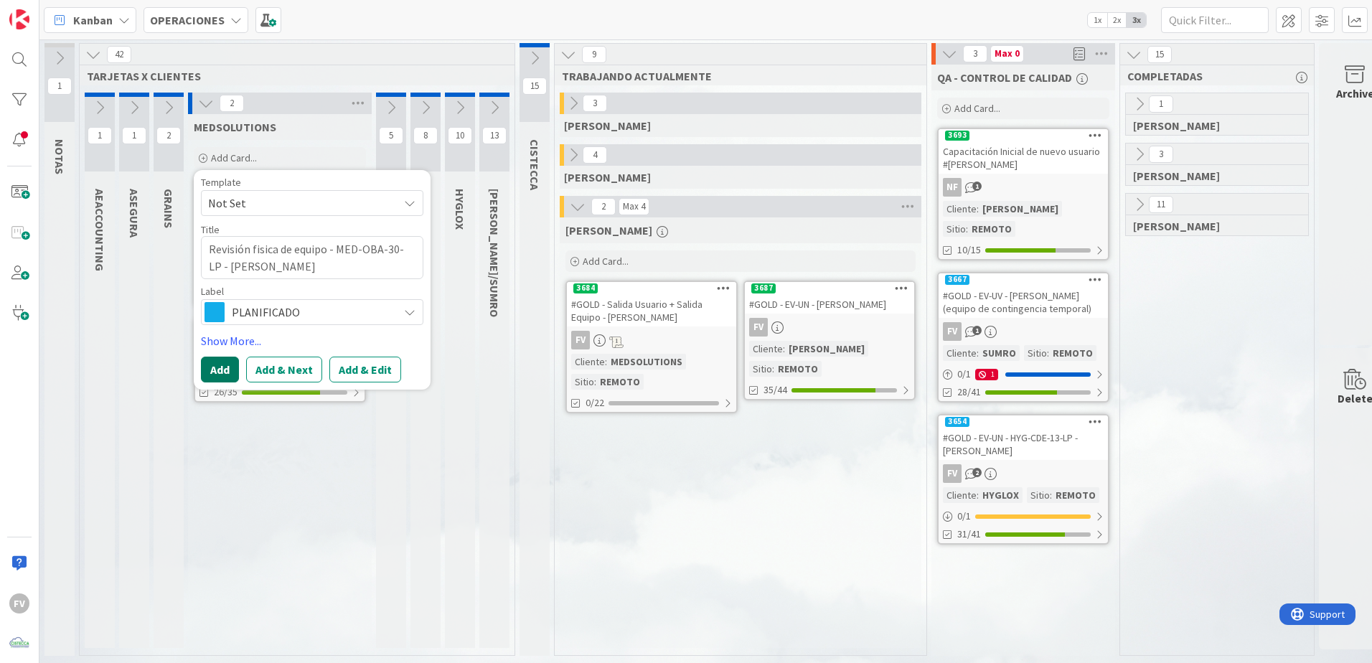
click at [215, 365] on button "Add" at bounding box center [220, 370] width 38 height 26
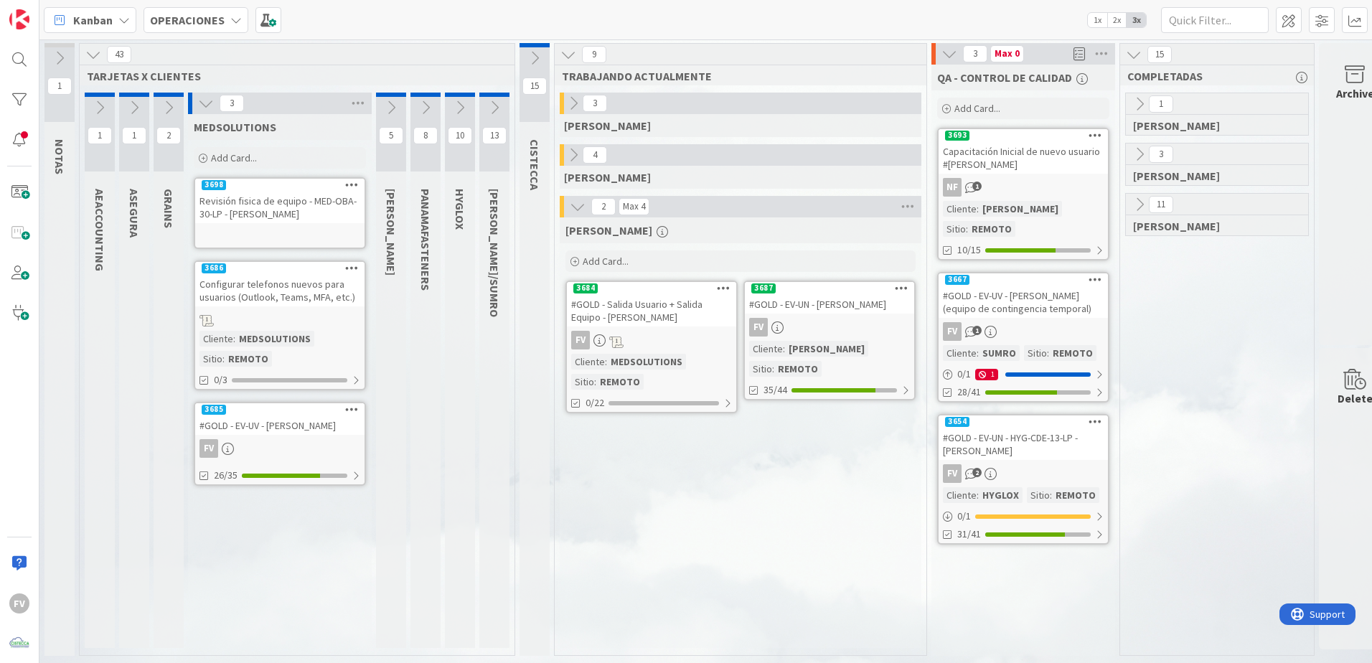
click at [322, 206] on div "Revisión fisica de equipo - MED-OBA-30-LP - [PERSON_NAME]" at bounding box center [279, 208] width 169 height 32
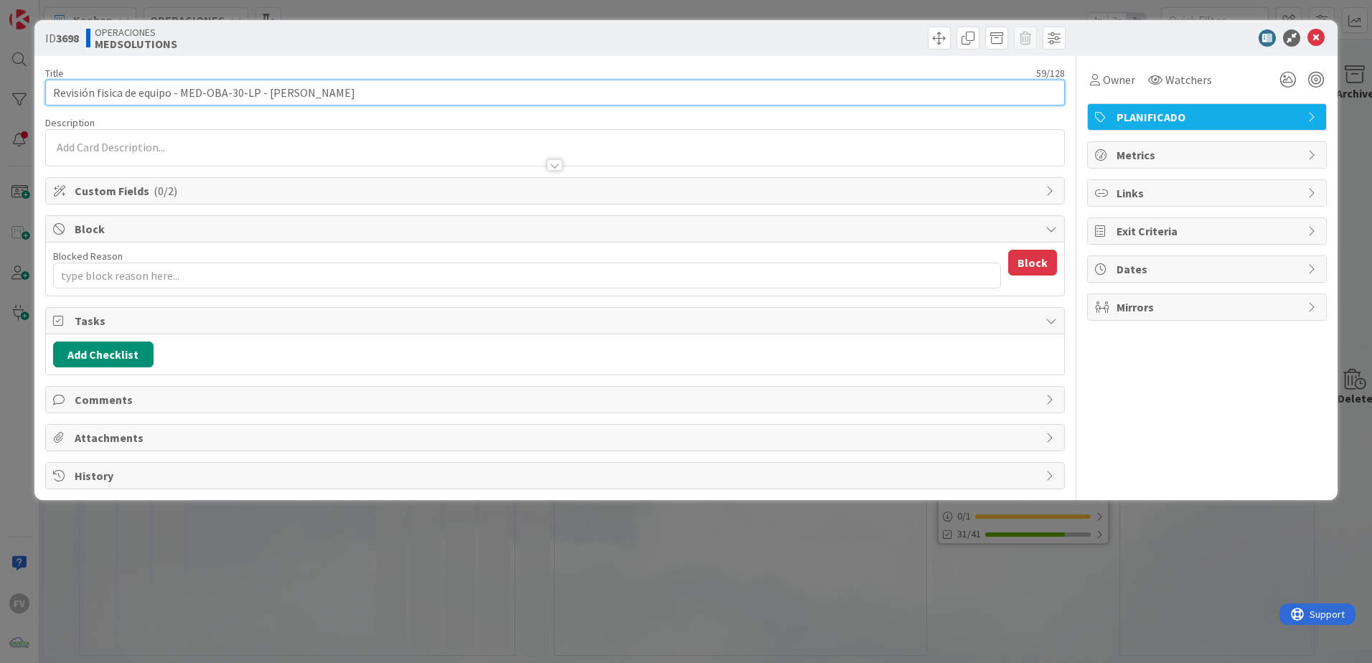
click at [364, 95] on input "Revisión fisica de equipo - MED-OBA-30-LP - [PERSON_NAME]" at bounding box center [555, 93] width 1020 height 26
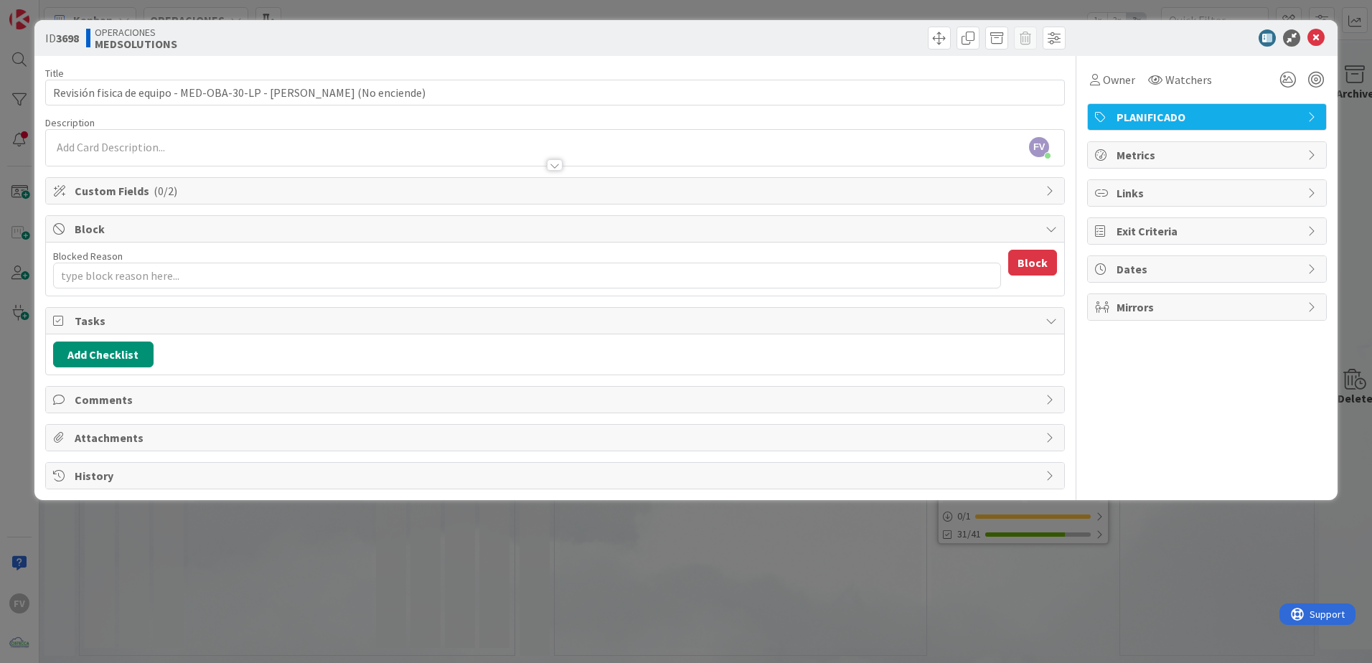
click at [974, 391] on div "Owner Watchers PLANIFICADO Metrics Links Exit Criteria Dates Mirrors" at bounding box center [1207, 273] width 240 height 434
drag, startPoint x: 176, startPoint y: 233, endPoint x: 176, endPoint y: 247, distance: 13.6
click at [176, 234] on span "Block" at bounding box center [557, 228] width 964 height 17
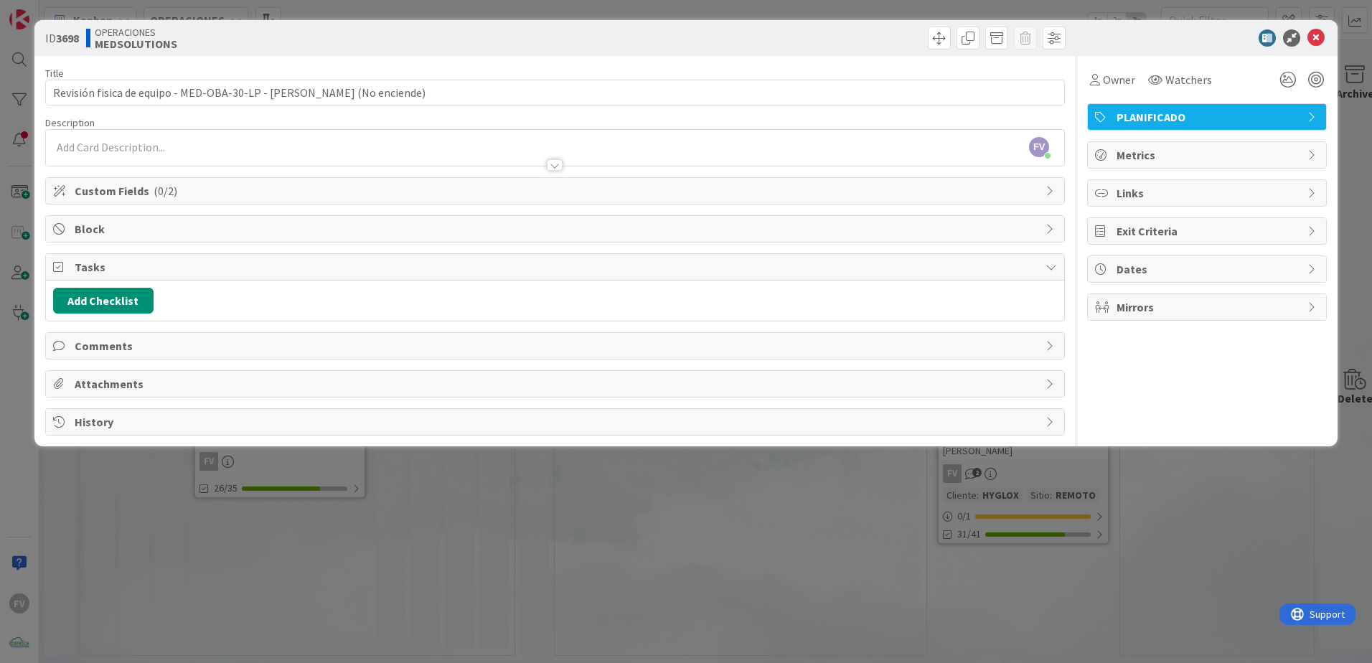
click at [165, 269] on span "Tasks" at bounding box center [557, 266] width 964 height 17
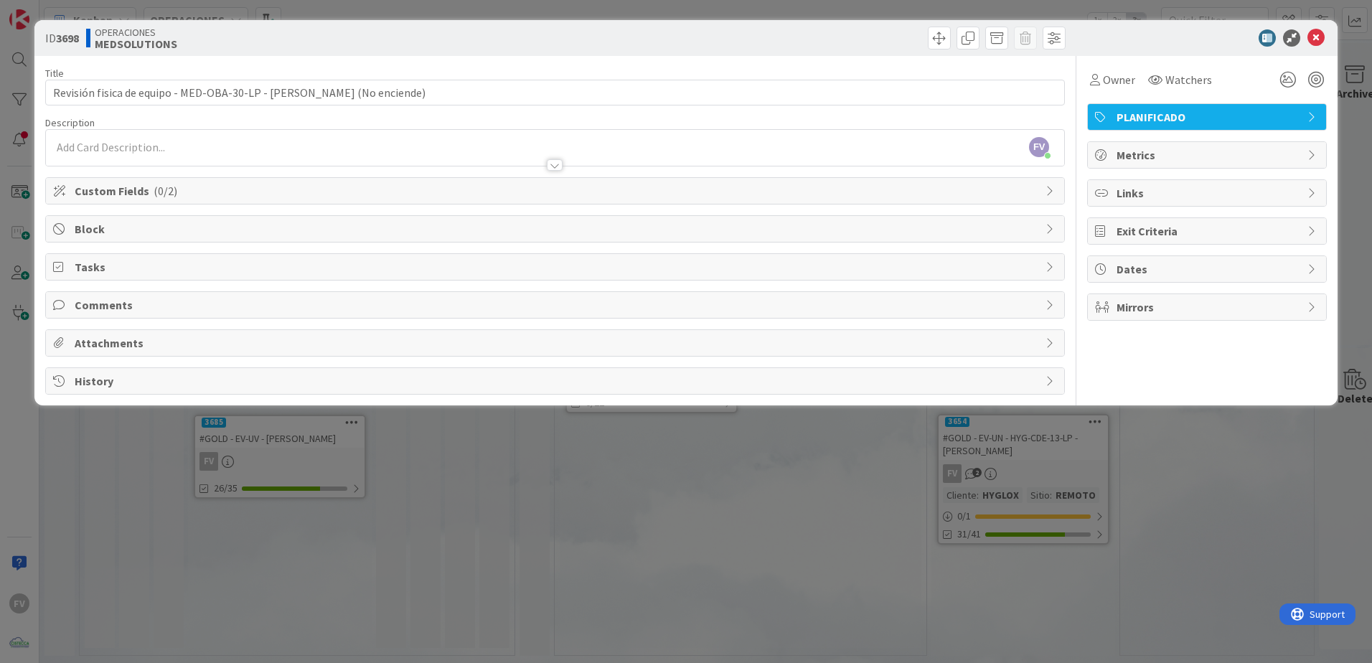
click at [237, 228] on span "Block" at bounding box center [557, 228] width 964 height 17
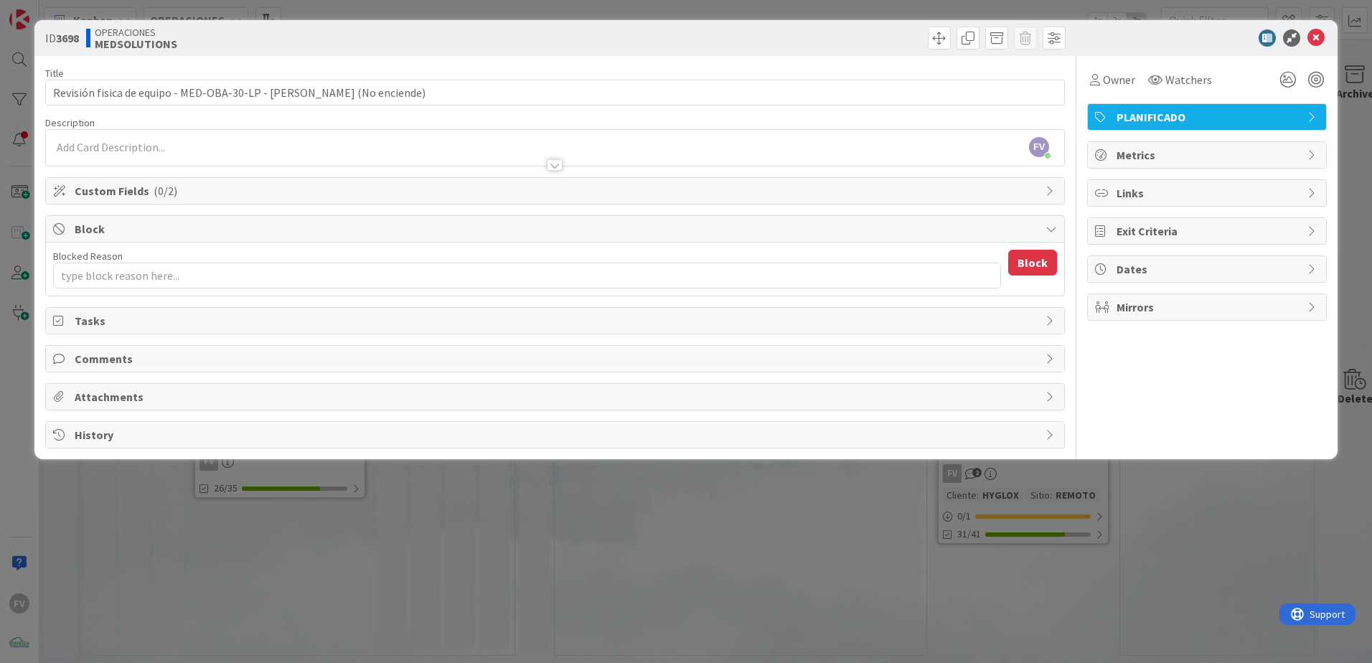
click at [228, 235] on span "Block" at bounding box center [557, 228] width 964 height 17
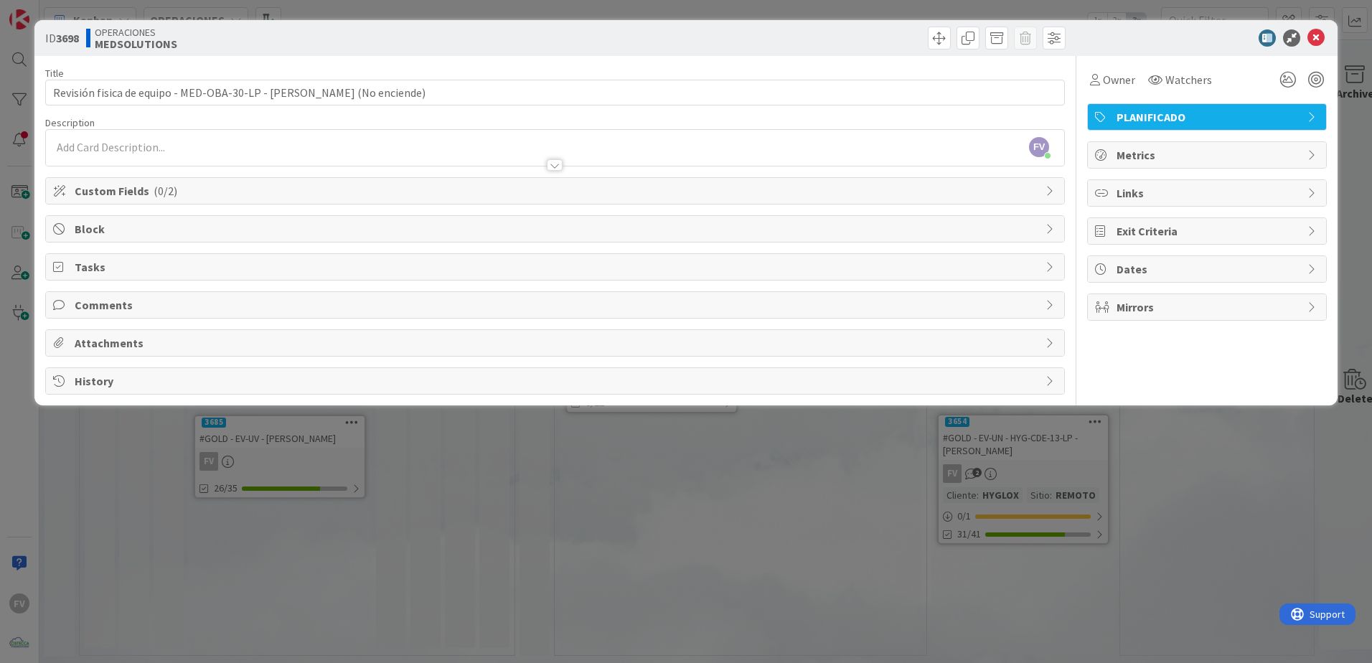
click at [141, 268] on span "Tasks" at bounding box center [557, 266] width 964 height 17
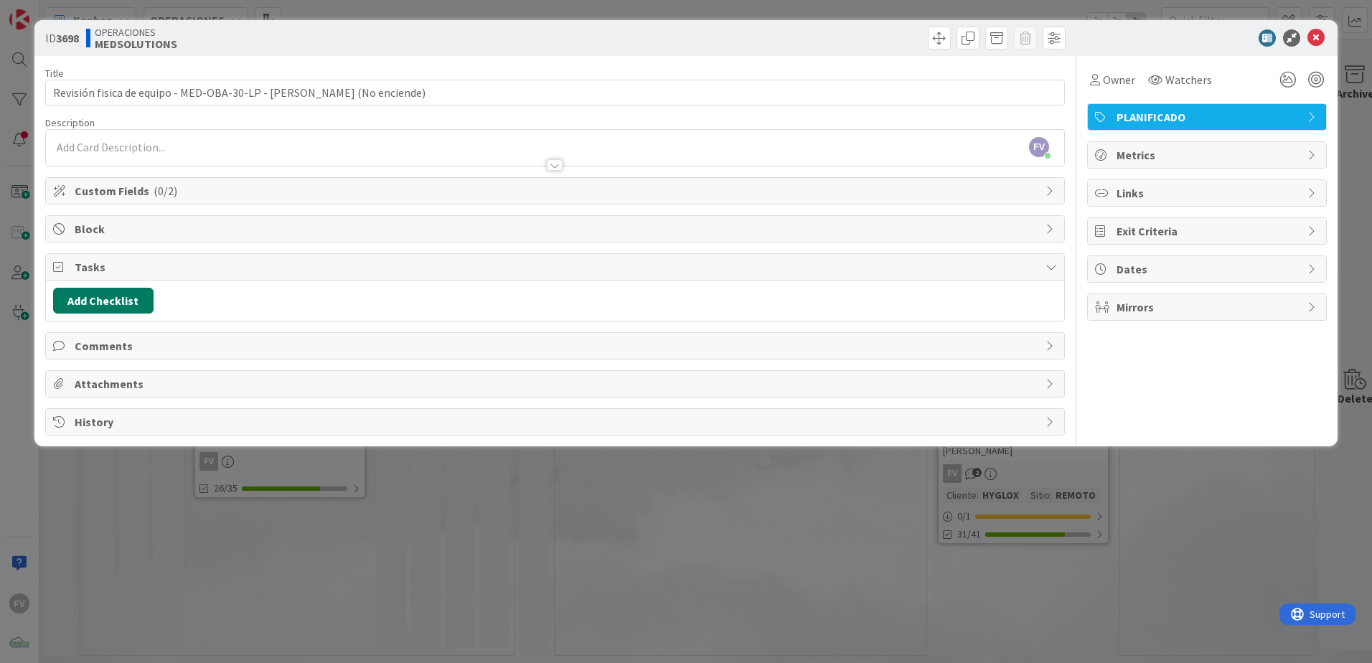
click at [97, 306] on button "Add Checklist" at bounding box center [103, 301] width 100 height 26
click at [85, 411] on button "Add" at bounding box center [79, 403] width 38 height 26
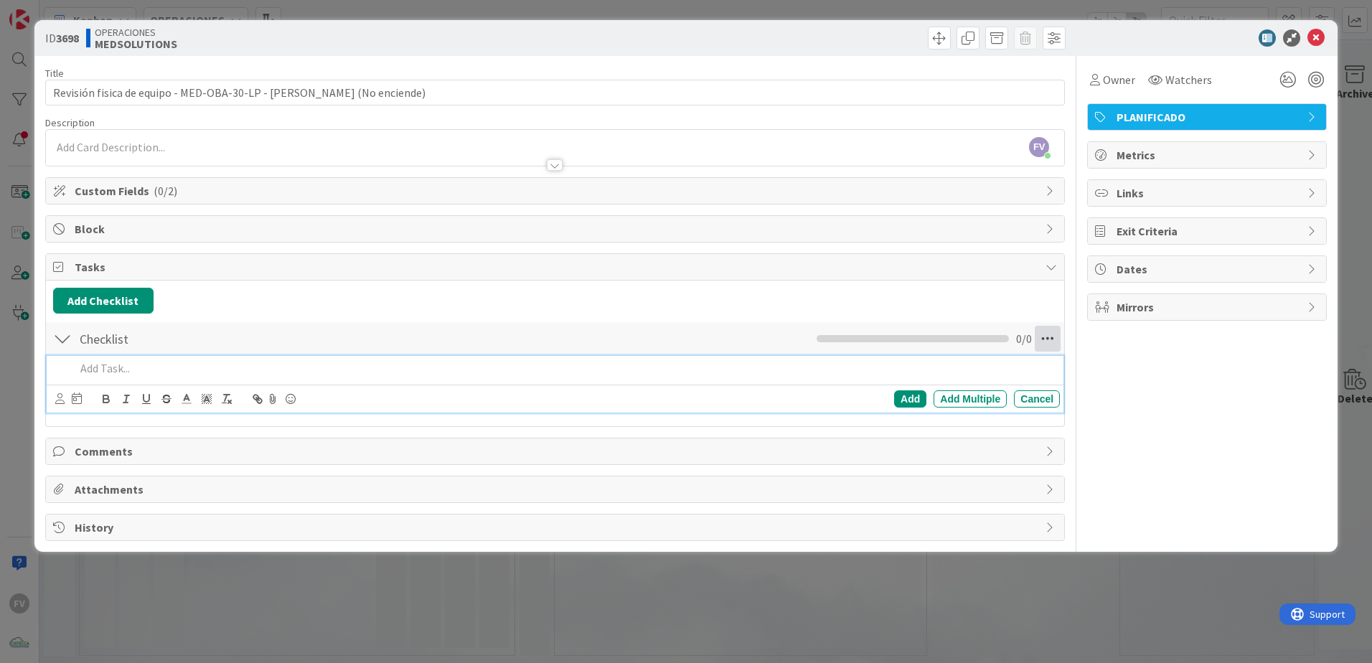
click at [974, 347] on icon at bounding box center [1048, 339] width 26 height 26
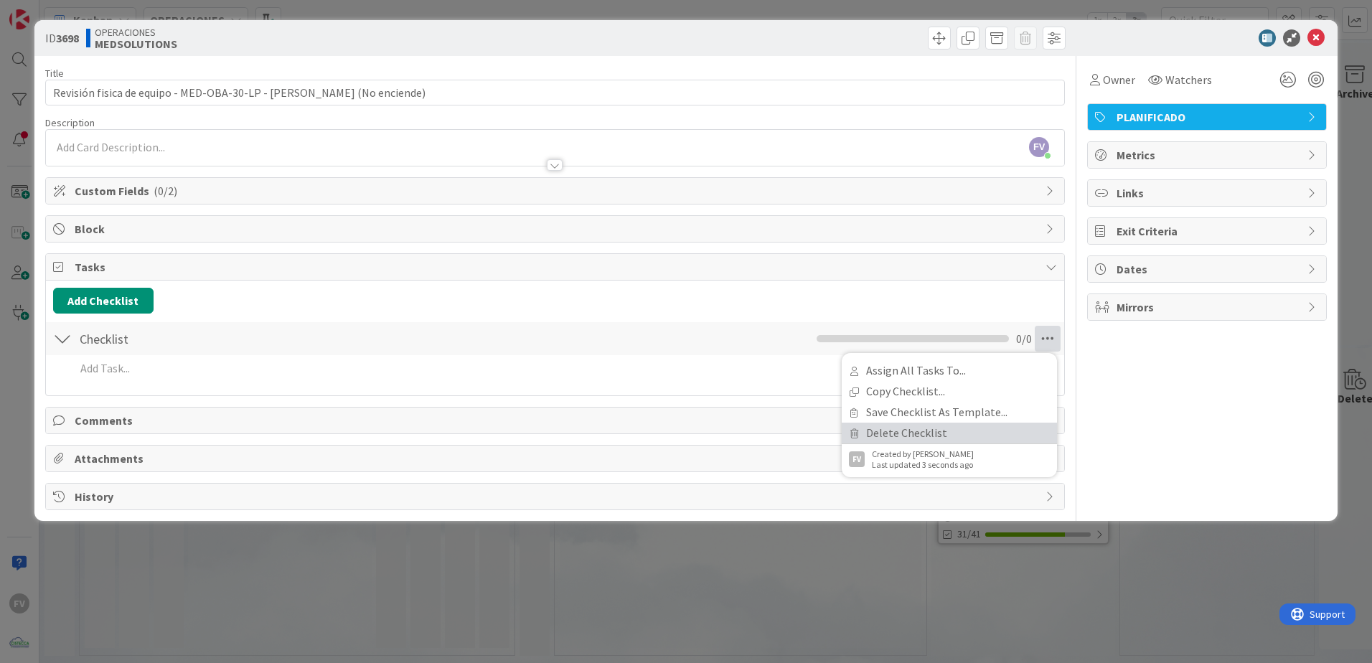
click at [897, 434] on link "Delete Checklist" at bounding box center [949, 433] width 215 height 21
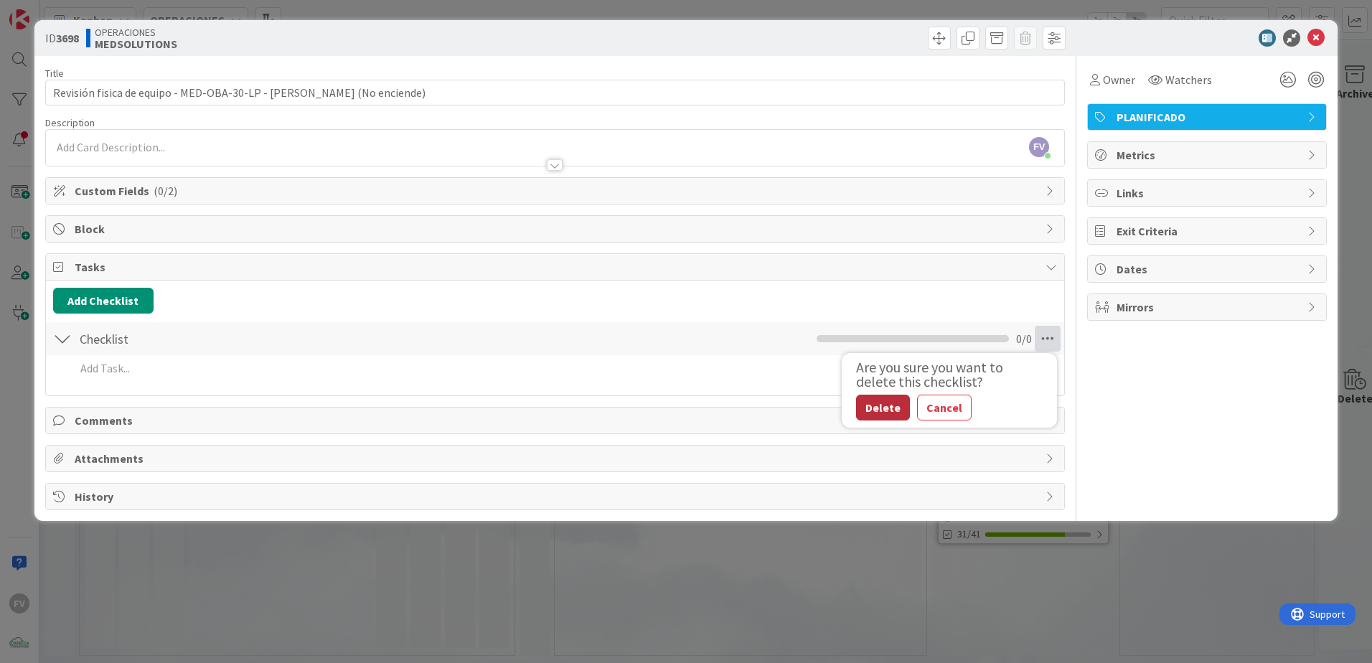
click at [876, 405] on button "Delete" at bounding box center [883, 408] width 54 height 26
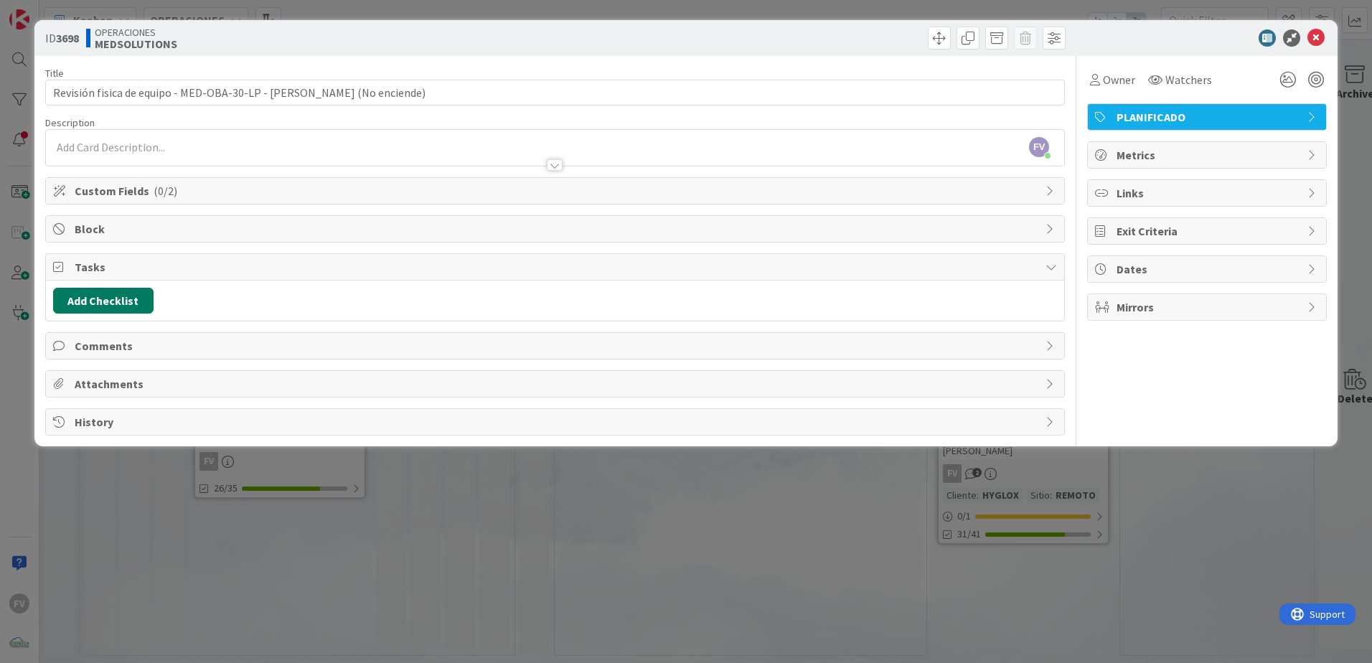
click at [87, 298] on button "Add Checklist" at bounding box center [103, 301] width 100 height 26
click at [98, 431] on link "Load template" at bounding box center [96, 430] width 73 height 14
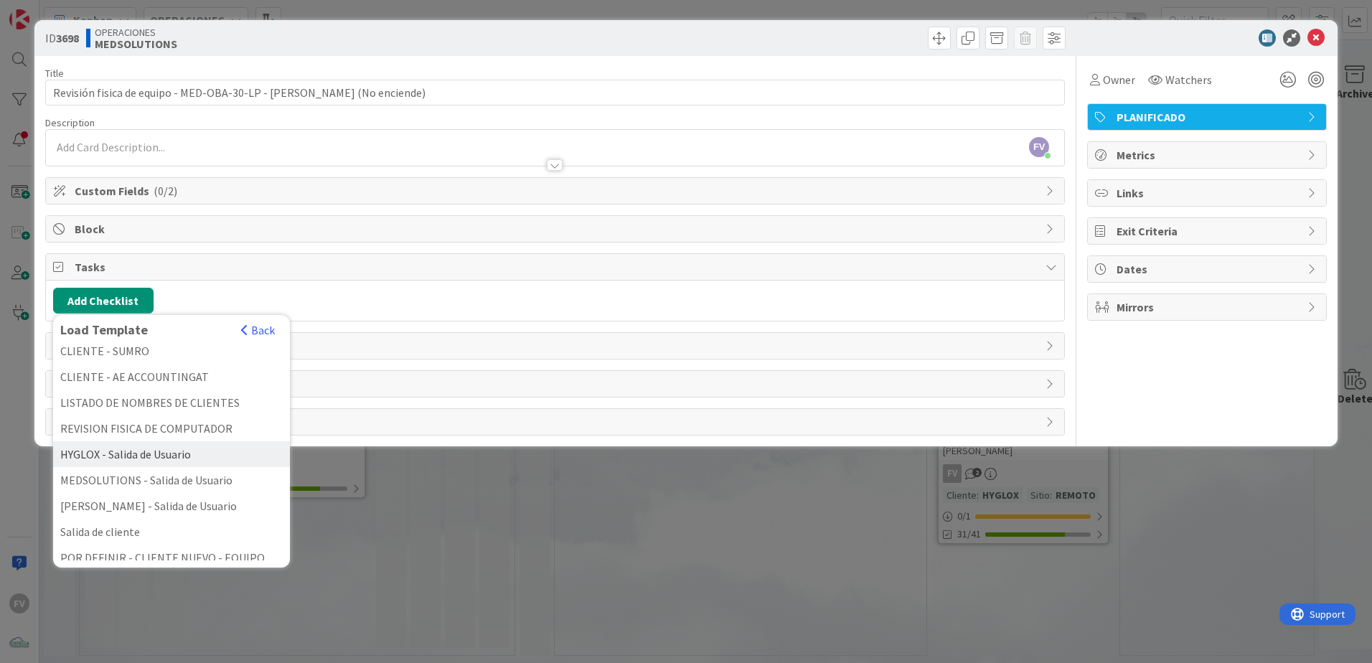
scroll to position [400, 0]
click at [144, 429] on div "REVISION FISICA DE COMPUTADOR" at bounding box center [171, 424] width 237 height 26
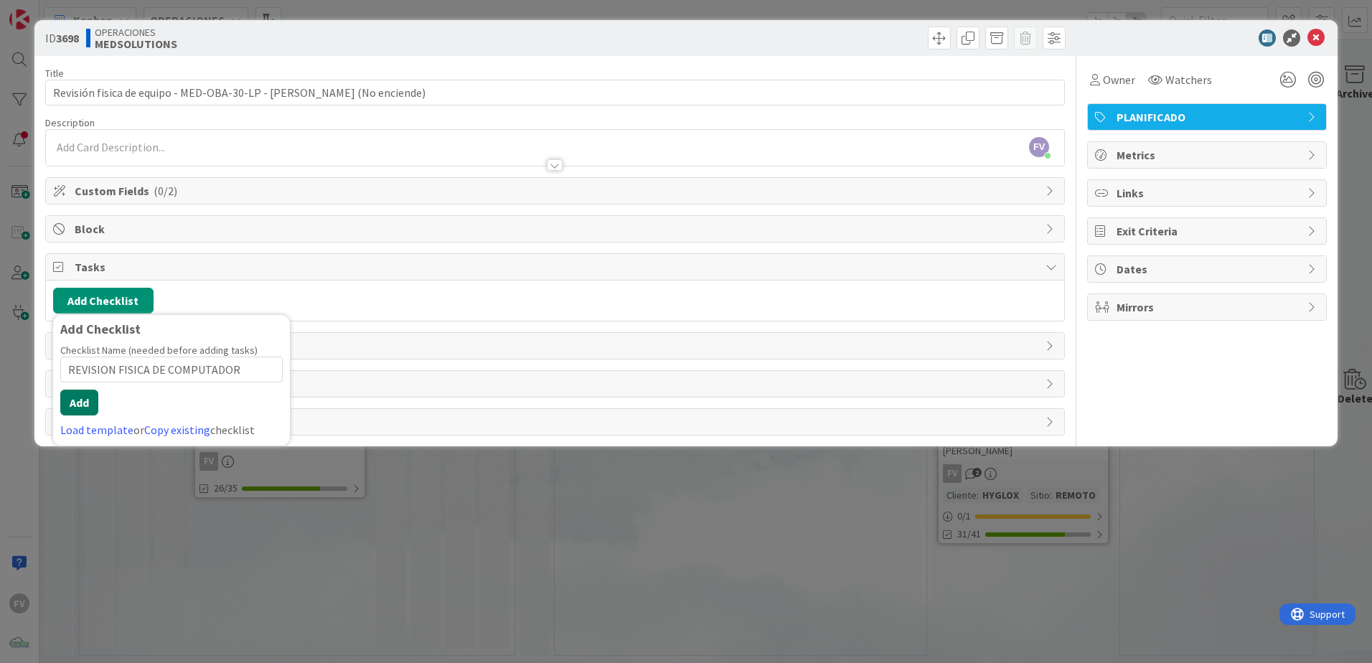
click at [90, 413] on button "Add" at bounding box center [79, 403] width 38 height 26
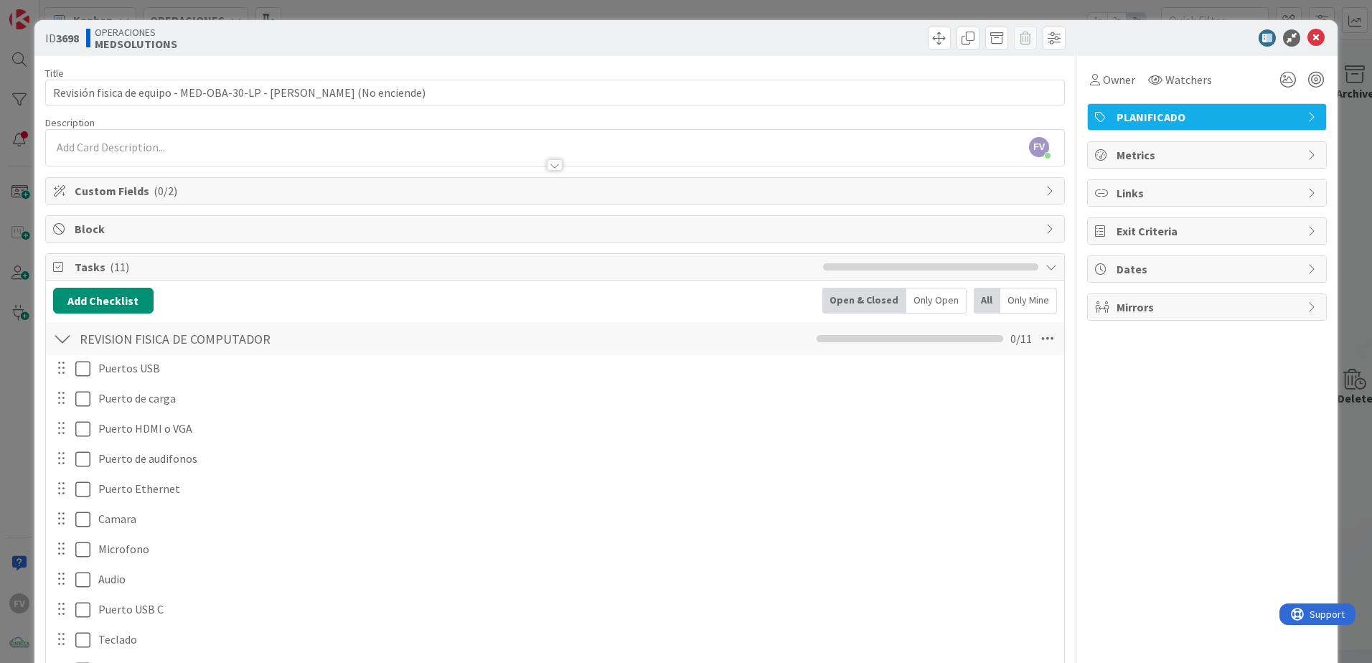
scroll to position [240, 0]
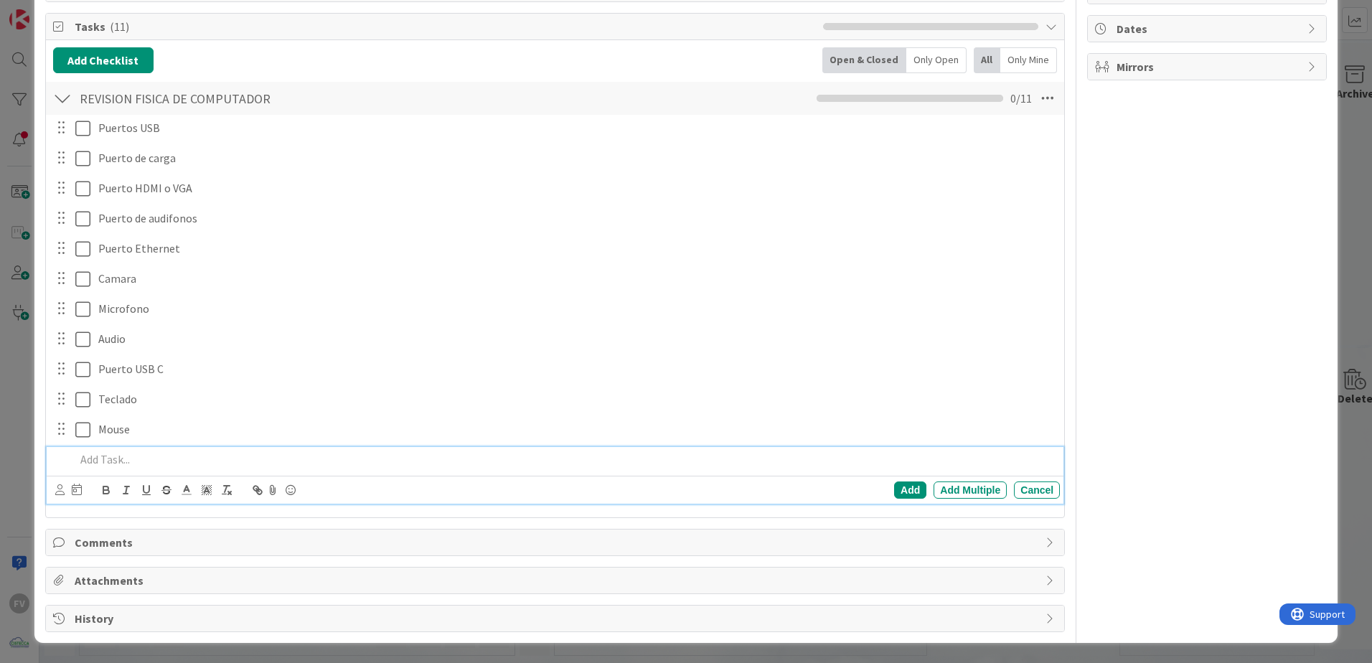
click at [974, 271] on div "ID 3698 OPERACIONES MEDSOLUTIONS Title 73 / 128 Revisión fisica de equipo - MED…" at bounding box center [686, 331] width 1372 height 663
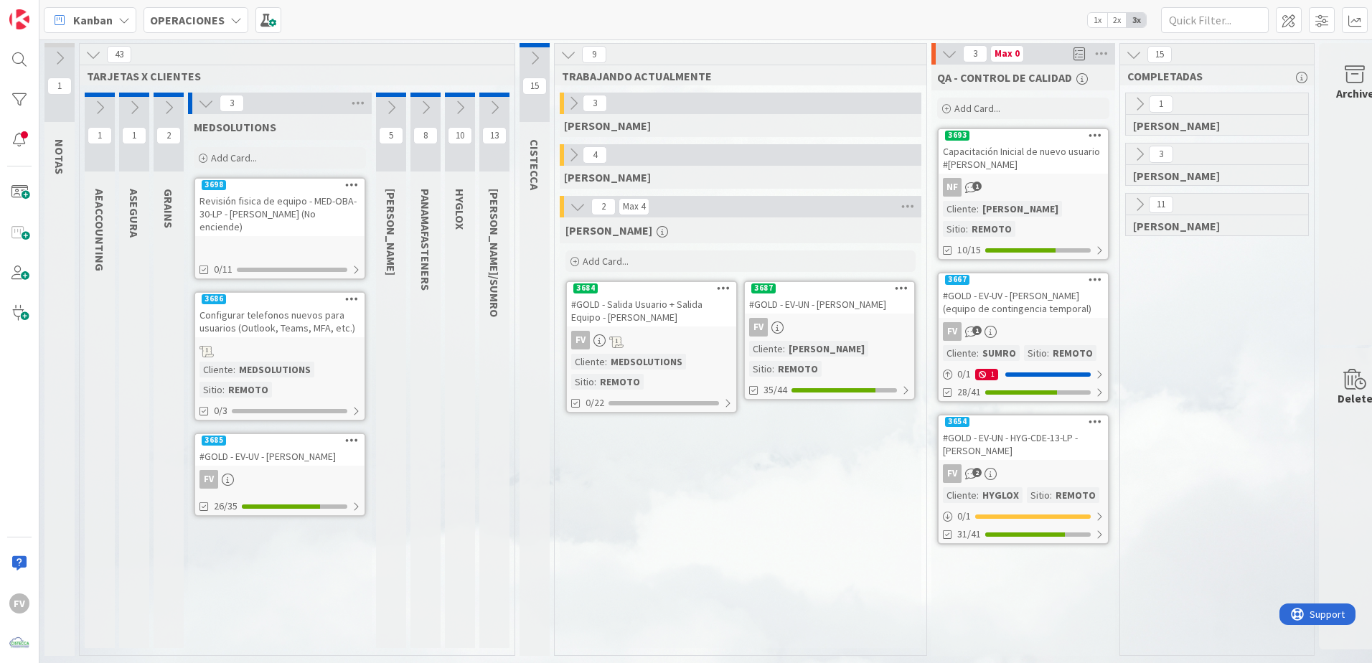
click at [207, 99] on icon at bounding box center [206, 103] width 16 height 16
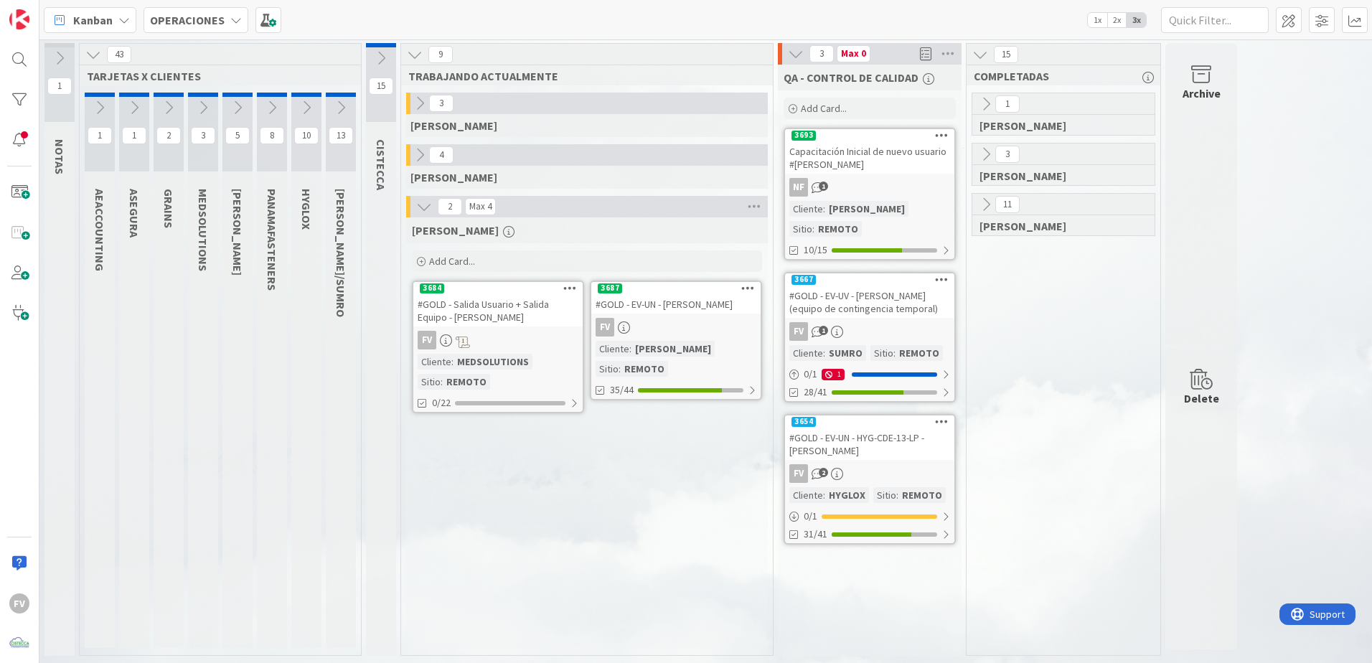
click at [160, 108] on button at bounding box center [169, 108] width 30 height 22
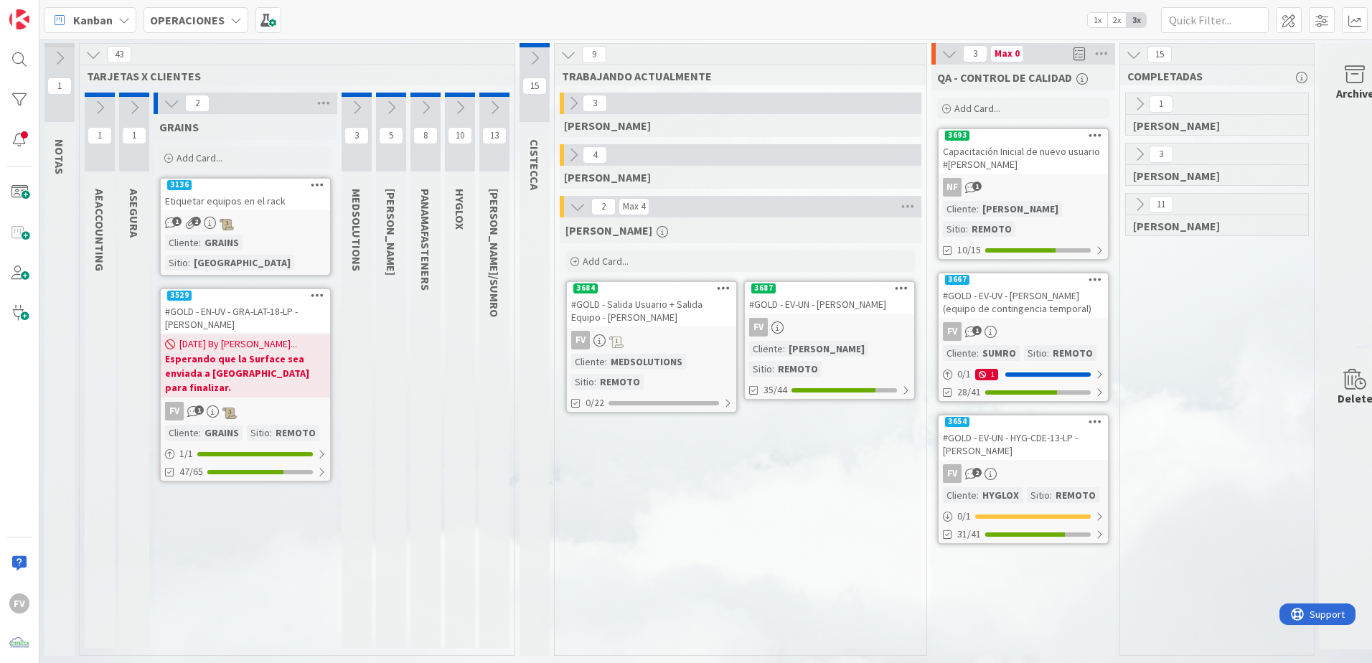
click at [167, 106] on icon at bounding box center [172, 103] width 16 height 16
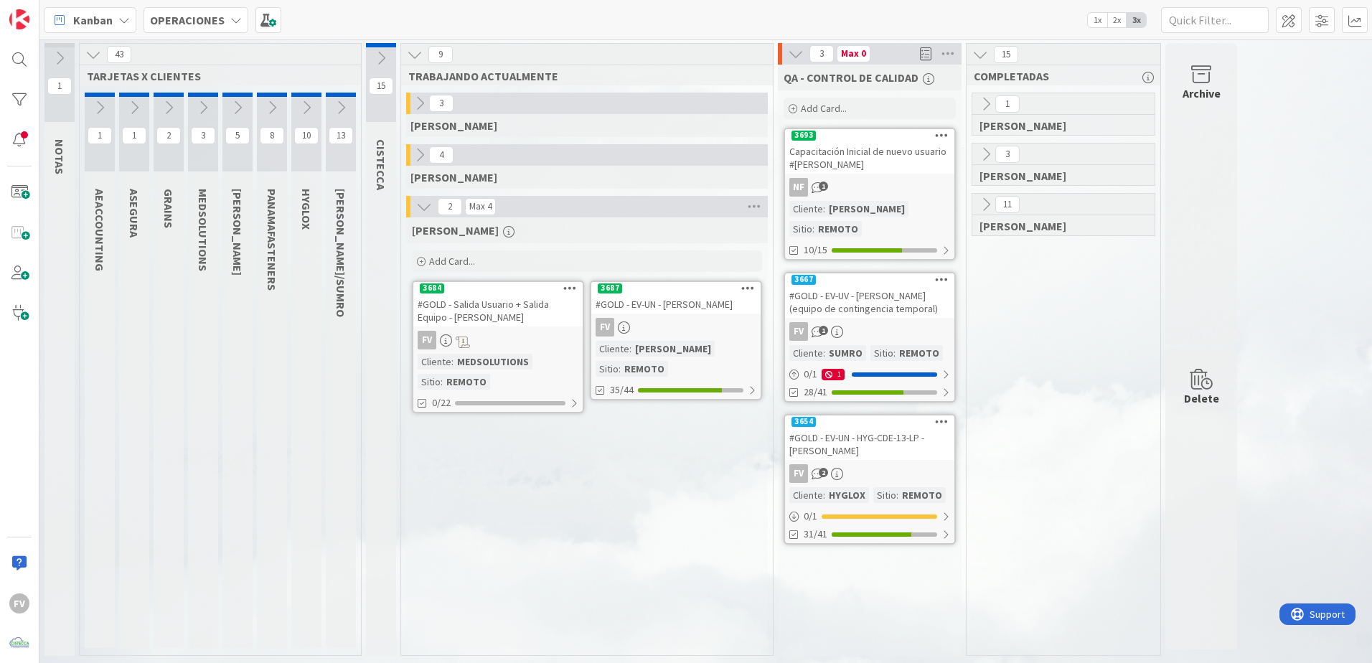
click at [128, 105] on icon at bounding box center [134, 108] width 16 height 16
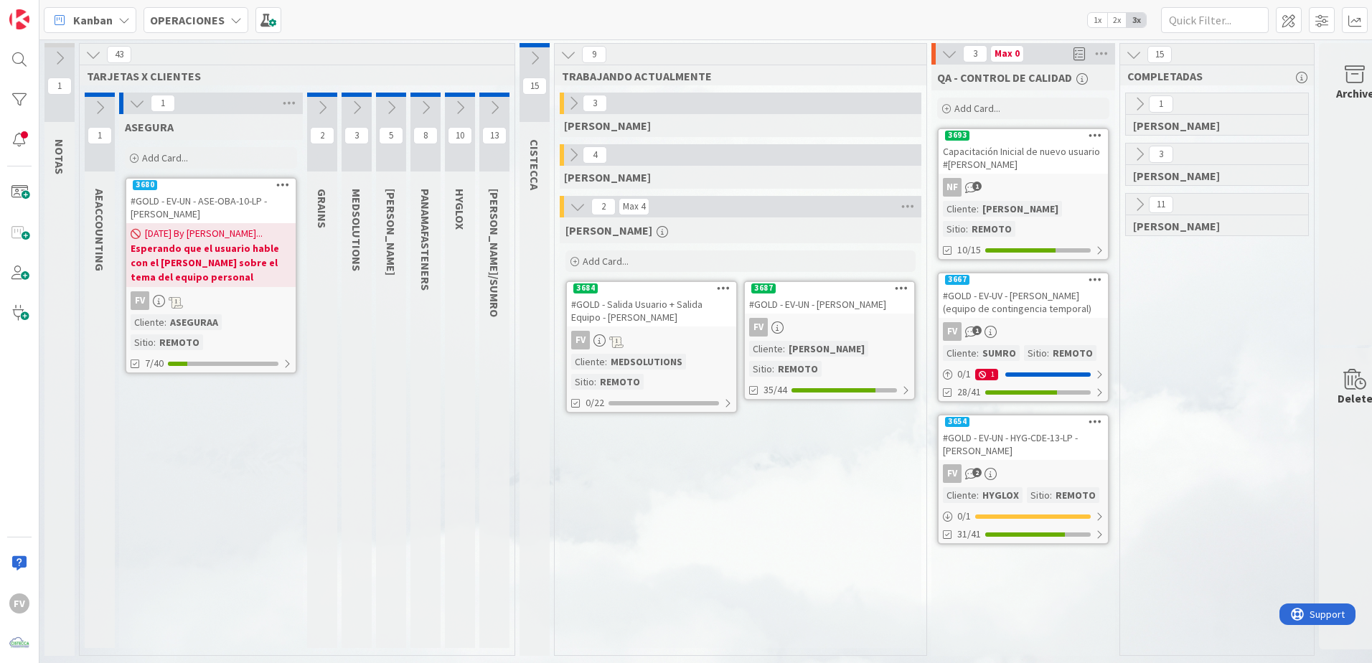
click at [131, 101] on icon at bounding box center [137, 103] width 16 height 16
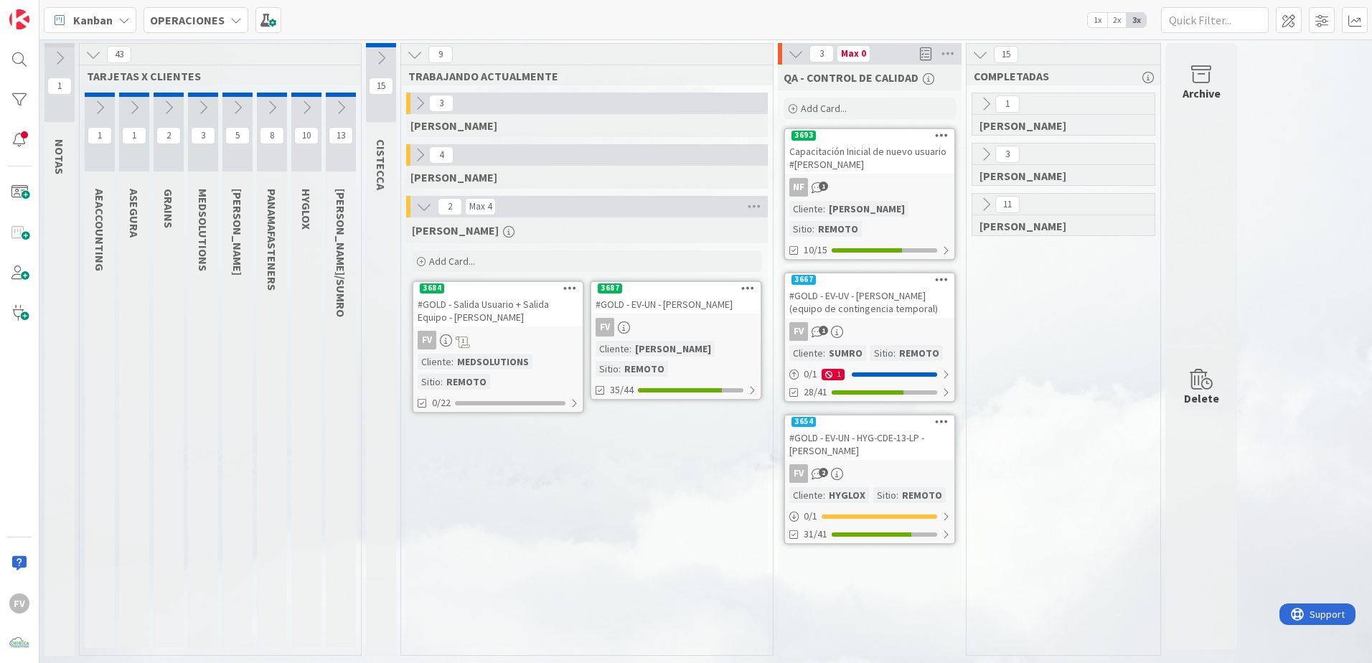
click at [91, 108] on button at bounding box center [100, 108] width 30 height 22
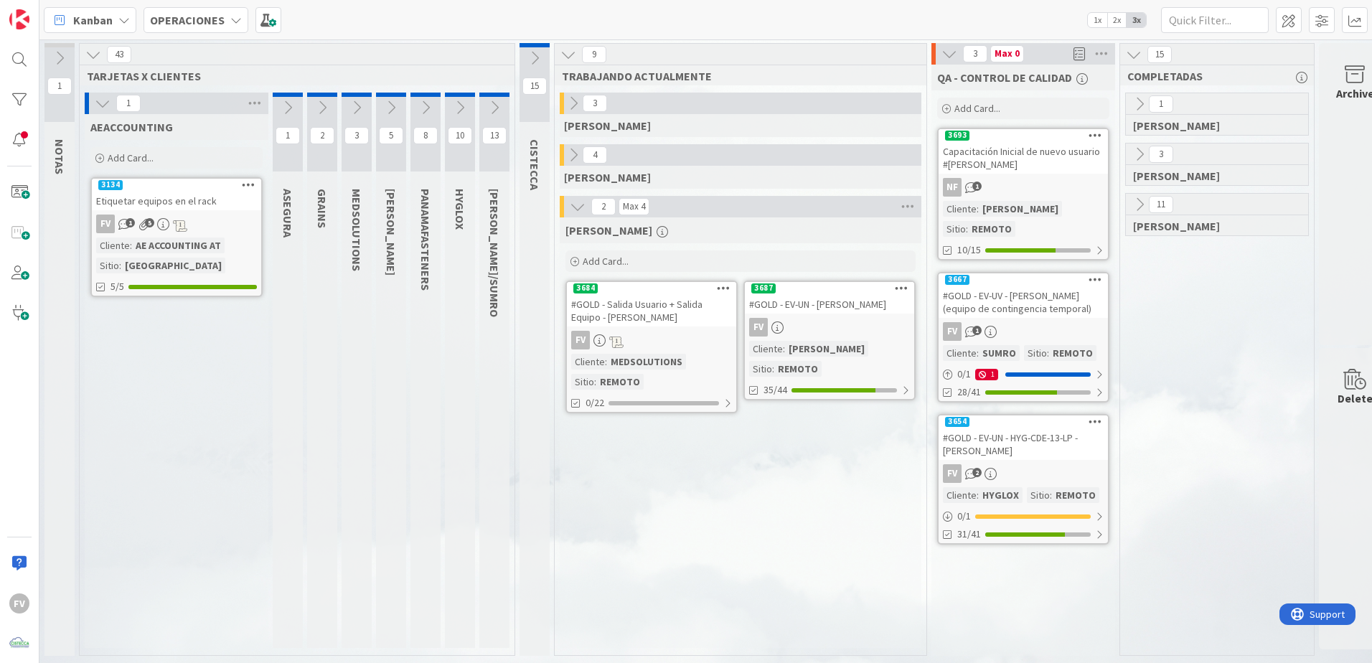
click at [93, 109] on div "1" at bounding box center [177, 104] width 184 height 22
click at [95, 108] on icon at bounding box center [103, 103] width 16 height 16
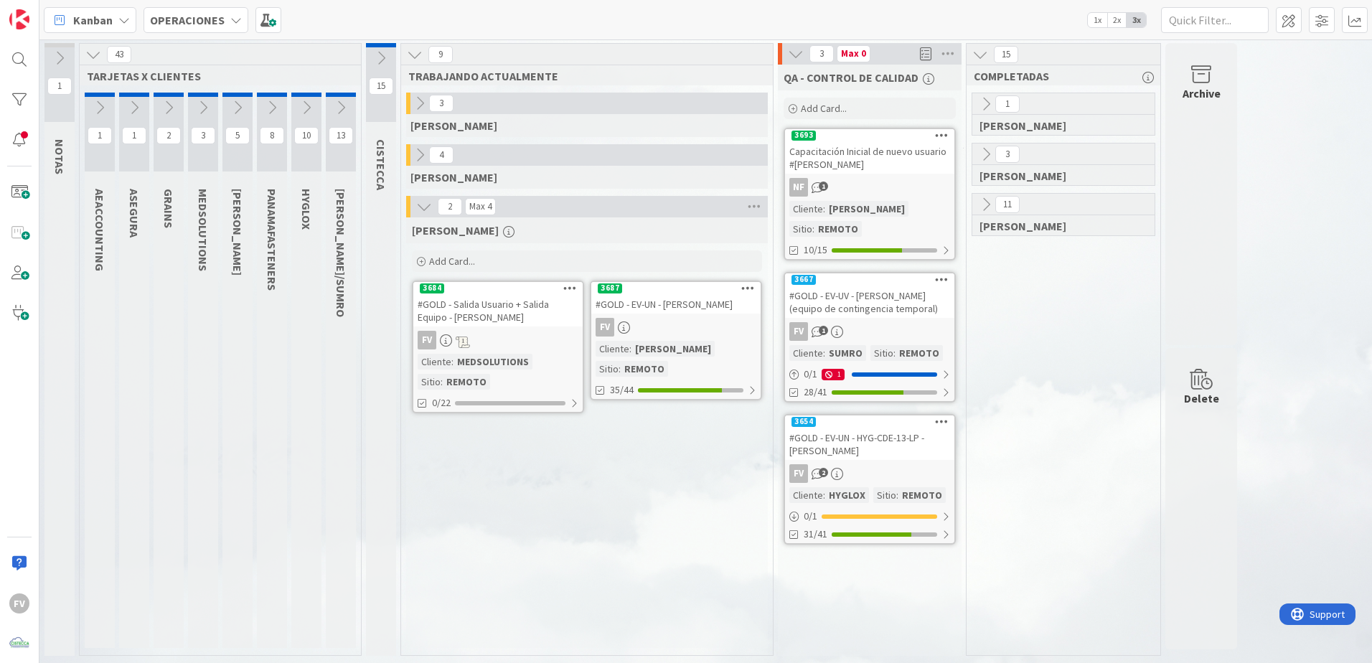
click at [304, 100] on icon at bounding box center [307, 108] width 16 height 16
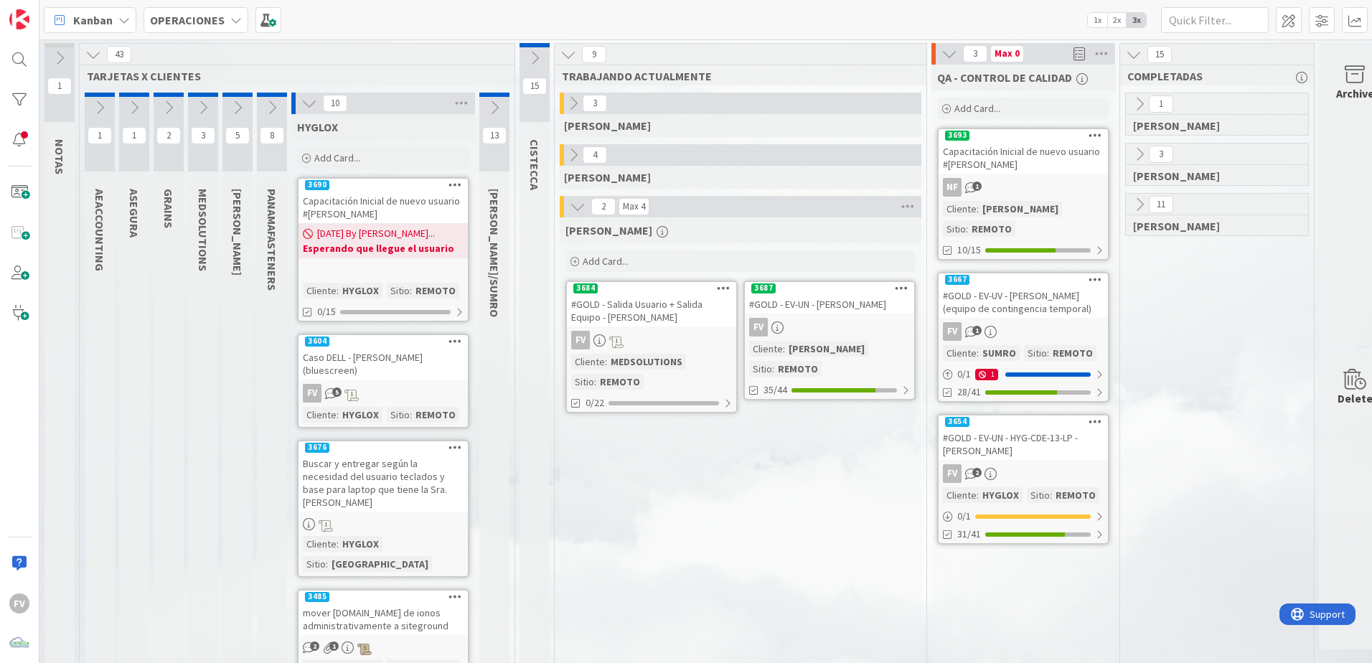
click at [299, 99] on div "10" at bounding box center [383, 104] width 184 height 22
click at [315, 107] on icon at bounding box center [309, 103] width 16 height 16
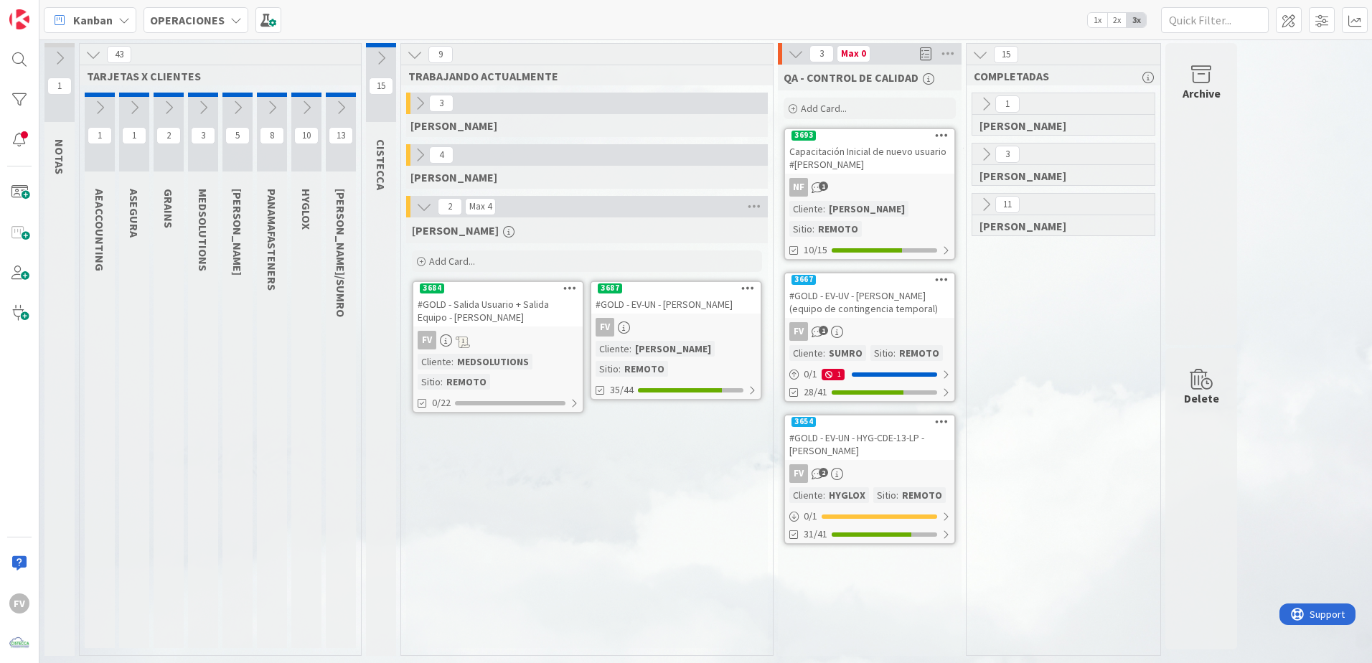
click at [347, 111] on icon at bounding box center [341, 108] width 16 height 16
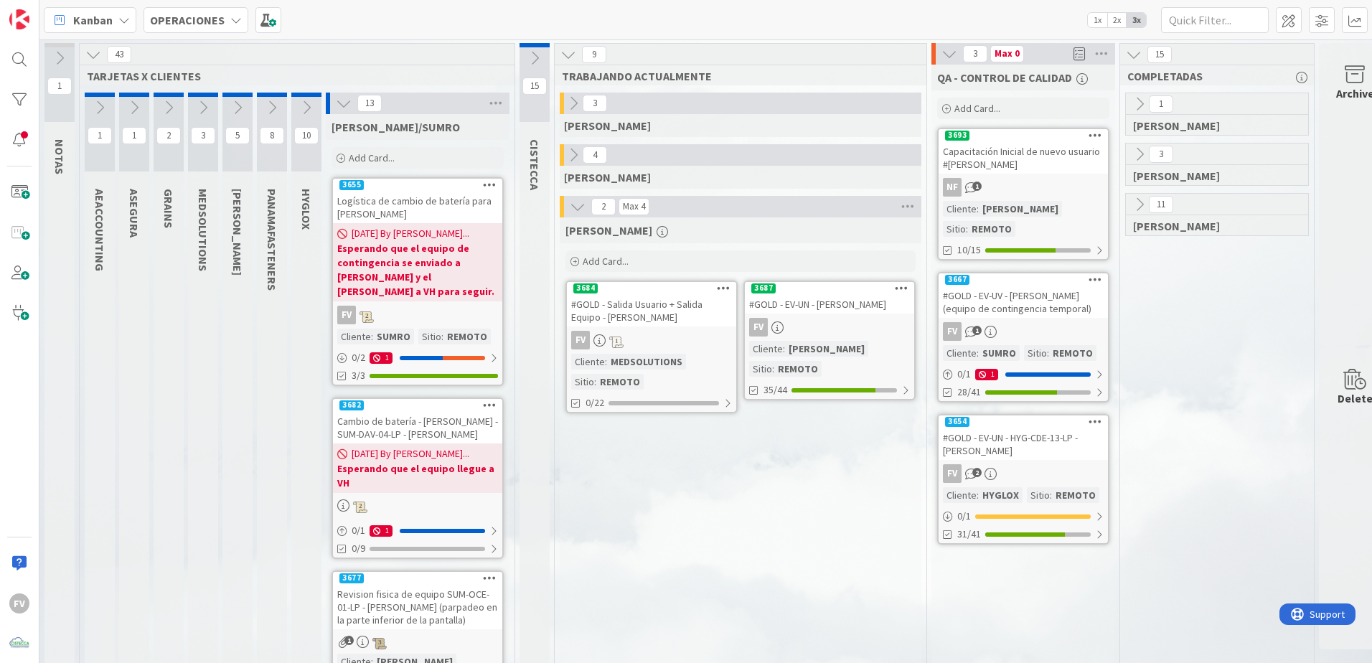
click at [345, 107] on icon at bounding box center [344, 103] width 16 height 16
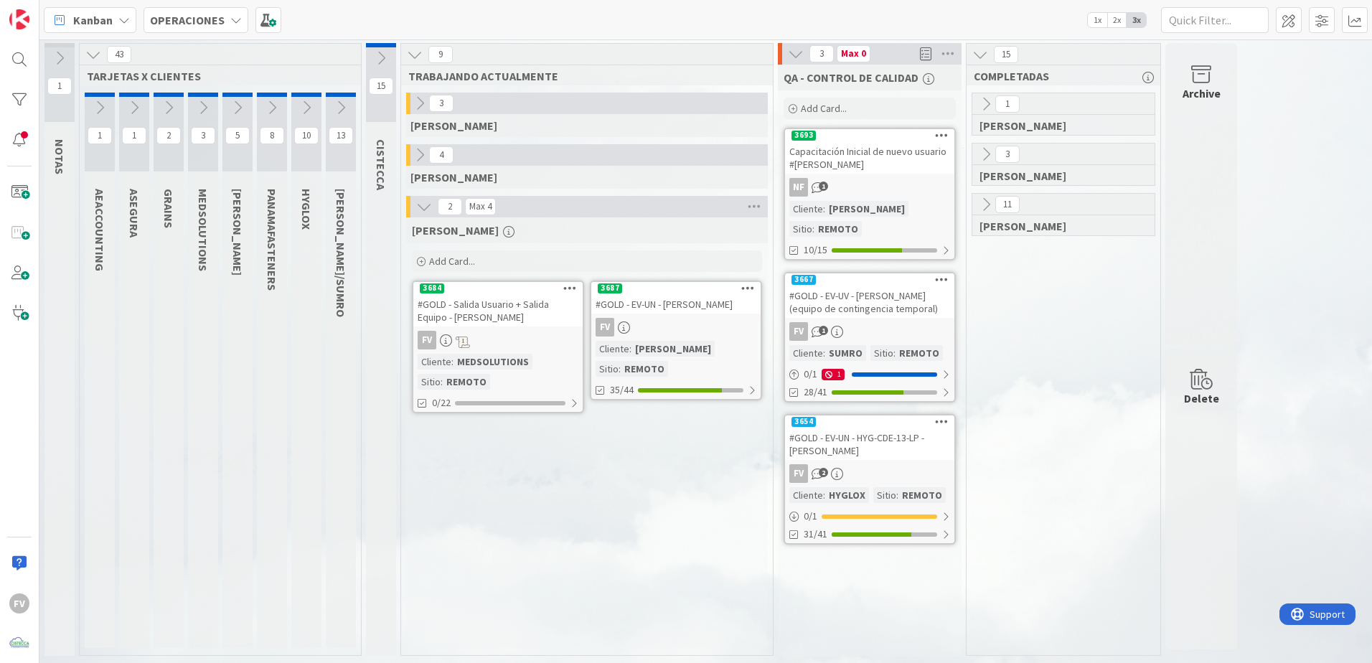
click at [408, 154] on div at bounding box center [408, 155] width 4 height 22
click at [423, 156] on icon at bounding box center [420, 155] width 16 height 16
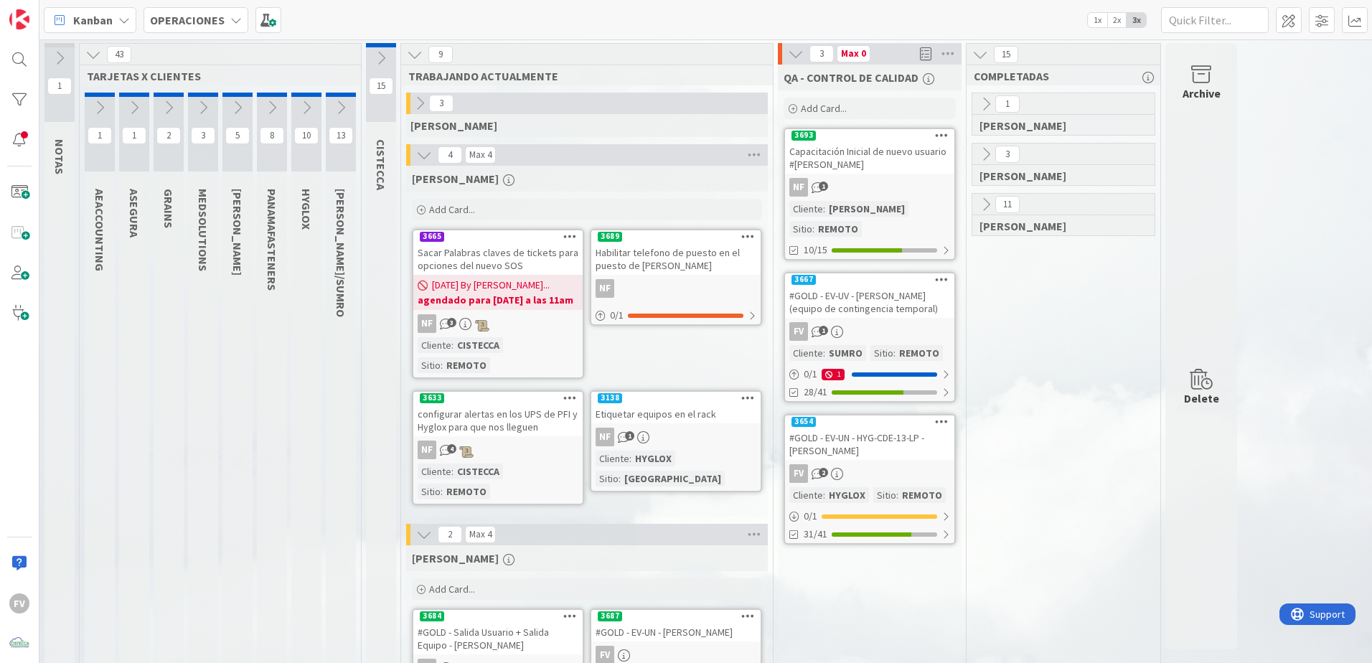
drag, startPoint x: 423, startPoint y: 148, endPoint x: 412, endPoint y: 99, distance: 50.0
click at [422, 147] on icon at bounding box center [424, 155] width 16 height 16
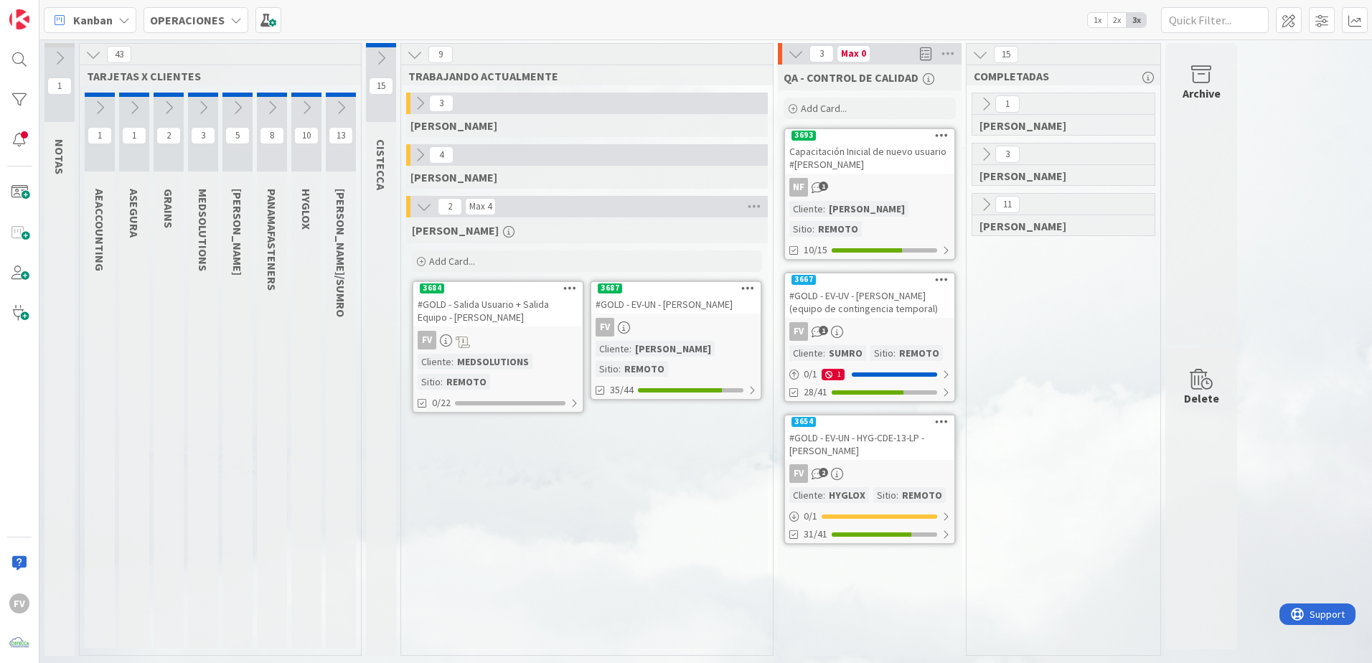
click at [417, 101] on icon at bounding box center [420, 103] width 16 height 16
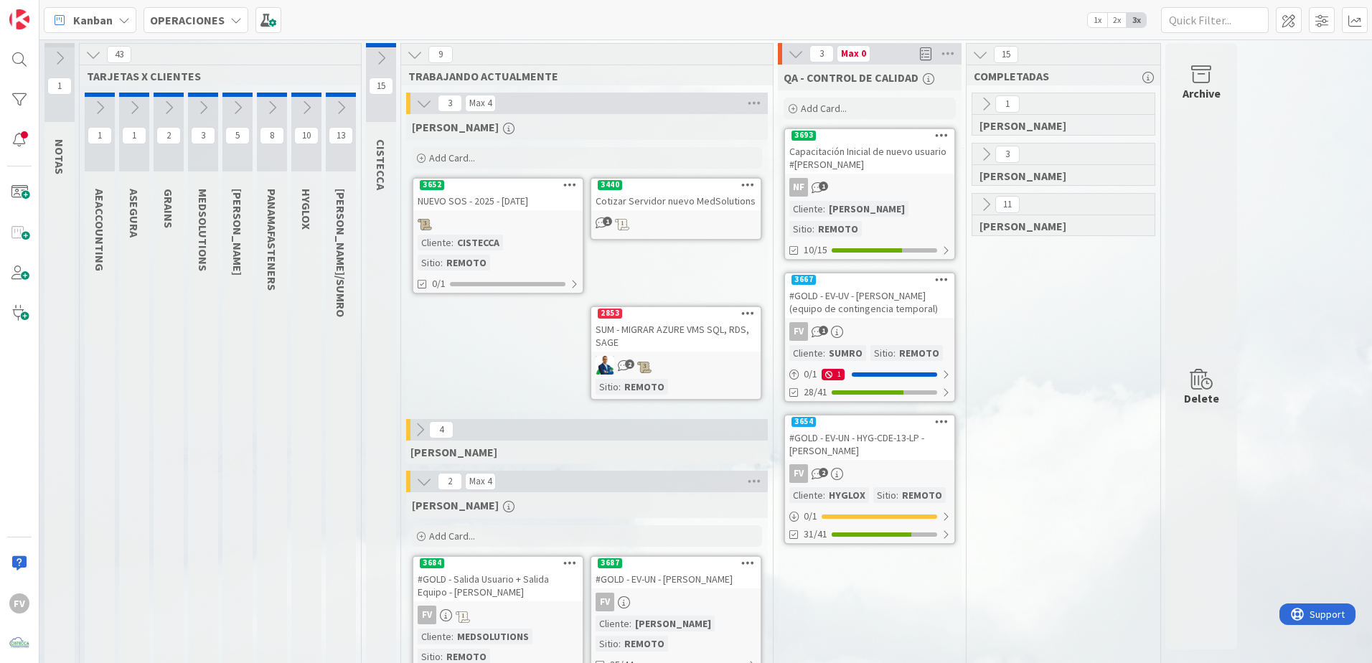
click at [423, 107] on icon at bounding box center [424, 103] width 16 height 16
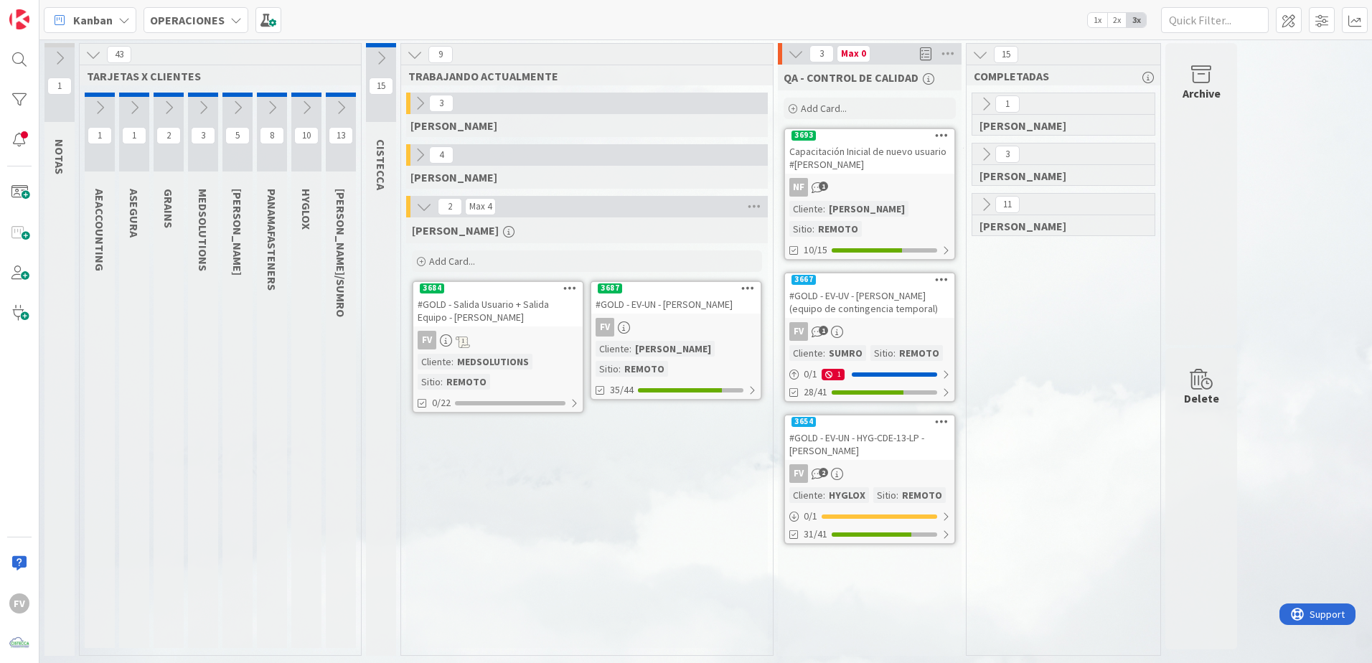
click at [974, 112] on button at bounding box center [986, 104] width 19 height 19
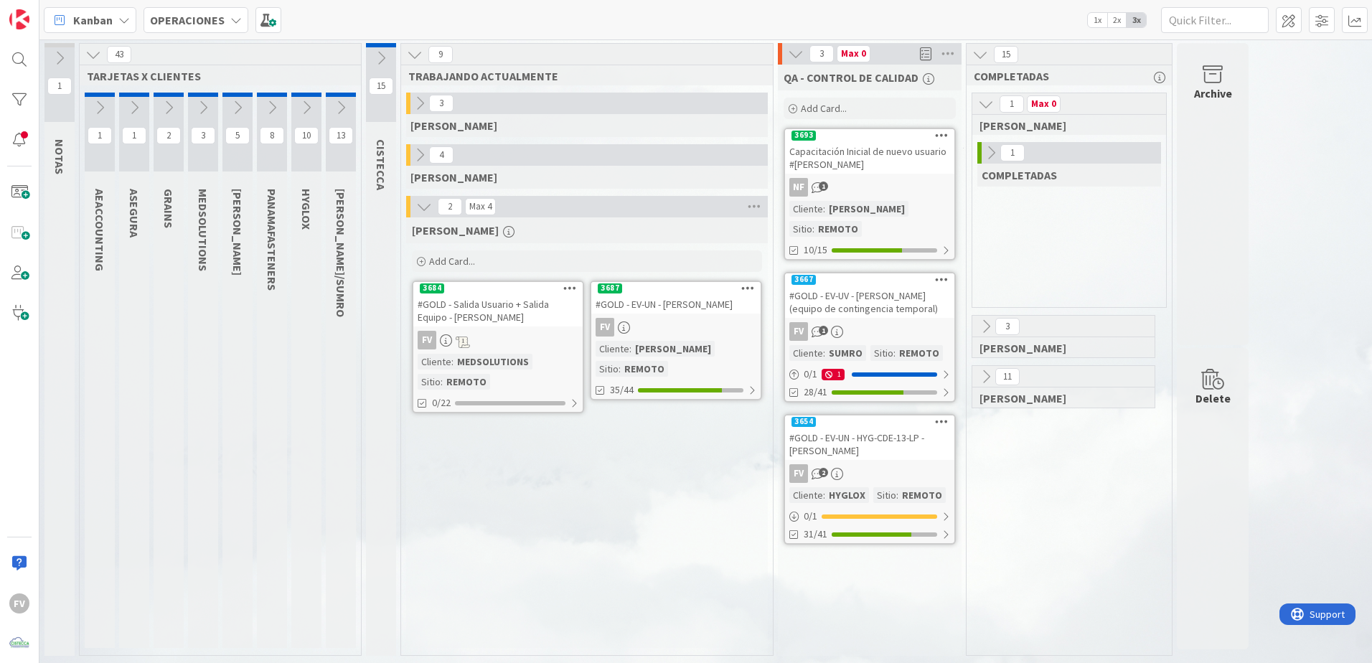
click at [974, 107] on icon at bounding box center [986, 104] width 16 height 16
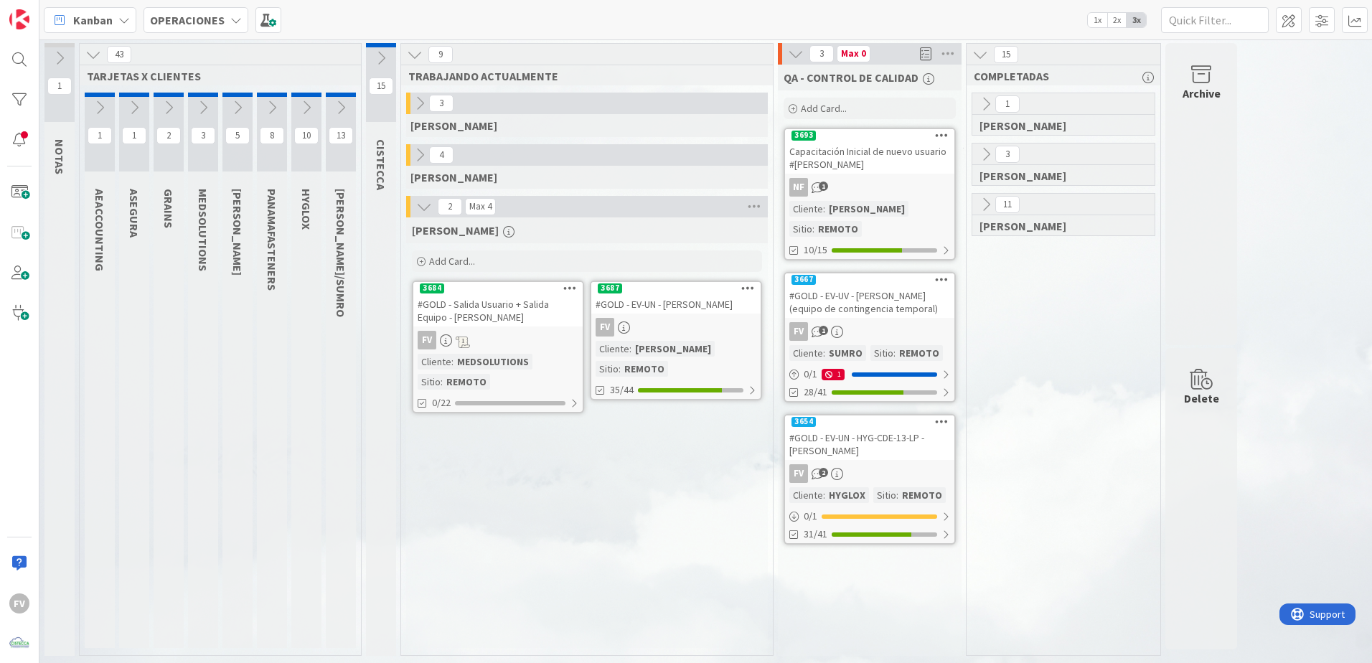
click at [974, 113] on button at bounding box center [986, 104] width 19 height 19
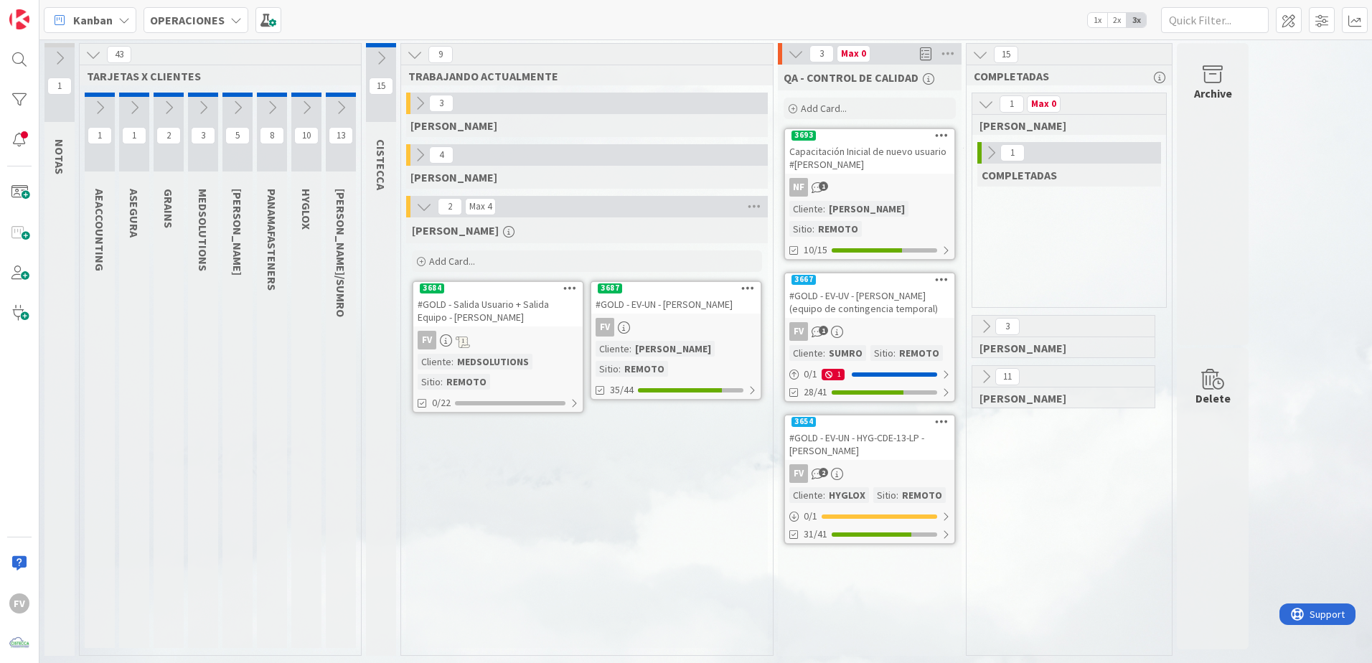
click at [974, 150] on icon at bounding box center [991, 153] width 16 height 16
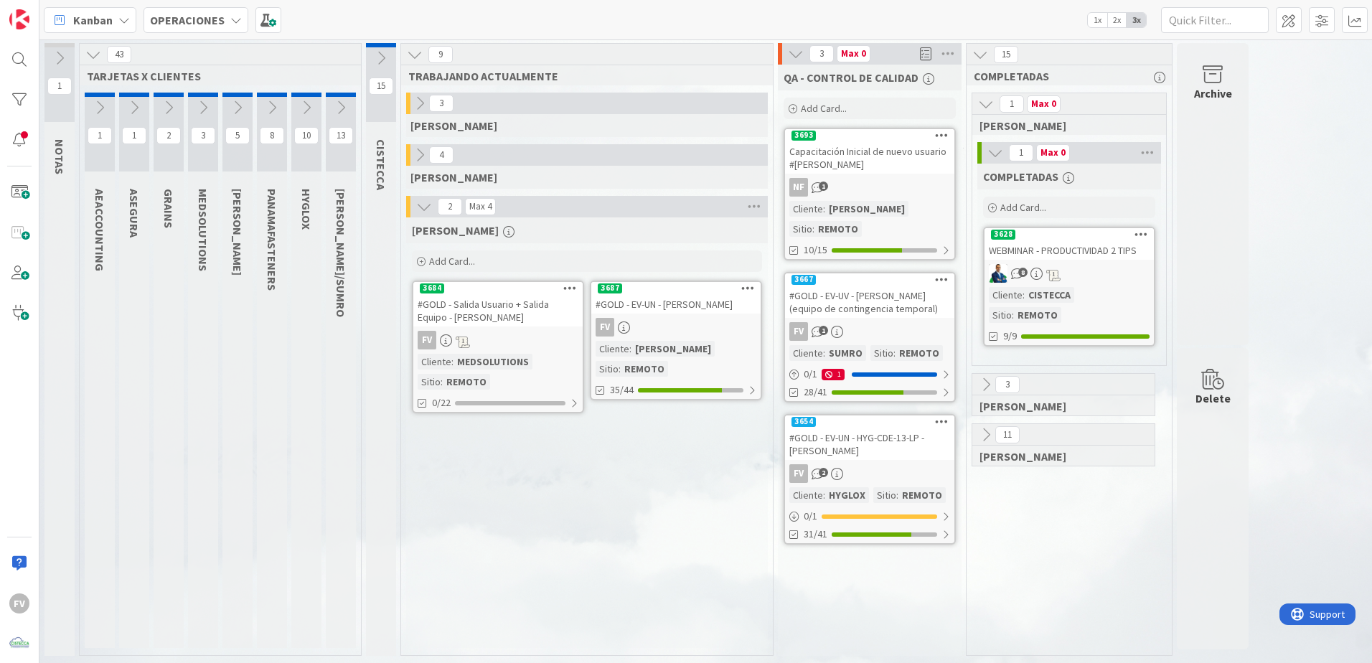
drag, startPoint x: 996, startPoint y: 159, endPoint x: 984, endPoint y: 93, distance: 67.2
click at [974, 159] on icon at bounding box center [996, 153] width 16 height 16
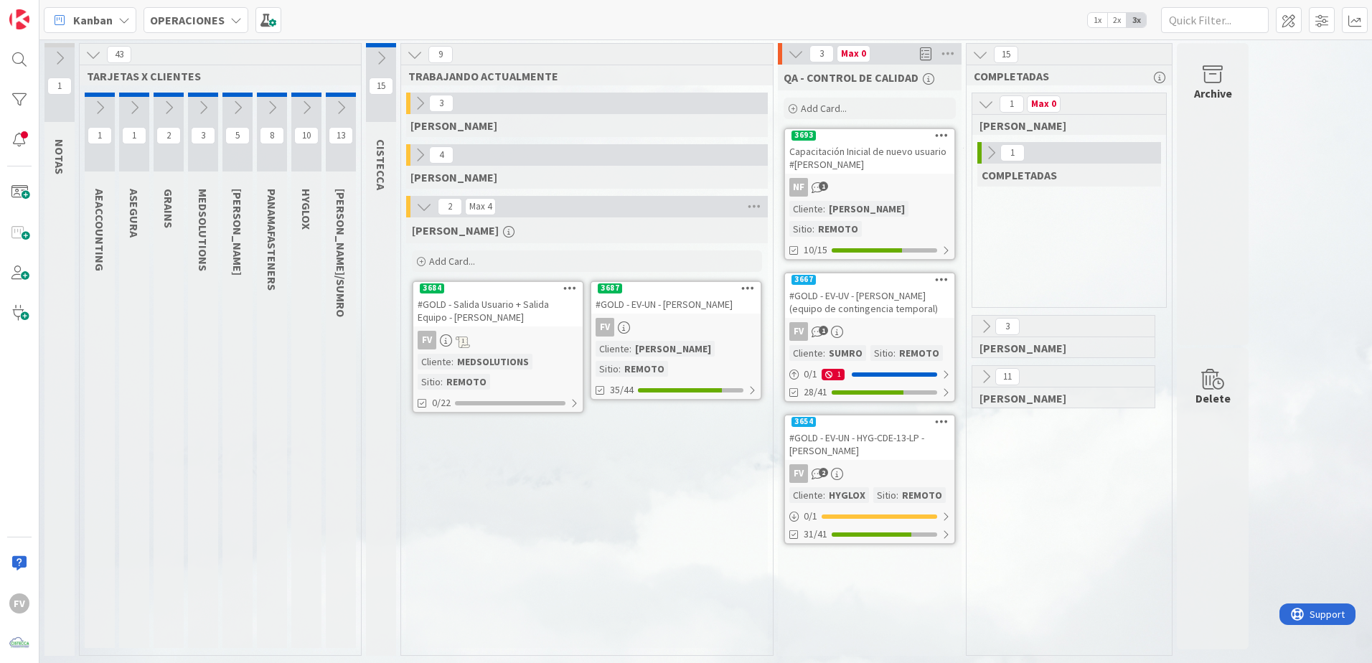
click at [974, 92] on div "15 COMPLETADAS 1 Max 0 [PERSON_NAME] 1 COMPLETADAS 3 [PERSON_NAME] 11 [PERSON_N…" at bounding box center [1069, 349] width 207 height 613
click at [974, 97] on icon at bounding box center [986, 104] width 16 height 16
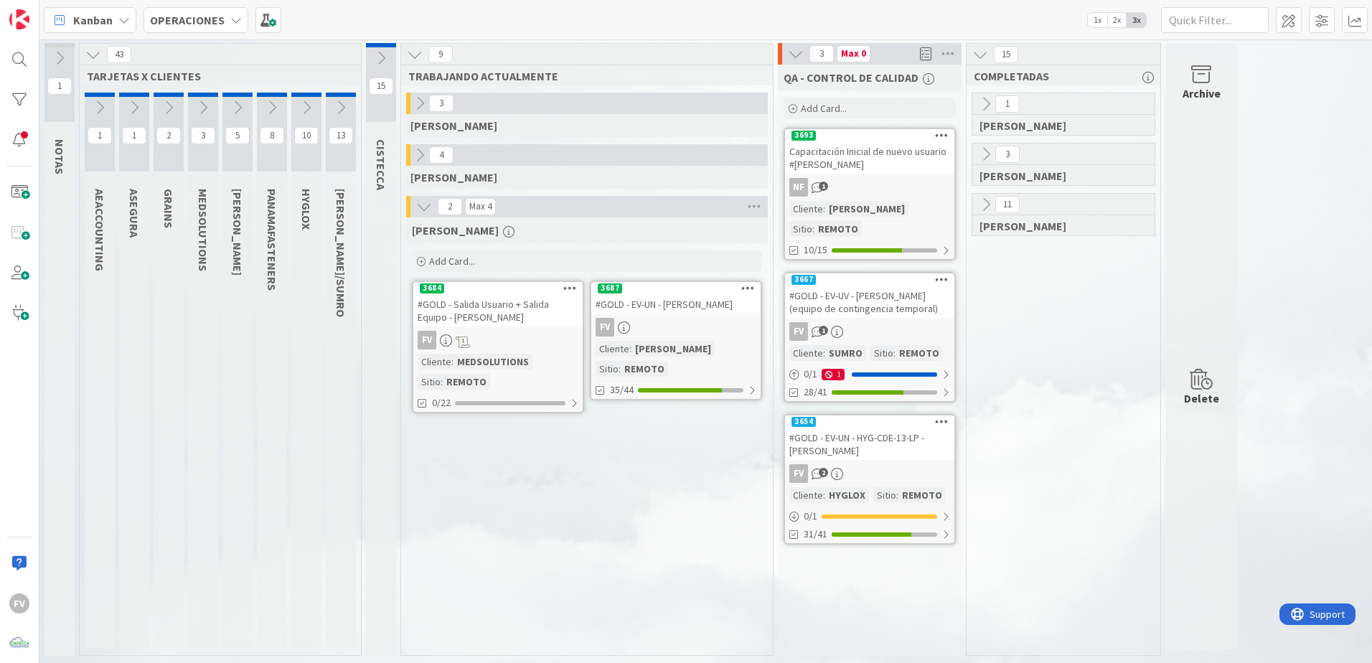
click at [974, 154] on icon at bounding box center [986, 154] width 16 height 16
drag, startPoint x: 1008, startPoint y: 195, endPoint x: 983, endPoint y: 202, distance: 26.8
click at [974, 201] on div "3" at bounding box center [1070, 203] width 184 height 22
click at [974, 202] on button at bounding box center [991, 203] width 19 height 19
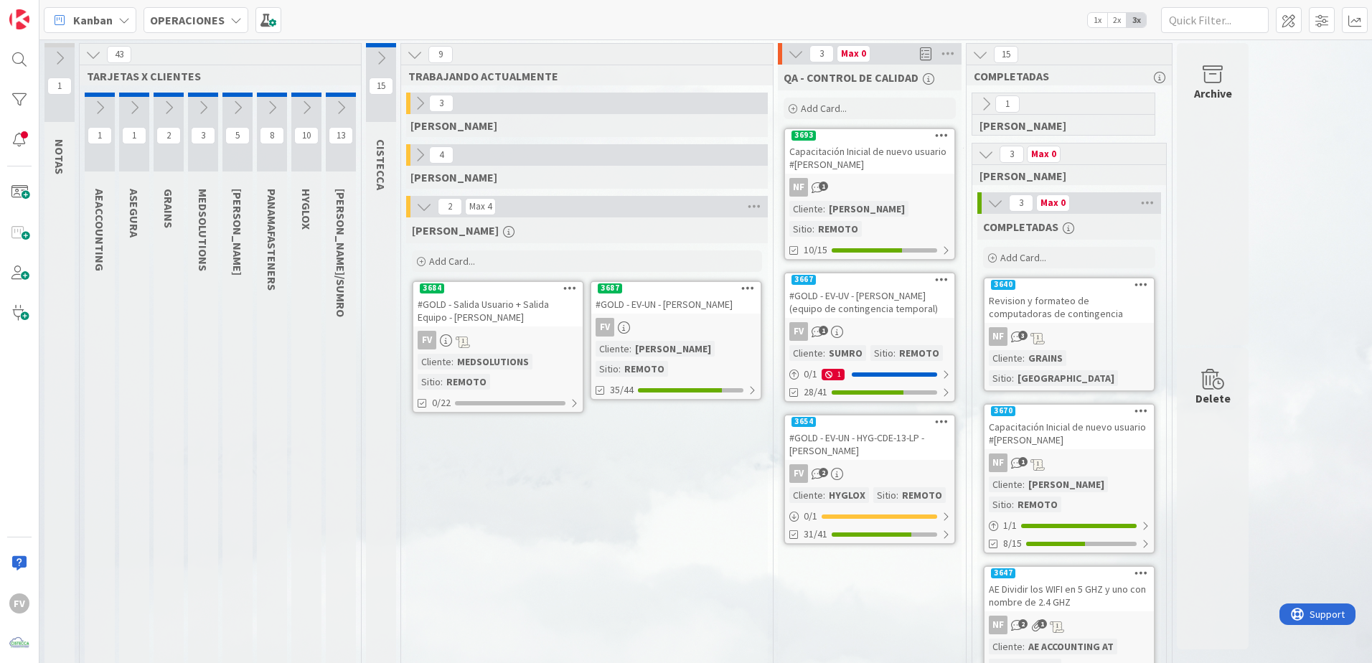
drag, startPoint x: 990, startPoint y: 205, endPoint x: 983, endPoint y: 156, distance: 49.2
click at [974, 205] on icon at bounding box center [996, 203] width 16 height 16
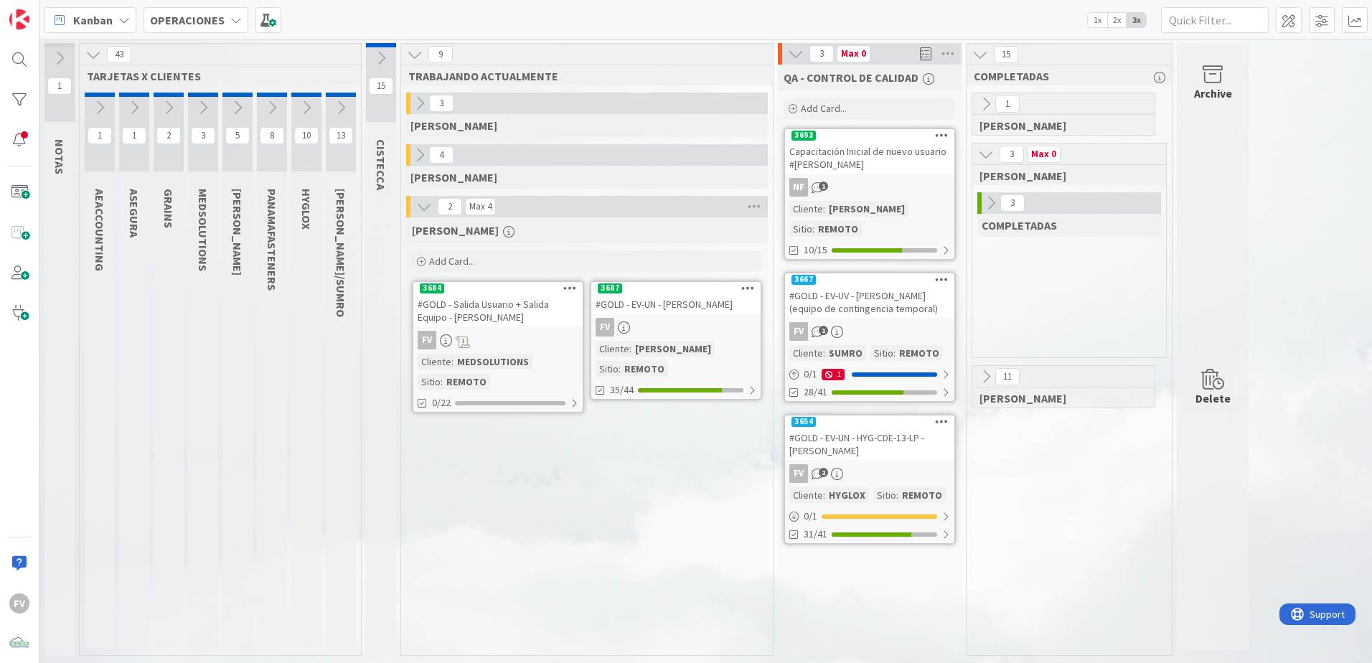
click at [974, 155] on icon at bounding box center [986, 154] width 16 height 16
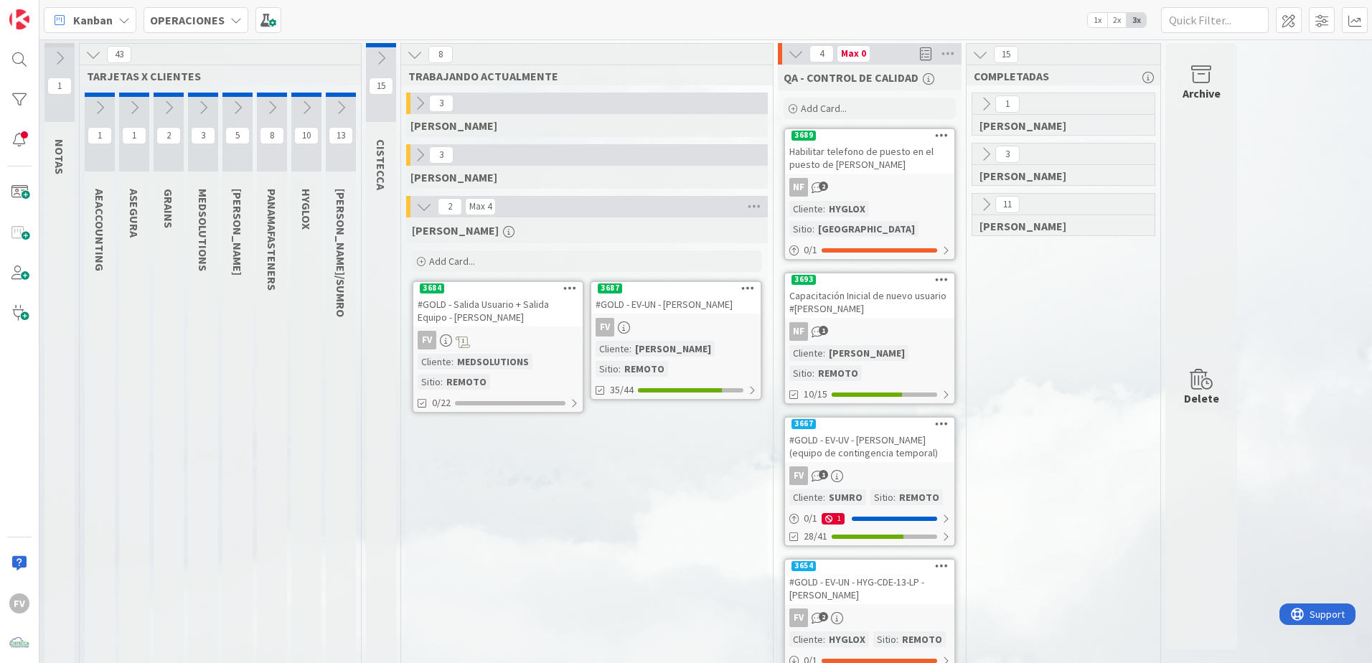
click at [388, 61] on button at bounding box center [381, 58] width 30 height 22
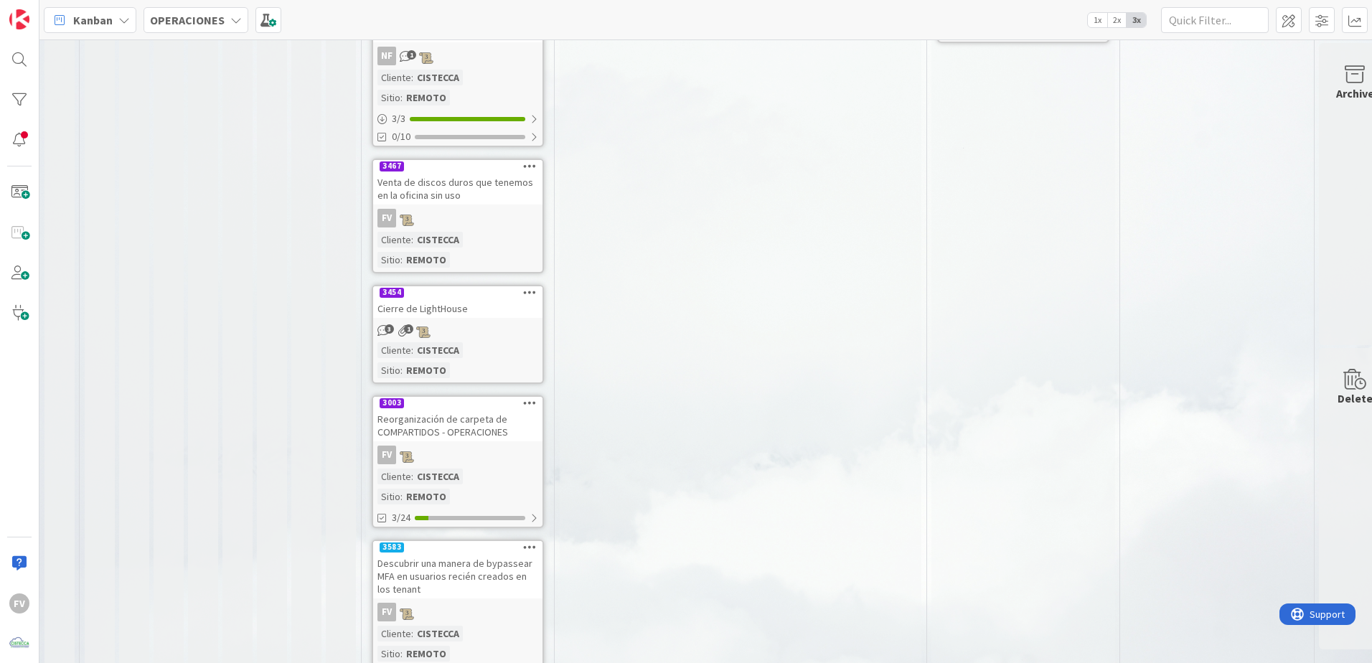
scroll to position [654, 0]
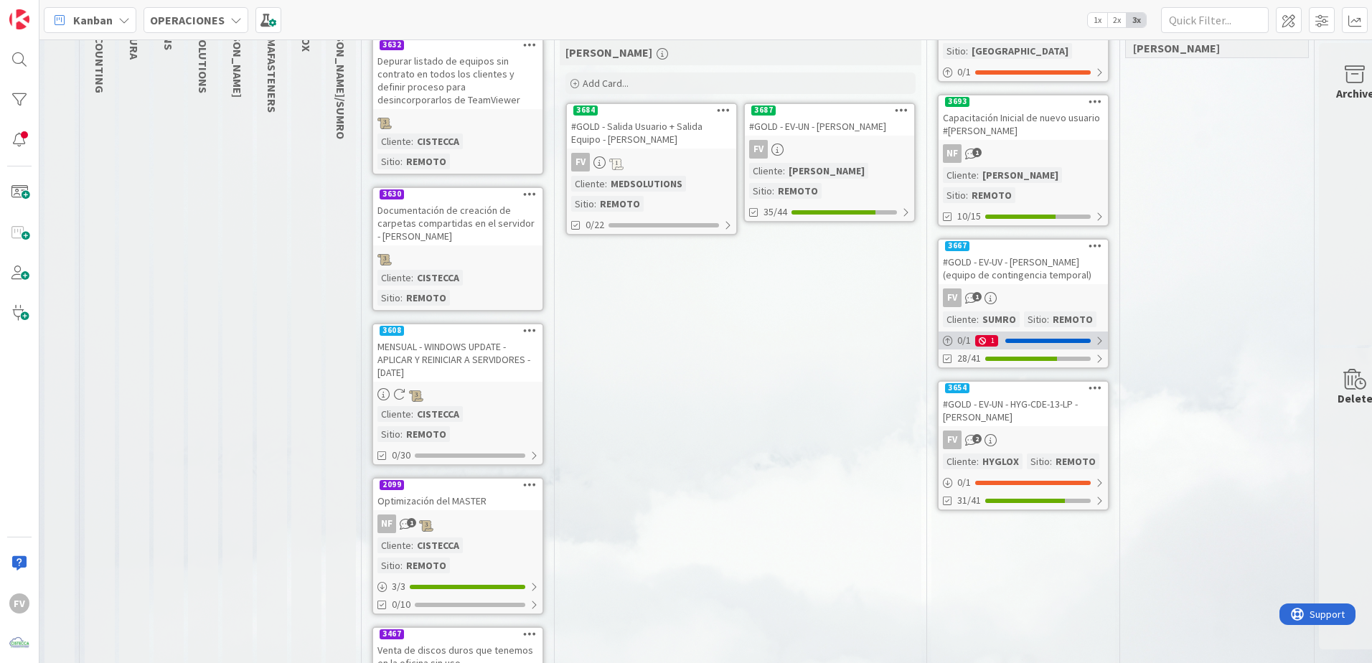
scroll to position [72, 0]
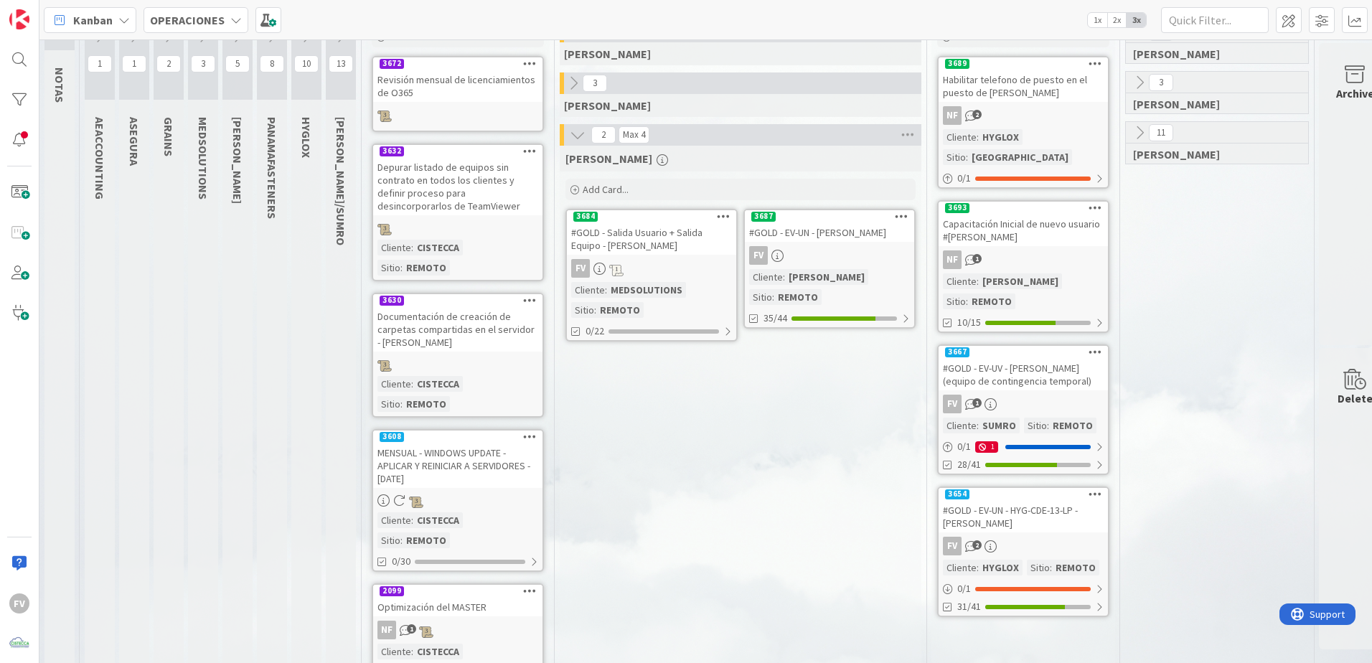
click at [974, 439] on div "#GOLD - EV-UN - HYG-CDE-13-LP - [PERSON_NAME]" at bounding box center [1023, 517] width 169 height 32
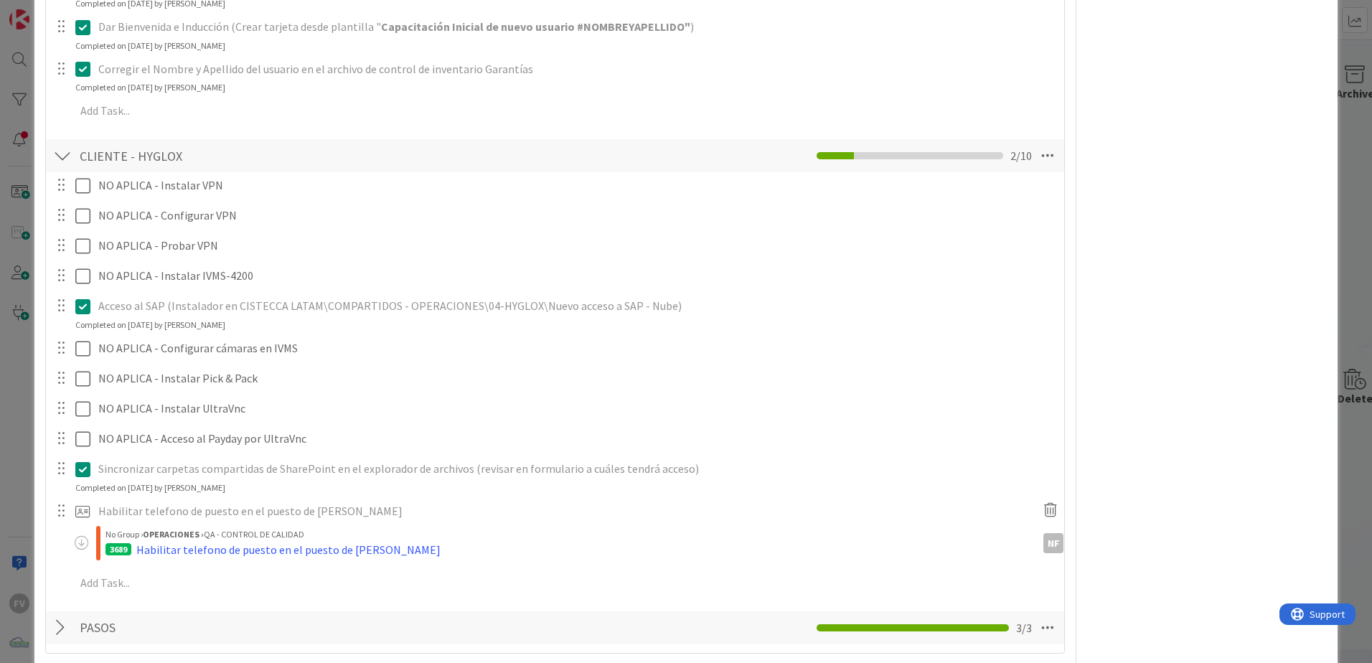
scroll to position [1715, 0]
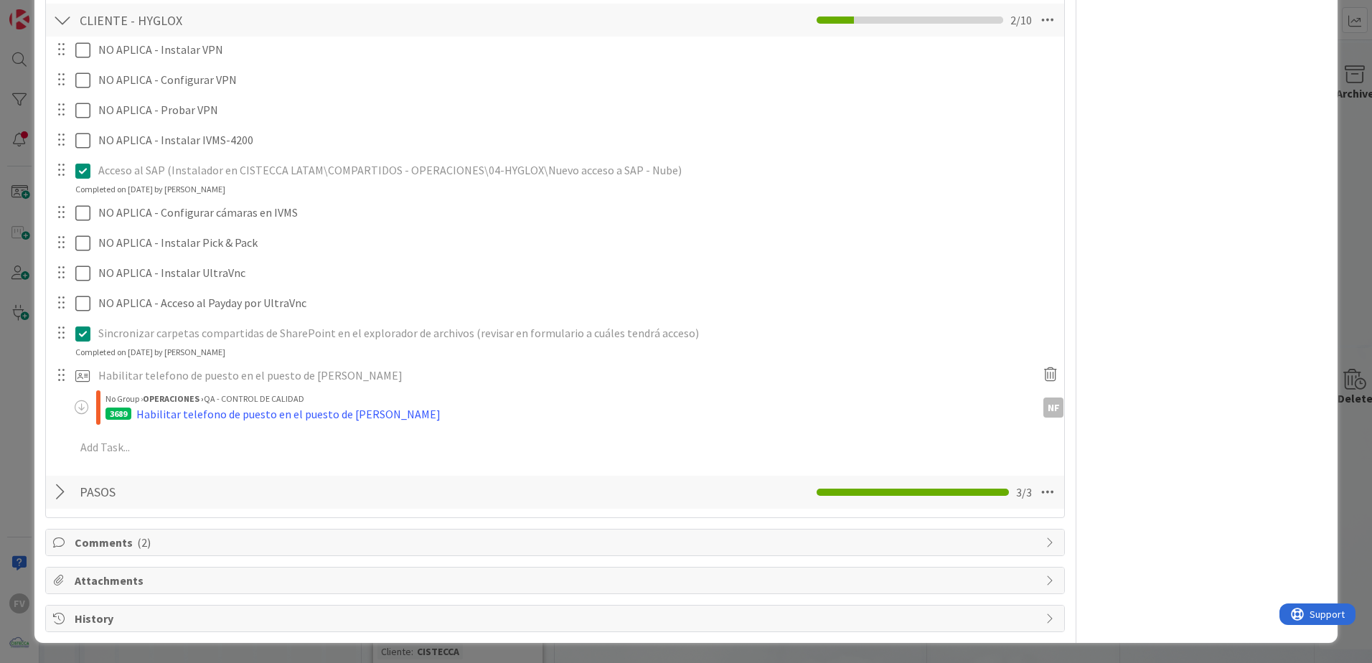
click at [126, 439] on span "Comments ( 2 )" at bounding box center [557, 542] width 964 height 17
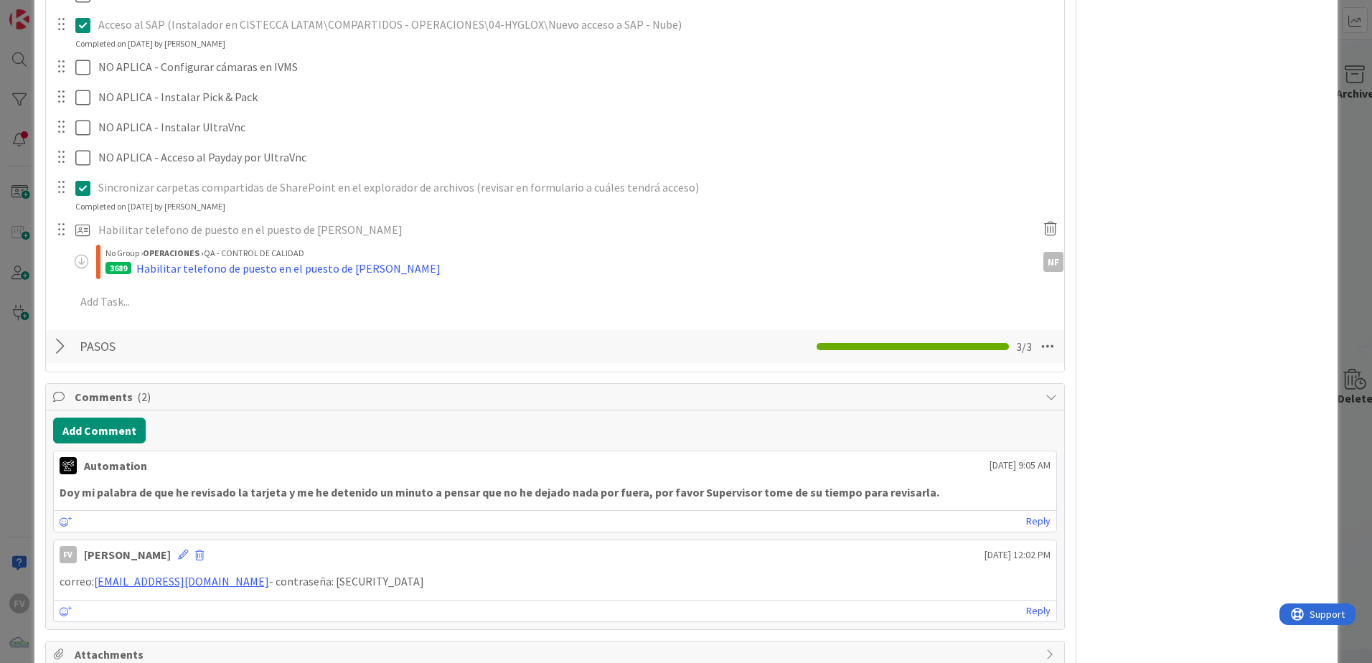
scroll to position [1934, 0]
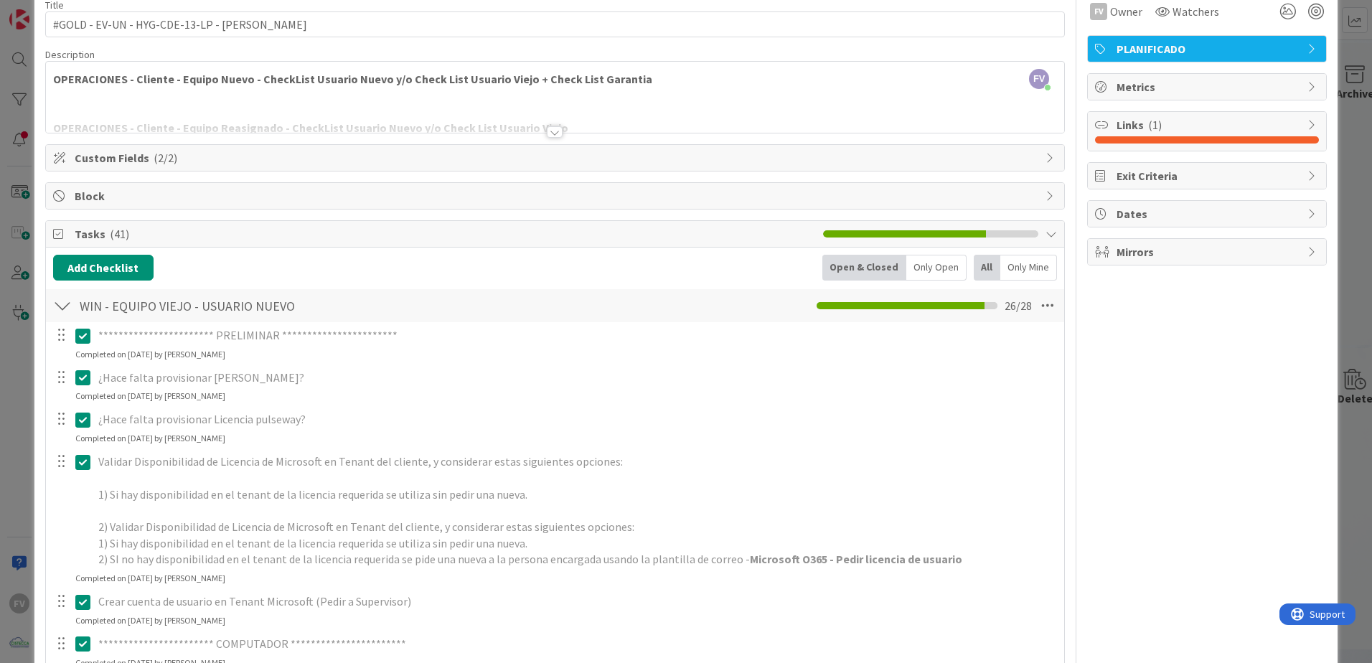
scroll to position [0, 0]
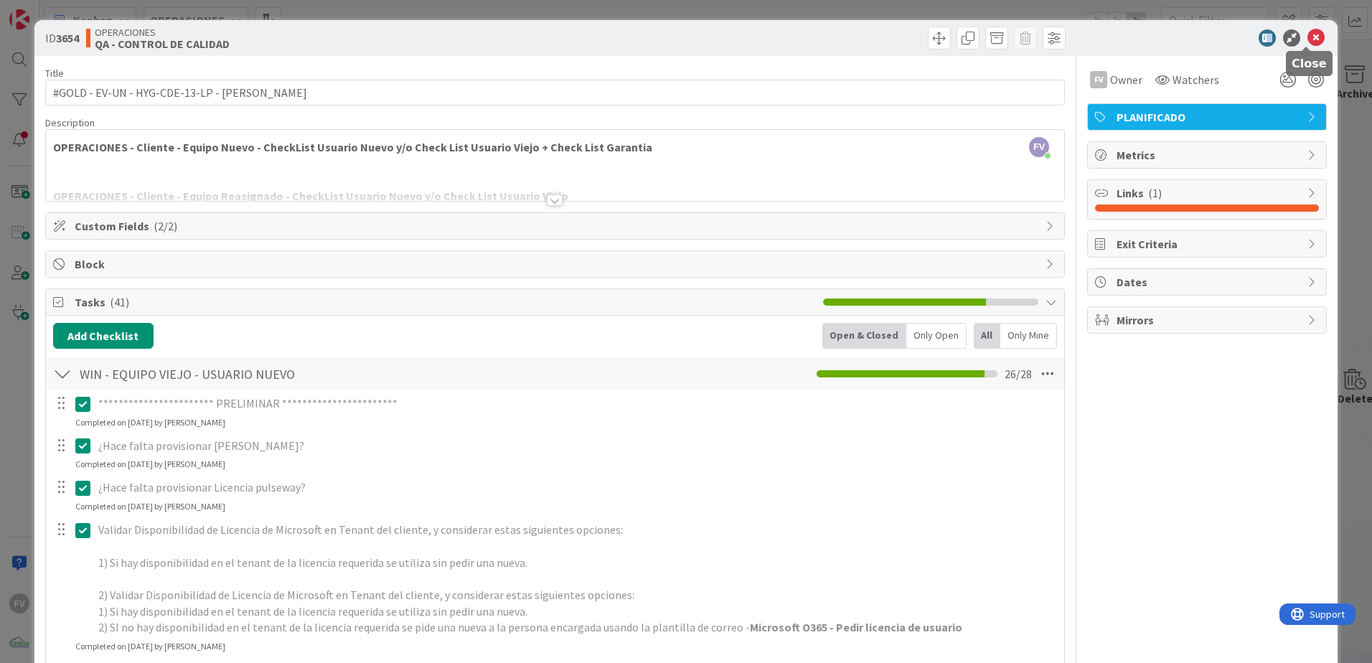
click at [974, 41] on icon at bounding box center [1316, 37] width 17 height 17
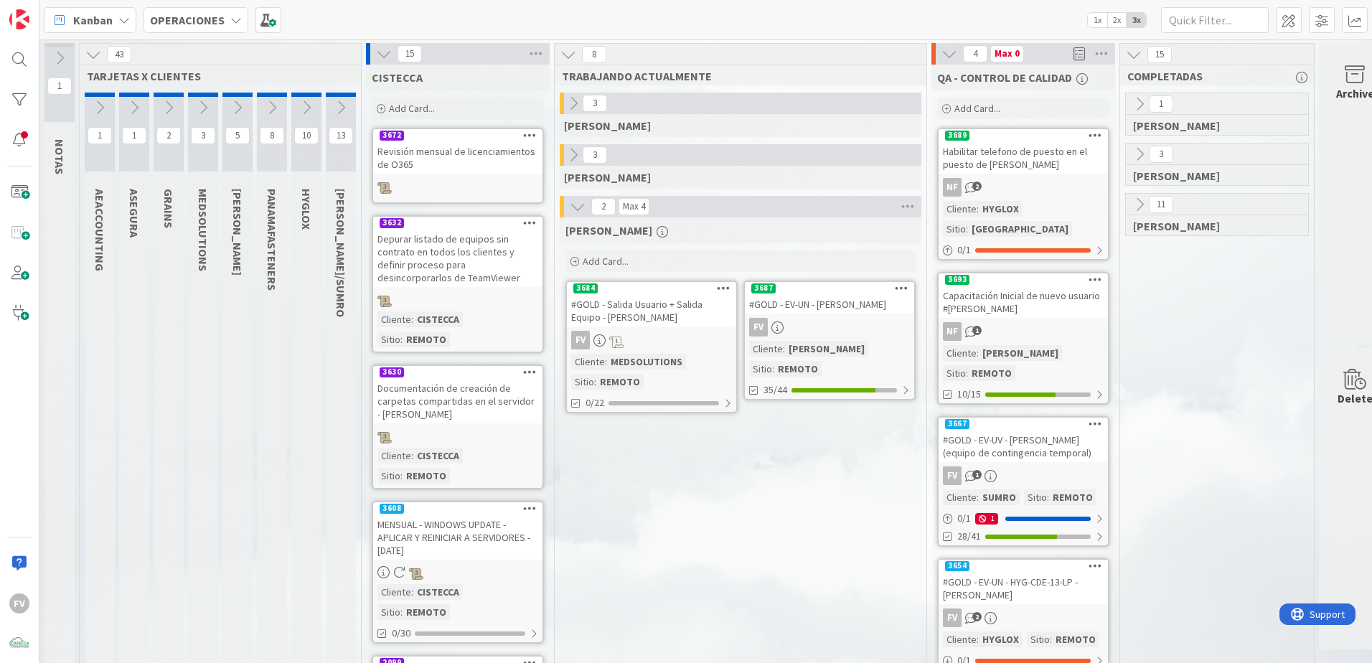
click at [378, 58] on icon at bounding box center [384, 54] width 16 height 16
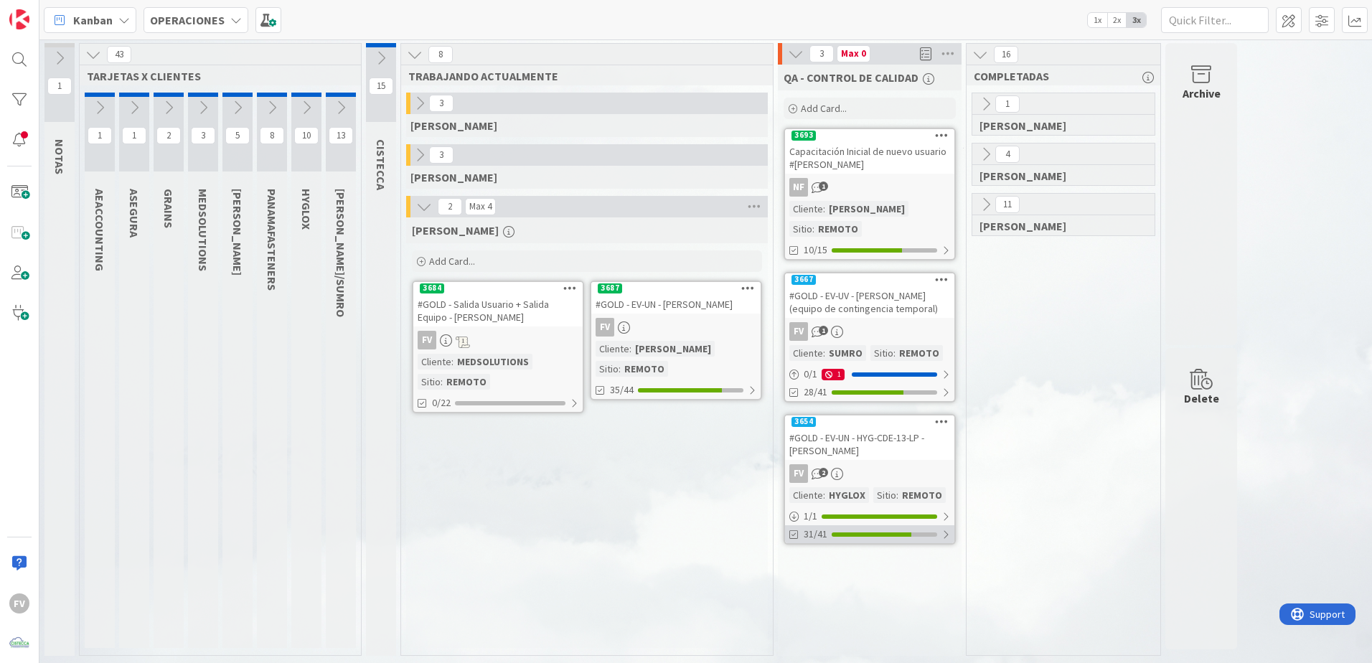
click at [890, 439] on div "31/41" at bounding box center [869, 534] width 169 height 18
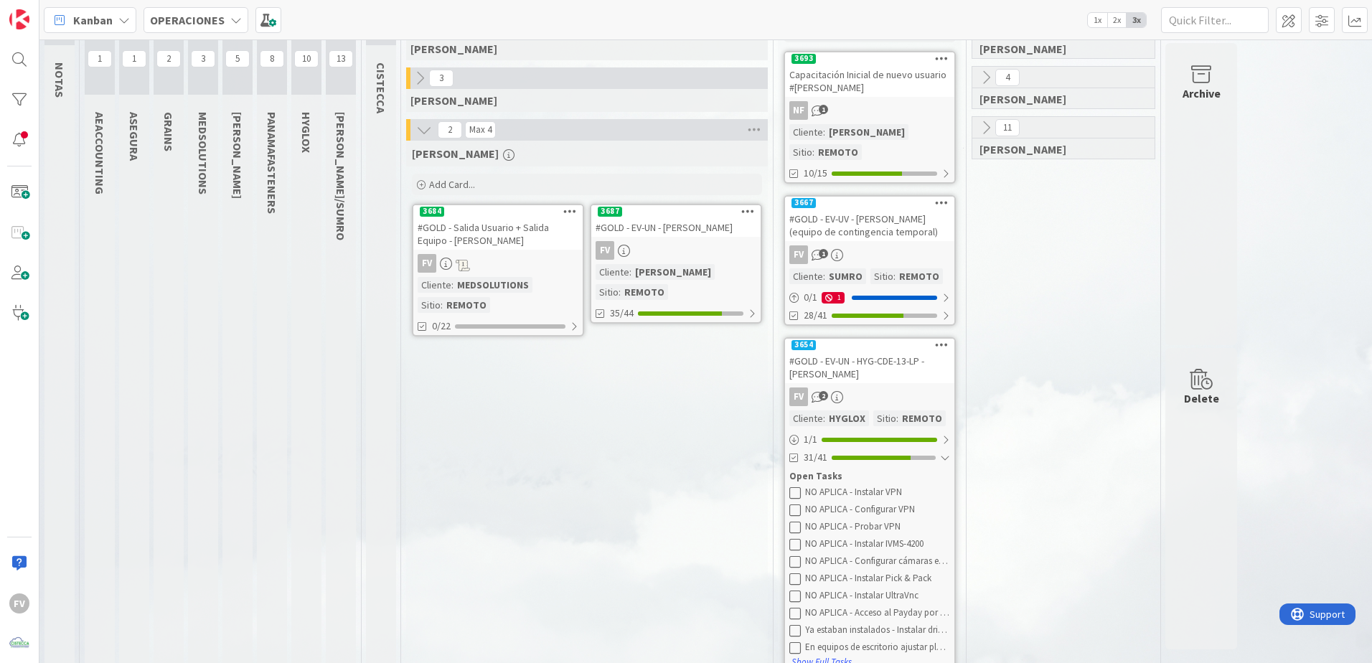
scroll to position [83, 0]
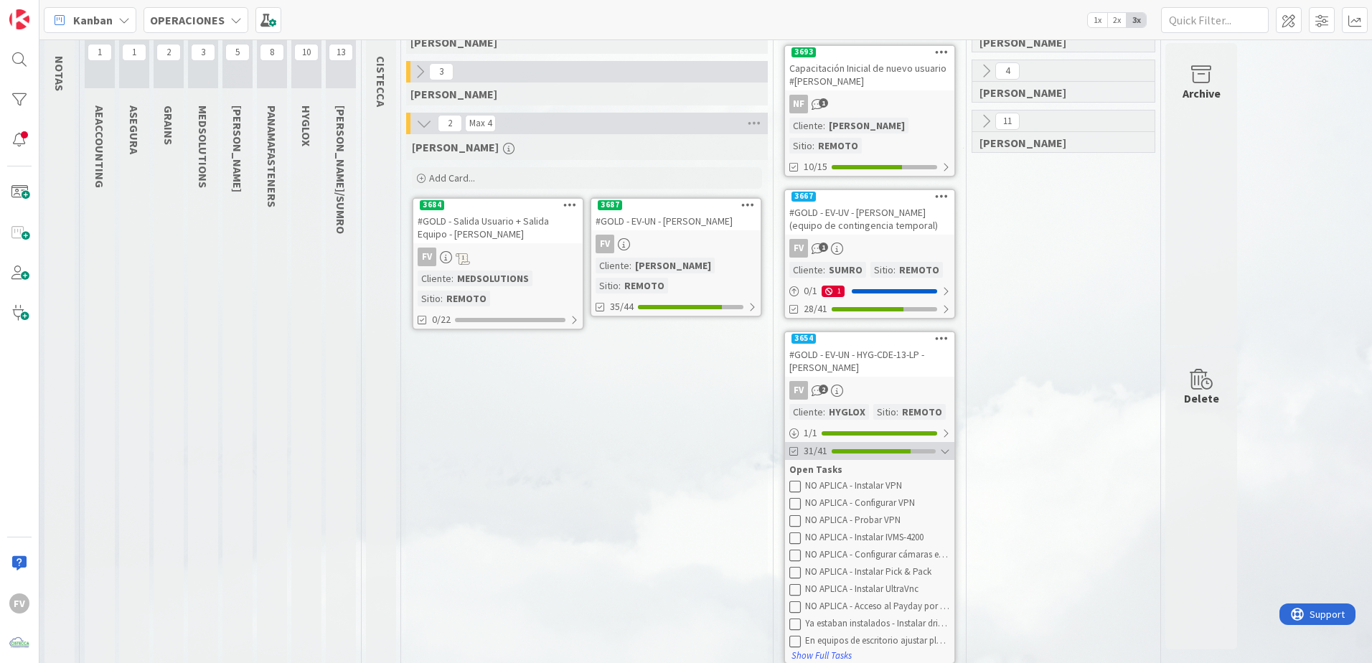
click at [861, 439] on div "31/41" at bounding box center [869, 451] width 169 height 18
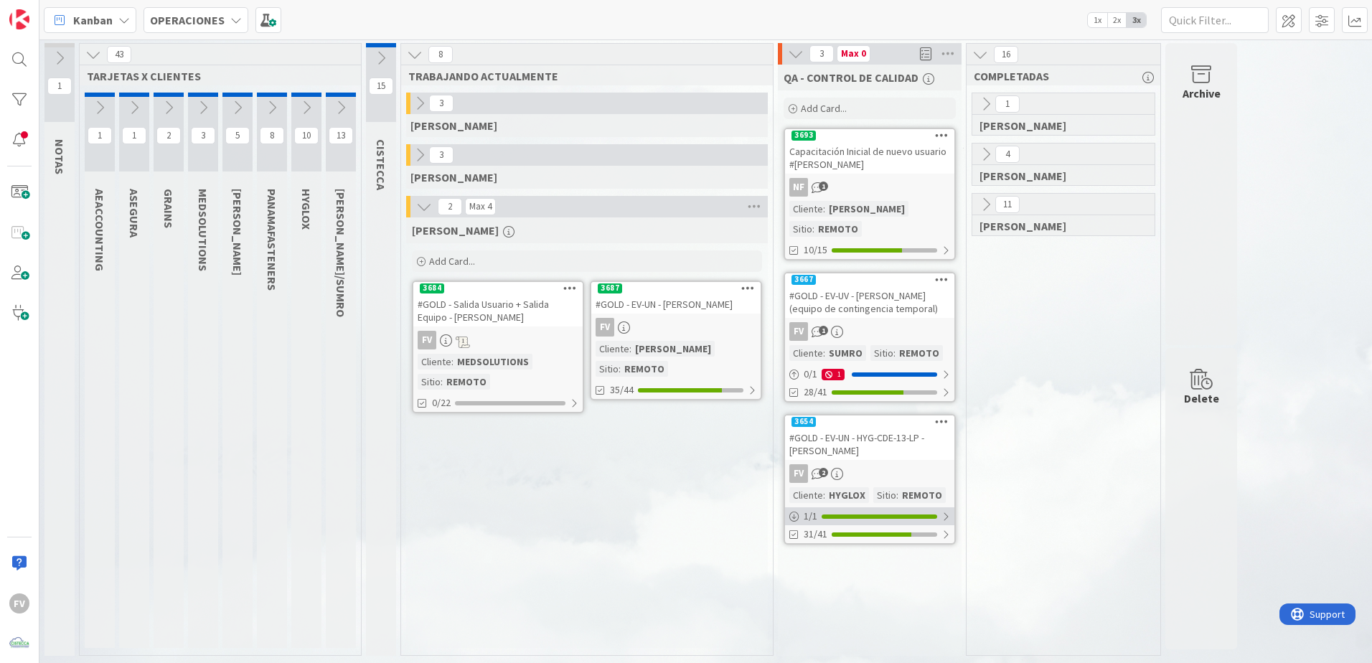
click at [853, 439] on div at bounding box center [880, 517] width 116 height 4
click at [873, 439] on div at bounding box center [880, 517] width 116 height 4
click at [871, 439] on div "31/41" at bounding box center [869, 534] width 169 height 18
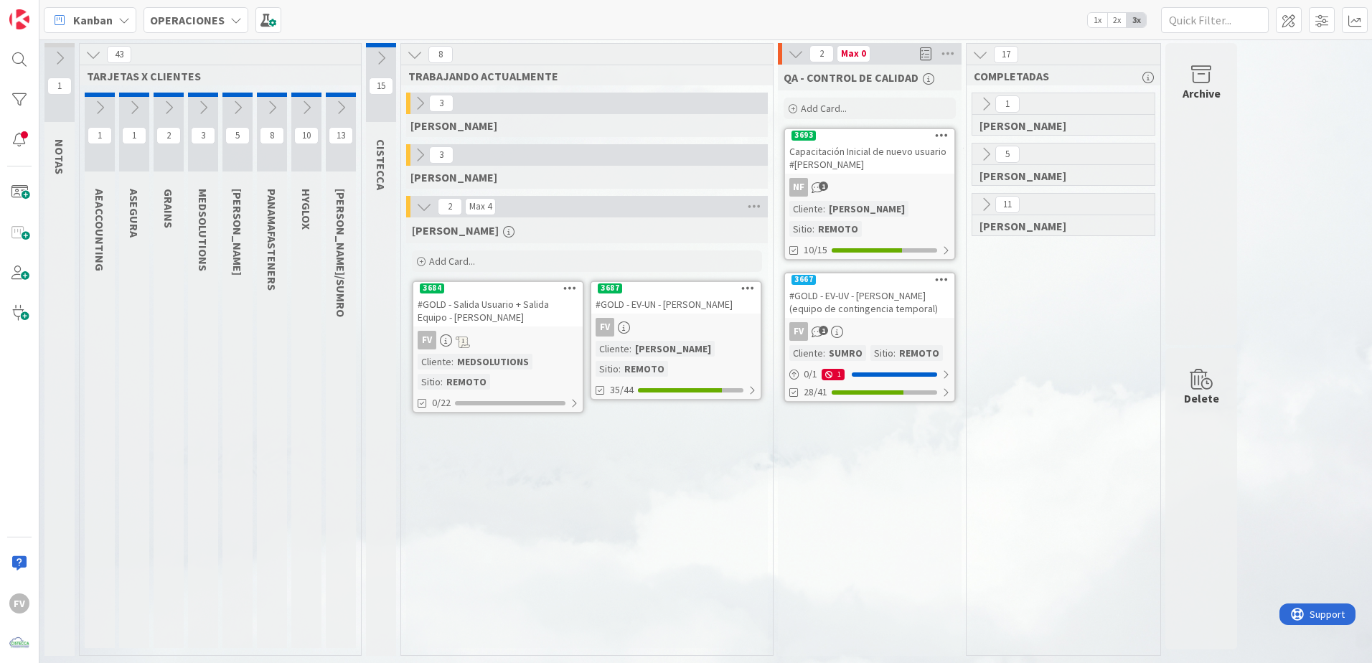
click at [974, 154] on icon at bounding box center [986, 154] width 16 height 16
click at [974, 194] on div "5" at bounding box center [1070, 203] width 184 height 22
click at [974, 197] on icon at bounding box center [991, 203] width 16 height 16
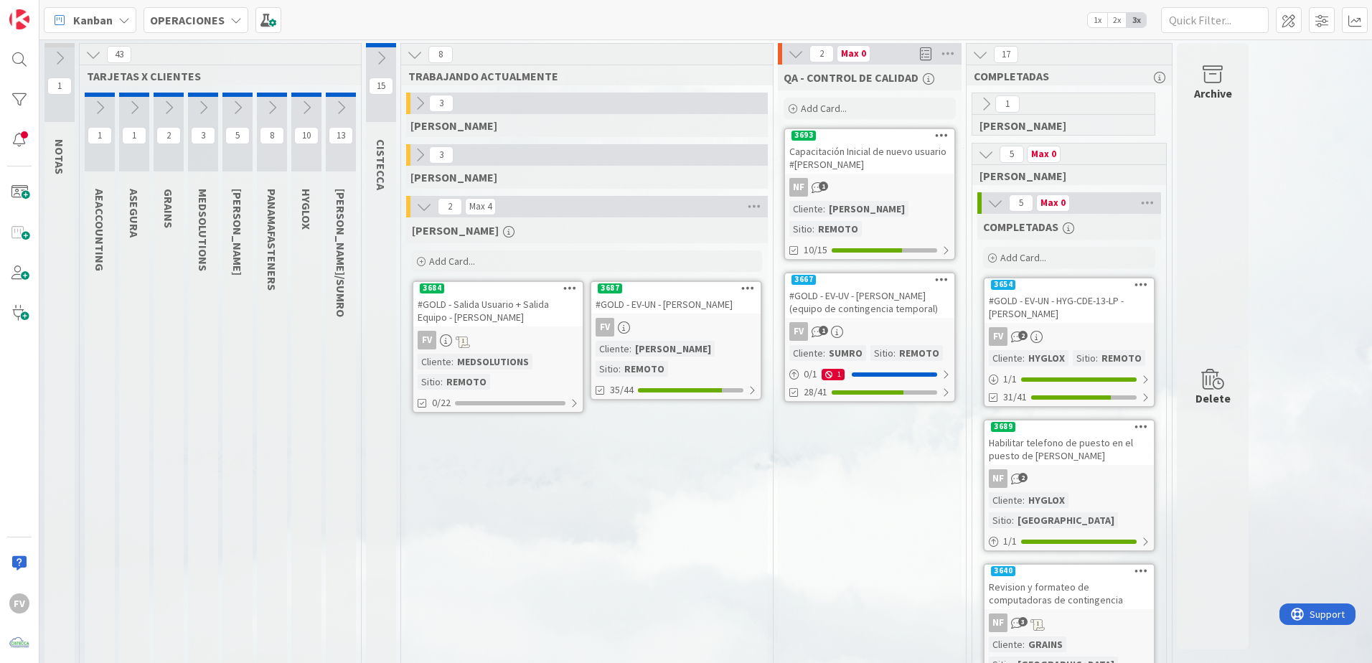
click at [974, 205] on icon at bounding box center [996, 203] width 16 height 16
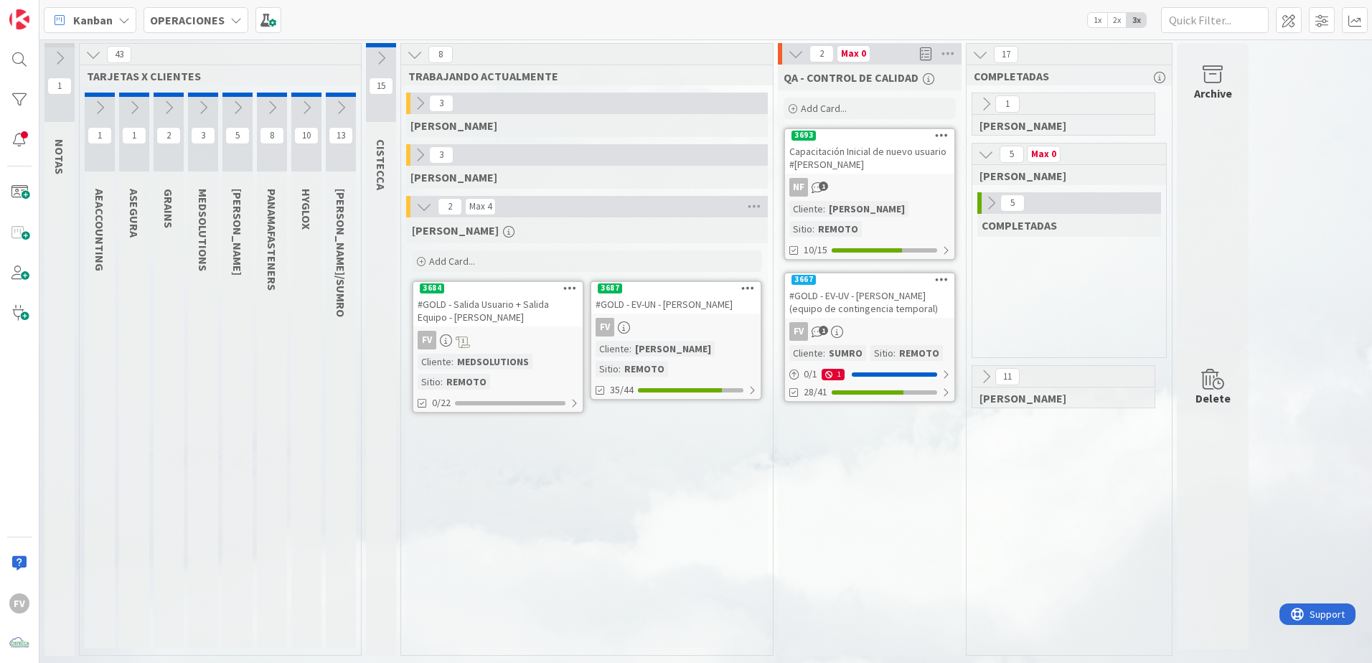
click at [974, 155] on icon at bounding box center [986, 154] width 16 height 16
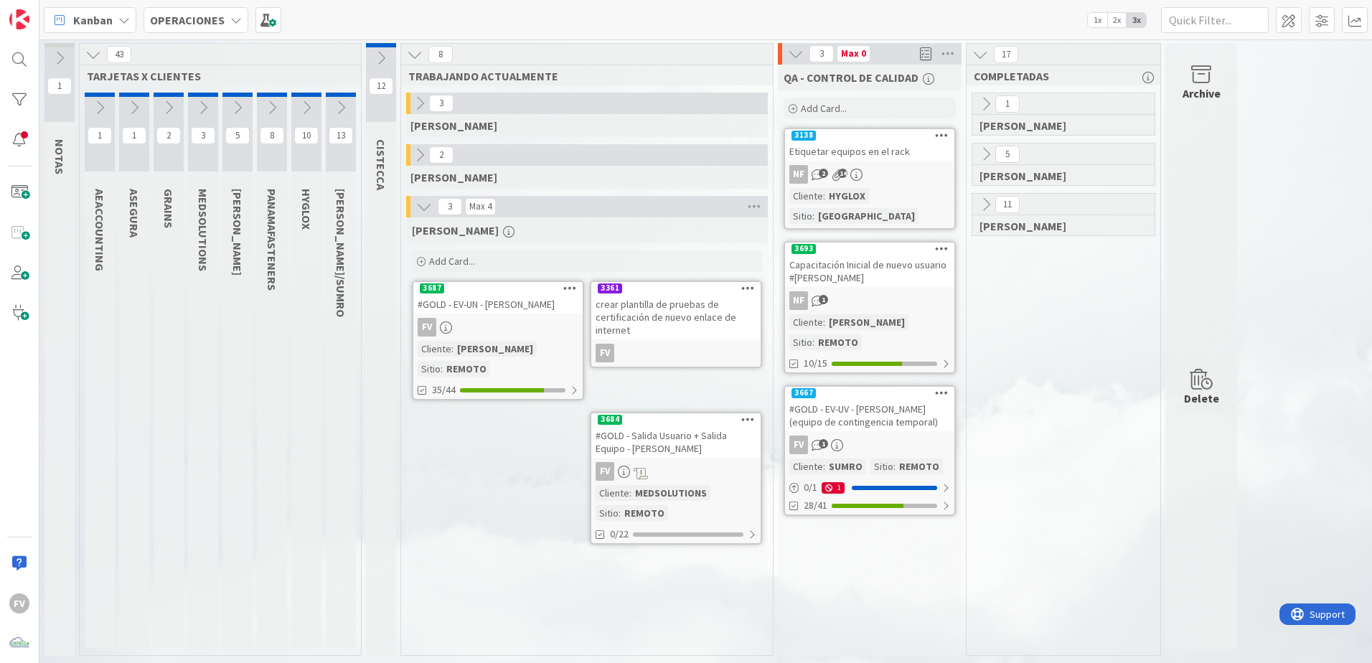
click at [167, 100] on icon at bounding box center [169, 108] width 16 height 16
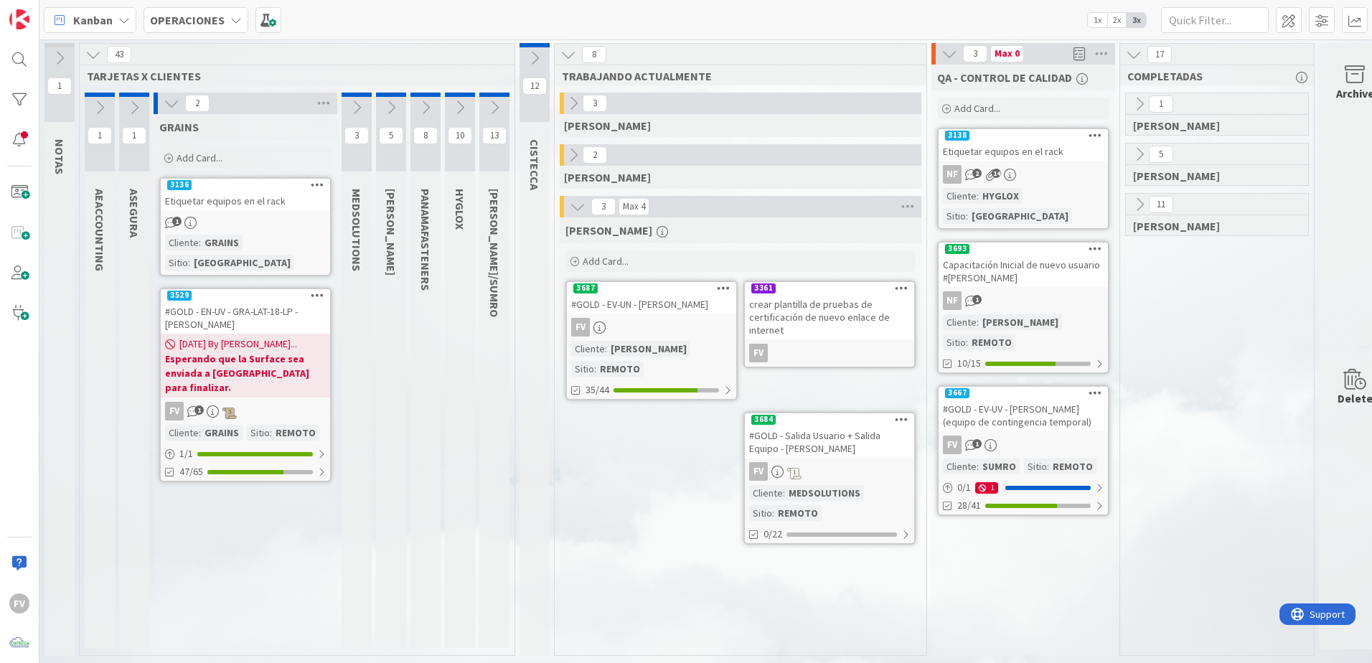
click at [237, 205] on div "Etiquetar equipos en el rack" at bounding box center [245, 201] width 169 height 19
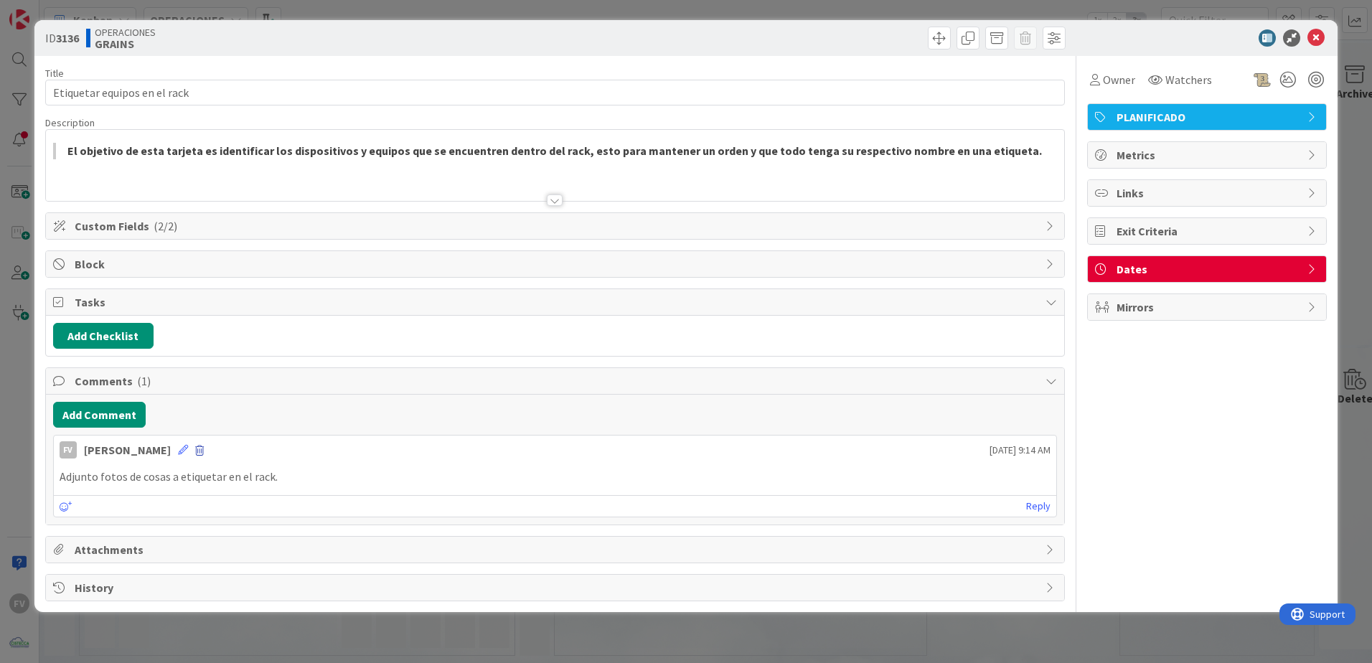
click at [200, 439] on span at bounding box center [199, 451] width 9 height 10
click at [60, 439] on button "Delete" at bounding box center [59, 518] width 54 height 26
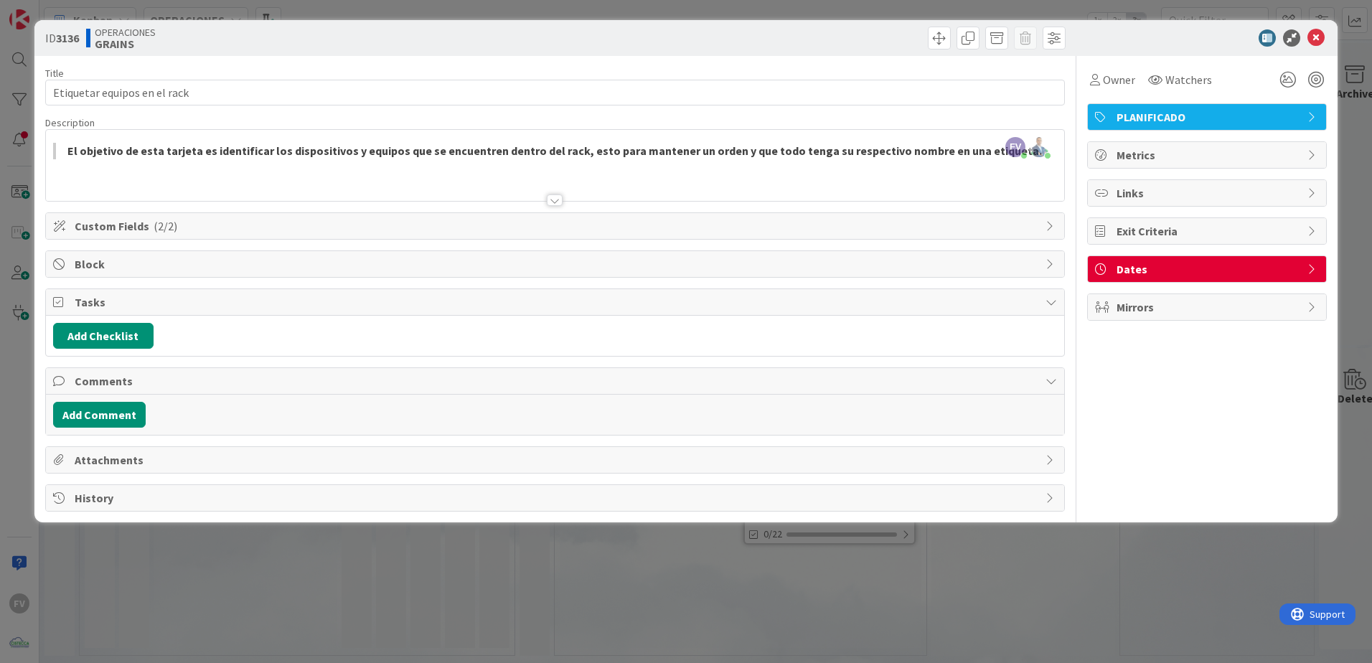
click at [25, 416] on div "ID 3136 OPERACIONES GRAINS Title 28 / 128 Etiquetar equipos en el rack Descript…" at bounding box center [686, 331] width 1372 height 663
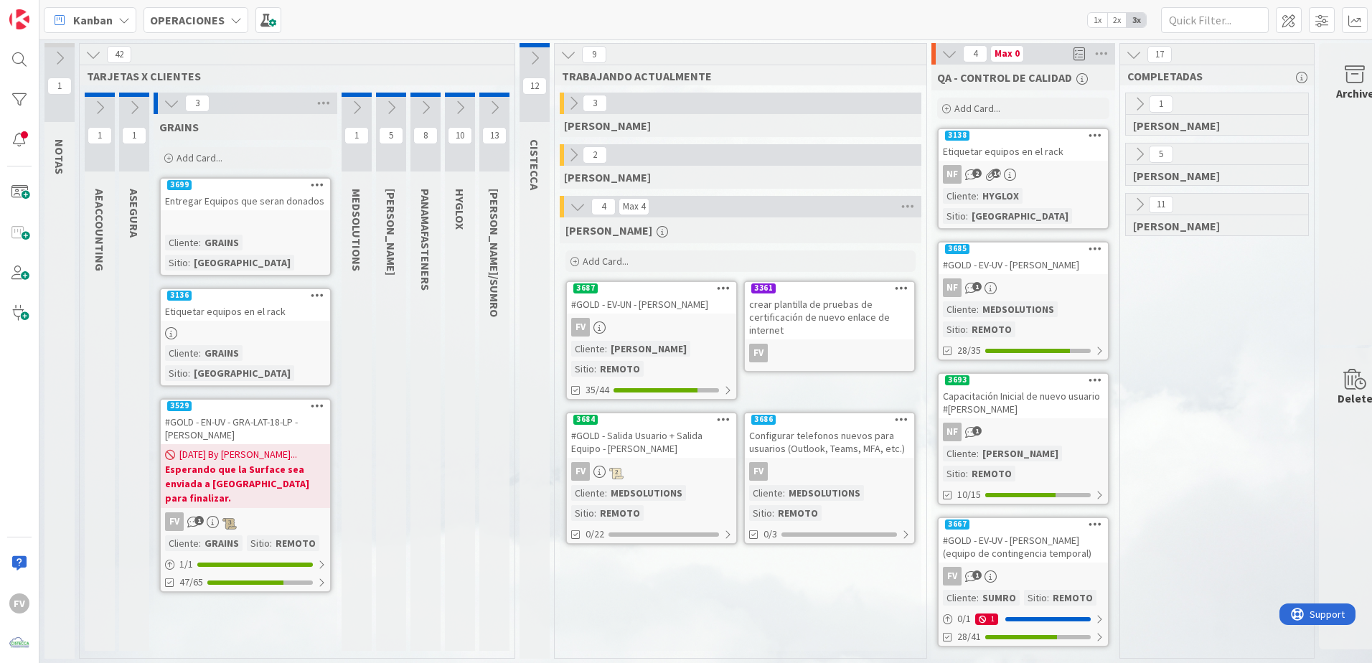
click at [576, 209] on icon at bounding box center [578, 207] width 16 height 16
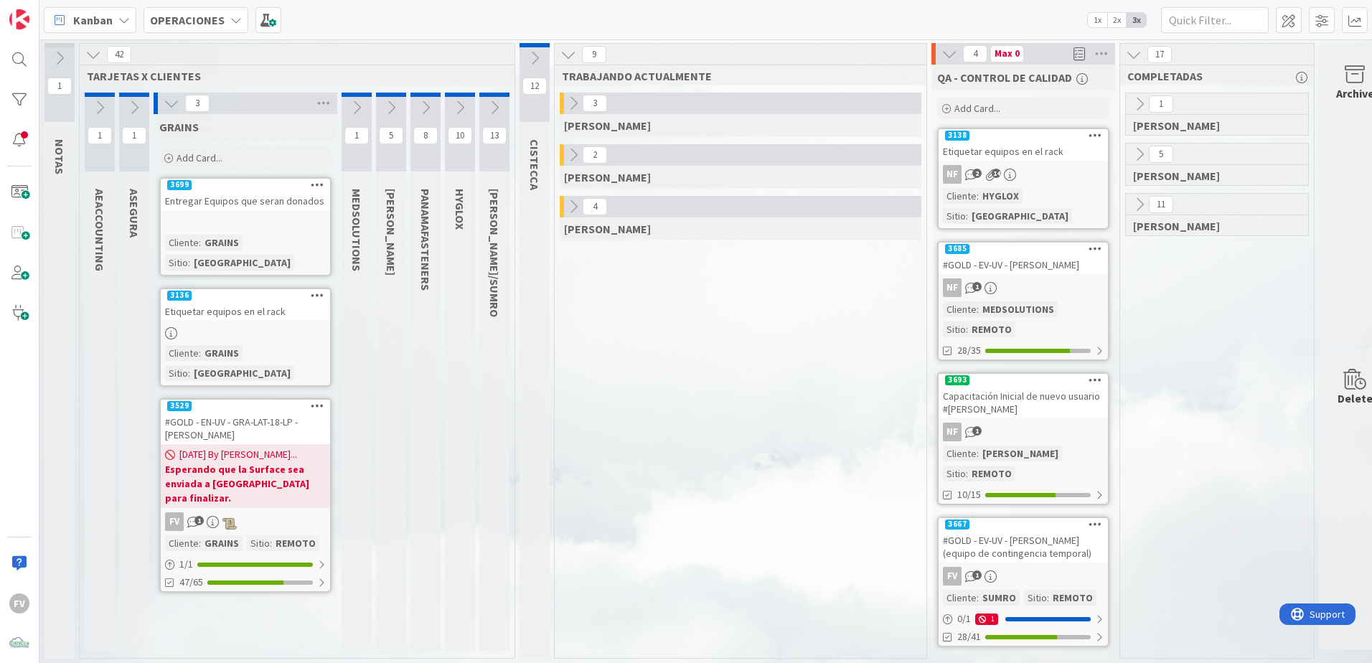
click at [577, 156] on icon at bounding box center [574, 155] width 16 height 16
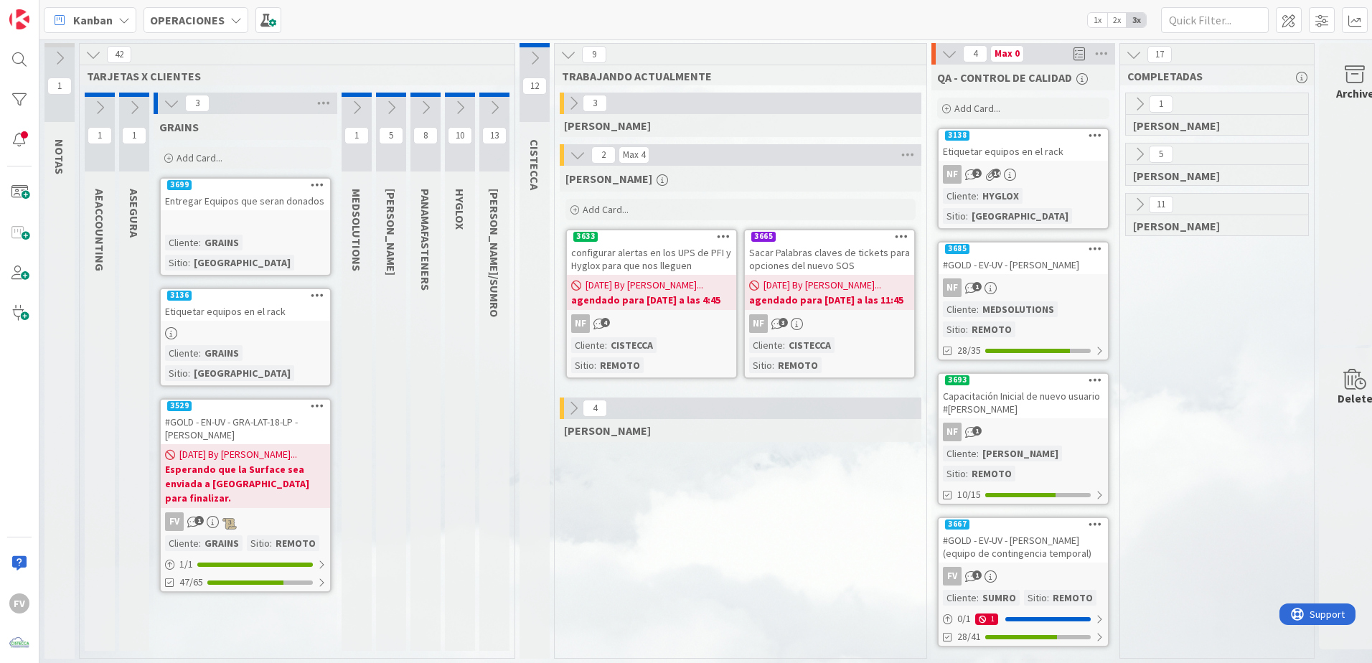
click at [577, 156] on icon at bounding box center [578, 155] width 16 height 16
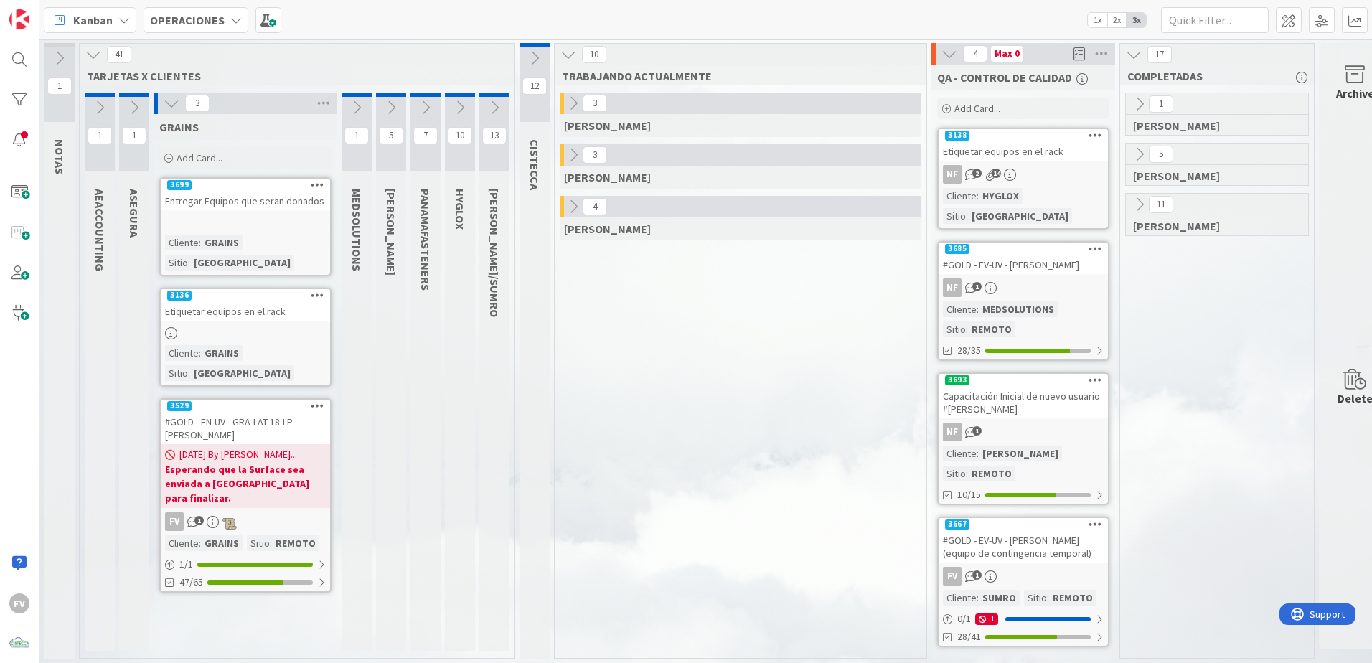
click at [580, 208] on icon at bounding box center [574, 207] width 16 height 16
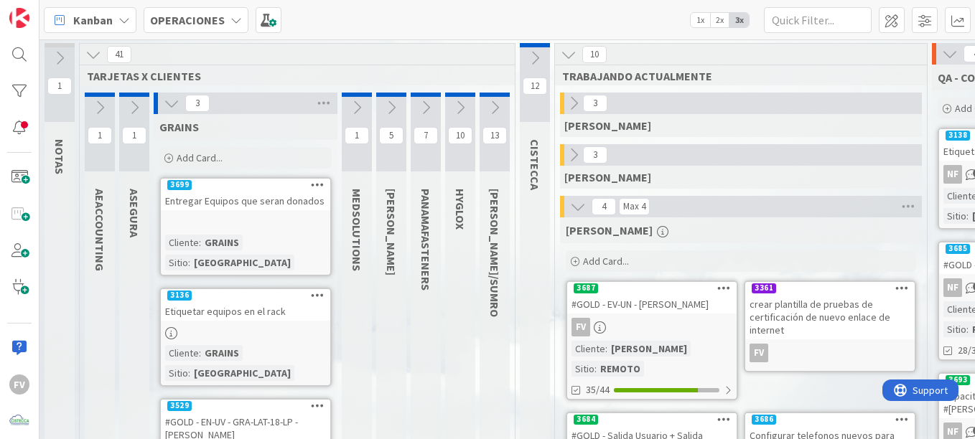
click at [171, 101] on icon at bounding box center [172, 103] width 16 height 16
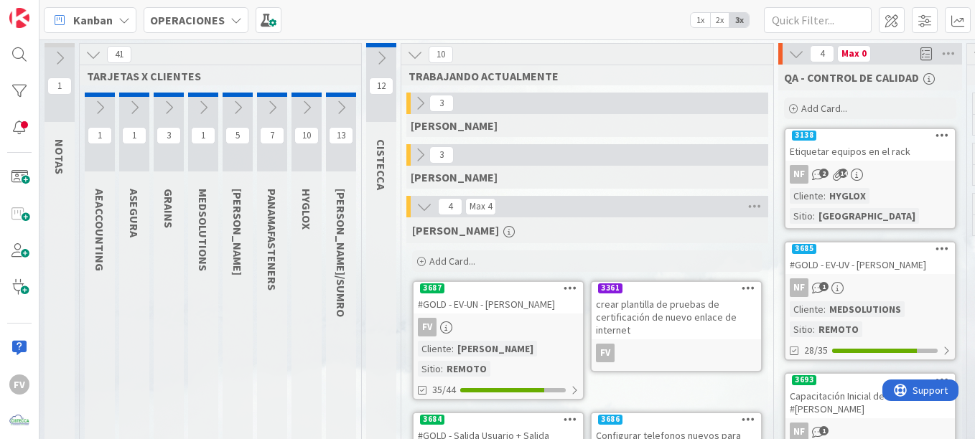
click at [276, 112] on icon at bounding box center [272, 108] width 16 height 16
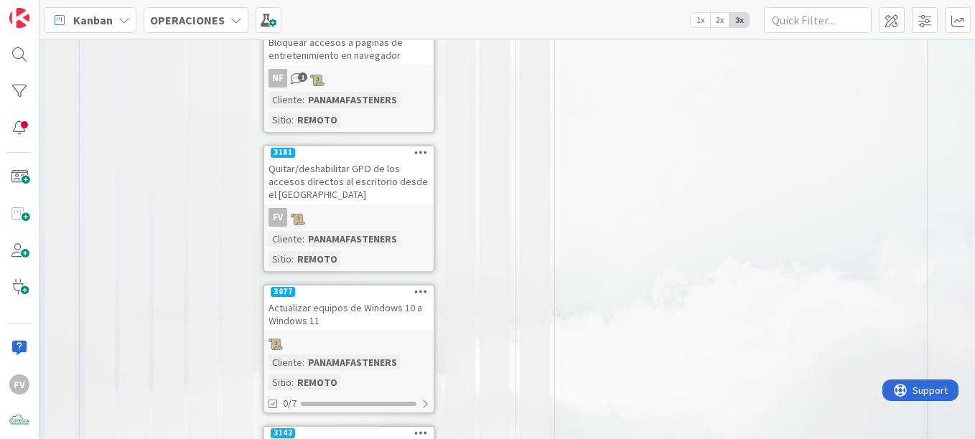
scroll to position [735, 0]
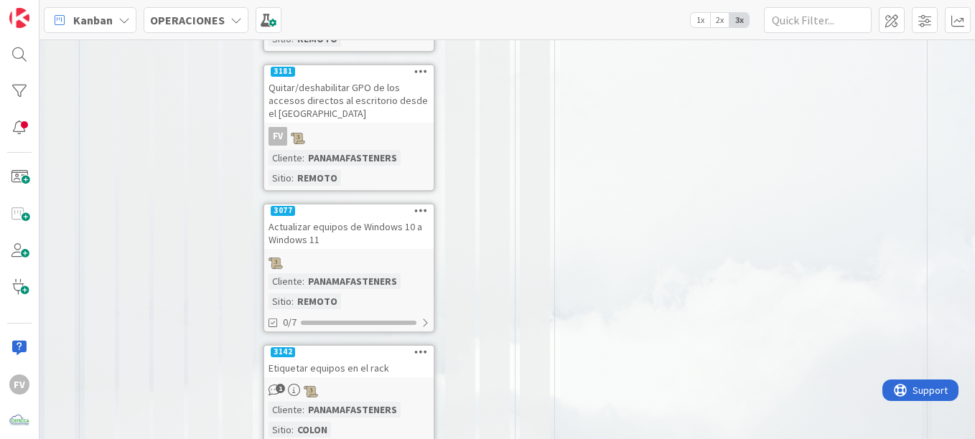
click at [370, 382] on div "1" at bounding box center [348, 390] width 169 height 16
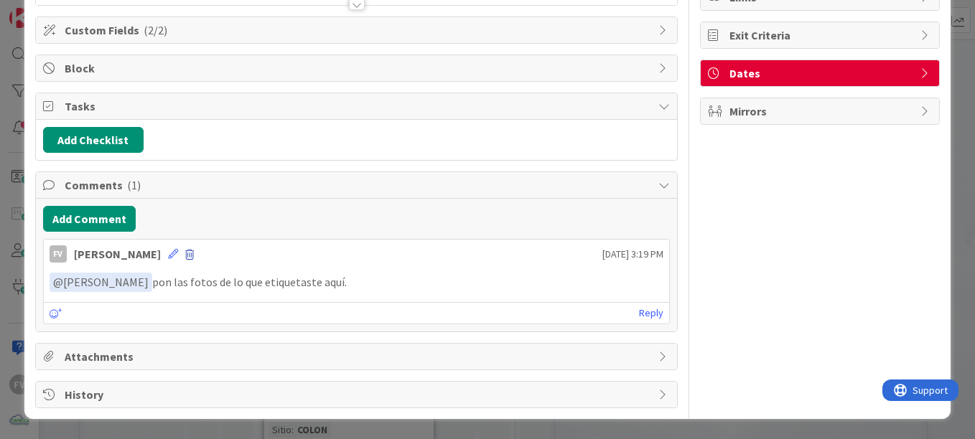
click at [185, 255] on span at bounding box center [189, 255] width 9 height 10
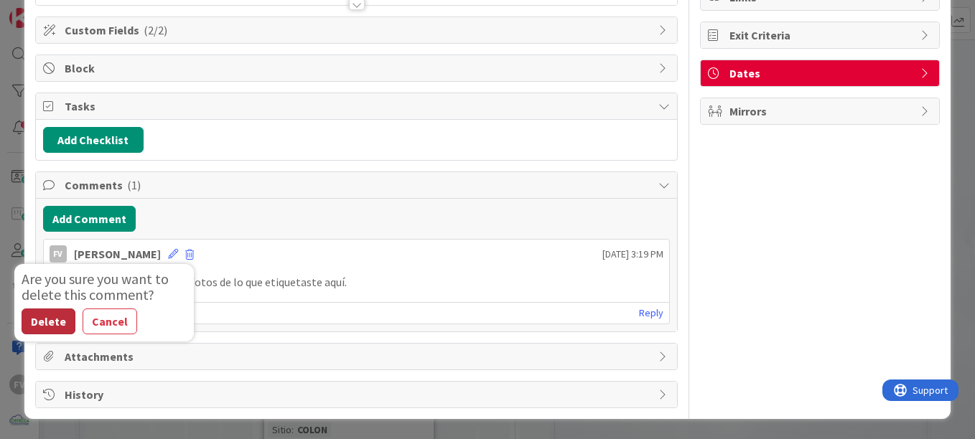
click at [51, 319] on button "Delete" at bounding box center [49, 322] width 54 height 26
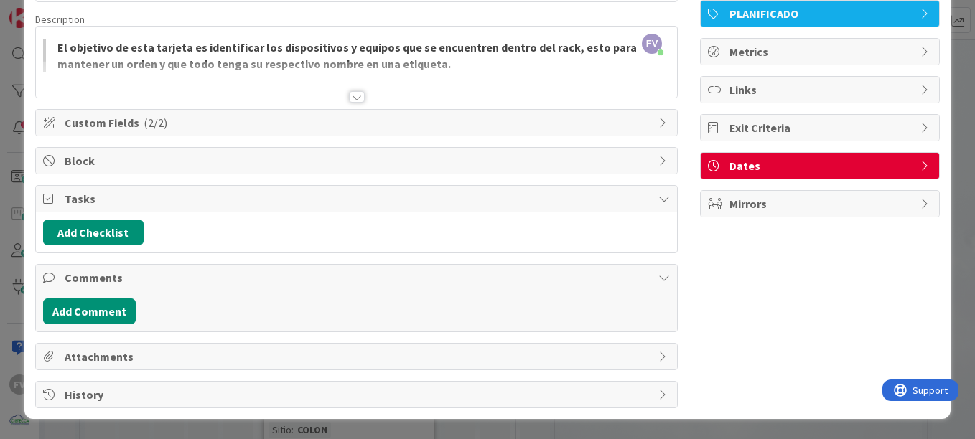
click at [121, 202] on span "Tasks" at bounding box center [358, 198] width 586 height 17
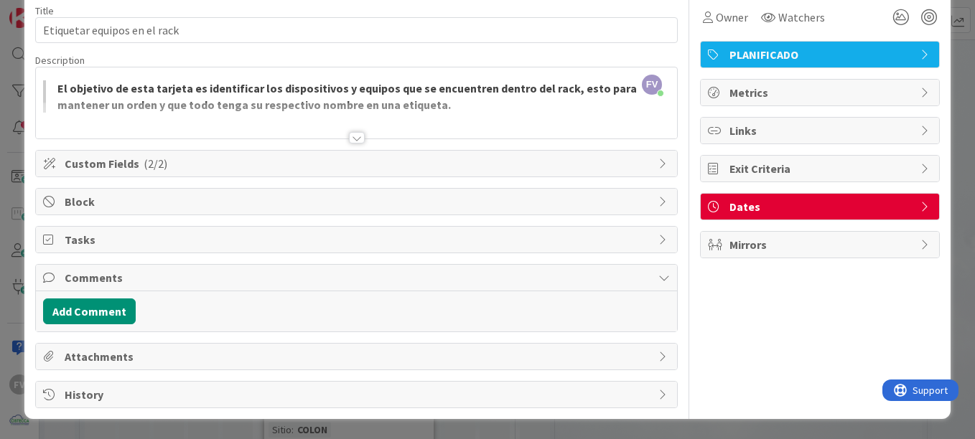
click at [70, 272] on span "Comments" at bounding box center [358, 277] width 586 height 17
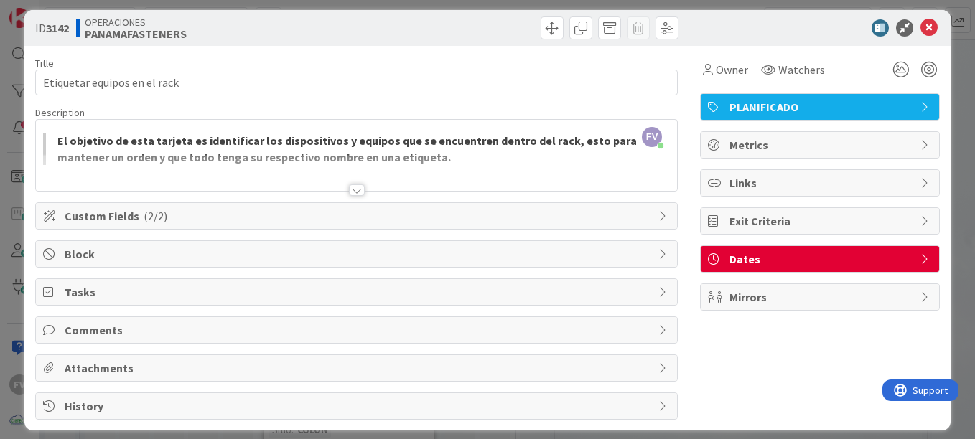
scroll to position [0, 0]
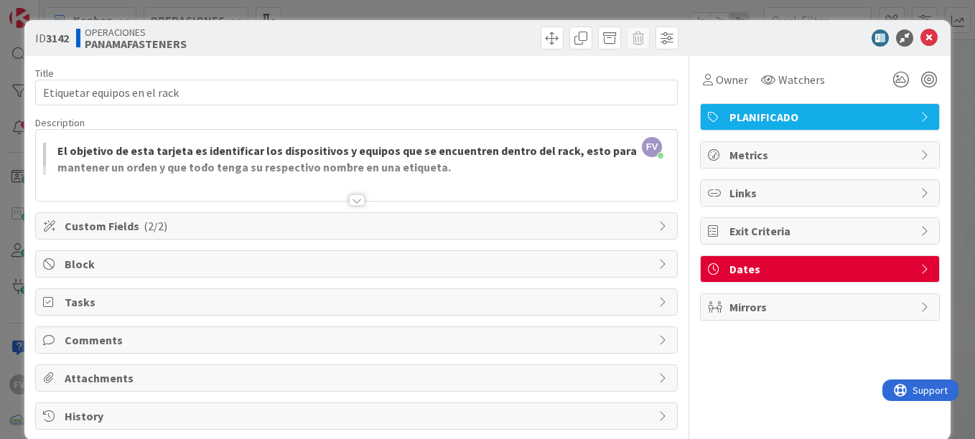
click at [15, 184] on div "ID 3142 OPERACIONES PANAMAFASTENERS Title 28 / 128 Etiquetar equipos en el rack…" at bounding box center [487, 219] width 975 height 439
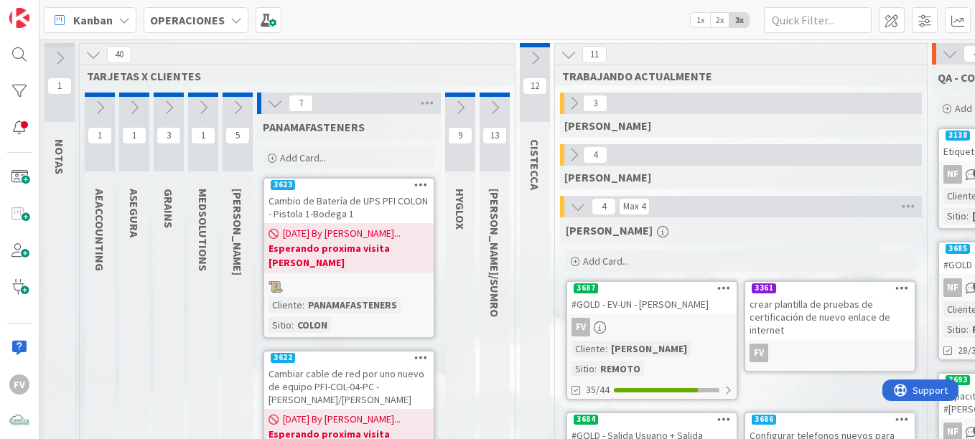
click at [268, 107] on icon at bounding box center [275, 103] width 16 height 16
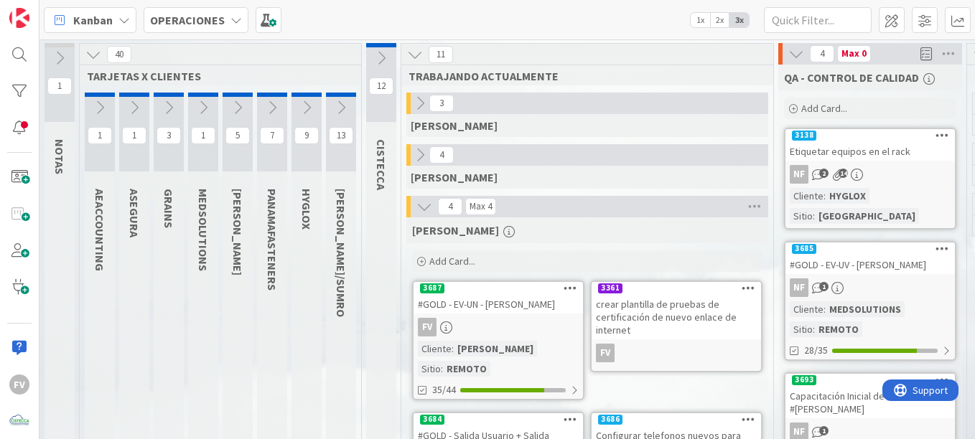
click at [304, 100] on icon at bounding box center [307, 108] width 16 height 16
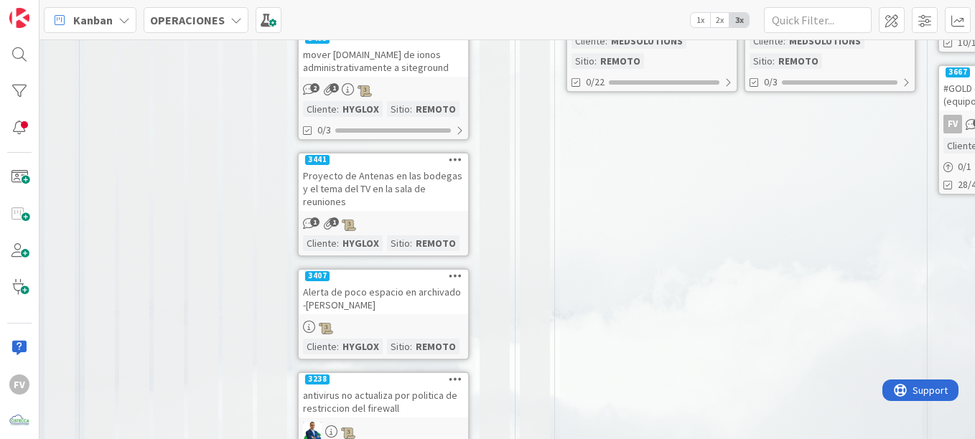
scroll to position [384, 0]
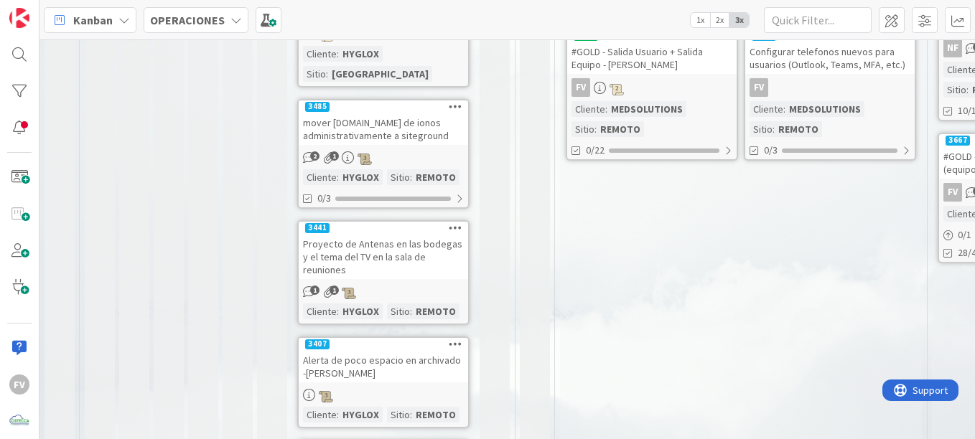
click at [698, 304] on div "[PERSON_NAME] Add Card... 3361 crear plantilla de pruebas de certificación de n…" at bounding box center [741, 367] width 362 height 1069
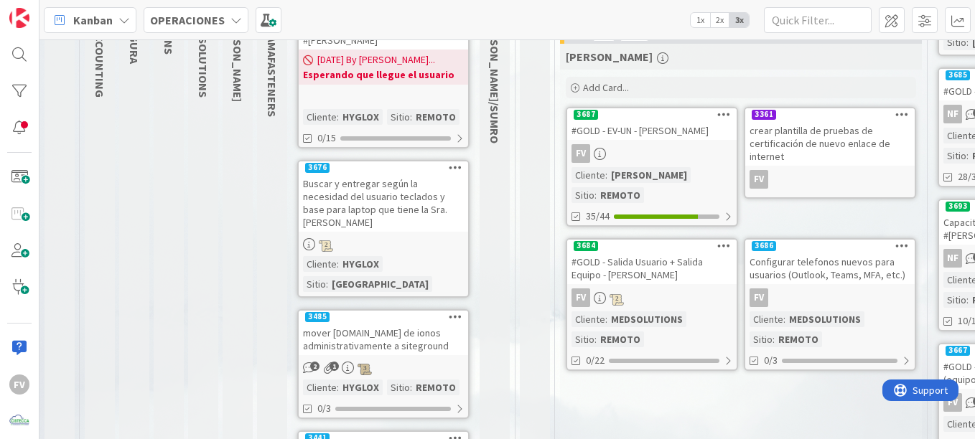
scroll to position [0, 0]
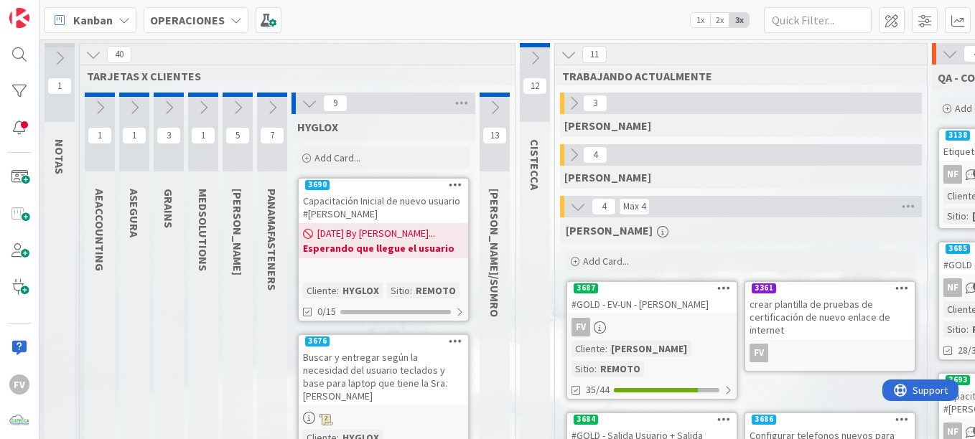
click at [309, 100] on icon at bounding box center [309, 103] width 16 height 16
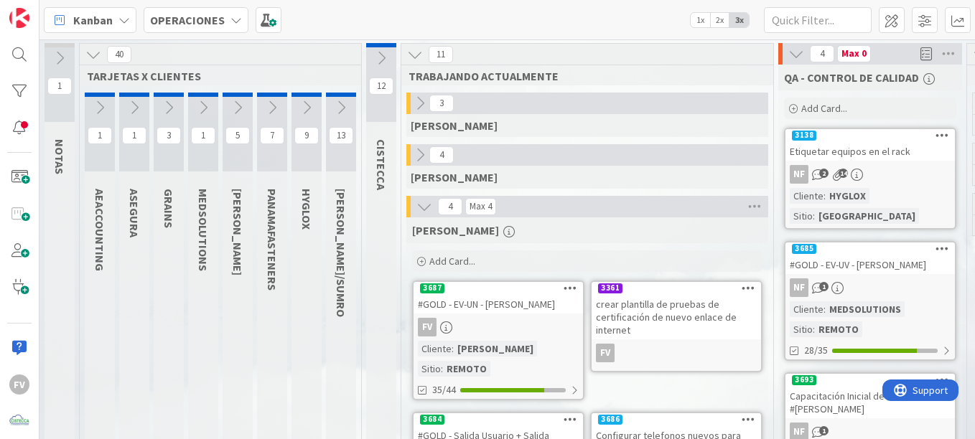
click at [483, 306] on div "#GOLD - EV-UN - [PERSON_NAME]" at bounding box center [497, 304] width 169 height 19
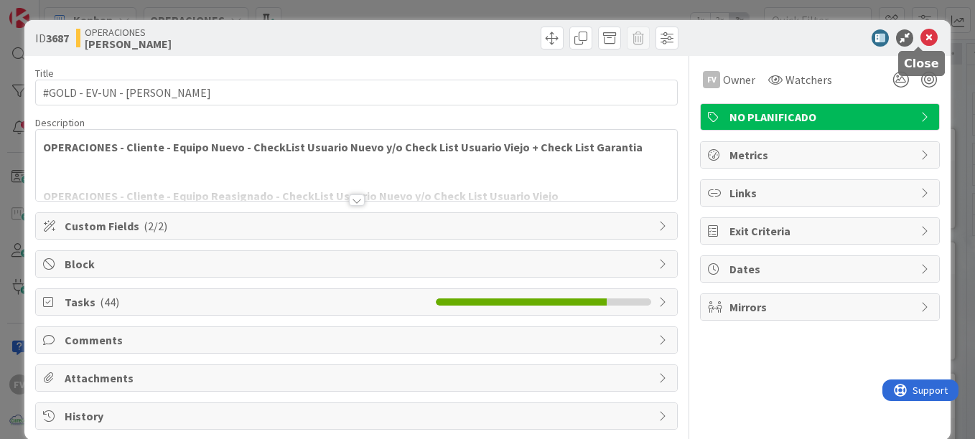
click at [920, 34] on icon at bounding box center [928, 37] width 17 height 17
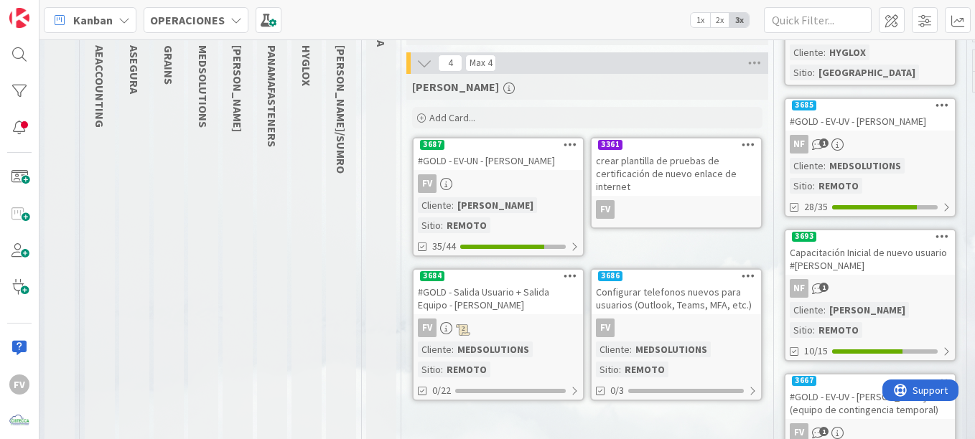
click at [521, 283] on div "#GOLD - Salida Usuario + Salida Equipo - [PERSON_NAME]" at bounding box center [497, 299] width 169 height 32
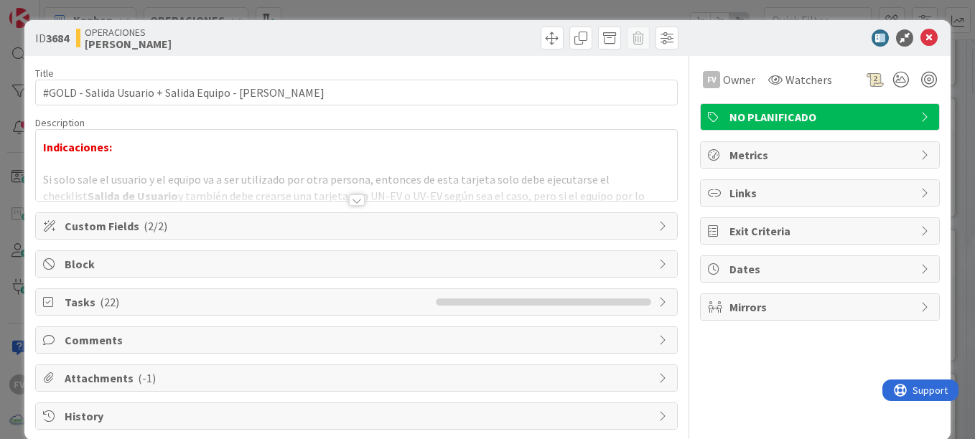
click at [202, 296] on span "Tasks ( 22 )" at bounding box center [247, 302] width 364 height 17
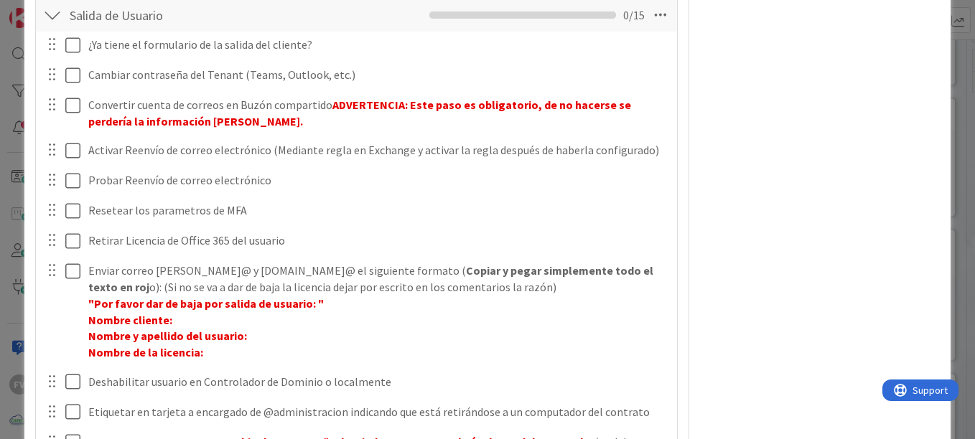
scroll to position [287, 0]
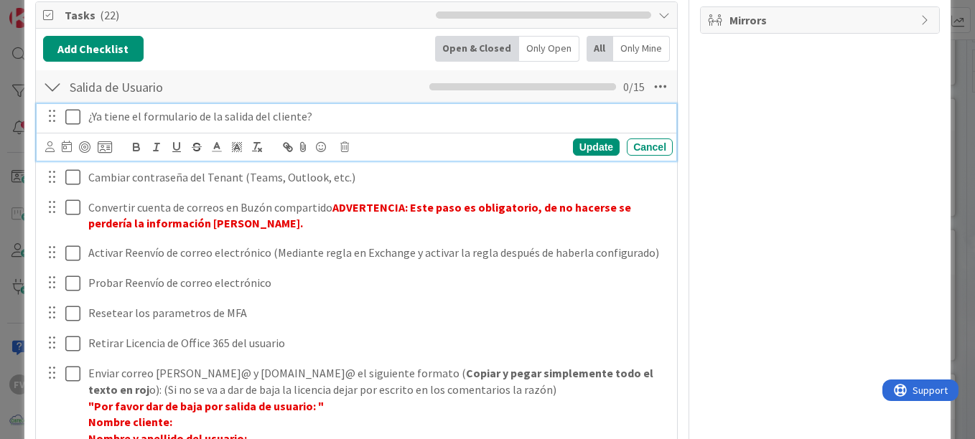
click at [75, 121] on icon at bounding box center [72, 116] width 15 height 17
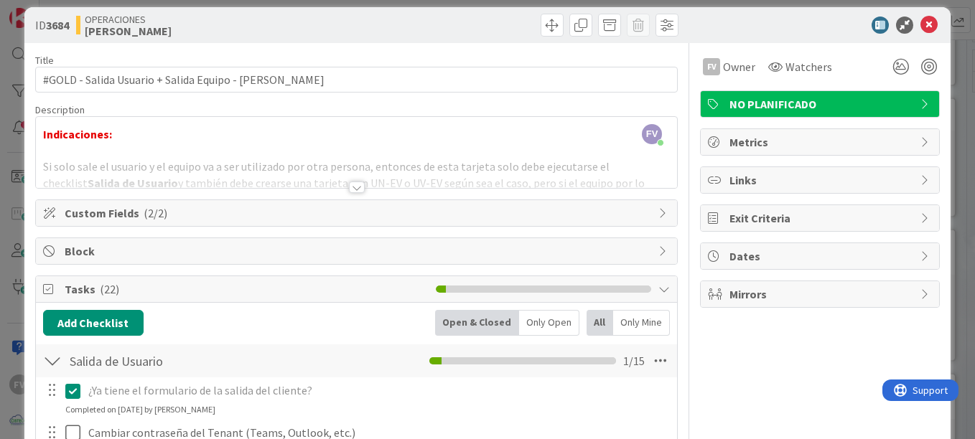
scroll to position [0, 0]
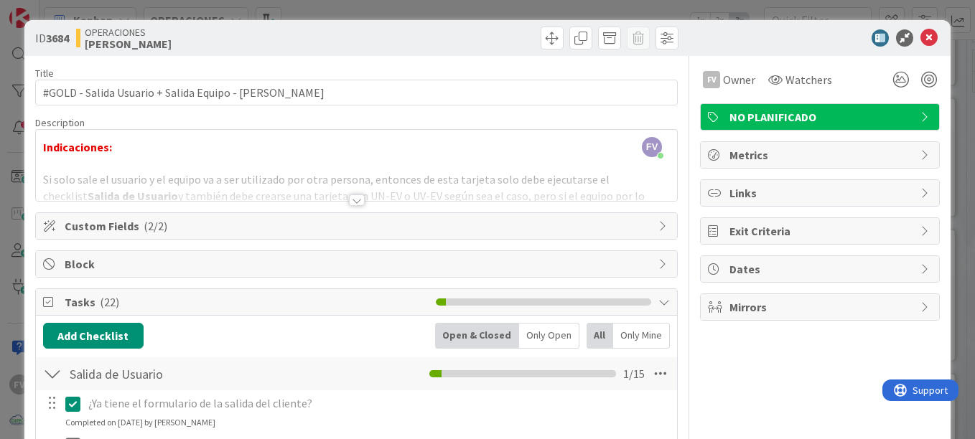
click at [149, 229] on span "( 2/2 )" at bounding box center [156, 226] width 24 height 14
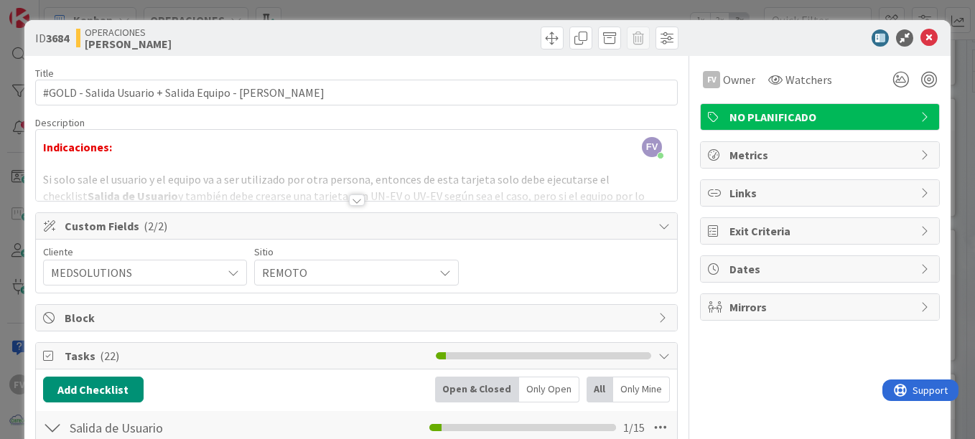
click at [149, 229] on span "( 2/2 )" at bounding box center [156, 226] width 24 height 14
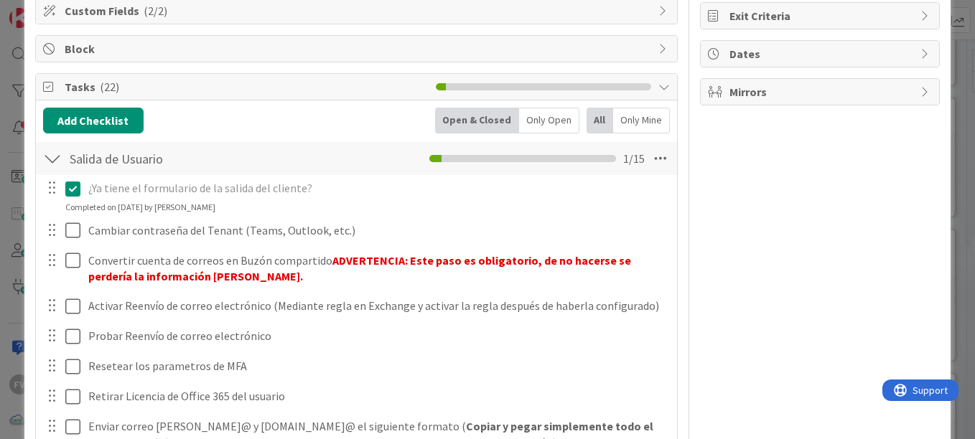
scroll to position [287, 0]
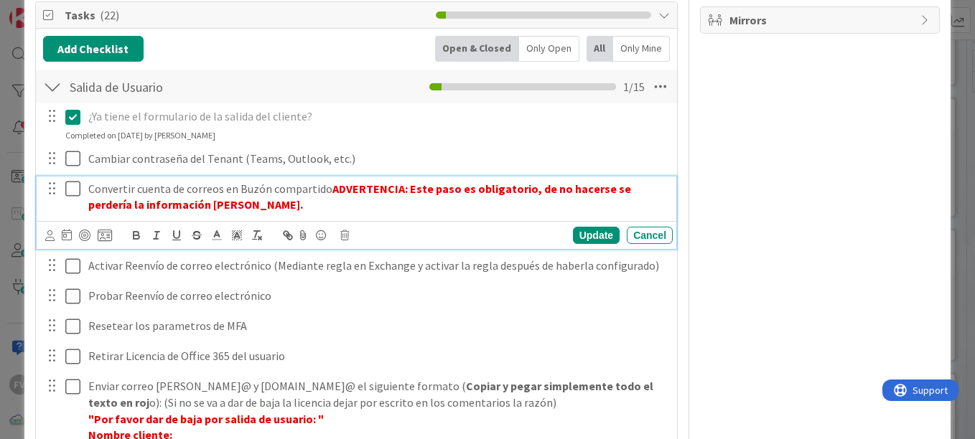
click at [67, 187] on icon at bounding box center [72, 188] width 15 height 17
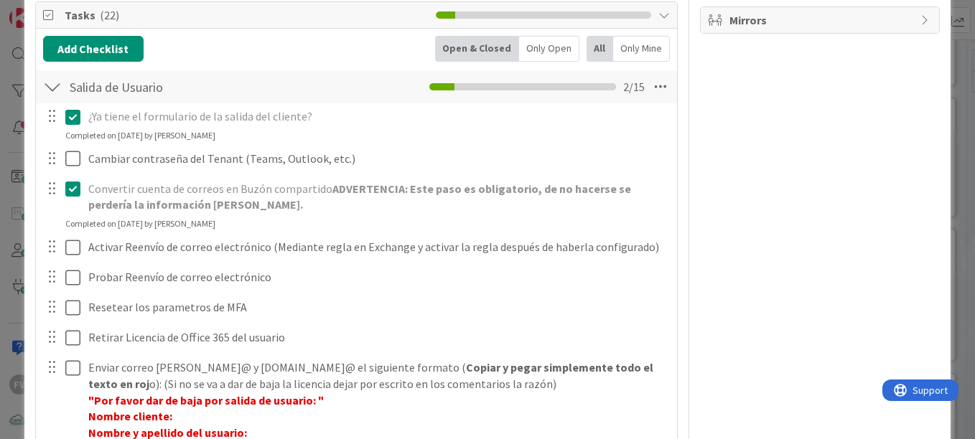
scroll to position [359, 0]
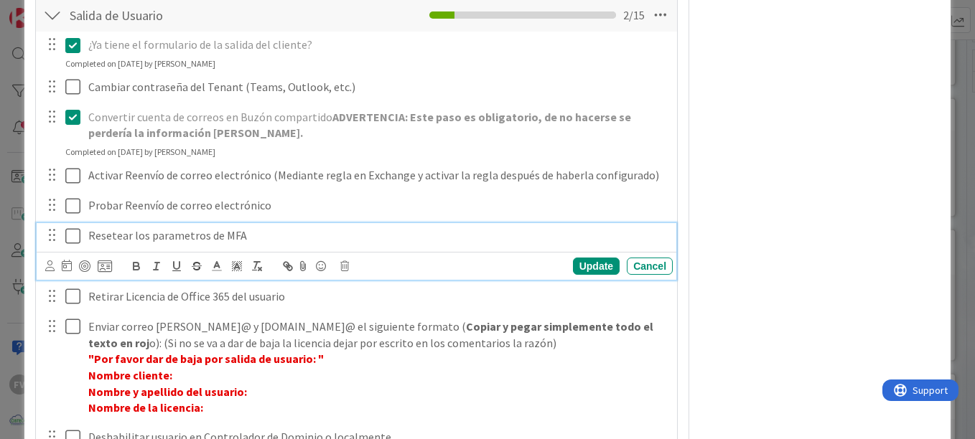
click at [73, 239] on icon at bounding box center [72, 236] width 15 height 17
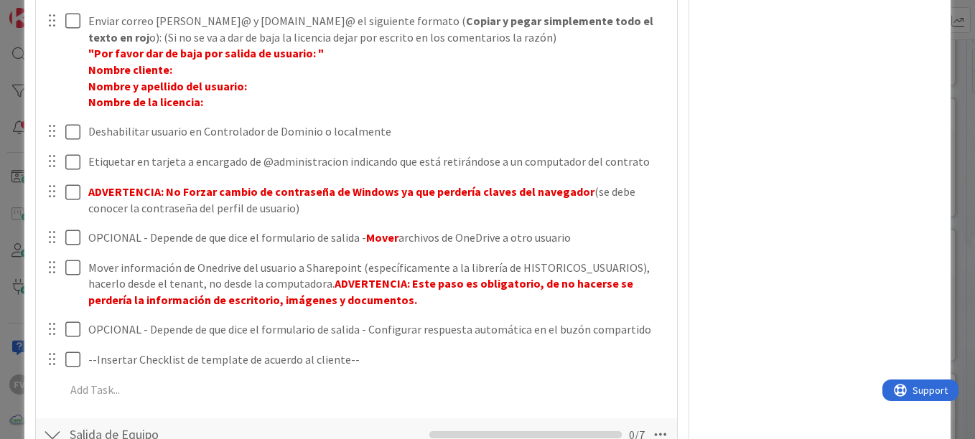
scroll to position [72, 0]
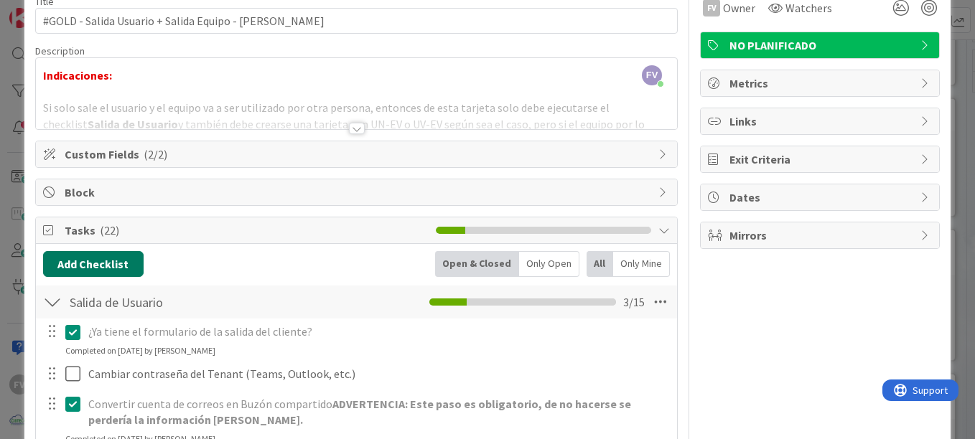
click at [105, 269] on button "Add Checklist" at bounding box center [93, 264] width 100 height 26
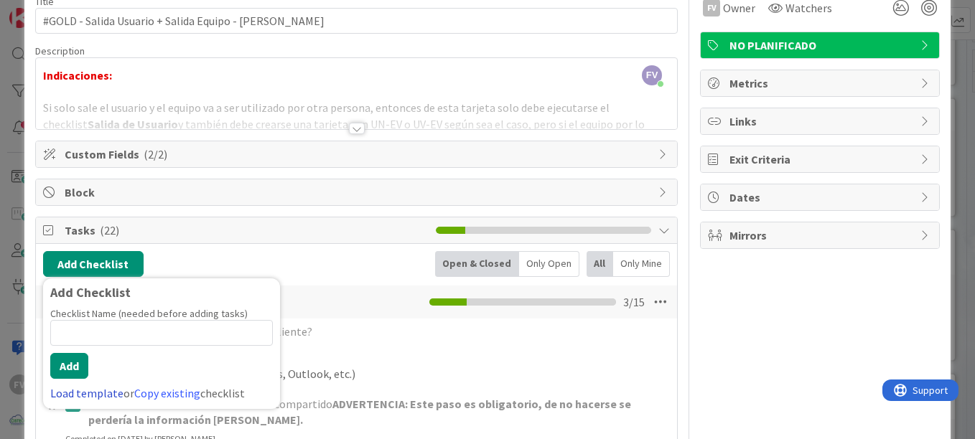
click at [76, 386] on link "Load template" at bounding box center [86, 393] width 73 height 14
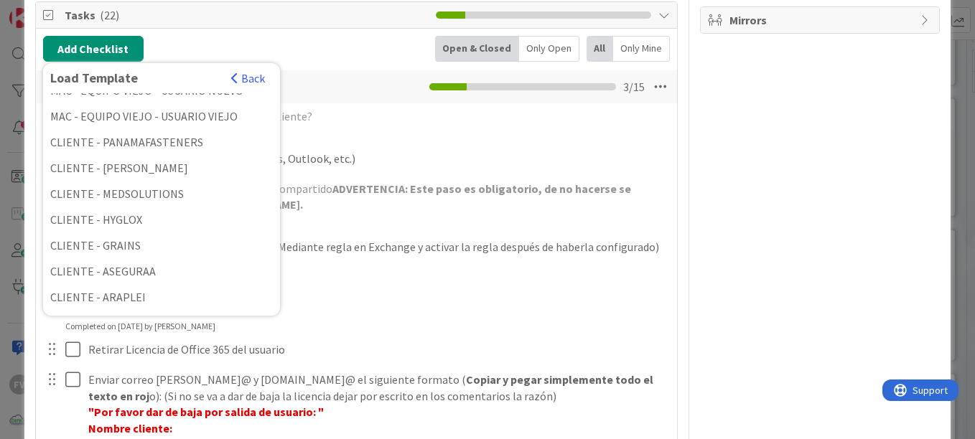
scroll to position [172, 0]
click at [151, 198] on div "CLIENTE - MEDSOLUTIONS" at bounding box center [161, 192] width 237 height 26
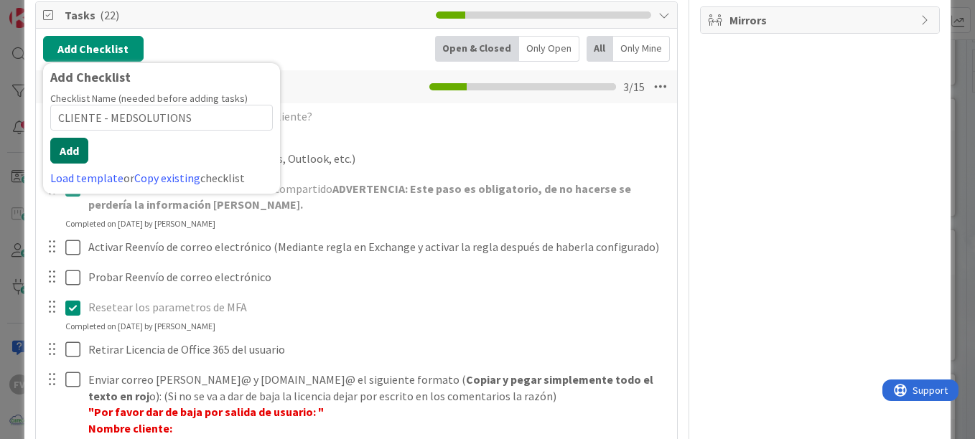
click at [70, 154] on button "Add" at bounding box center [69, 151] width 38 height 26
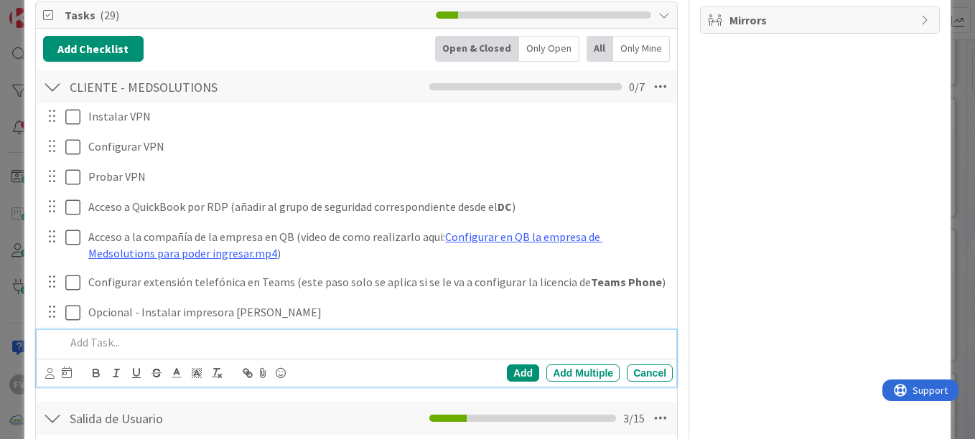
scroll to position [215, 0]
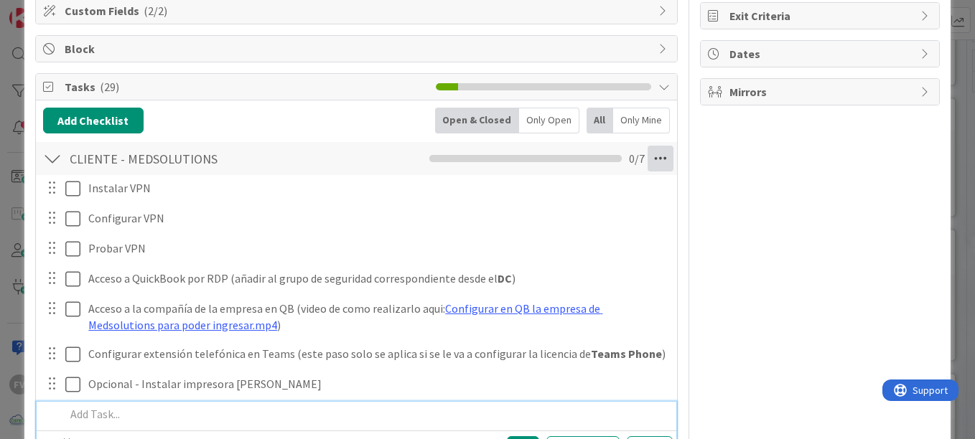
click at [653, 163] on icon at bounding box center [660, 159] width 26 height 26
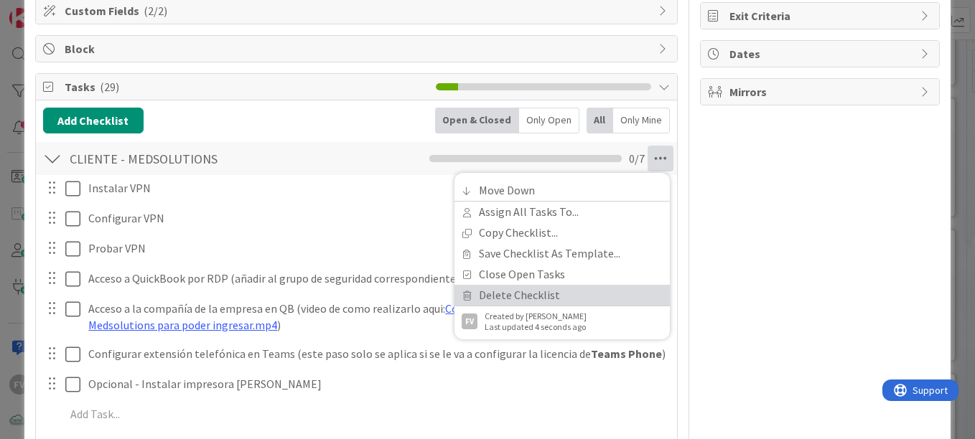
click at [502, 294] on link "Delete Checklist" at bounding box center [561, 295] width 215 height 21
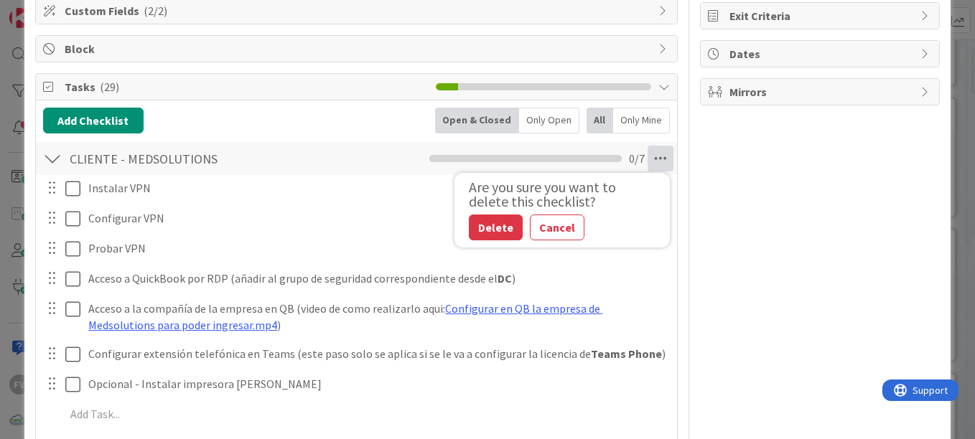
drag, startPoint x: 481, startPoint y: 227, endPoint x: 456, endPoint y: 226, distance: 24.4
click at [480, 226] on button "Delete" at bounding box center [496, 228] width 54 height 26
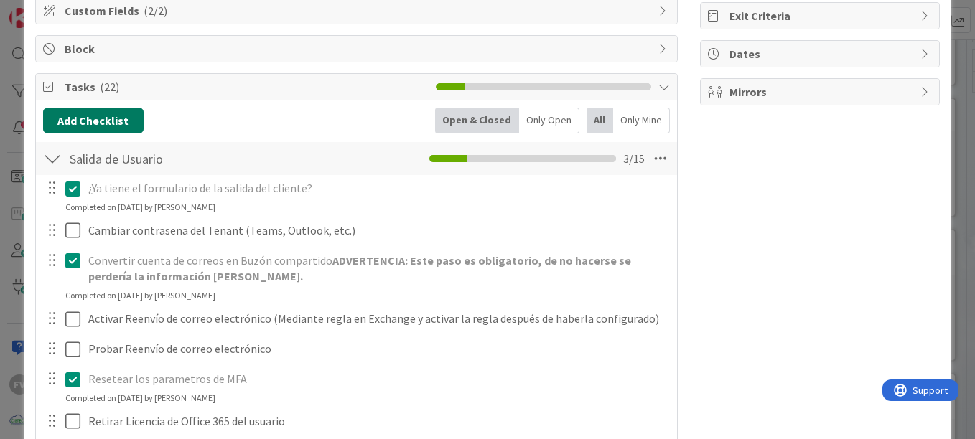
click at [95, 124] on button "Add Checklist" at bounding box center [93, 121] width 100 height 26
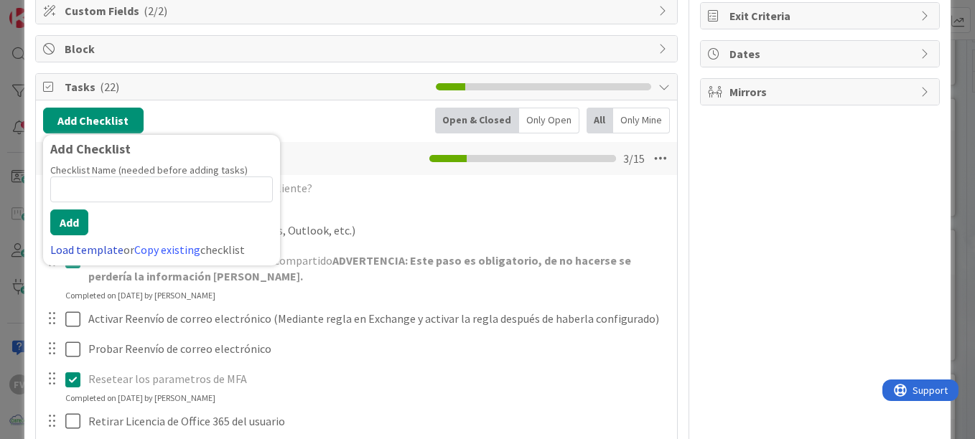
click at [103, 253] on link "Load template" at bounding box center [86, 250] width 73 height 14
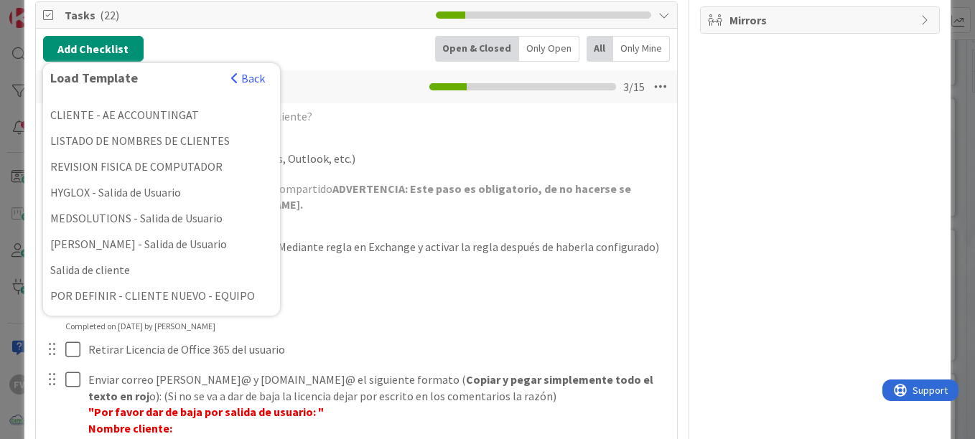
scroll to position [422, 0]
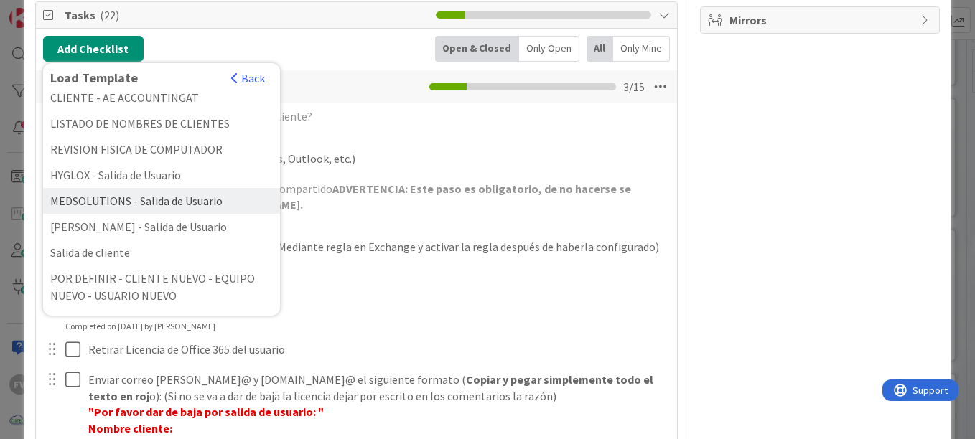
click at [135, 197] on div "MEDSOLUTIONS - Salida de Usuario" at bounding box center [161, 201] width 237 height 26
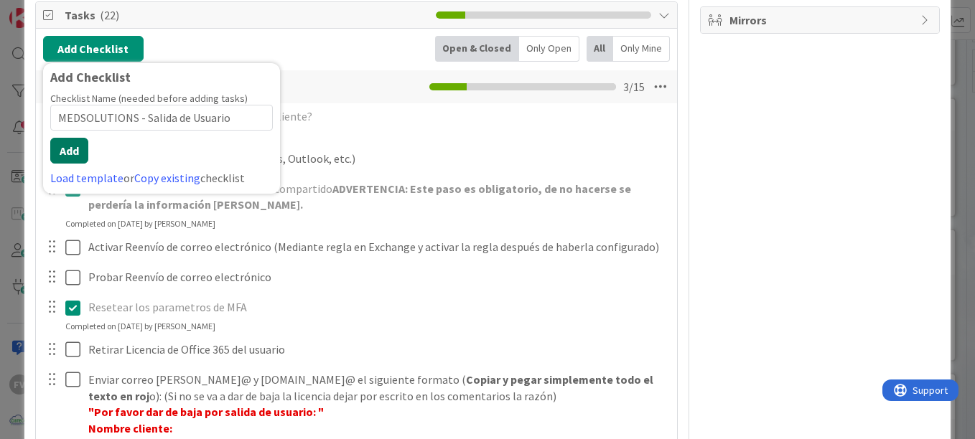
click at [65, 151] on button "Add" at bounding box center [69, 151] width 38 height 26
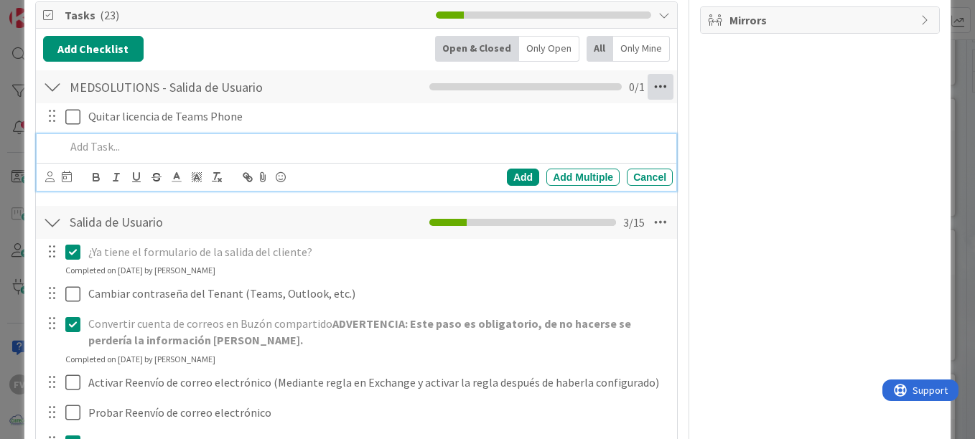
click at [656, 85] on icon at bounding box center [660, 87] width 26 height 26
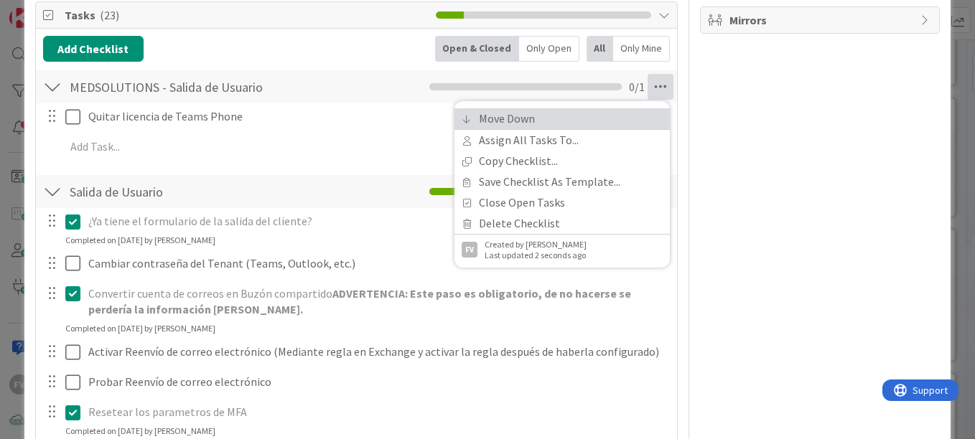
click at [541, 127] on link "Move Down" at bounding box center [561, 118] width 215 height 21
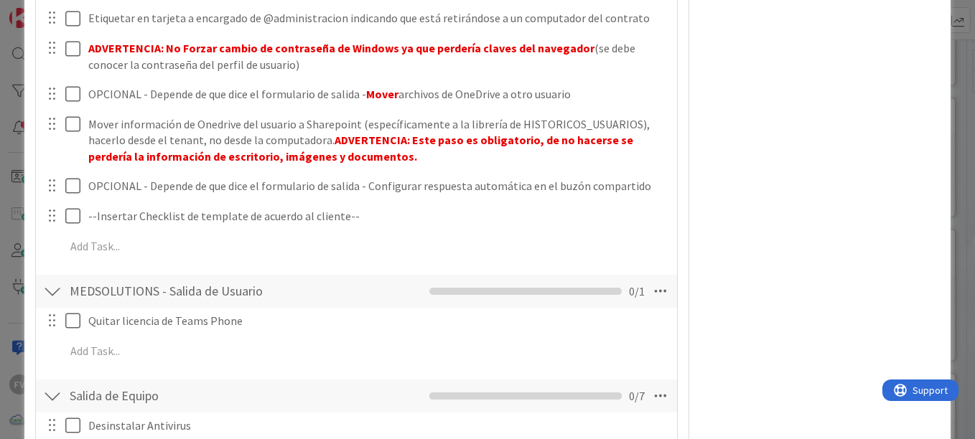
scroll to position [776, 0]
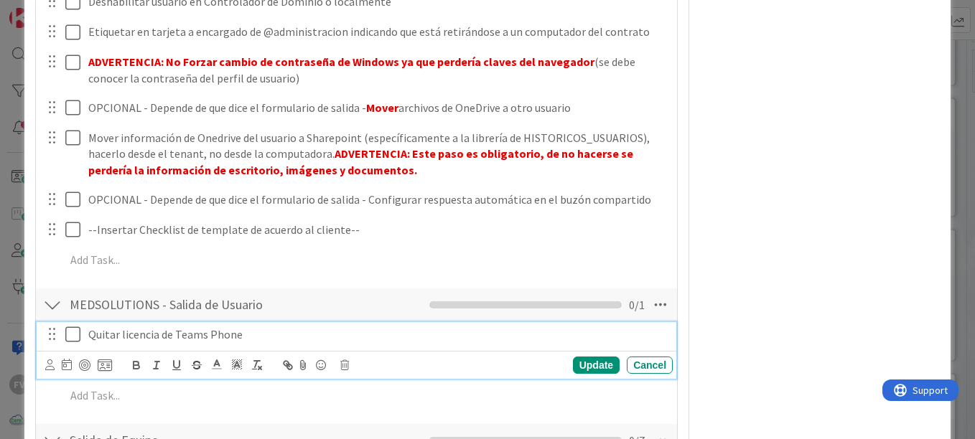
click at [77, 342] on icon at bounding box center [72, 334] width 15 height 17
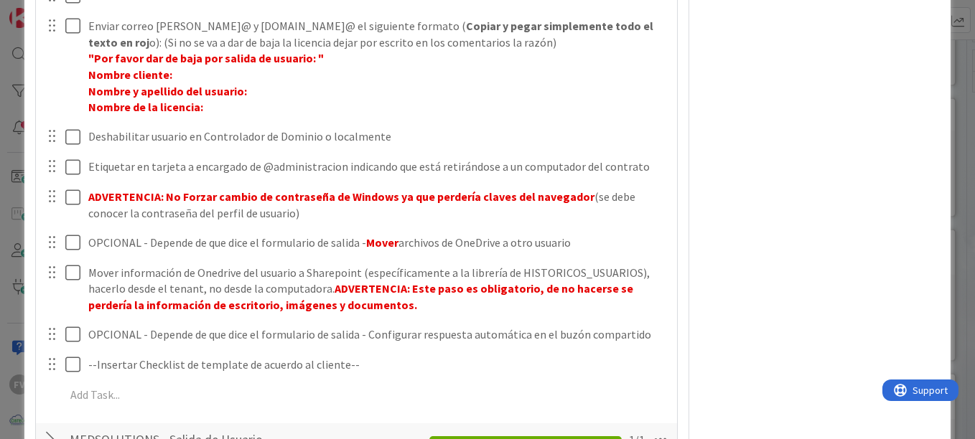
scroll to position [632, 0]
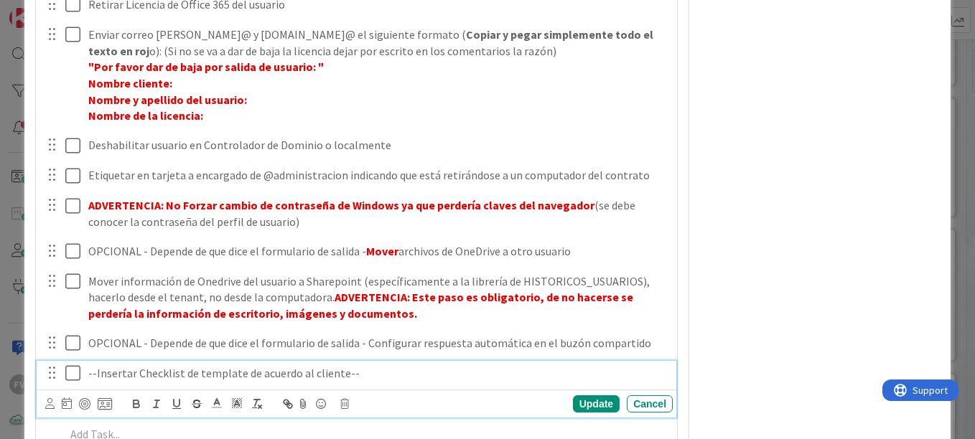
drag, startPoint x: 72, startPoint y: 367, endPoint x: 243, endPoint y: 323, distance: 177.0
click at [72, 367] on icon at bounding box center [72, 373] width 15 height 17
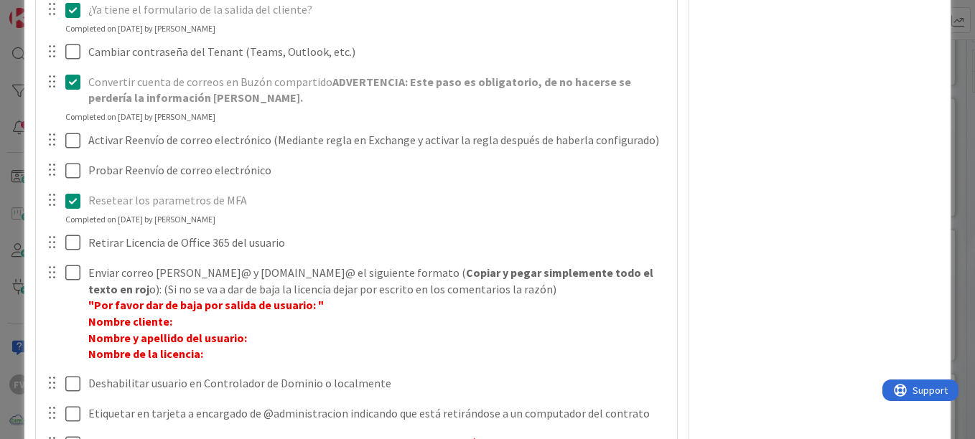
scroll to position [417, 0]
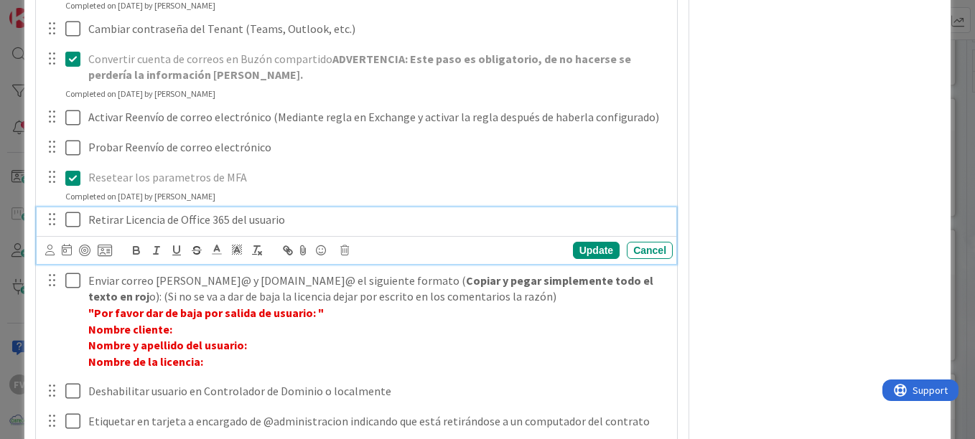
drag, startPoint x: 76, startPoint y: 225, endPoint x: 89, endPoint y: 225, distance: 12.9
click at [76, 225] on icon at bounding box center [72, 219] width 15 height 17
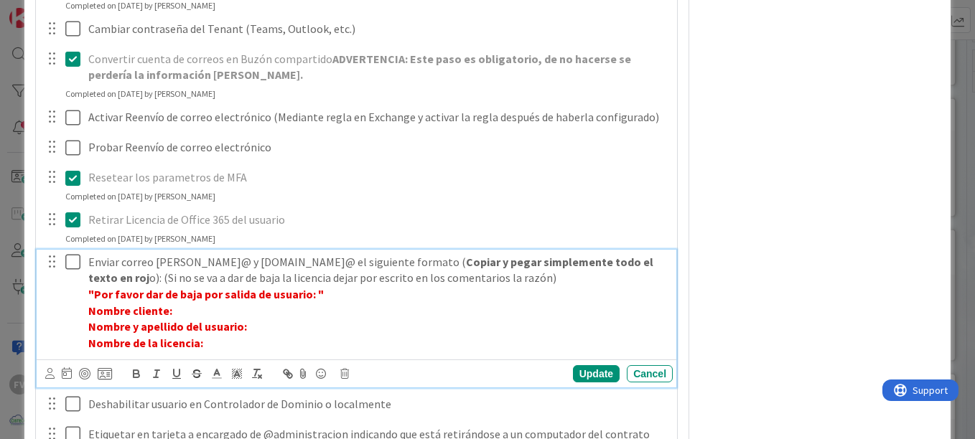
click at [71, 267] on icon at bounding box center [72, 261] width 15 height 17
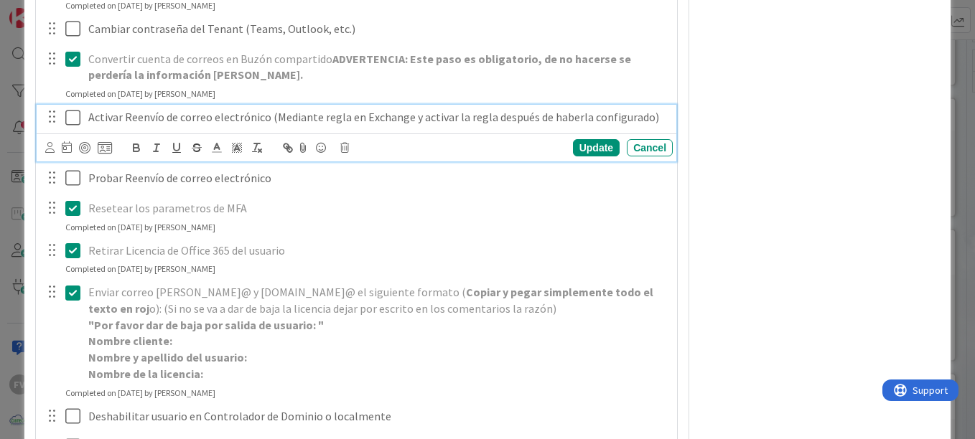
click at [65, 119] on icon at bounding box center [72, 117] width 15 height 17
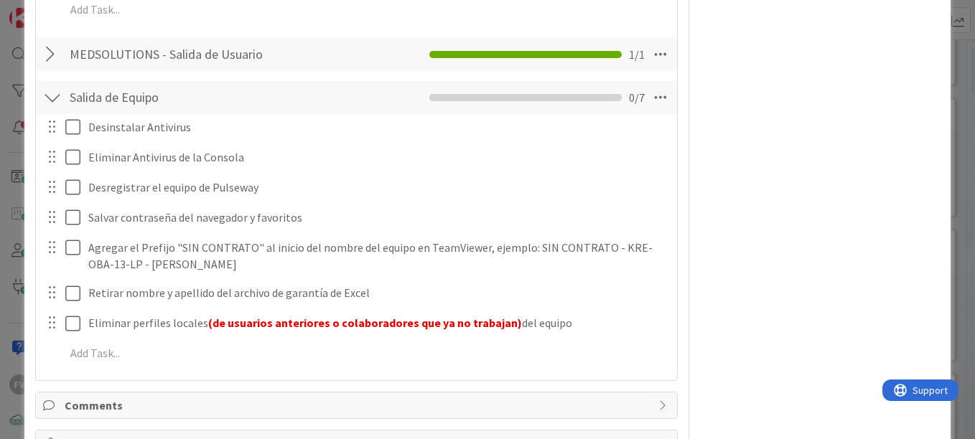
scroll to position [1063, 0]
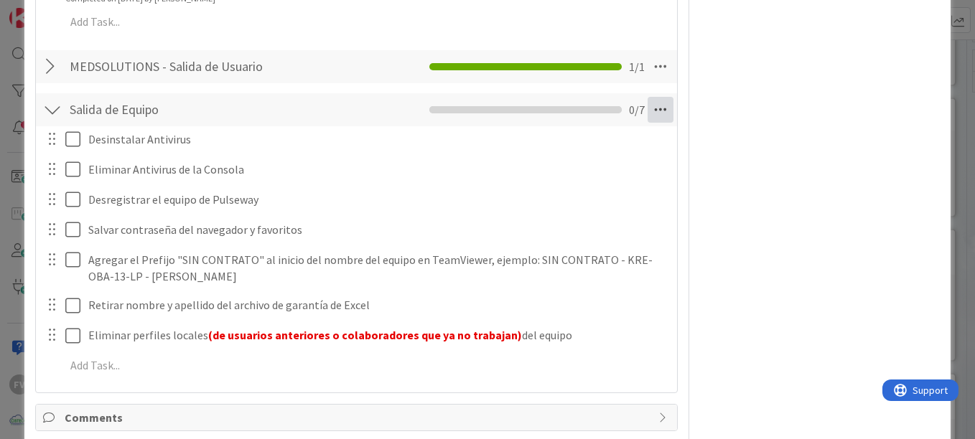
click at [649, 110] on icon at bounding box center [660, 110] width 26 height 26
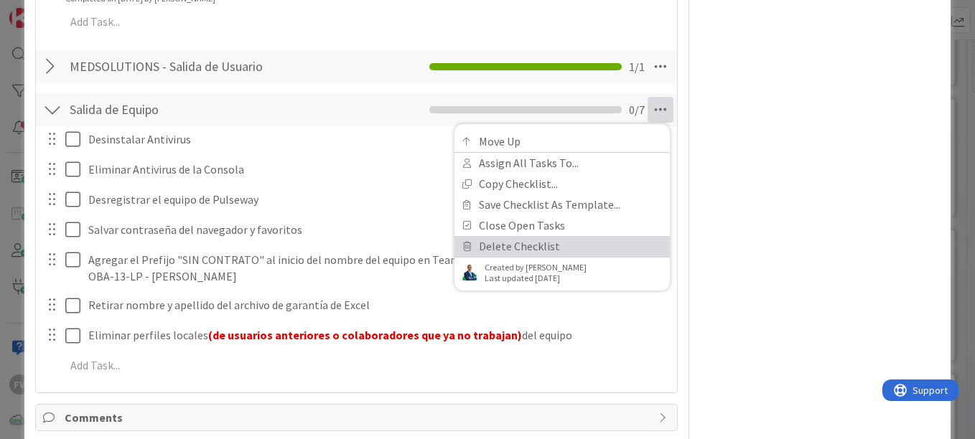
click at [484, 245] on link "Delete Checklist" at bounding box center [561, 246] width 215 height 21
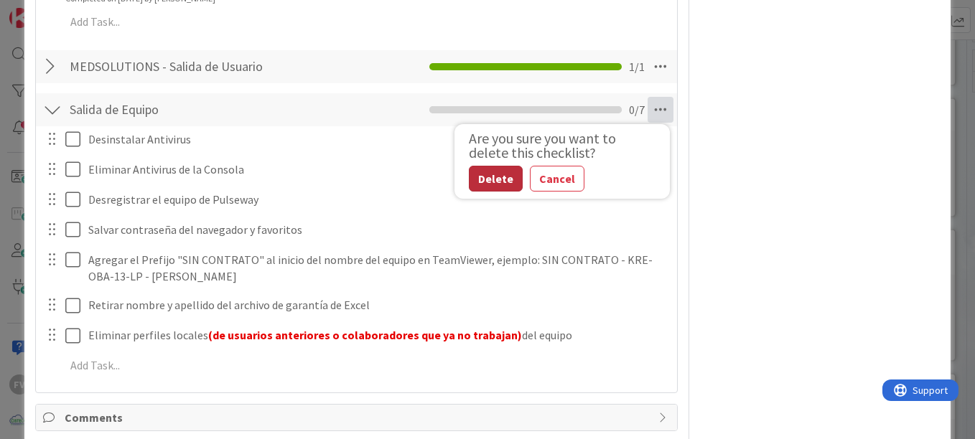
click at [496, 185] on button "Delete" at bounding box center [496, 179] width 54 height 26
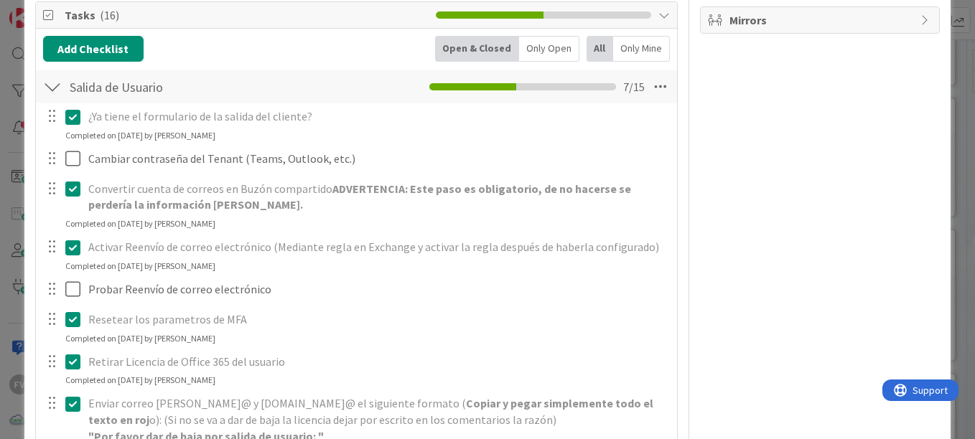
scroll to position [0, 0]
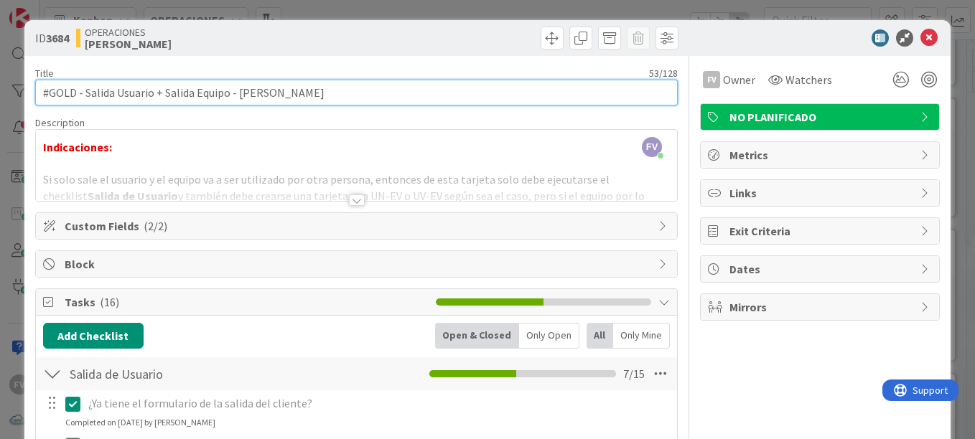
drag, startPoint x: 229, startPoint y: 95, endPoint x: 166, endPoint y: 103, distance: 63.7
click at [166, 103] on input "#GOLD - Salida Usuario + Salida Equipo - [PERSON_NAME]" at bounding box center [356, 93] width 642 height 26
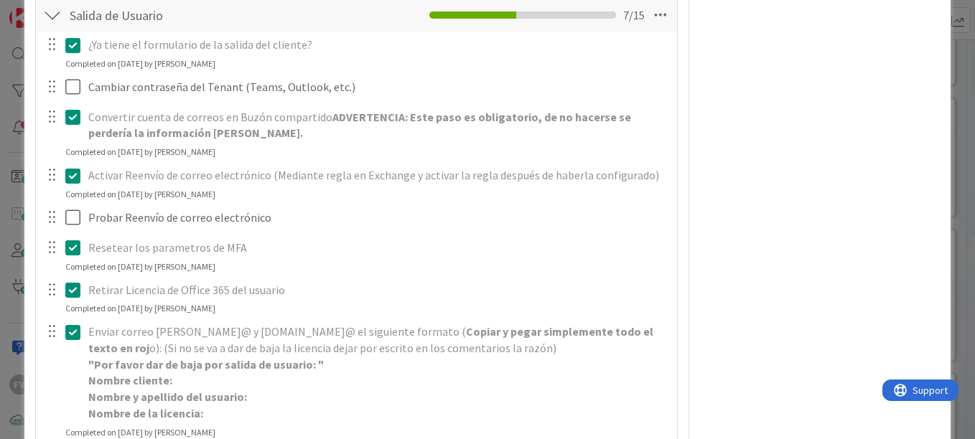
scroll to position [72, 0]
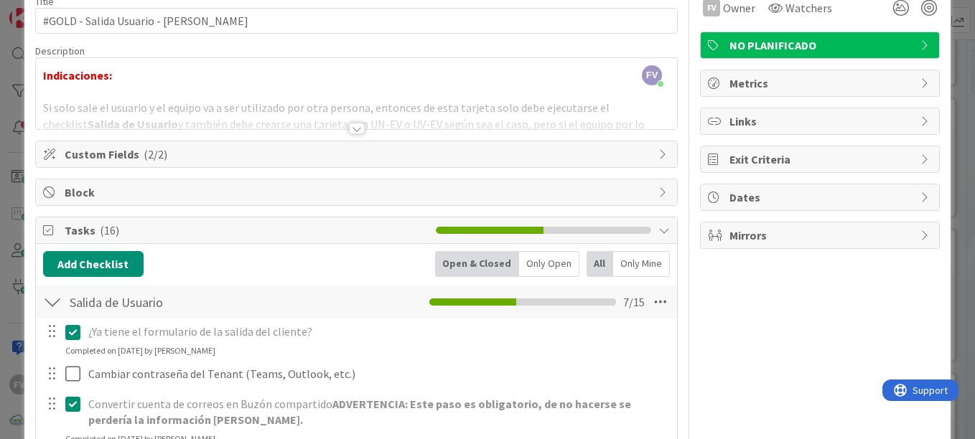
click at [725, 55] on div "NO PLANIFICADO" at bounding box center [820, 45] width 238 height 26
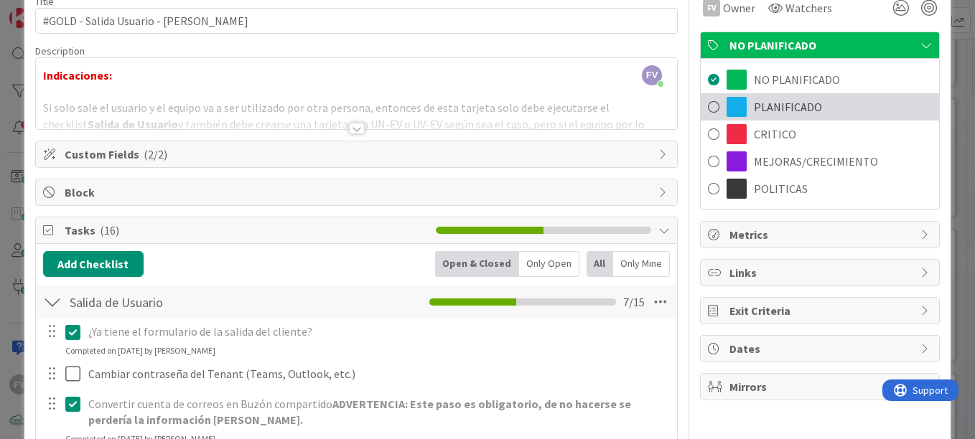
click at [774, 111] on span "PLANIFICADO" at bounding box center [788, 106] width 68 height 17
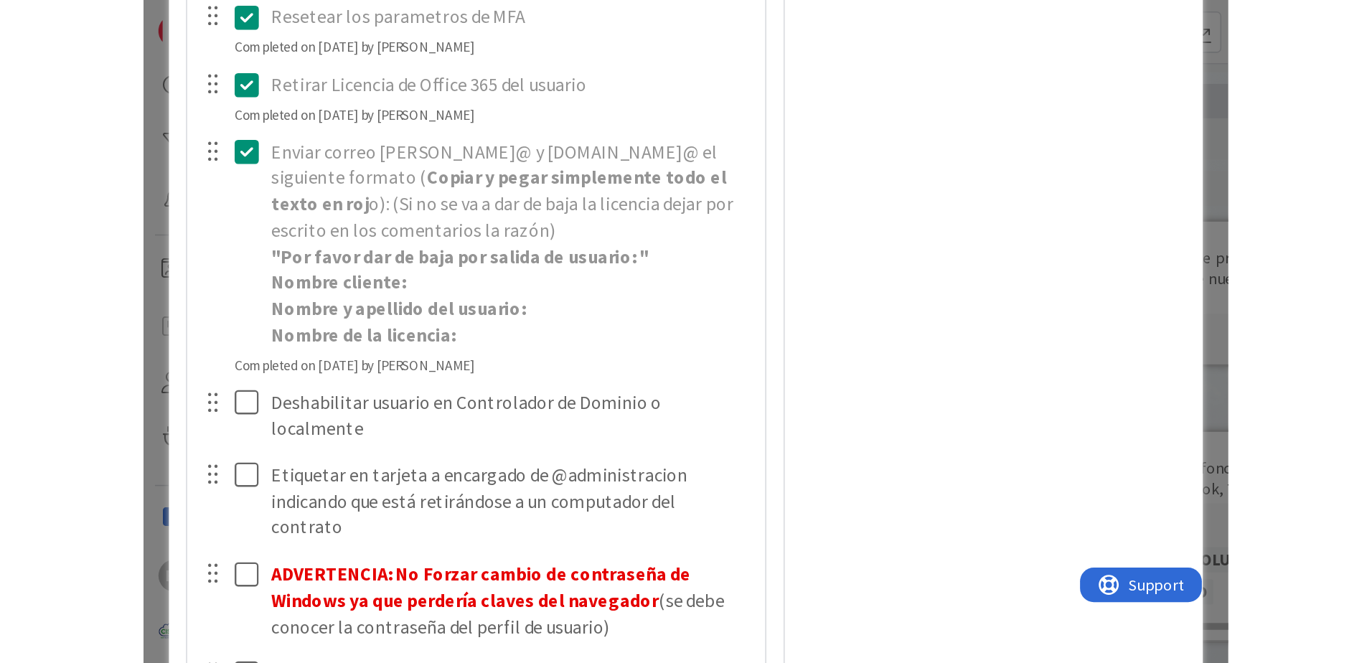
scroll to position [589, 0]
